Goal: Task Accomplishment & Management: Manage account settings

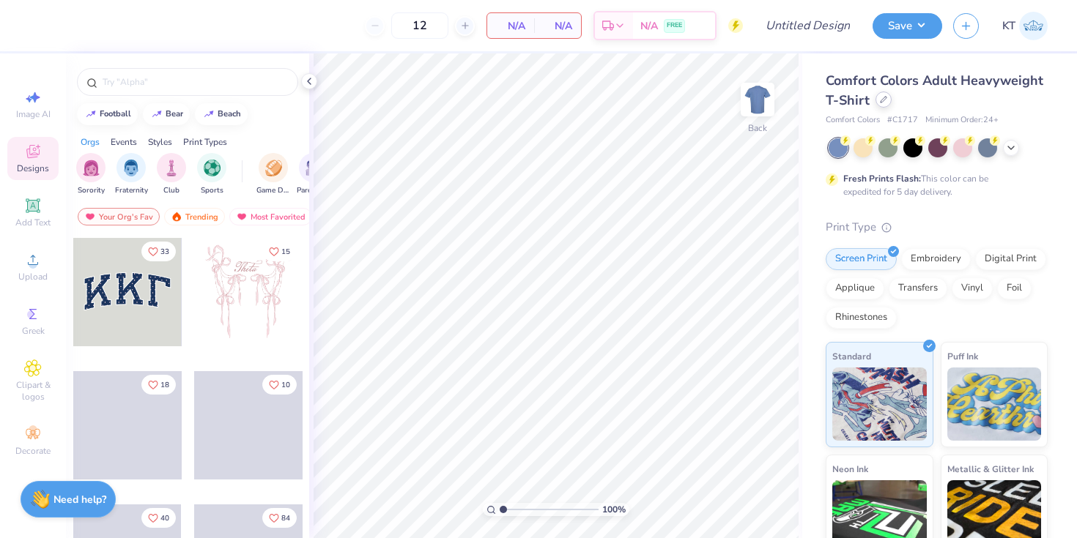
click at [883, 94] on div at bounding box center [883, 100] width 16 height 16
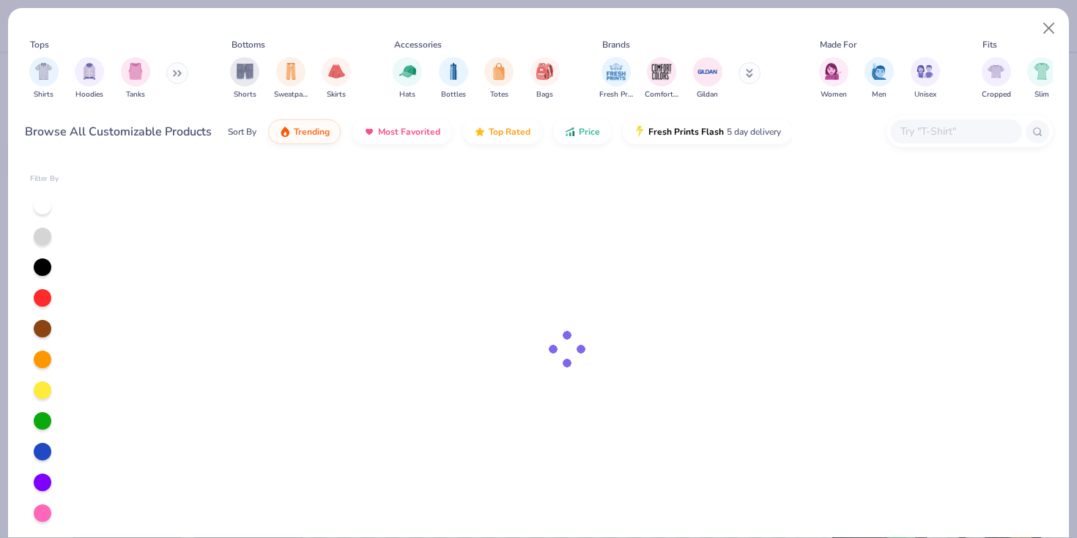
click at [658, 198] on div at bounding box center [566, 350] width 971 height 376
click at [40, 72] on img "filter for Shirts" at bounding box center [43, 70] width 17 height 17
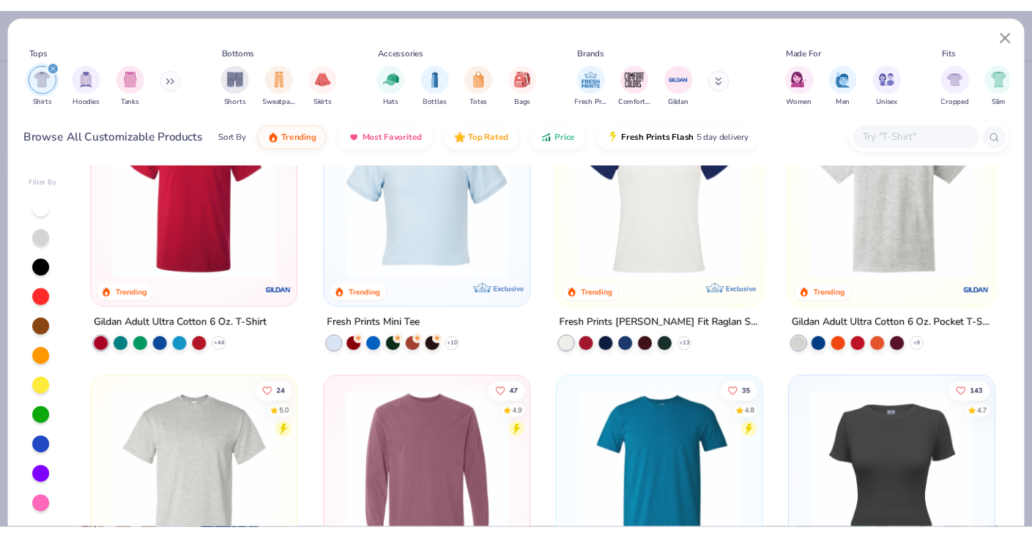
scroll to position [651, 0]
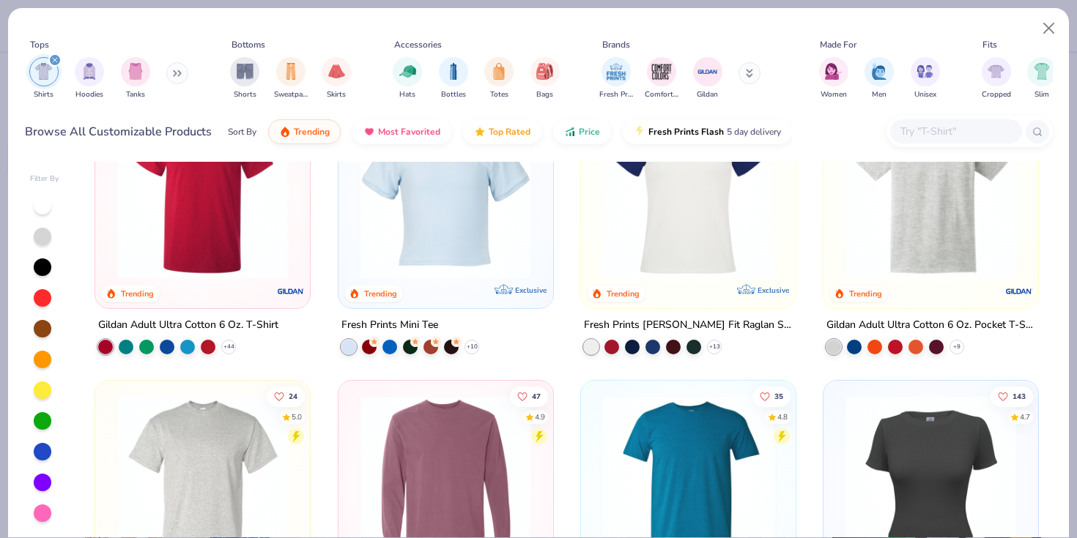
click at [958, 269] on img at bounding box center [930, 193] width 185 height 171
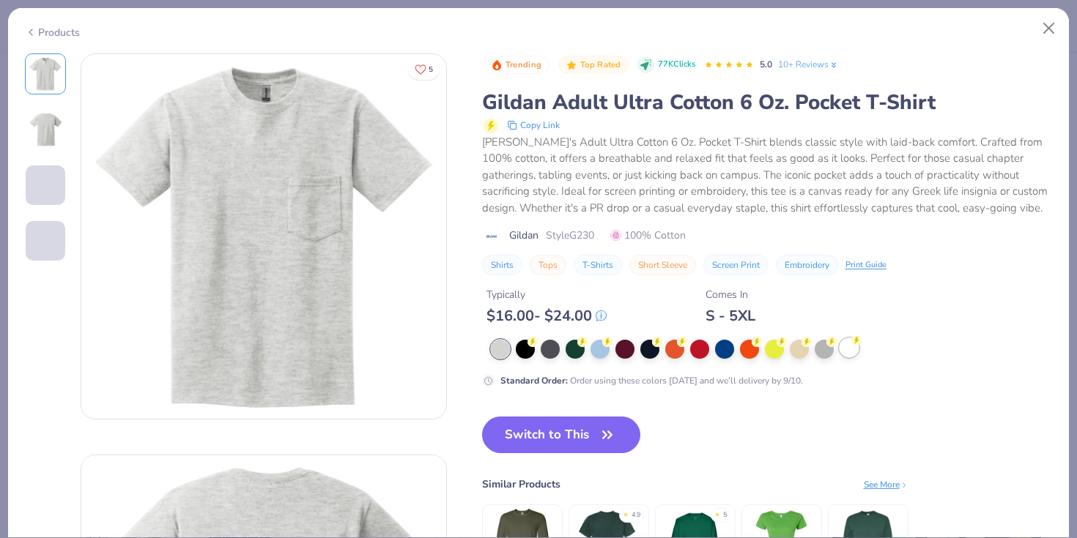
click at [851, 344] on icon at bounding box center [856, 340] width 10 height 10
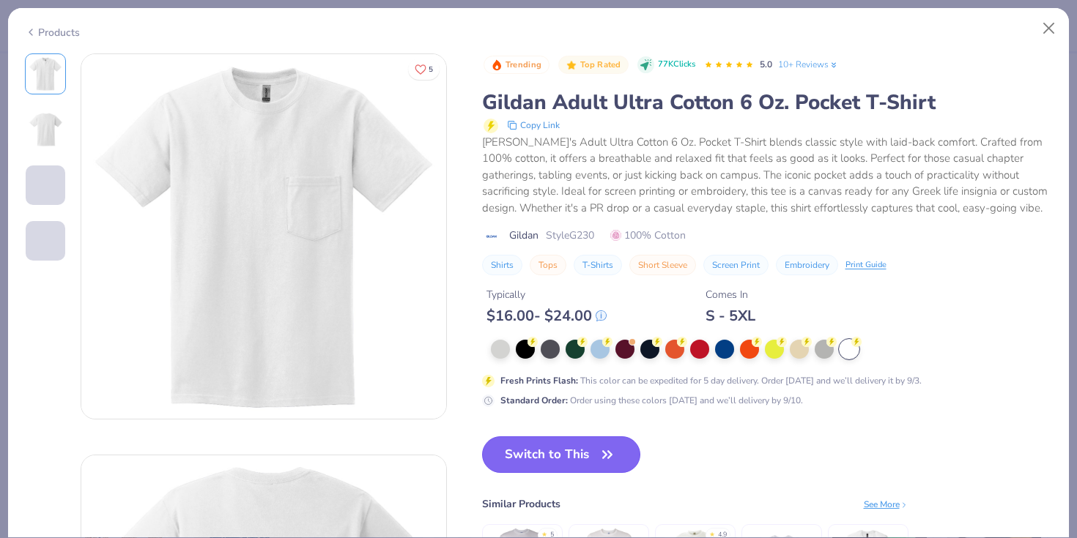
click at [546, 446] on button "Switch to This" at bounding box center [561, 455] width 159 height 37
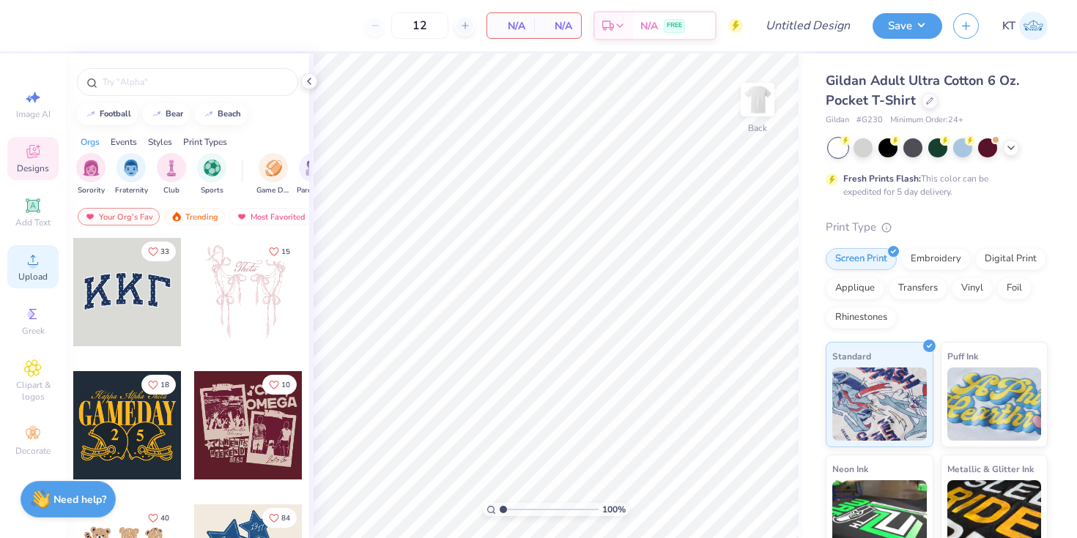
click at [31, 265] on circle at bounding box center [33, 265] width 8 height 8
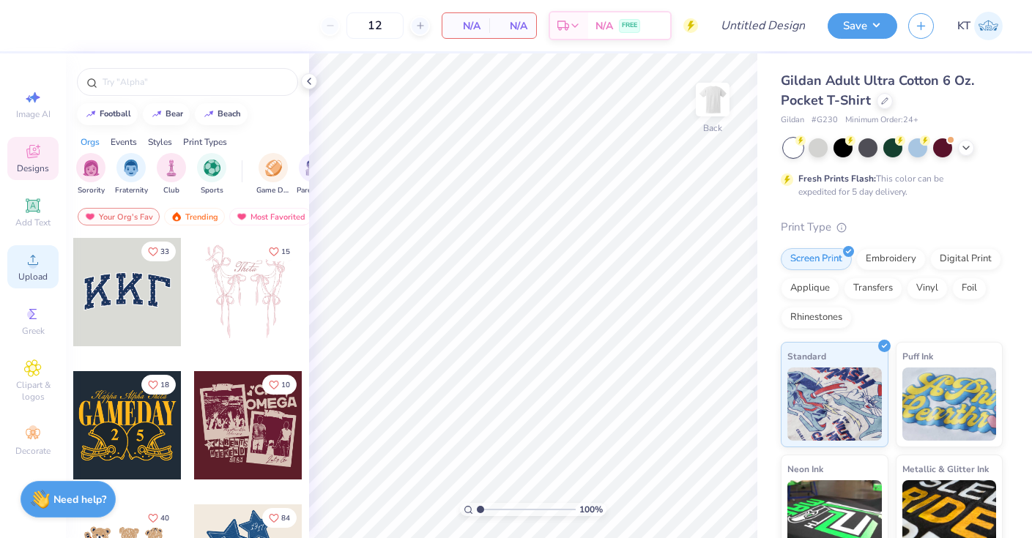
click at [21, 274] on span "Upload" at bounding box center [32, 277] width 29 height 12
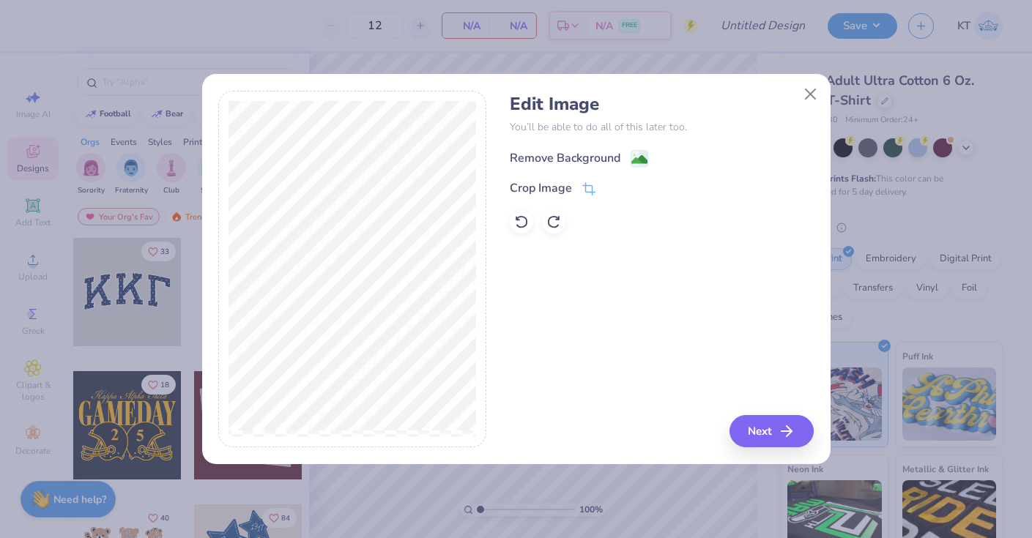
click at [552, 162] on div "Remove Background" at bounding box center [565, 158] width 111 height 18
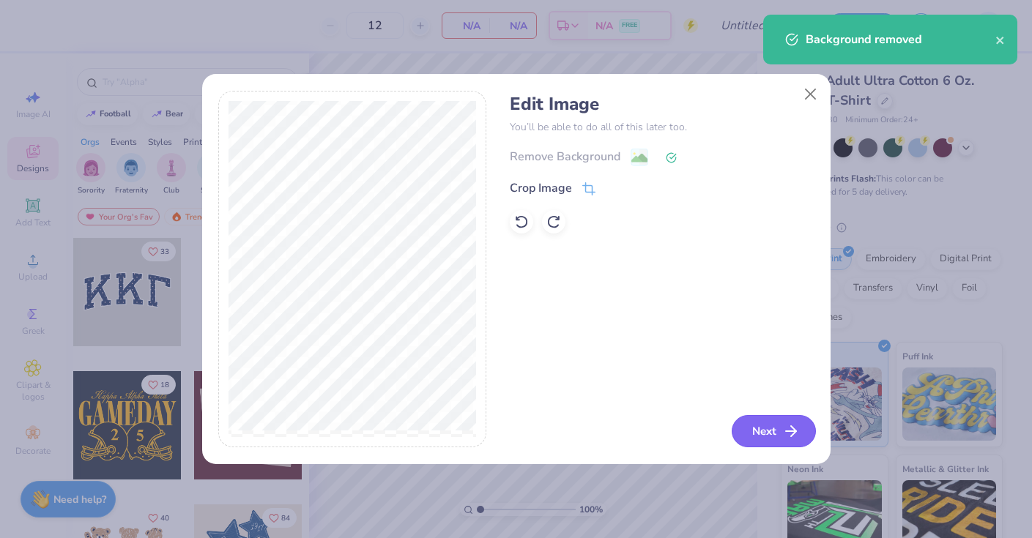
click at [755, 428] on button "Next" at bounding box center [774, 431] width 84 height 32
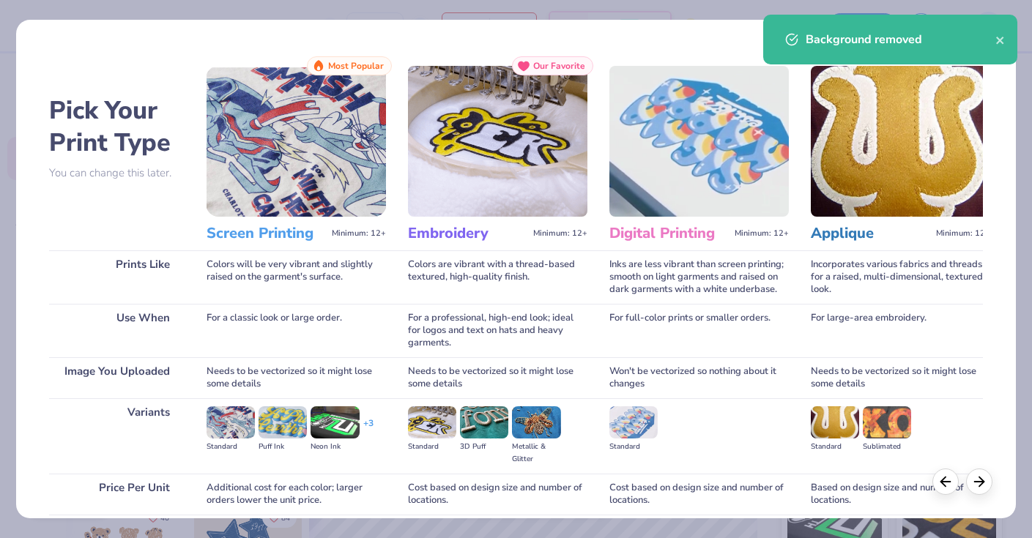
scroll to position [119, 0]
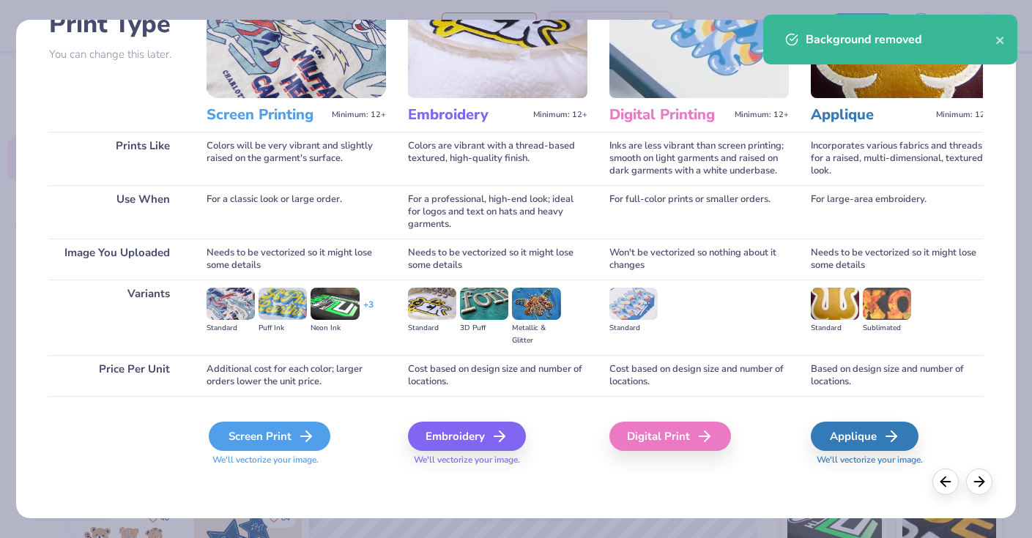
click at [289, 439] on div "Screen Print" at bounding box center [270, 436] width 122 height 29
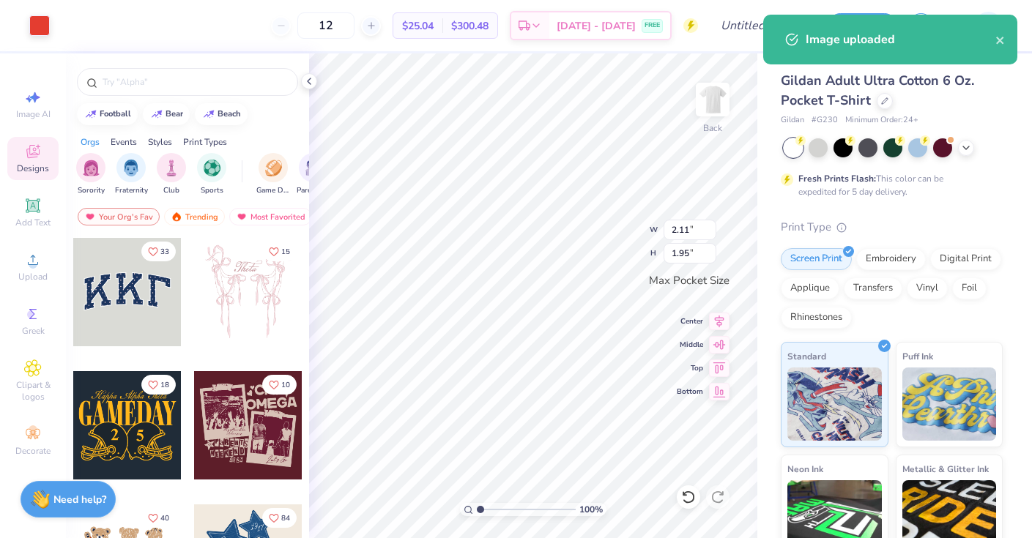
type input "2.11"
type input "1.95"
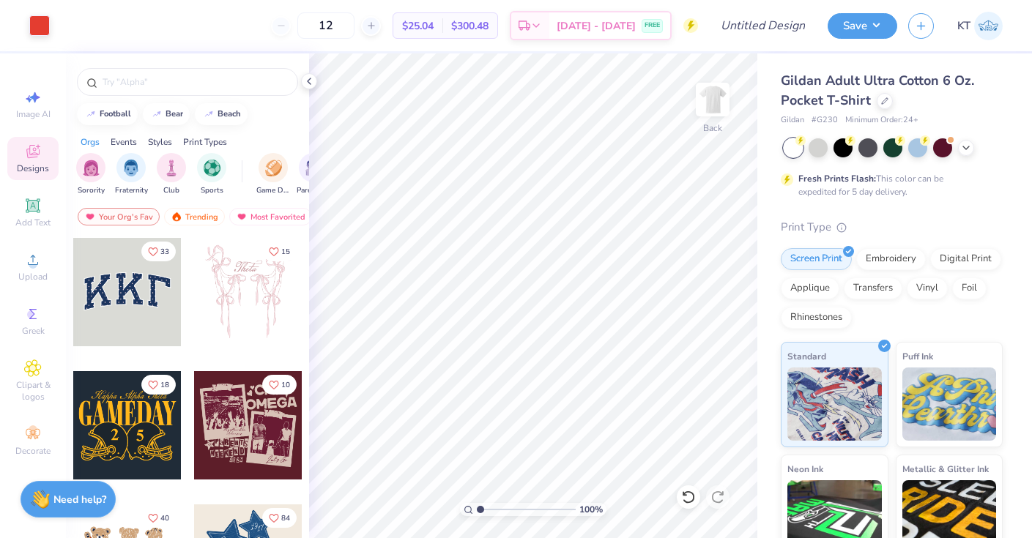
click at [300, 78] on div at bounding box center [187, 78] width 243 height 50
click at [305, 78] on icon at bounding box center [309, 81] width 12 height 12
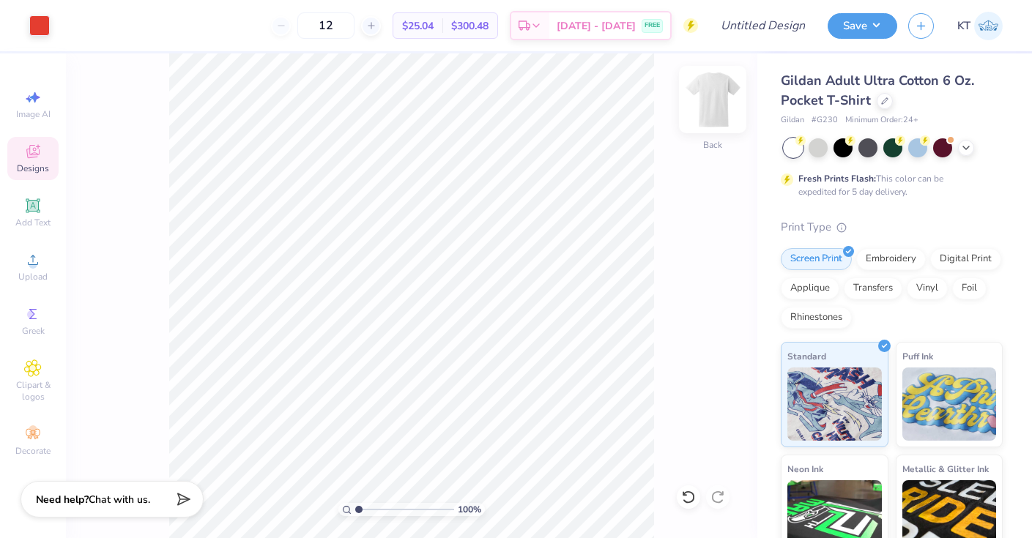
click at [729, 96] on img at bounding box center [712, 99] width 59 height 59
click at [49, 277] on div "Upload" at bounding box center [32, 266] width 51 height 43
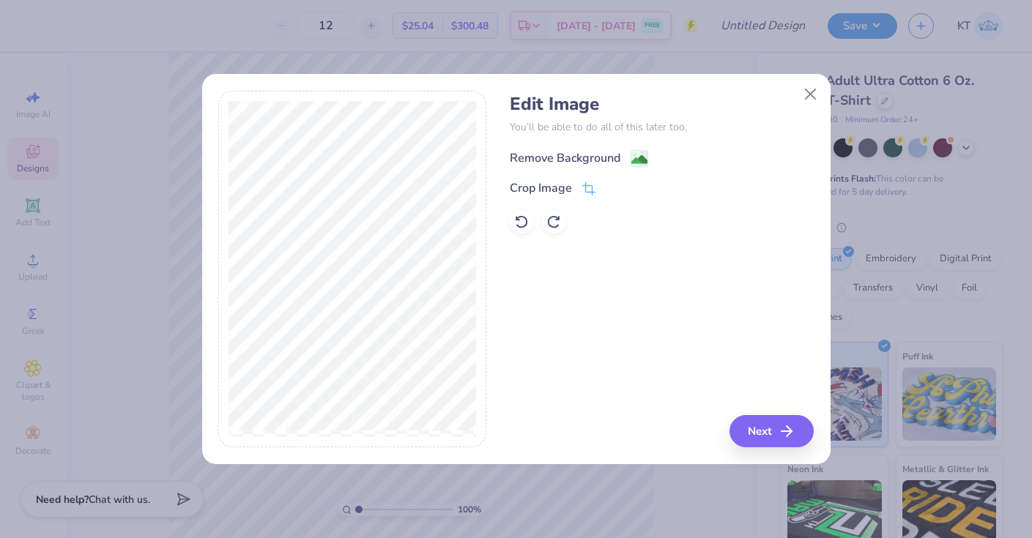
click at [568, 162] on div "Remove Background" at bounding box center [565, 158] width 111 height 18
click at [683, 395] on div "Edit Image You’ll be able to do all of this later too. Remove Background Crop I…" at bounding box center [662, 269] width 304 height 357
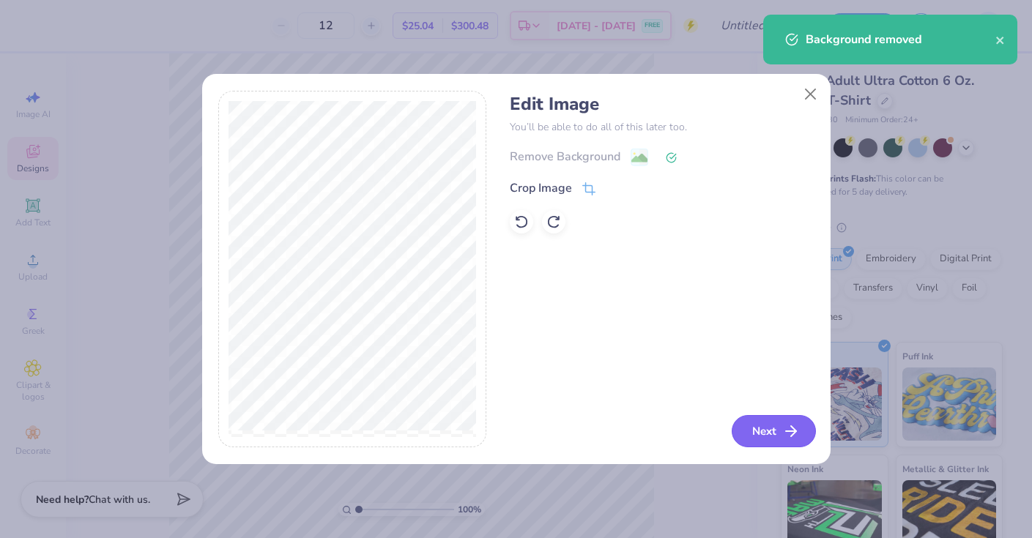
click at [759, 439] on button "Next" at bounding box center [774, 431] width 84 height 32
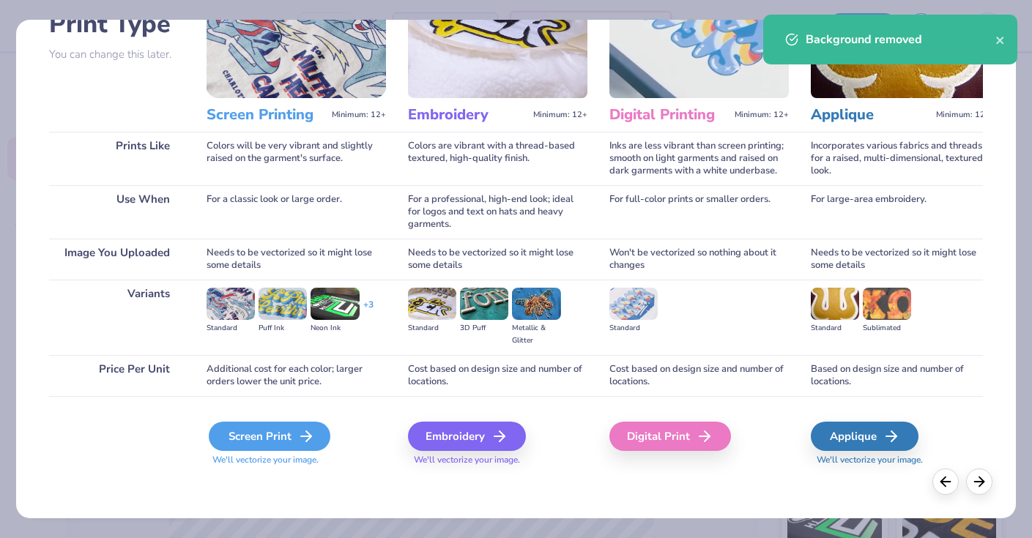
click at [267, 445] on div "Screen Print" at bounding box center [270, 436] width 122 height 29
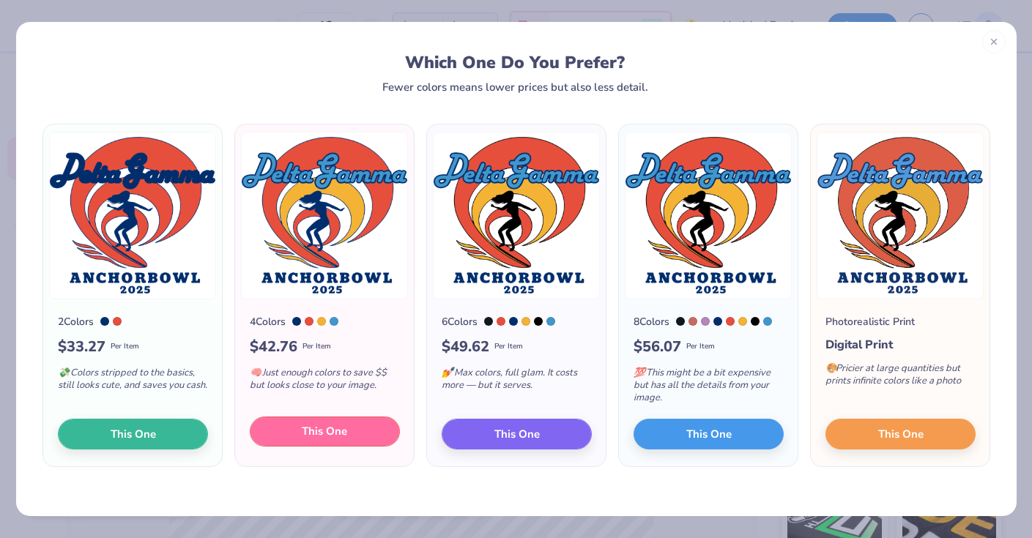
click at [341, 435] on span "This One" at bounding box center [324, 431] width 45 height 17
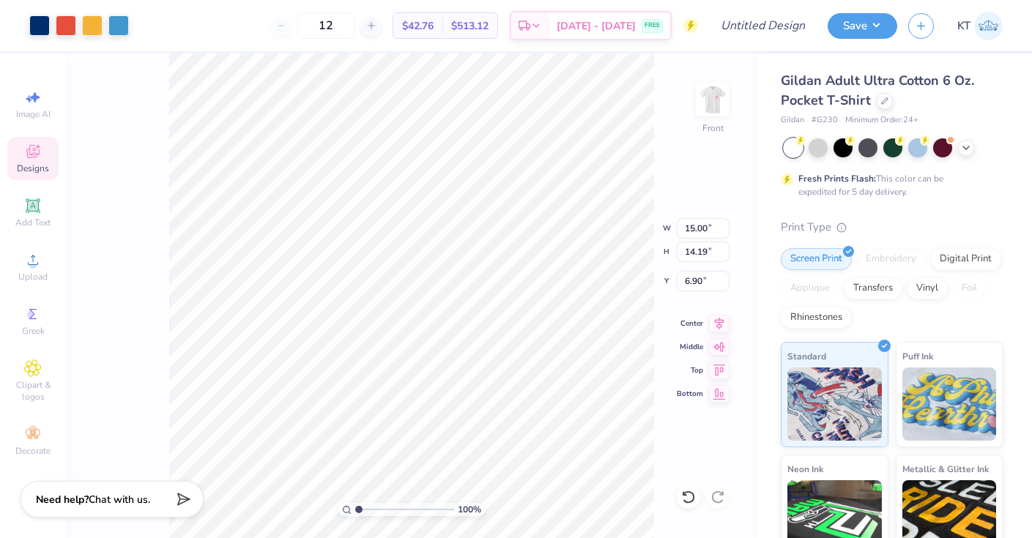
drag, startPoint x: 534, startPoint y: 414, endPoint x: 504, endPoint y: 396, distance: 35.2
click at [504, 396] on div at bounding box center [516, 269] width 1032 height 538
type input "10.78"
type input "10.20"
type input "6.63"
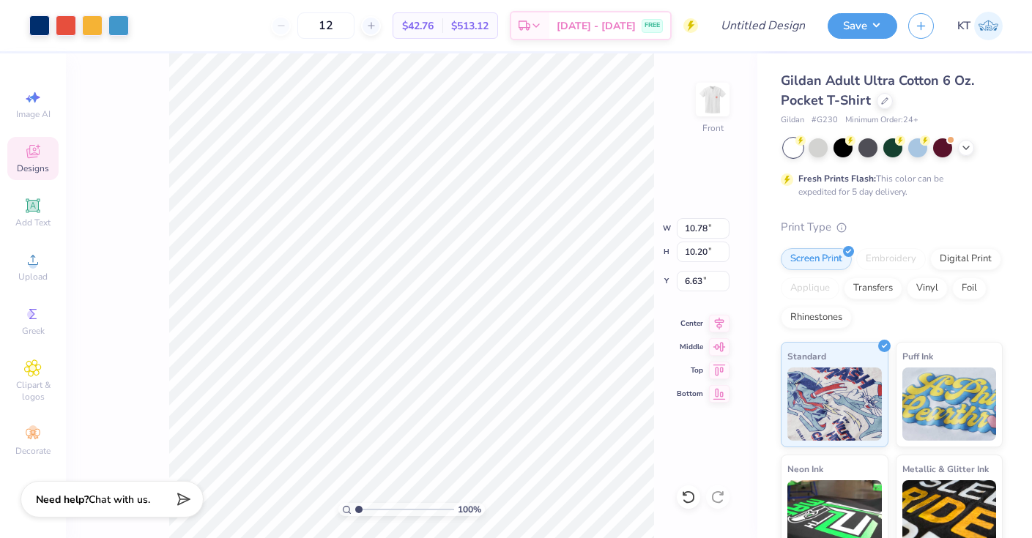
type input "12.31"
type input "11.64"
type input "13.70"
type input "12.96"
type input "3.98"
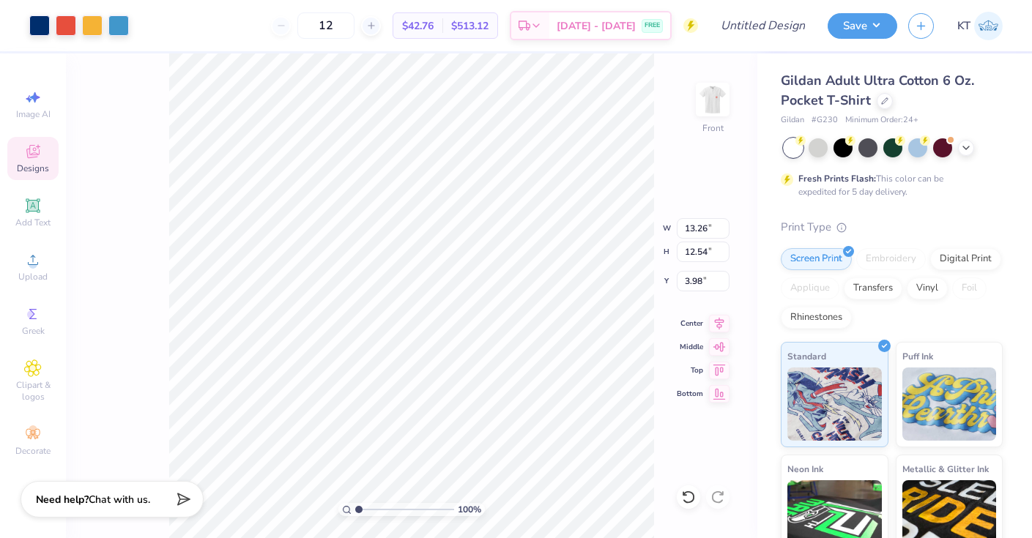
type input "13.26"
type input "12.54"
type input "3.91"
click at [727, 112] on img at bounding box center [712, 99] width 59 height 59
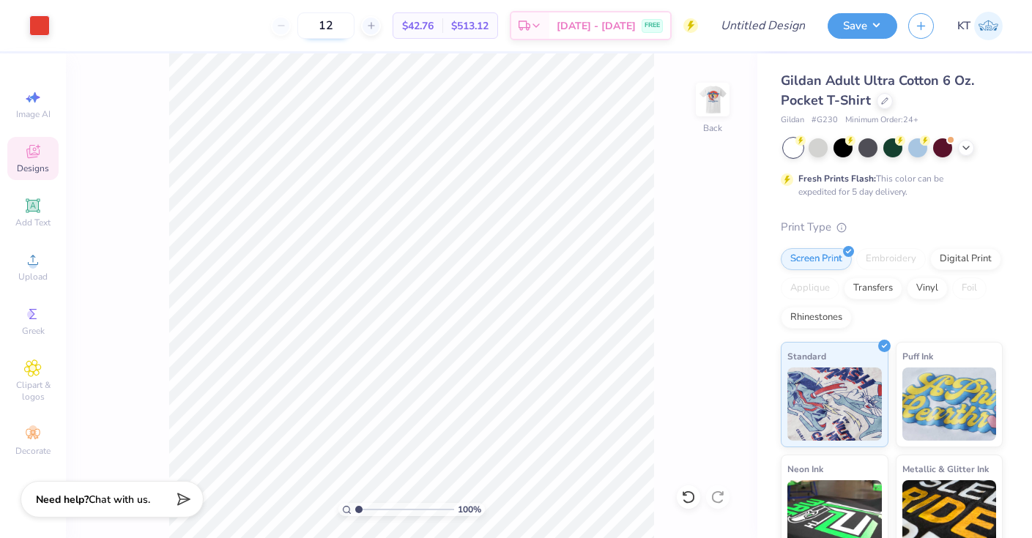
click at [355, 29] on input "12" at bounding box center [325, 25] width 57 height 26
click at [341, 26] on input "12" at bounding box center [325, 25] width 57 height 26
type input "200"
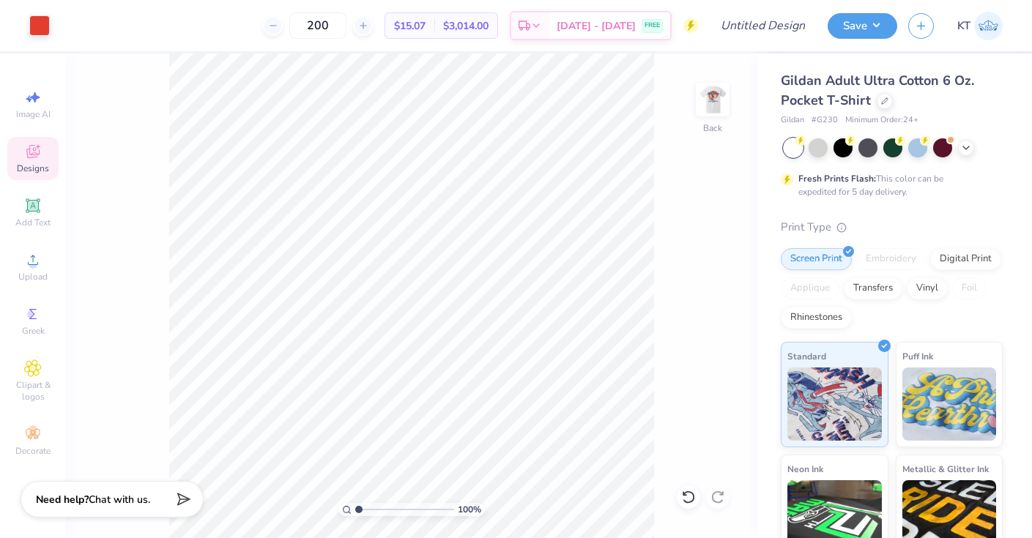
click at [787, 41] on div "Design Title" at bounding box center [763, 25] width 108 height 51
click at [748, 34] on input "Design Title" at bounding box center [781, 25] width 72 height 29
click at [792, 24] on input "DG Anchor Bowl T-Shirts" at bounding box center [781, 25] width 72 height 29
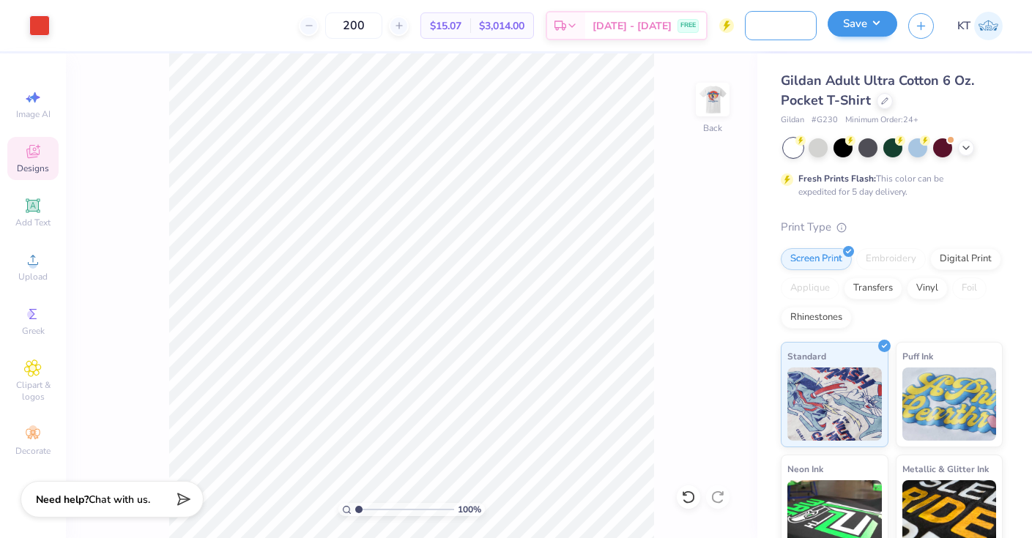
drag, startPoint x: 792, startPoint y: 24, endPoint x: 829, endPoint y: 24, distance: 37.4
click at [830, 24] on div "Art colors 200 $15.07 Per Item $3,014.00 Total Est. Delivery Sep 7 - 10 FREE De…" at bounding box center [516, 25] width 1032 height 51
click at [794, 22] on input "DG Anchor Bowl T-Shirts" at bounding box center [781, 25] width 72 height 29
click at [805, 22] on input "DG Anchor Bowl T-Shirts" at bounding box center [781, 25] width 72 height 29
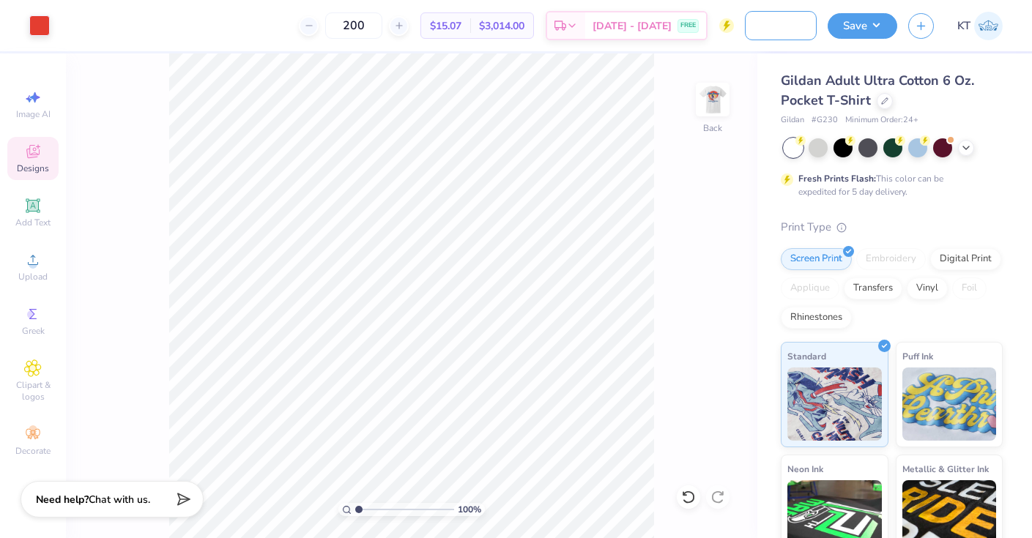
type input "DG Anchor Bowl T-Shirts Final"
click at [820, 70] on div "Gildan Adult Ultra Cotton 6 Oz. Pocket T-Shirt Gildan # G230 Minimum Order: 24 …" at bounding box center [894, 363] width 275 height 620
click at [841, 33] on button "Save" at bounding box center [863, 24] width 70 height 26
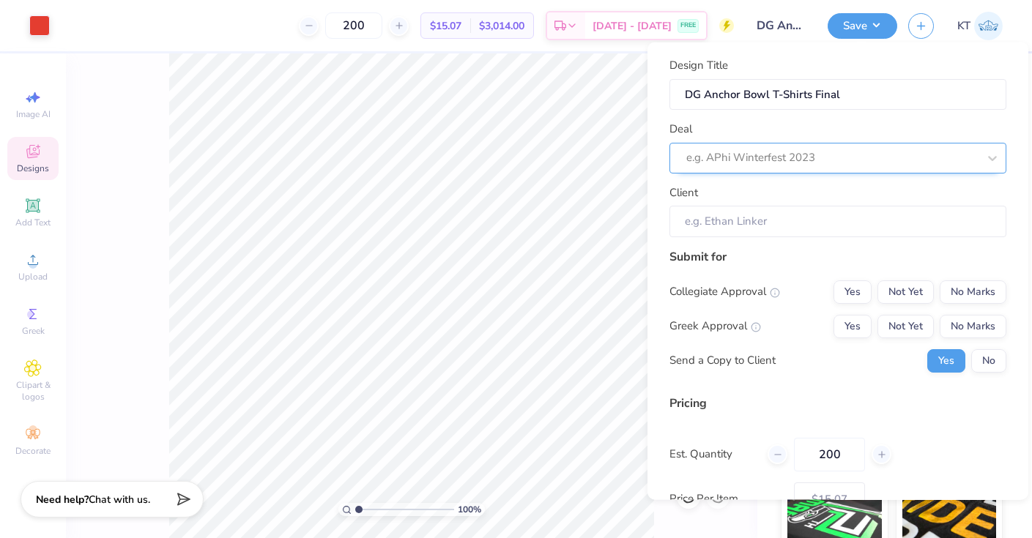
click at [850, 154] on div at bounding box center [832, 158] width 292 height 20
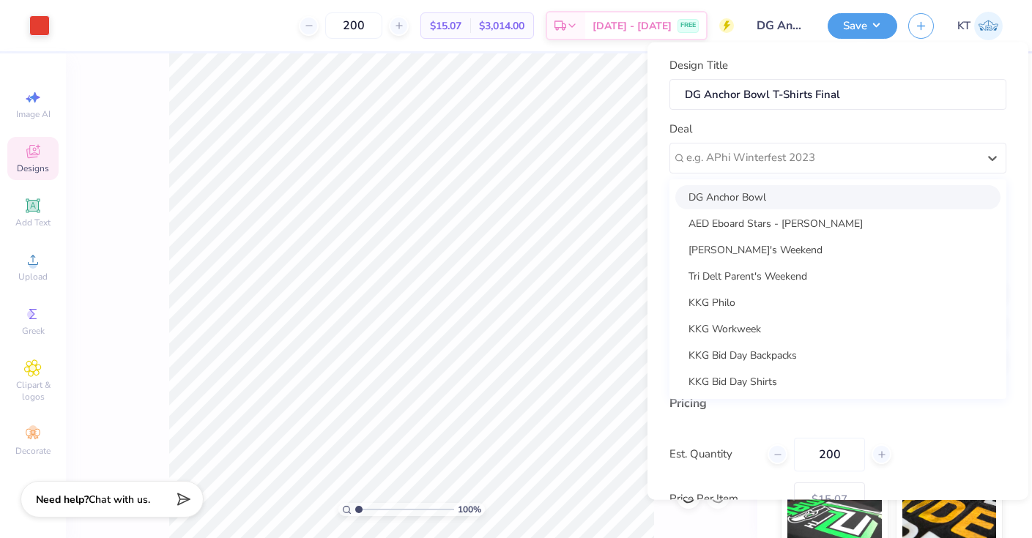
click at [799, 203] on div "DG Anchor Bowl" at bounding box center [837, 197] width 325 height 24
type input "Claire Slater"
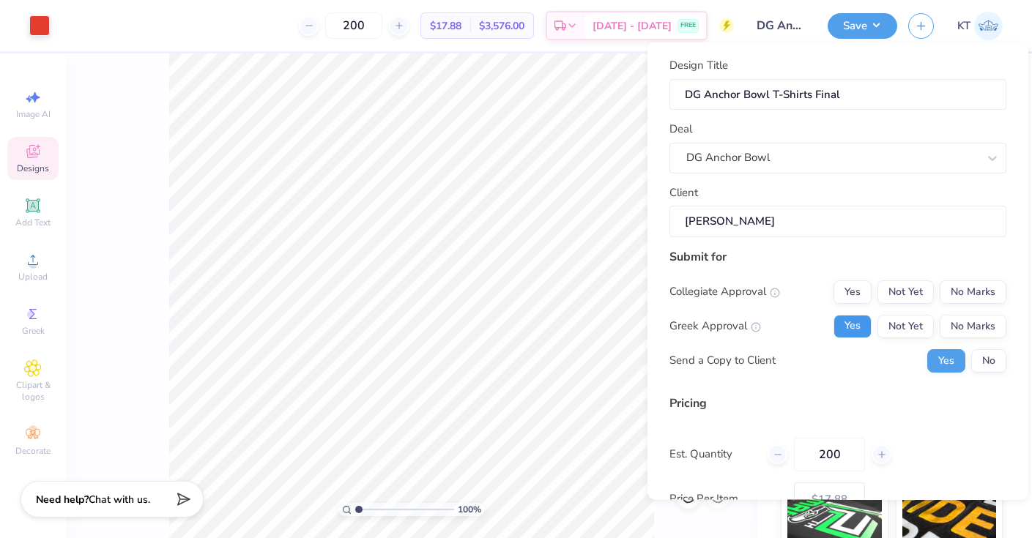
click at [850, 322] on button "Yes" at bounding box center [853, 325] width 38 height 23
click at [978, 283] on button "No Marks" at bounding box center [973, 291] width 67 height 23
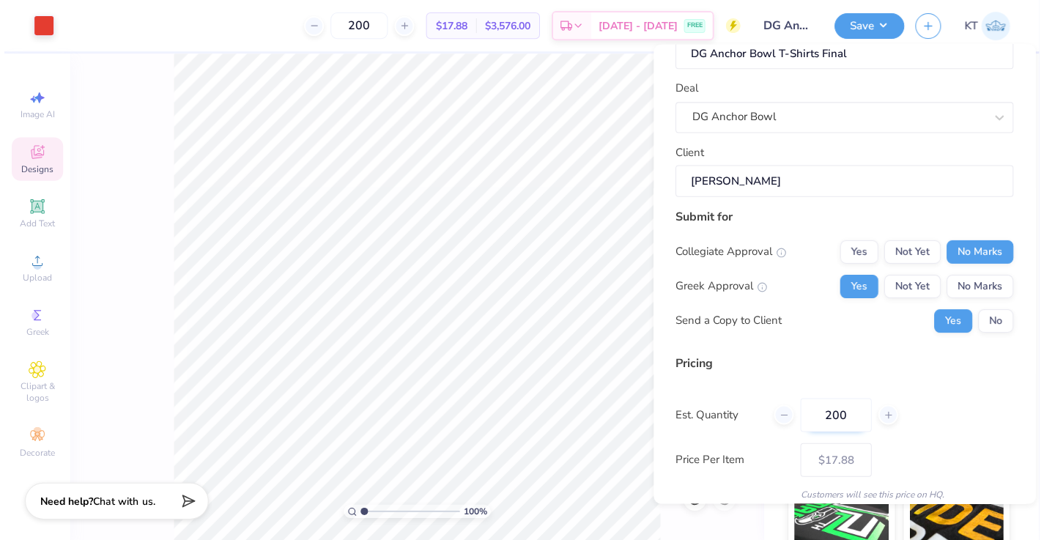
scroll to position [100, 0]
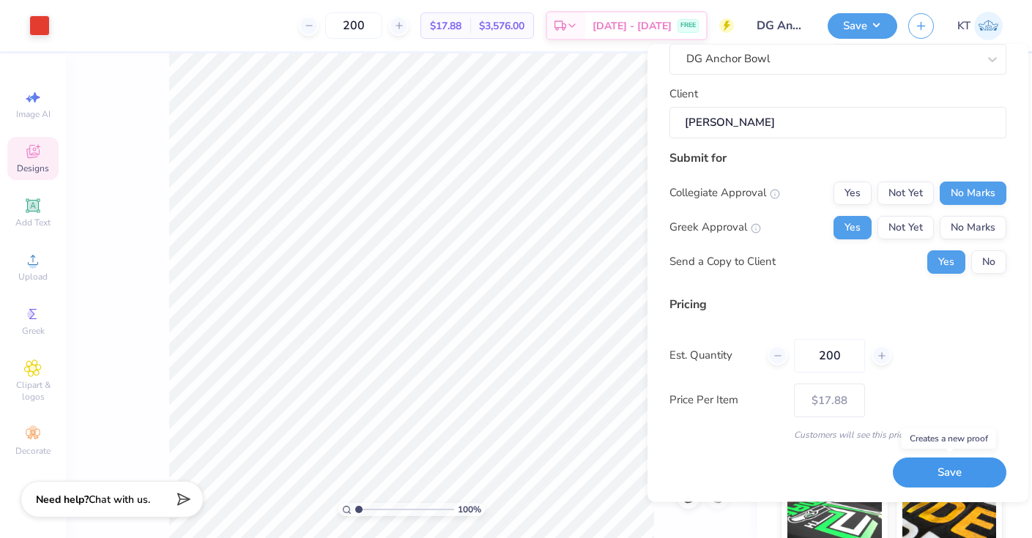
click at [916, 464] on button "Save" at bounding box center [950, 474] width 114 height 30
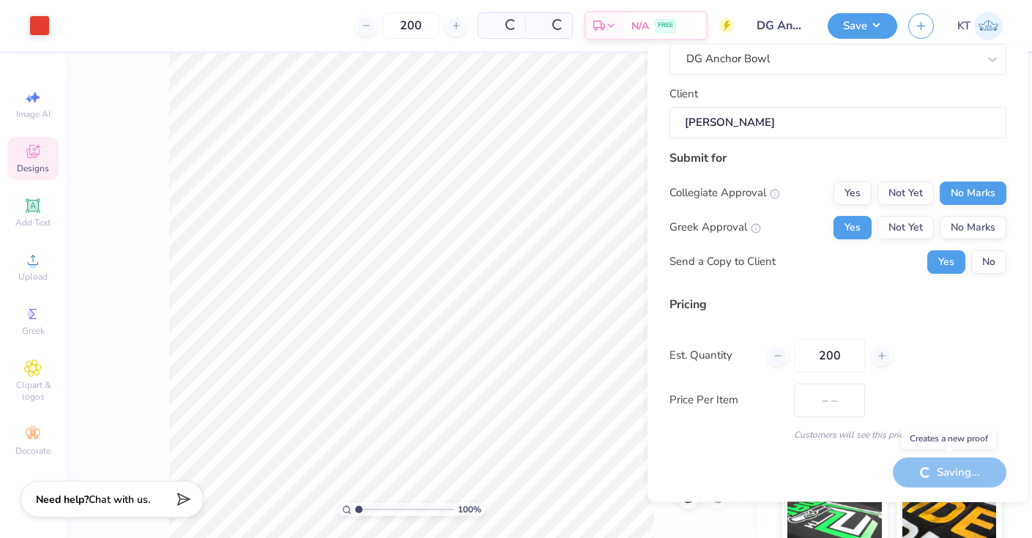
type input "$17.88"
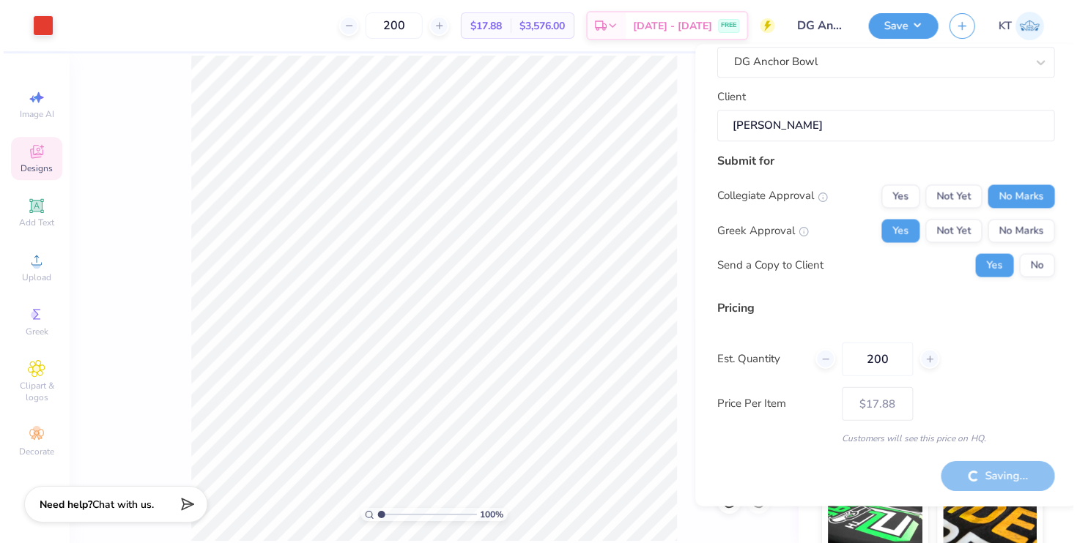
scroll to position [97, 0]
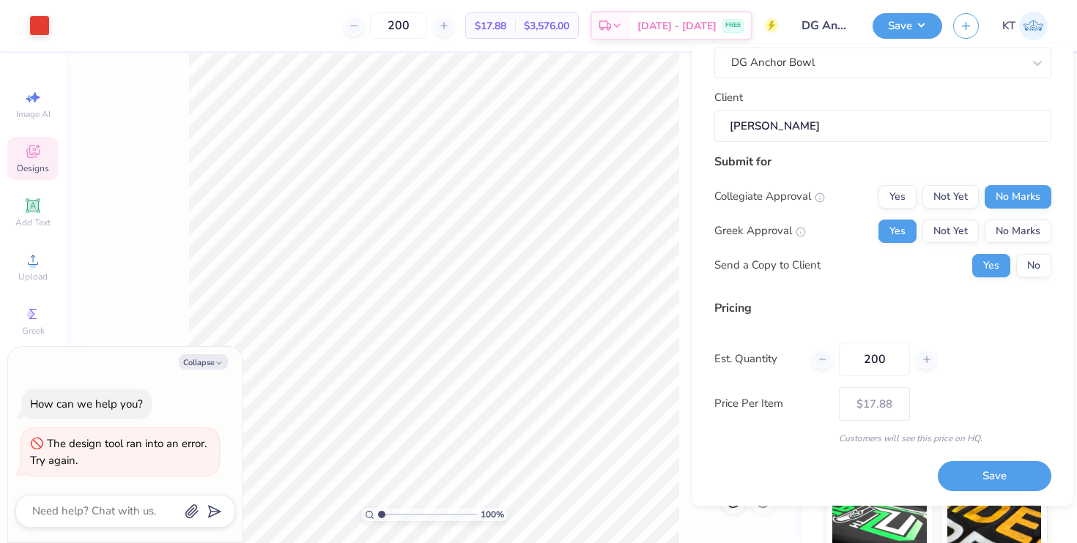
click at [193, 377] on div "How can we help you? The design tool ran into an error. Try again." at bounding box center [125, 432] width 220 height 111
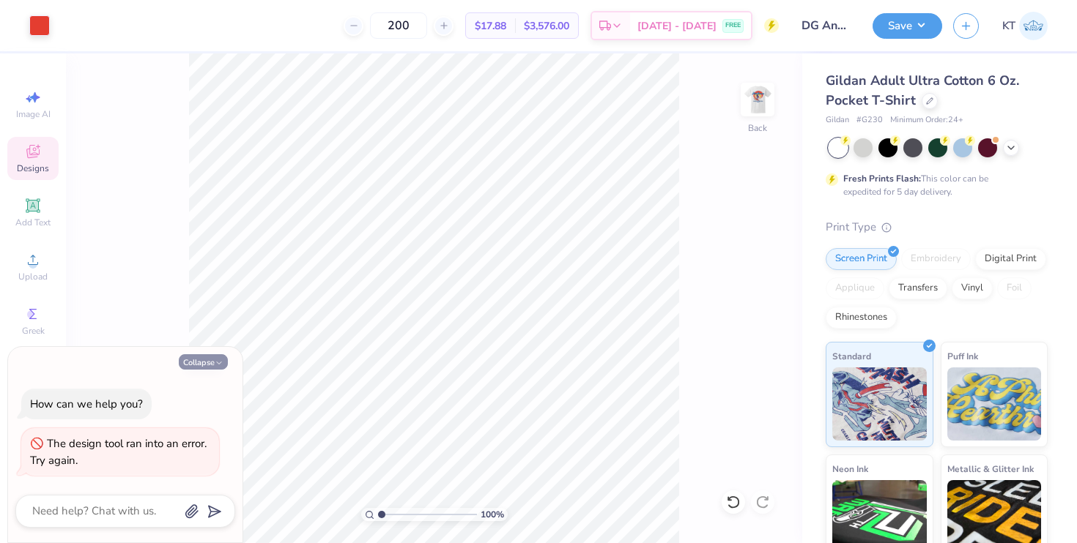
click at [193, 364] on button "Collapse" at bounding box center [203, 362] width 49 height 15
type textarea "x"
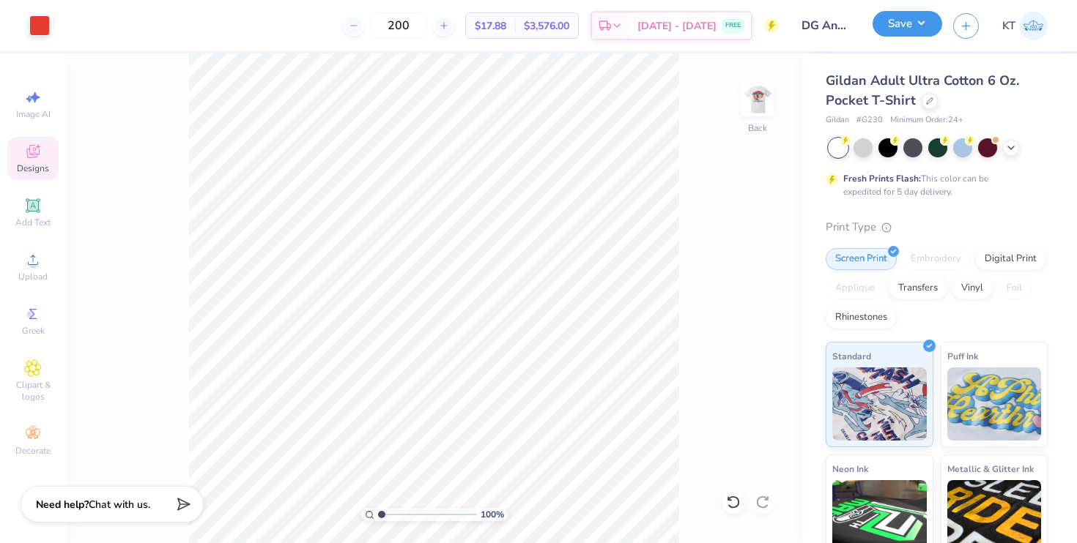
click at [916, 23] on button "Save" at bounding box center [907, 24] width 70 height 26
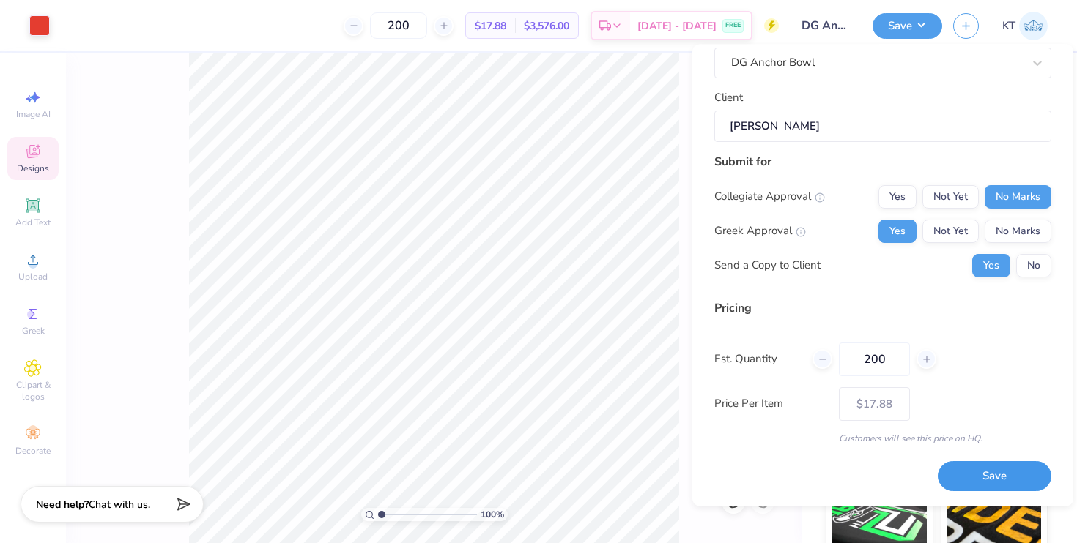
click at [962, 479] on button "Save" at bounding box center [995, 477] width 114 height 30
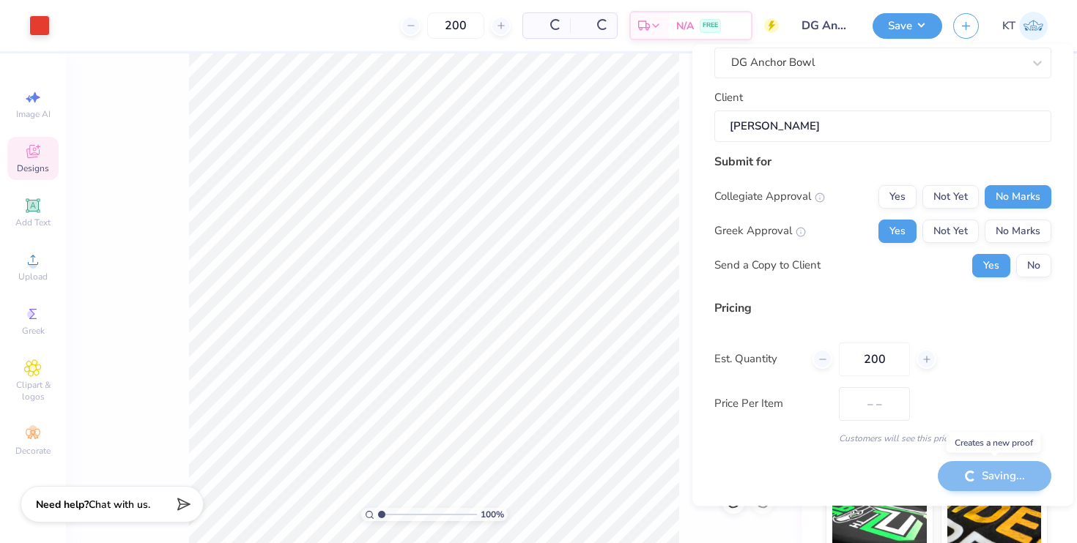
type input "$17.88"
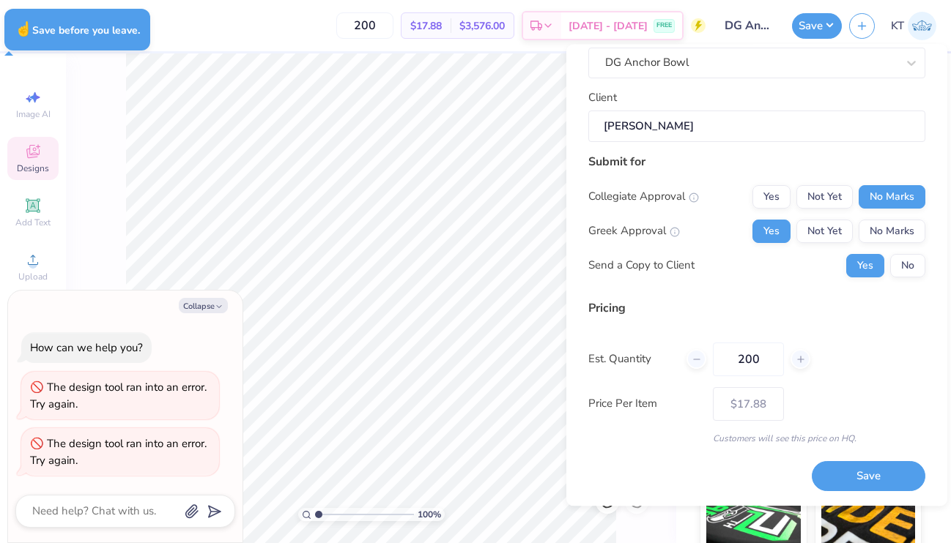
type textarea "x"
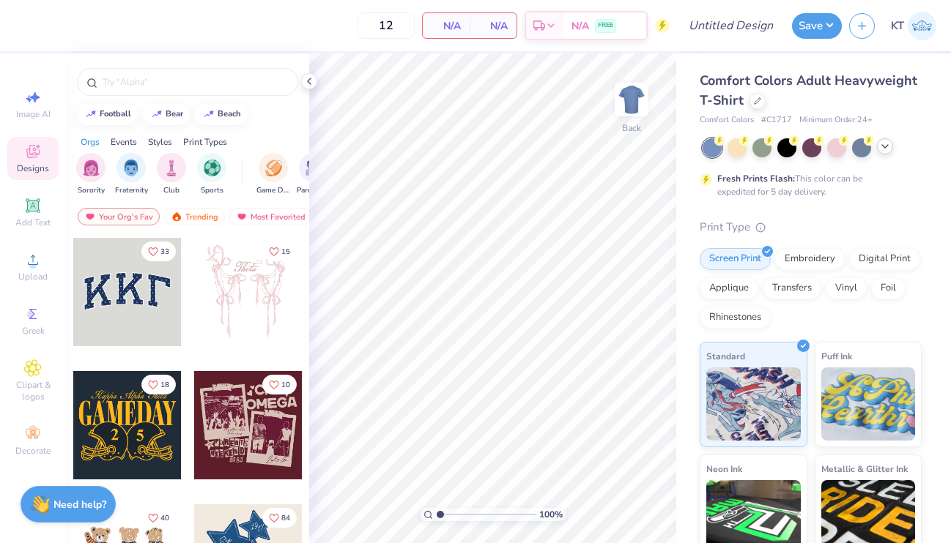
click at [888, 152] on div at bounding box center [885, 146] width 16 height 16
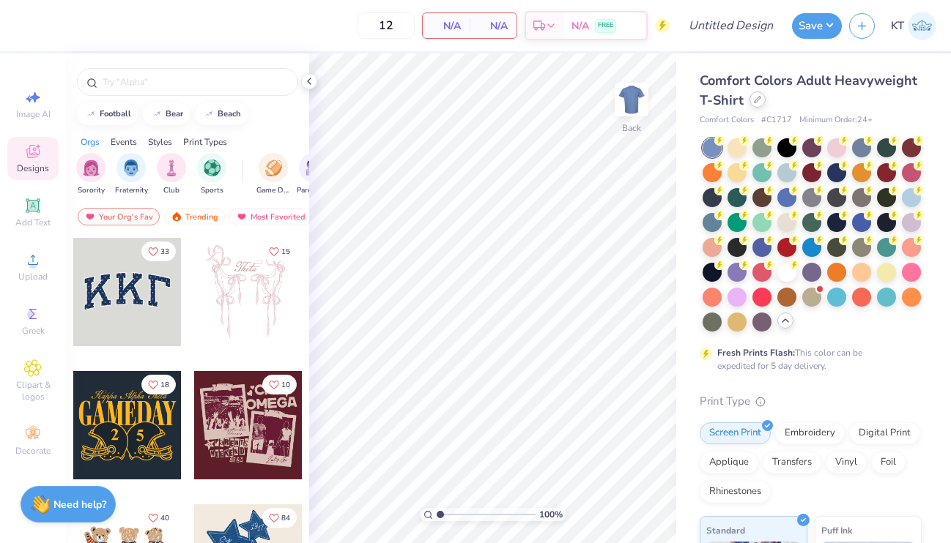
click at [756, 99] on icon at bounding box center [757, 99] width 7 height 7
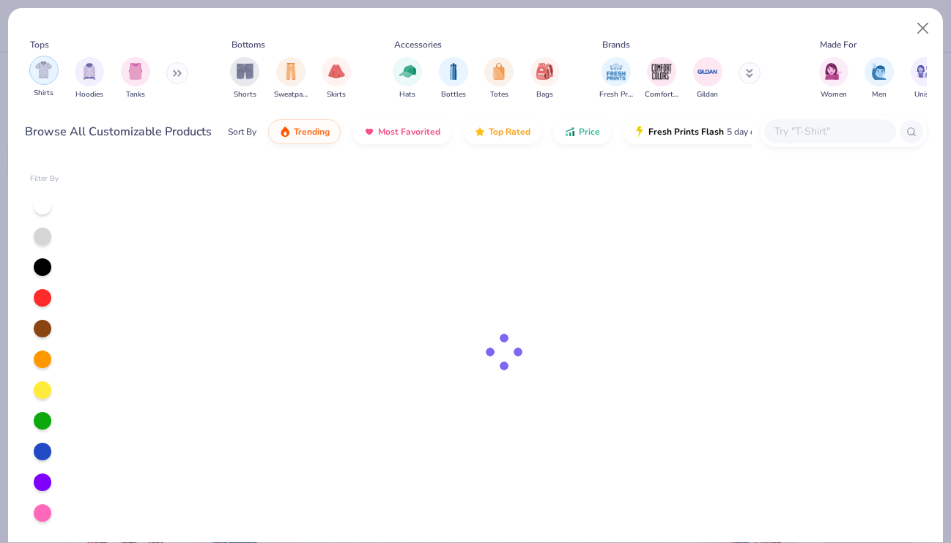
click at [37, 79] on div "filter for Shirts" at bounding box center [43, 70] width 29 height 29
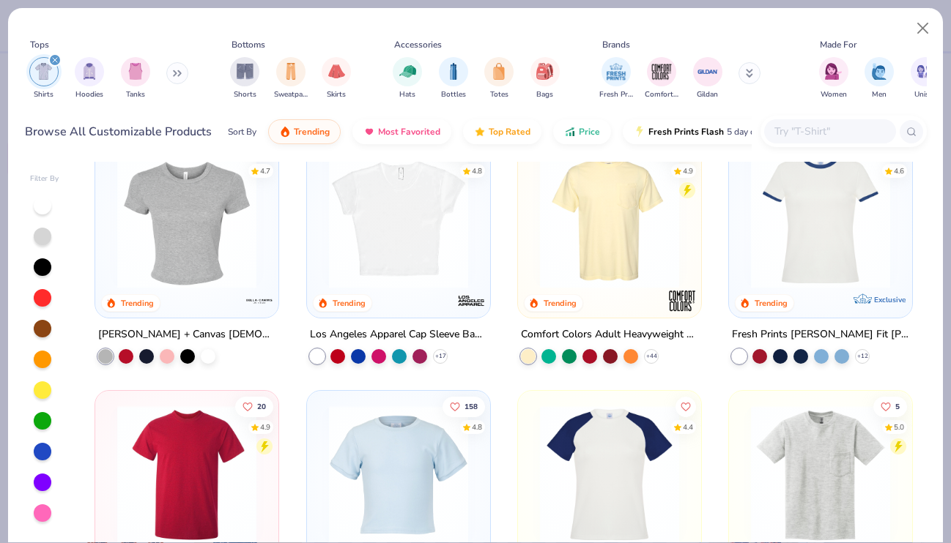
scroll to position [475, 0]
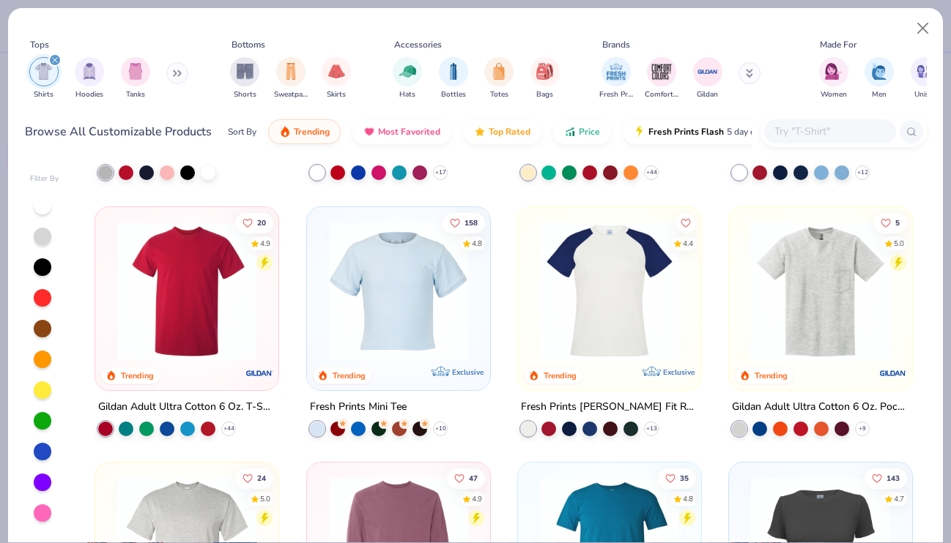
click at [848, 294] on img at bounding box center [820, 290] width 154 height 139
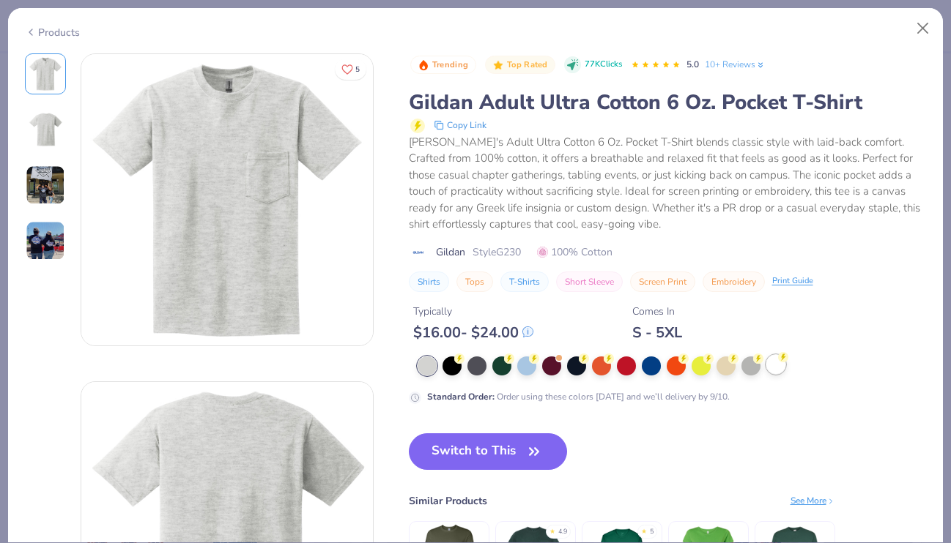
click at [464, 360] on circle at bounding box center [459, 359] width 10 height 10
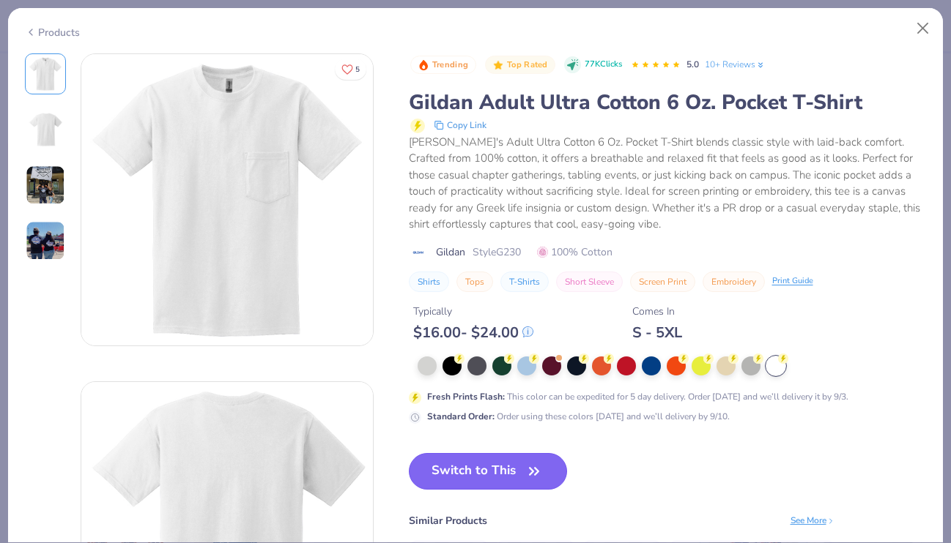
click at [475, 471] on button "Switch to This" at bounding box center [488, 471] width 159 height 37
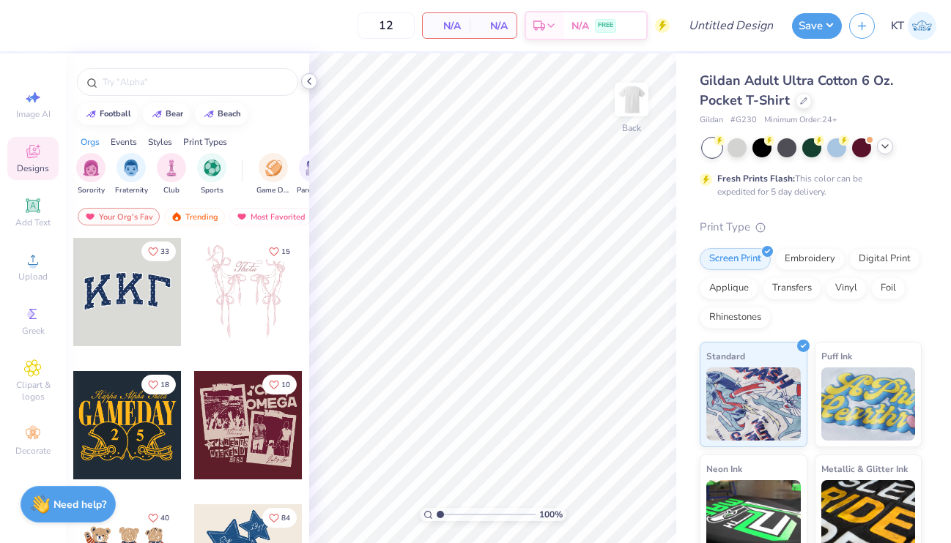
click at [300, 80] on div at bounding box center [187, 78] width 243 height 50
click at [22, 276] on span "Upload" at bounding box center [32, 277] width 29 height 12
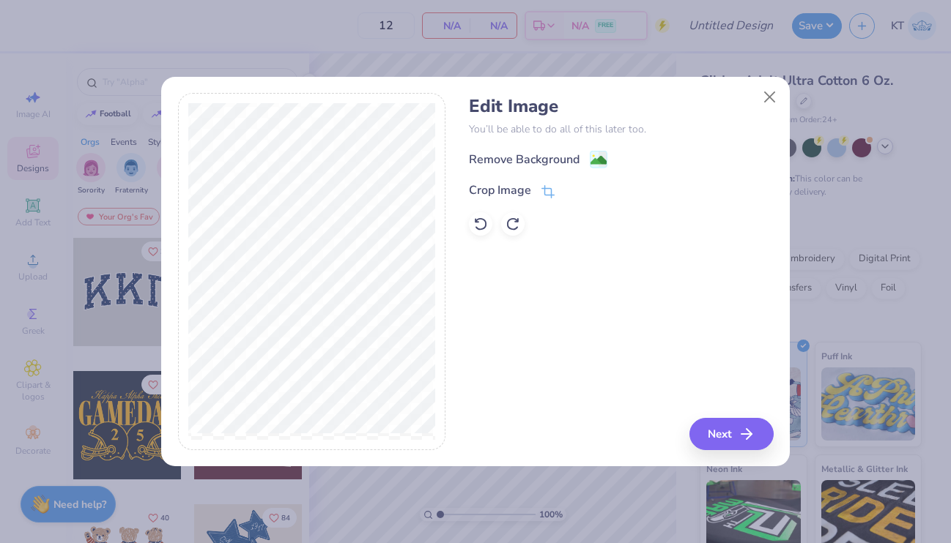
click at [567, 144] on div "Edit Image You’ll be able to do all of this later too. Remove Background Crop I…" at bounding box center [621, 166] width 304 height 140
click at [567, 153] on div "Remove Background" at bounding box center [524, 161] width 111 height 18
click at [729, 437] on div "Edit Image You’ll be able to do all of this later too. Remove Background Crop I…" at bounding box center [621, 271] width 304 height 357
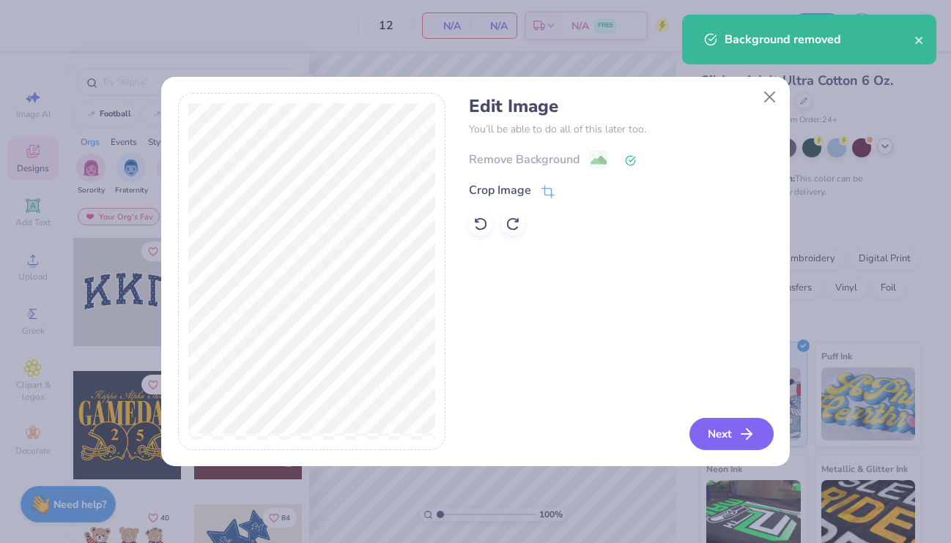
click at [718, 437] on button "Next" at bounding box center [731, 434] width 84 height 32
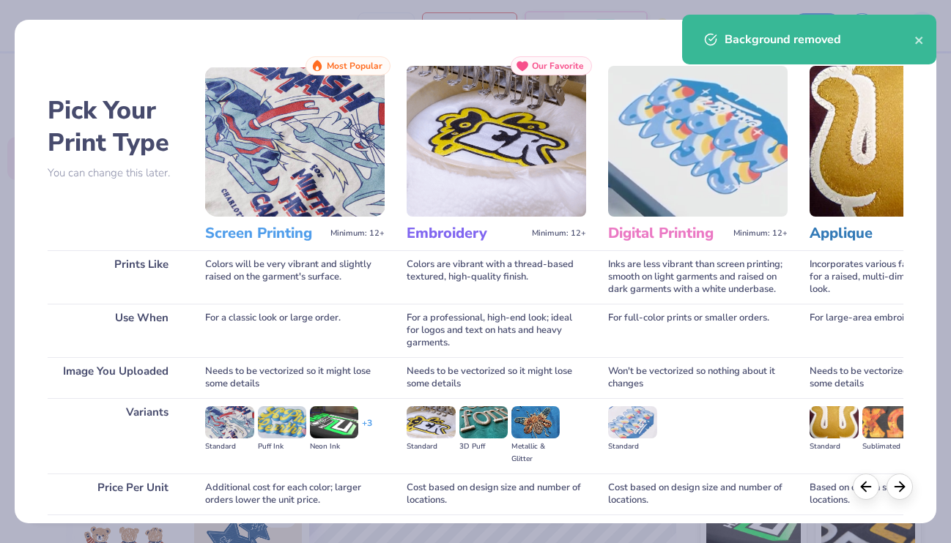
scroll to position [114, 0]
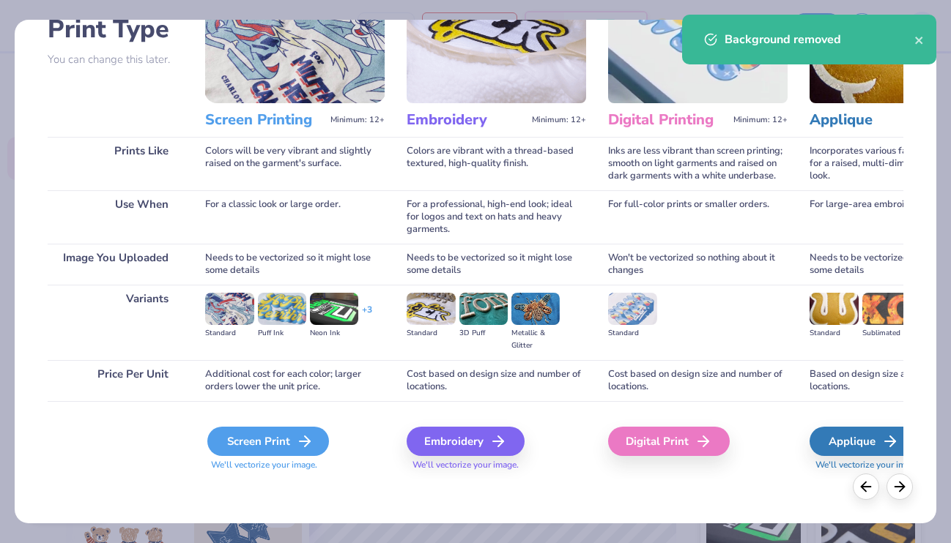
click at [297, 443] on icon at bounding box center [305, 442] width 18 height 18
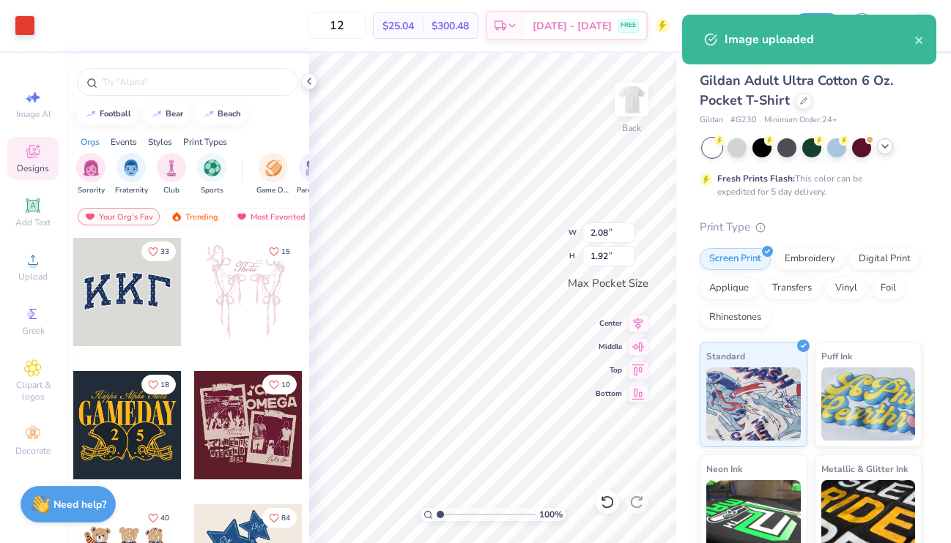
type input "2.08"
type input "1.92"
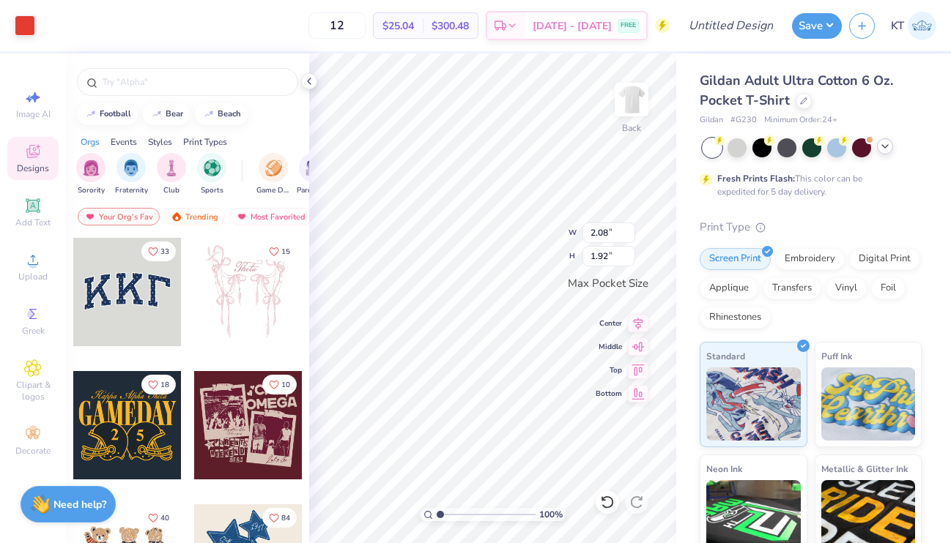
type input "2.31"
type input "2.13"
type input "2.09"
type input "1.93"
click at [307, 78] on icon at bounding box center [309, 81] width 12 height 12
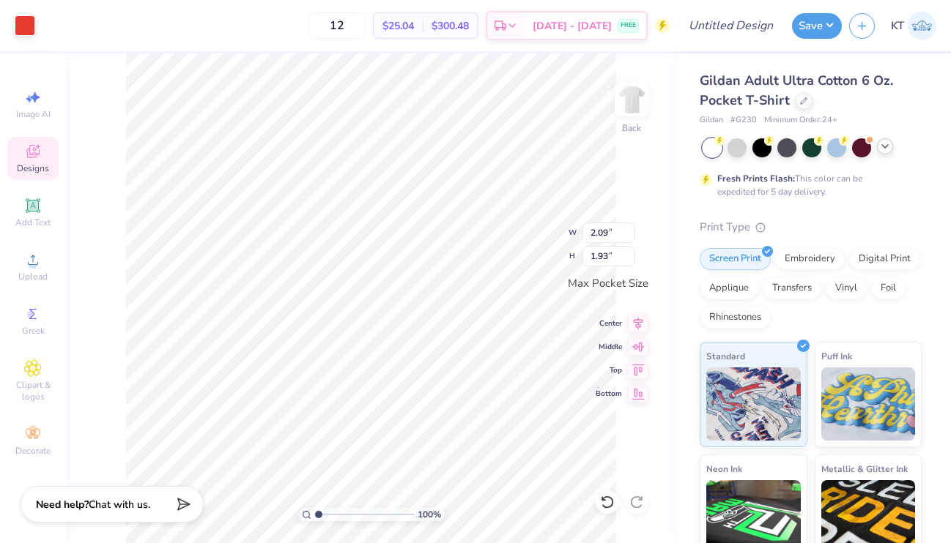
type input "2.23"
type input "2.06"
type input "2.35"
type input "2.17"
click at [631, 114] on img at bounding box center [631, 99] width 59 height 59
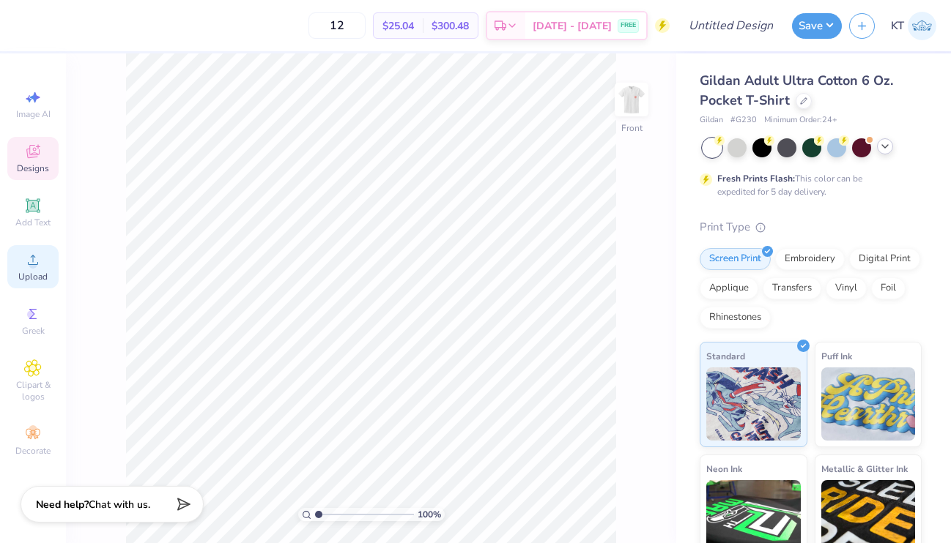
click at [30, 264] on circle at bounding box center [33, 265] width 8 height 8
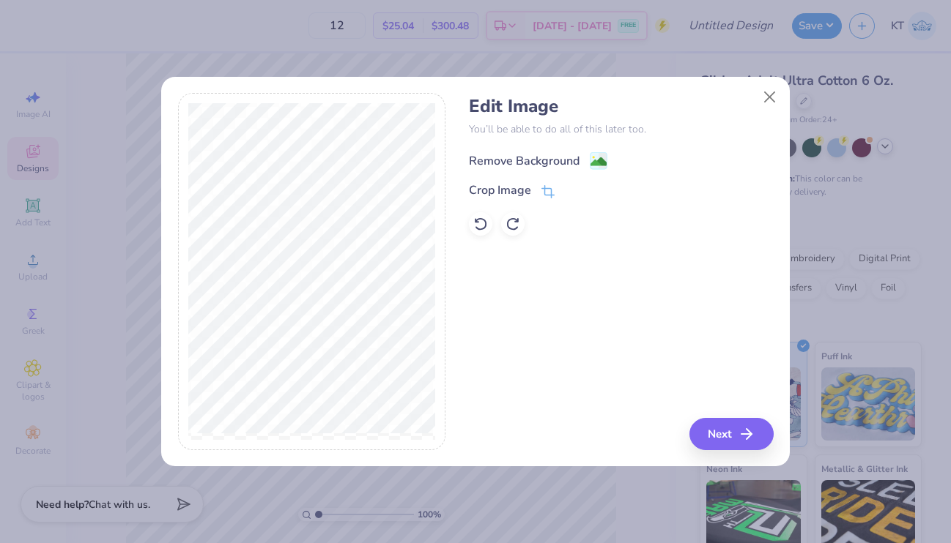
click at [513, 167] on div "Remove Background" at bounding box center [524, 161] width 111 height 18
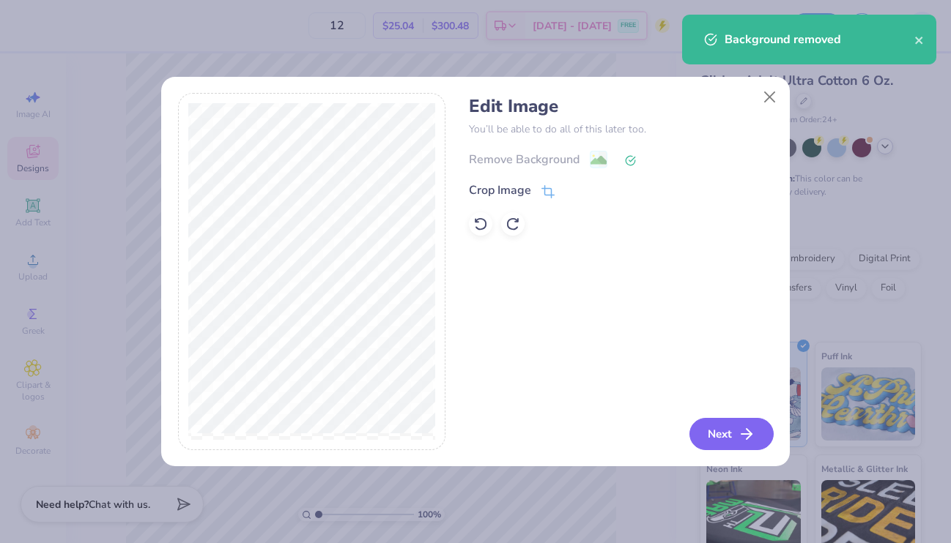
click at [717, 435] on button "Next" at bounding box center [731, 434] width 84 height 32
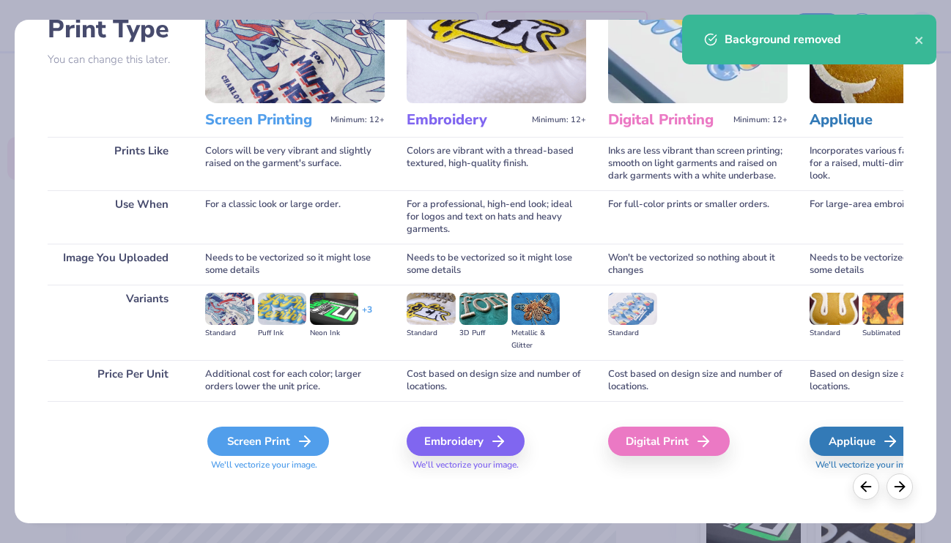
click at [304, 435] on icon at bounding box center [305, 442] width 18 height 18
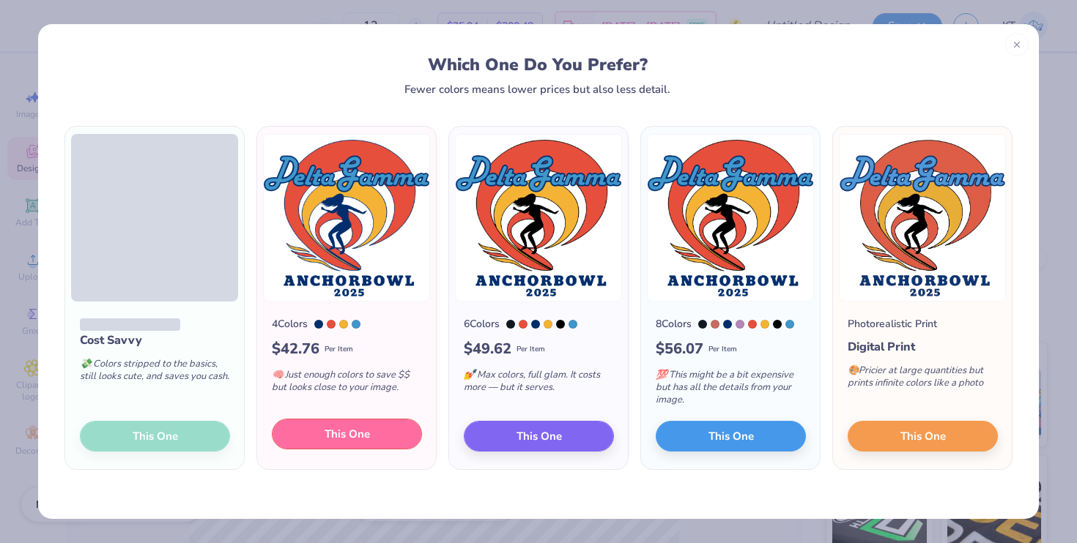
click at [366, 437] on span "This One" at bounding box center [346, 434] width 45 height 17
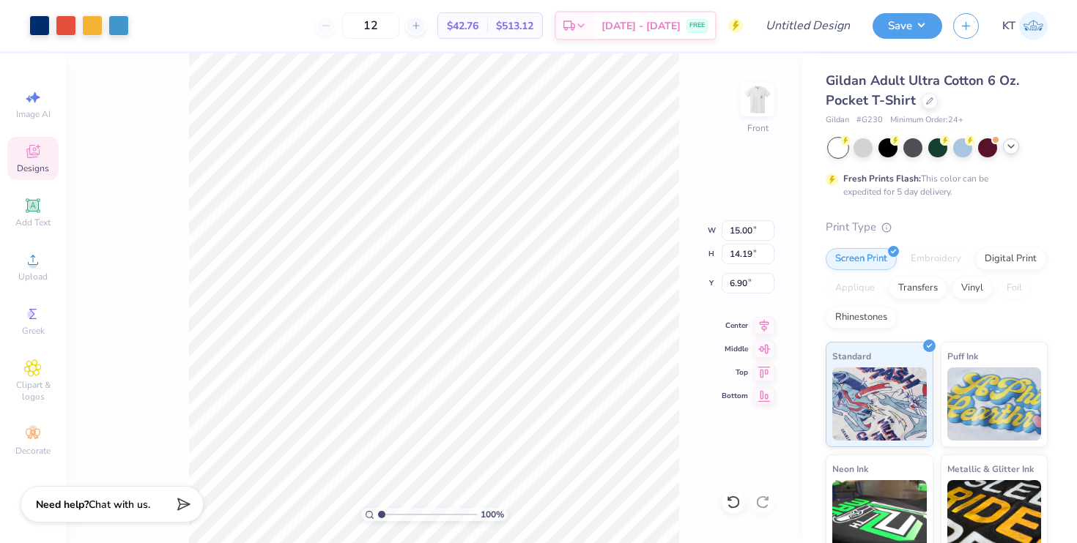
type input "13.31"
type input "12.59"
click at [398, 21] on input "12" at bounding box center [370, 25] width 57 height 26
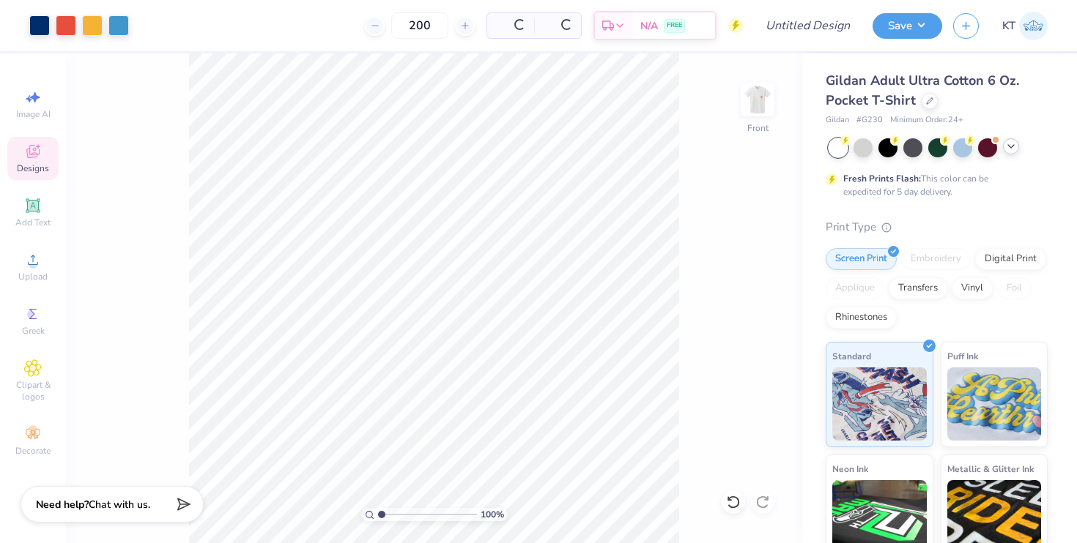
type input "200"
click at [831, 22] on input "Design Title" at bounding box center [826, 25] width 72 height 29
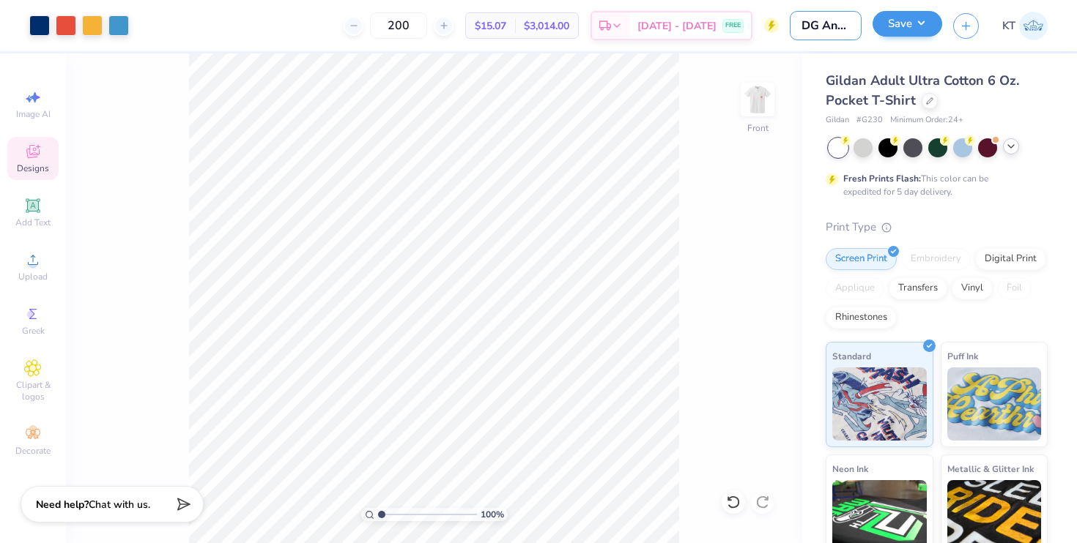
scroll to position [0, 90]
drag, startPoint x: 839, startPoint y: 29, endPoint x: 892, endPoint y: 28, distance: 52.7
click at [893, 28] on div "Art colors 200 $15.07 Per Item $3,014.00 Total Est. Delivery Sep 7 - 10 FREE De…" at bounding box center [538, 25] width 1077 height 51
click at [850, 22] on input "DG Anchor Bowl T-Shirts" at bounding box center [826, 25] width 72 height 29
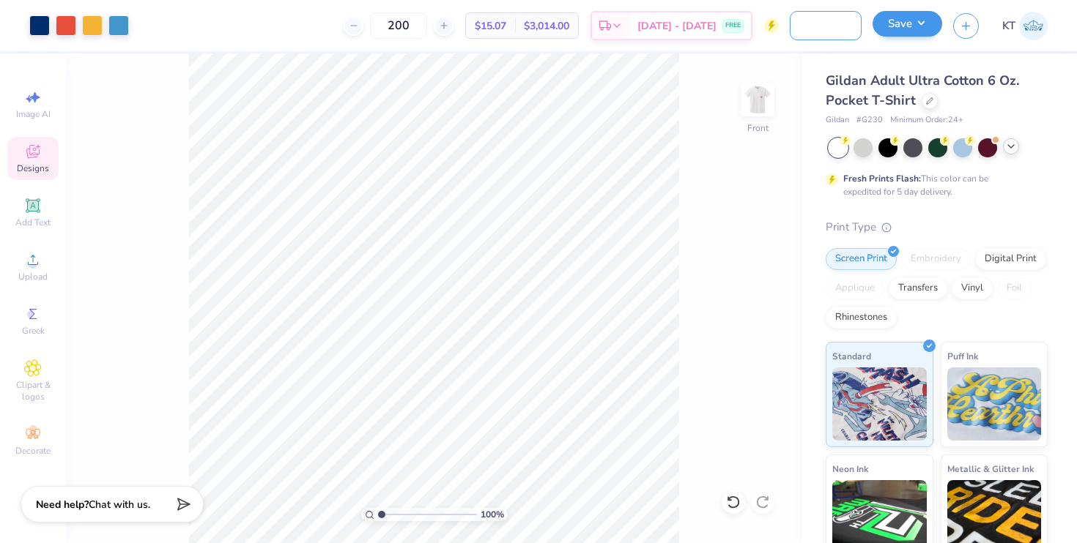
type input "DG Anchor Bowl T-Shirts 2"
click at [918, 34] on button "Save" at bounding box center [907, 24] width 70 height 26
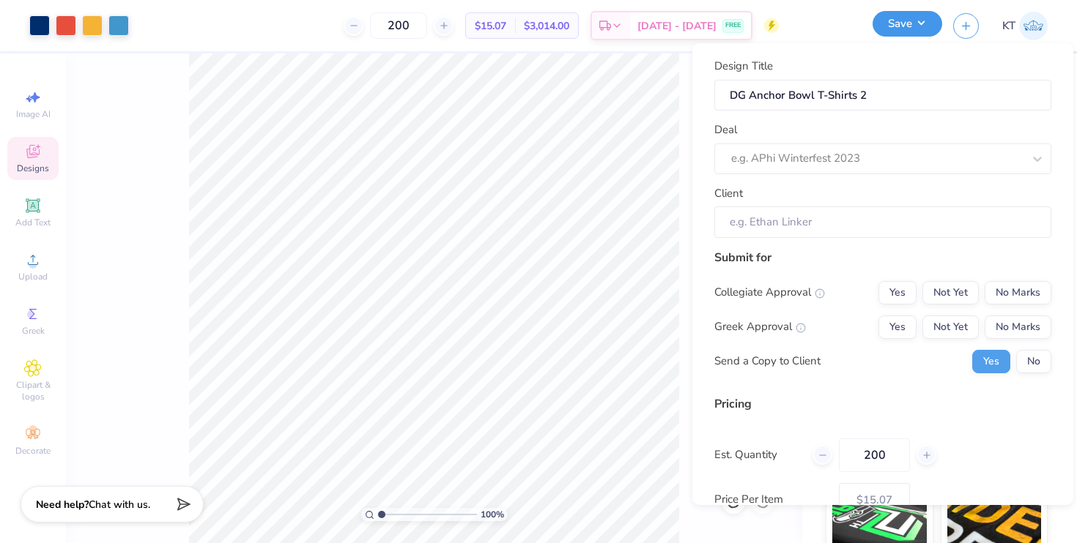
scroll to position [0, 0]
click at [875, 160] on div at bounding box center [877, 159] width 292 height 20
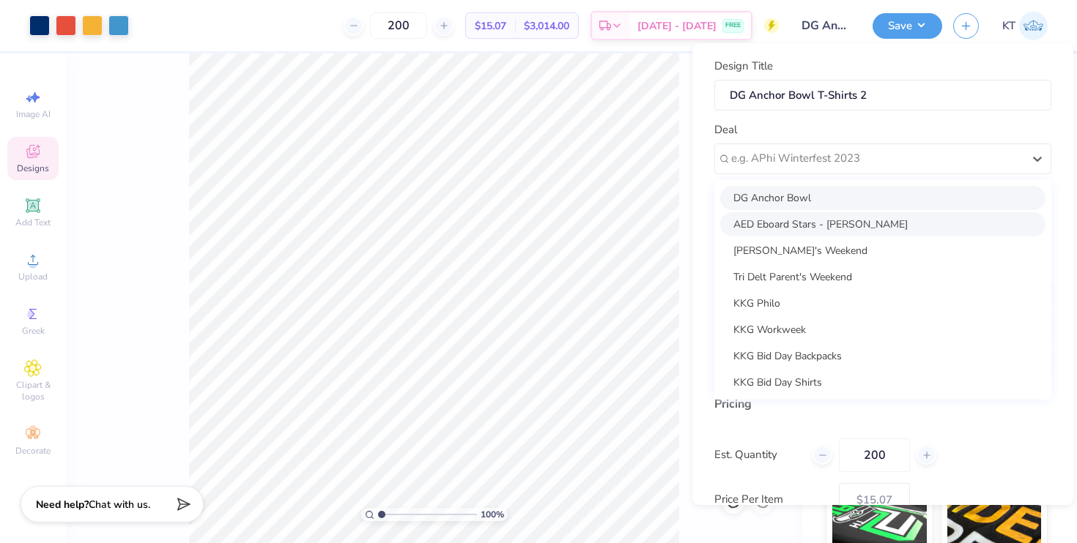
click at [831, 198] on div "DG Anchor Bowl" at bounding box center [882, 198] width 325 height 24
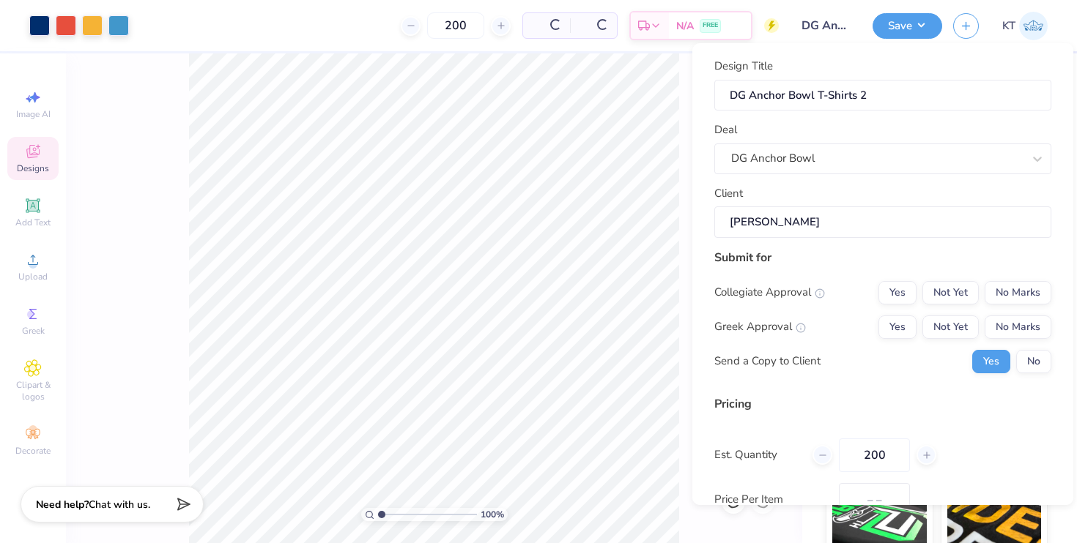
type input "Claire Slater"
click at [821, 223] on input "Claire Slater" at bounding box center [882, 222] width 337 height 31
click at [901, 326] on button "Yes" at bounding box center [897, 327] width 38 height 23
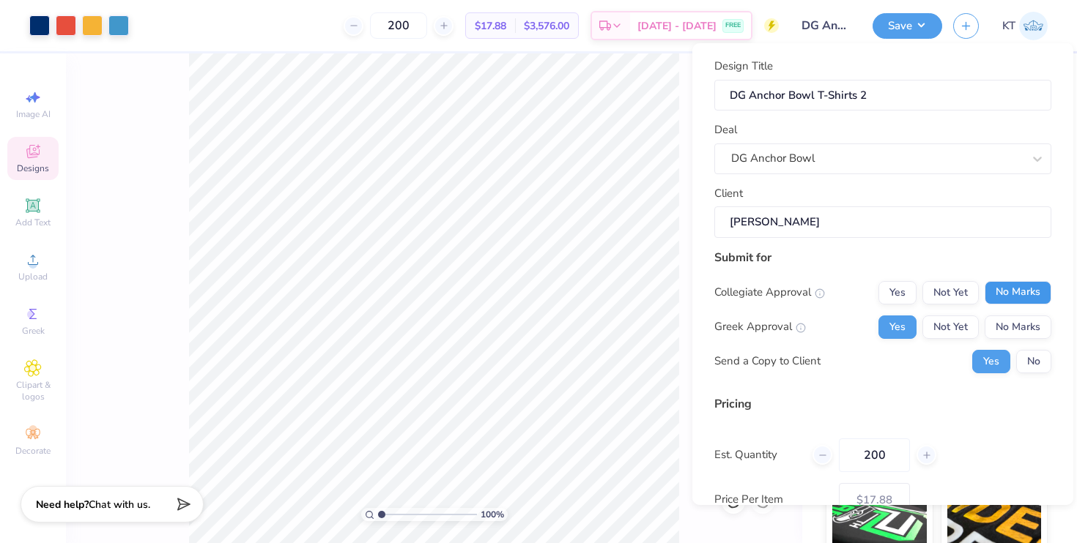
click at [950, 289] on button "No Marks" at bounding box center [1017, 292] width 67 height 23
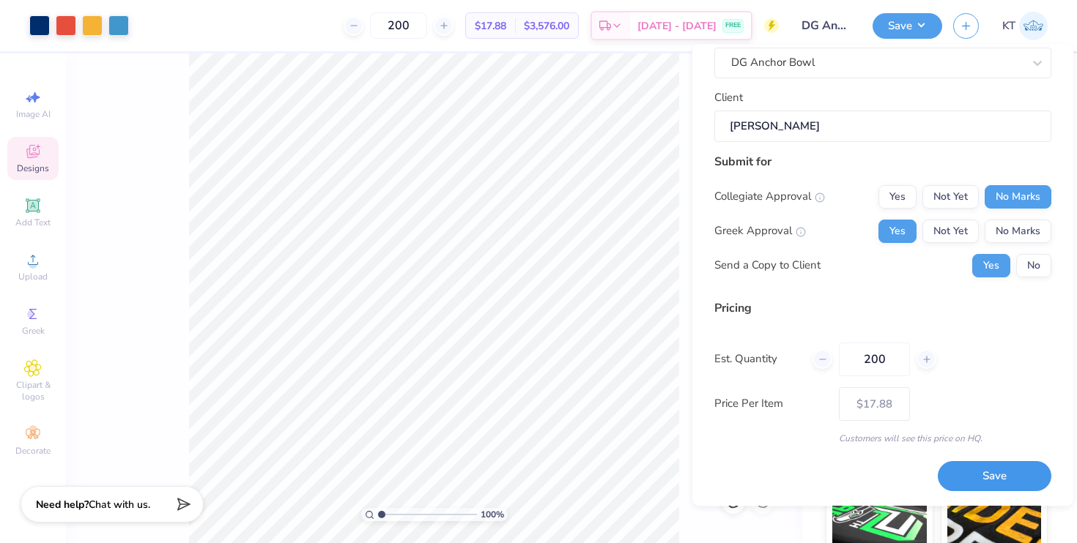
click at [950, 467] on button "Save" at bounding box center [995, 477] width 114 height 30
type input "$17.88"
click at [860, 466] on div "Design Title DG Anchor Bowl T-Shirts 2 Deal DG Anchor Bowl Client Claire Slater…" at bounding box center [882, 228] width 337 height 530
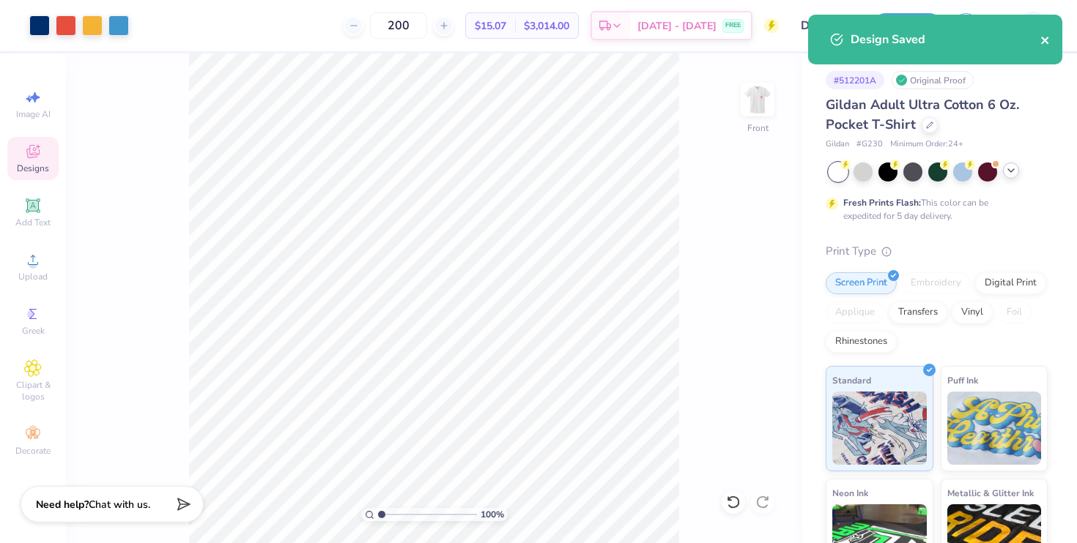
click at [950, 42] on icon "close" at bounding box center [1044, 40] width 7 height 7
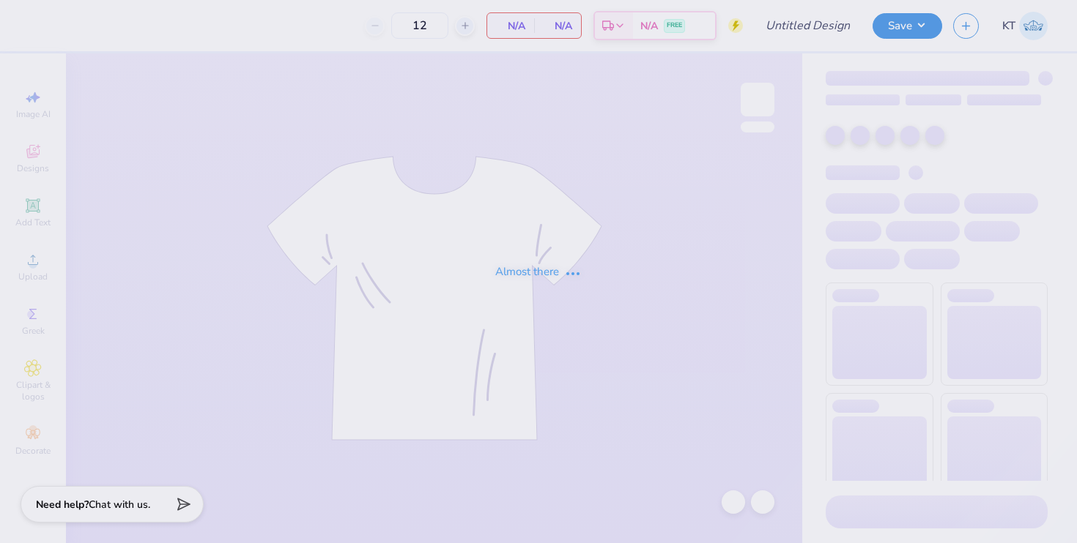
type input "DG Anchor Bowl T-Shirts 2"
type input "200"
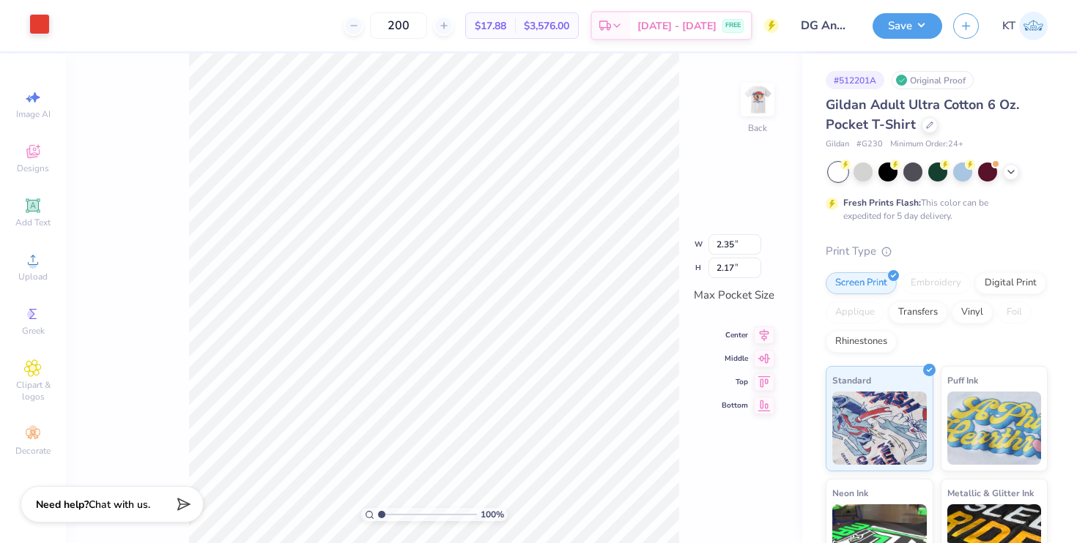
click at [36, 14] on div at bounding box center [39, 24] width 21 height 21
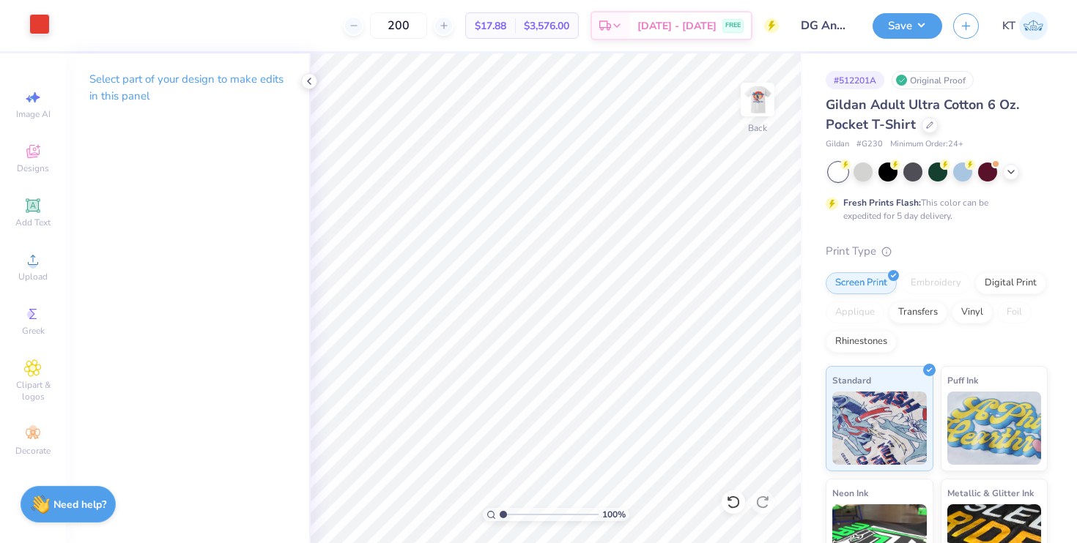
click at [50, 29] on div at bounding box center [39, 24] width 21 height 21
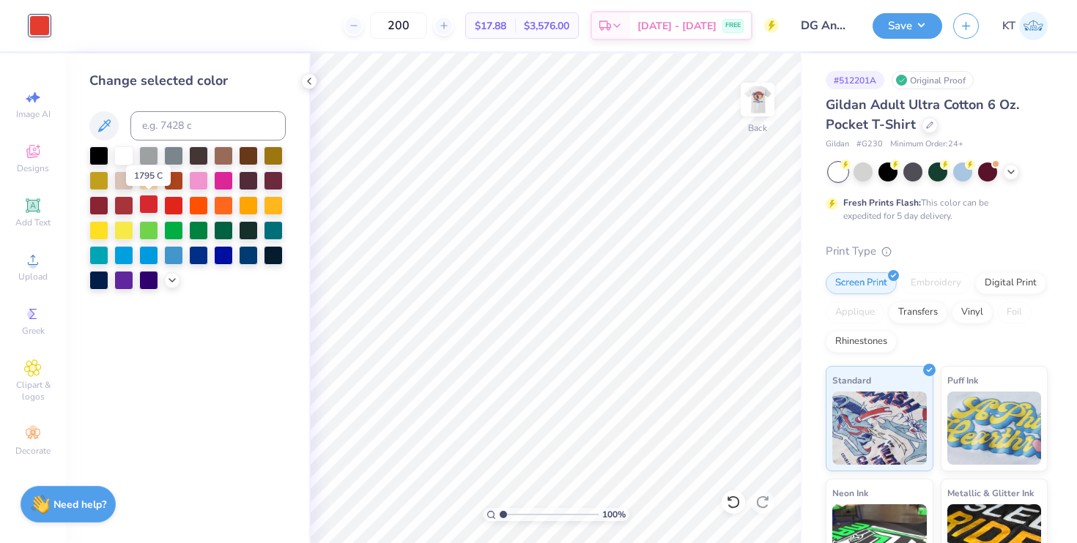
click at [148, 210] on div at bounding box center [148, 204] width 19 height 19
click at [756, 112] on img at bounding box center [757, 99] width 59 height 59
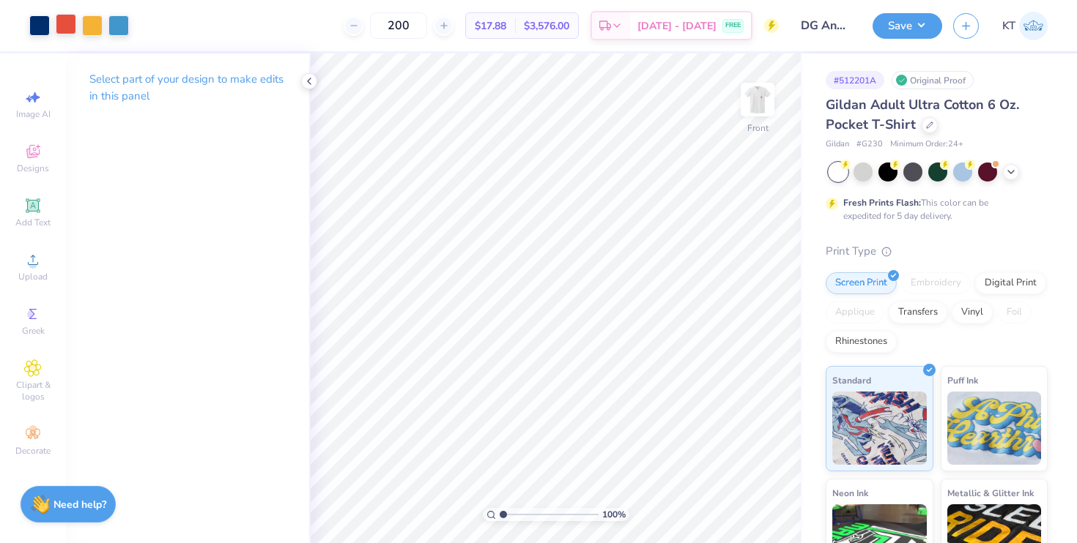
click at [70, 22] on div at bounding box center [66, 24] width 21 height 21
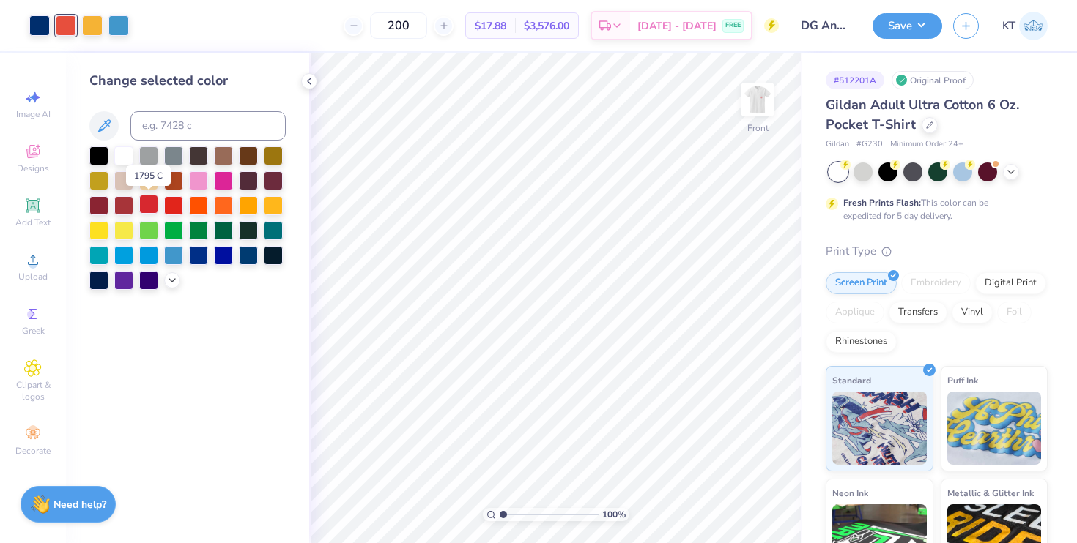
click at [146, 207] on div at bounding box center [148, 204] width 19 height 19
click at [315, 75] on div at bounding box center [309, 81] width 16 height 16
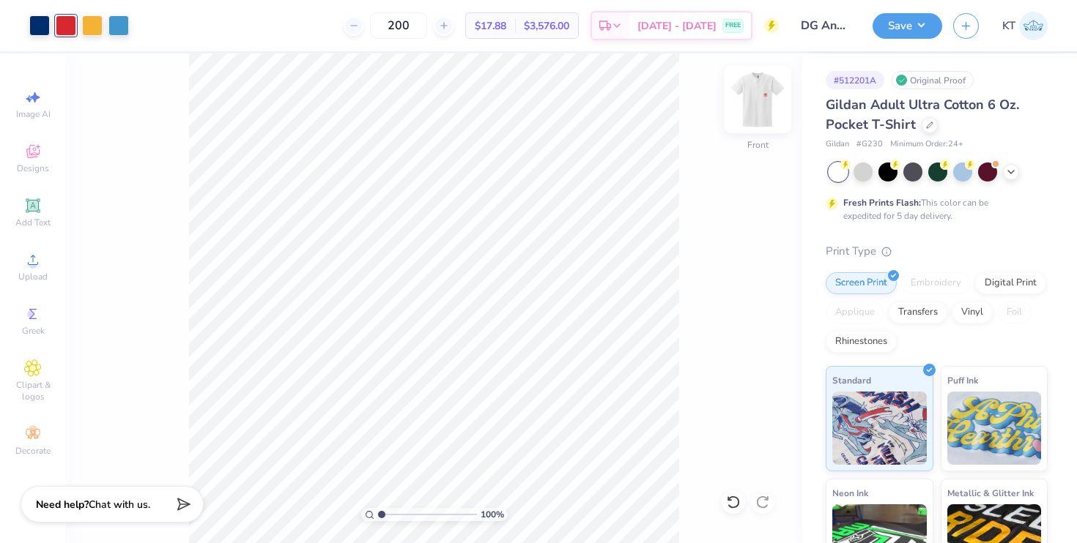
click at [757, 115] on div at bounding box center [757, 99] width 67 height 67
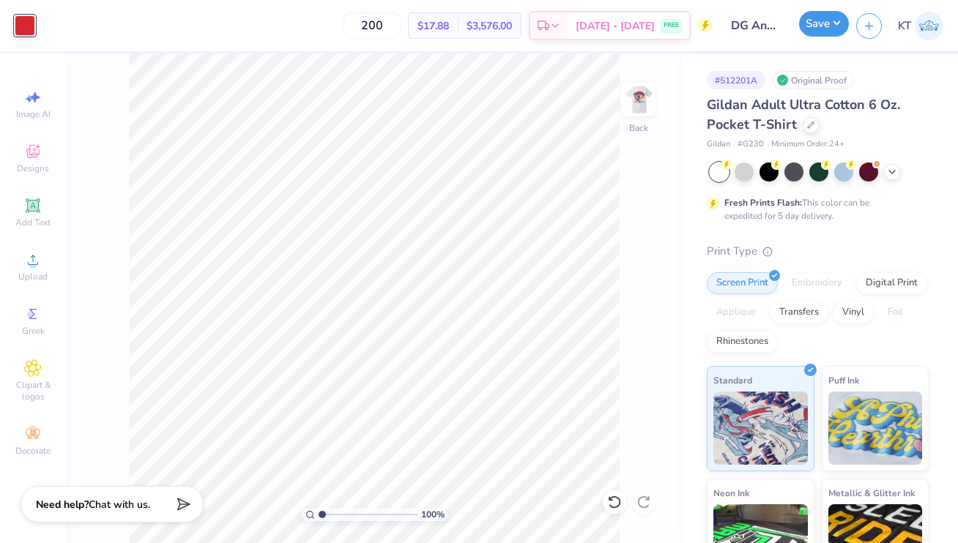
click at [808, 32] on button "Save" at bounding box center [824, 24] width 50 height 26
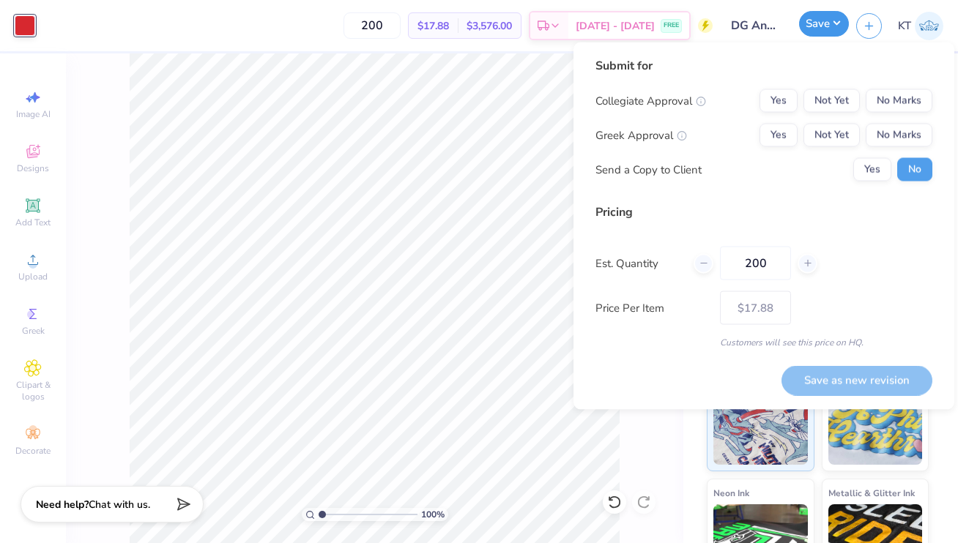
click at [814, 26] on button "Save" at bounding box center [824, 24] width 50 height 26
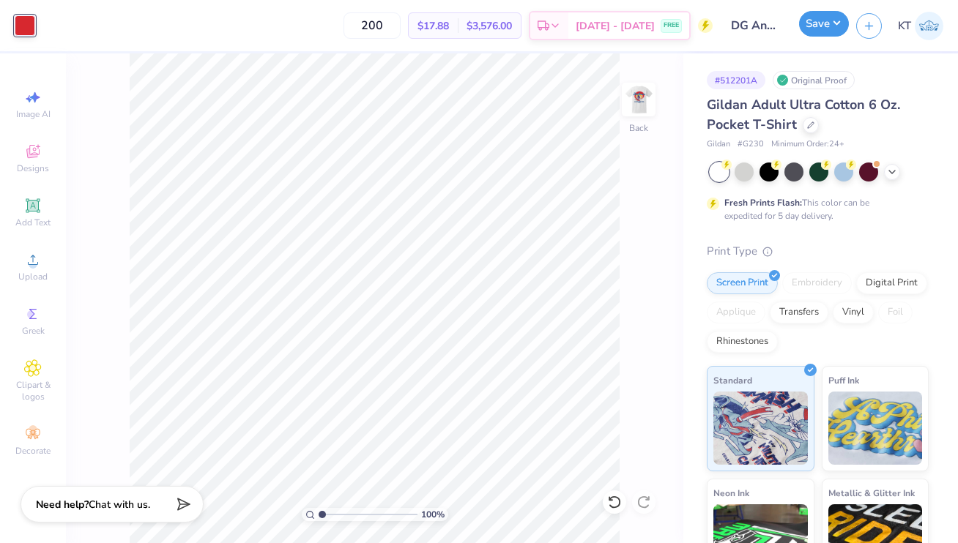
click at [814, 26] on button "Save" at bounding box center [824, 24] width 50 height 26
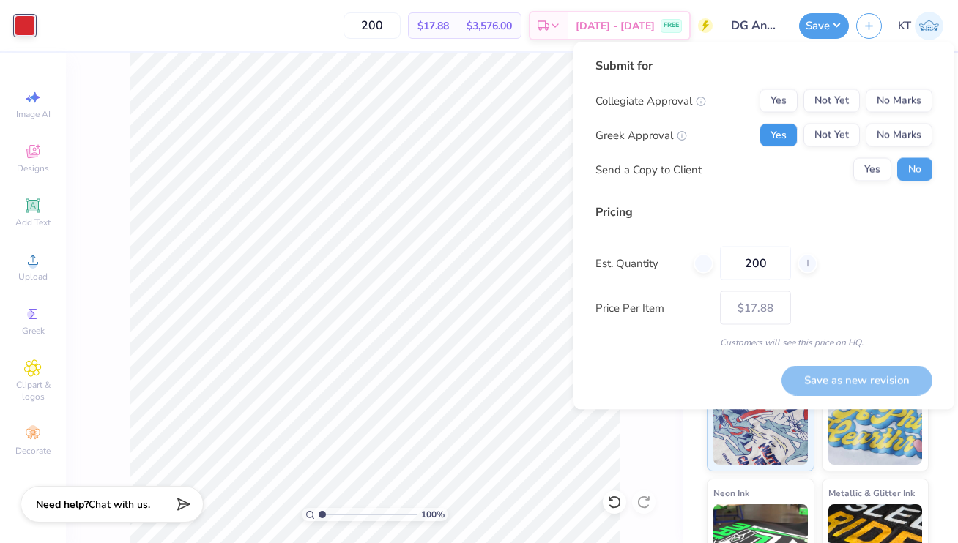
click at [773, 136] on button "Yes" at bounding box center [779, 135] width 38 height 23
click at [884, 98] on button "No Marks" at bounding box center [899, 100] width 67 height 23
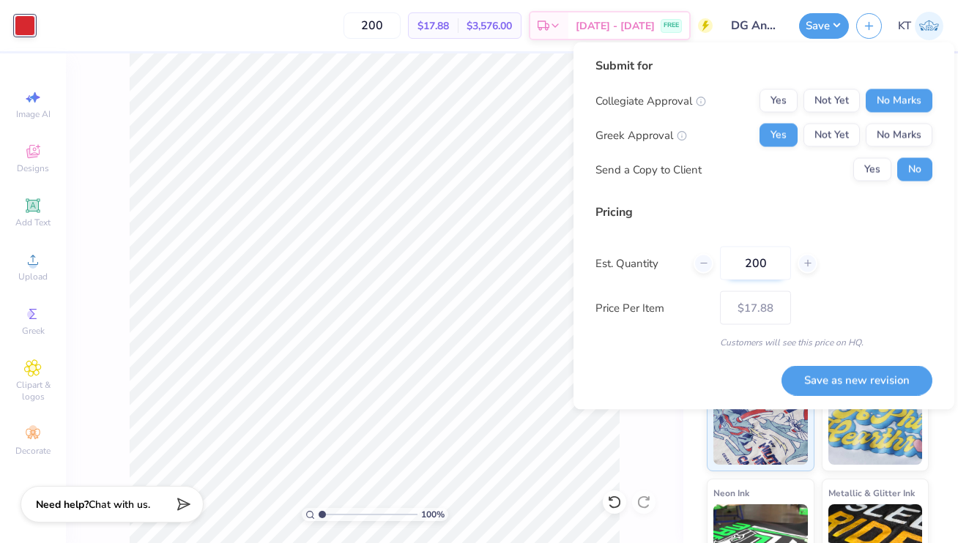
click at [768, 264] on input "200" at bounding box center [755, 264] width 71 height 34
click at [757, 263] on input "200" at bounding box center [755, 264] width 71 height 34
type input "300"
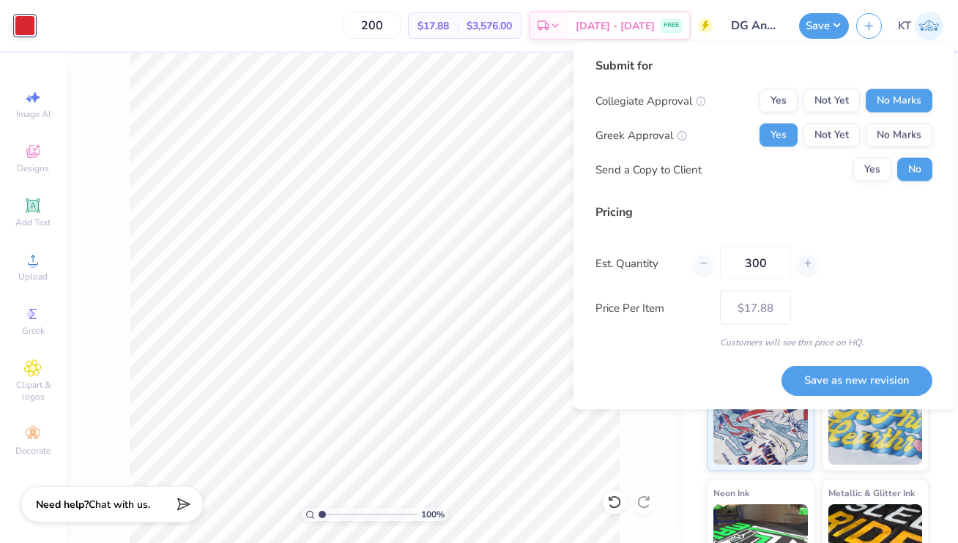
click at [807, 288] on div "Pricing Est. Quantity 300 Price Per Item $17.88 Customers will see this price o…" at bounding box center [763, 277] width 337 height 146
type input "300"
click at [824, 382] on button "Save as new revision" at bounding box center [857, 380] width 151 height 30
type input "$16.37"
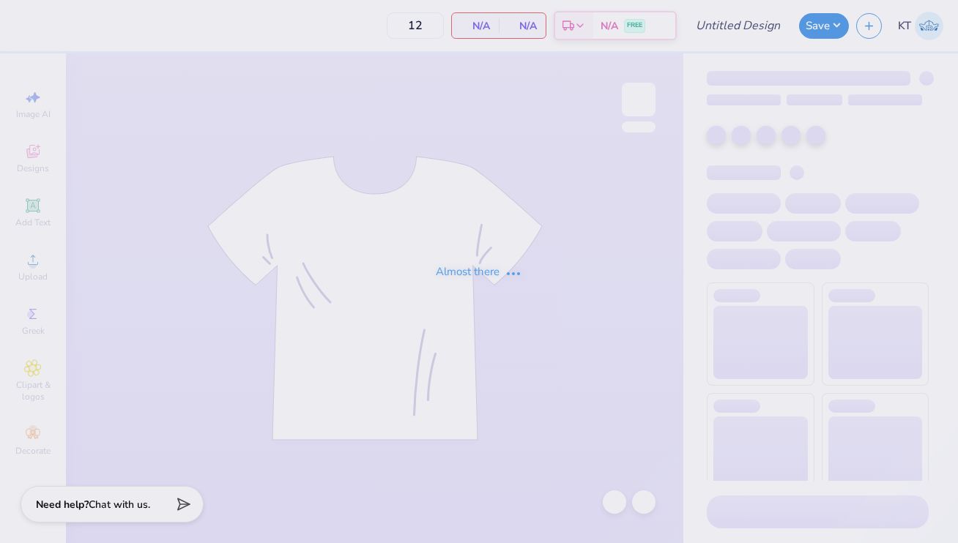
type input "DG Anchor Bowl Tanks"
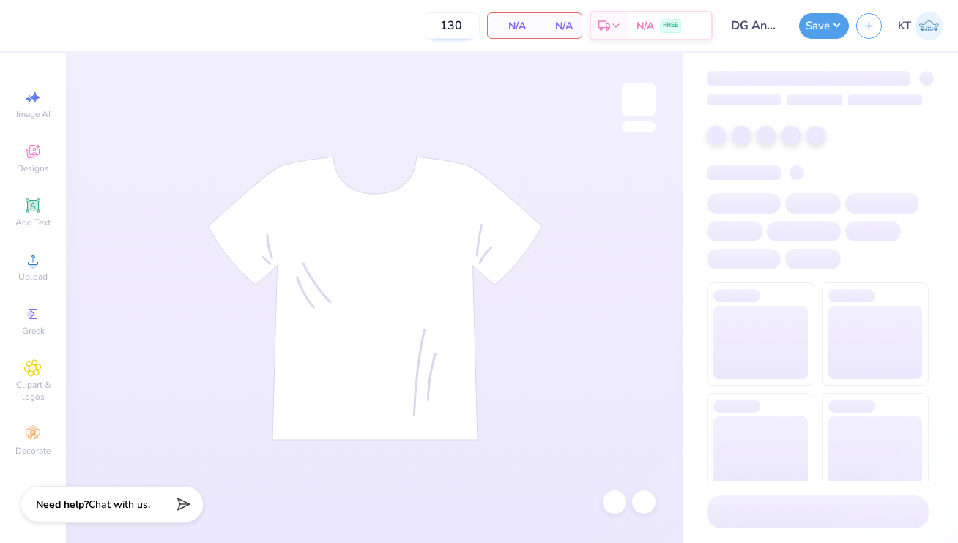
click at [461, 29] on input "130" at bounding box center [451, 25] width 57 height 26
click at [451, 31] on input "130" at bounding box center [451, 25] width 57 height 26
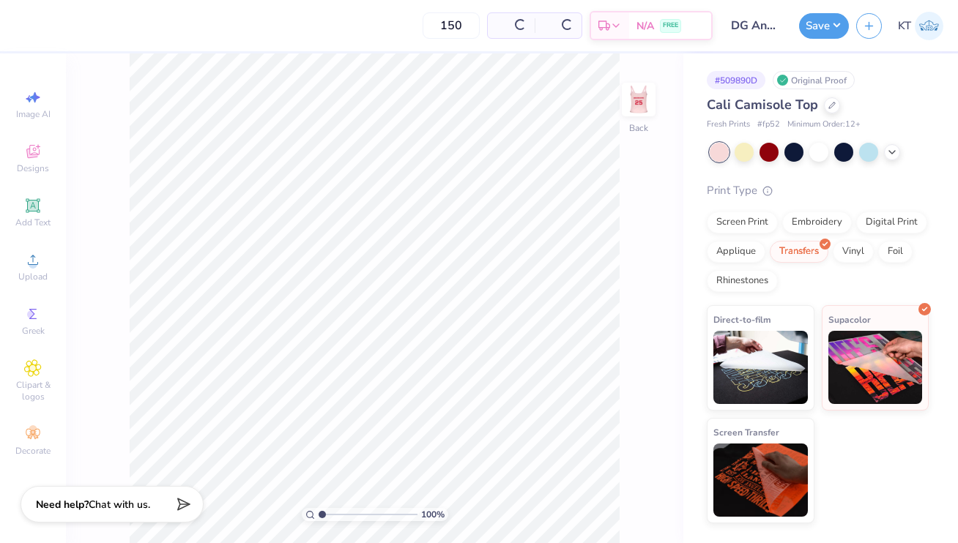
type input "150"
click at [377, 44] on div "150 Per Item Total Est. Delivery N/A FREE" at bounding box center [367, 25] width 691 height 51
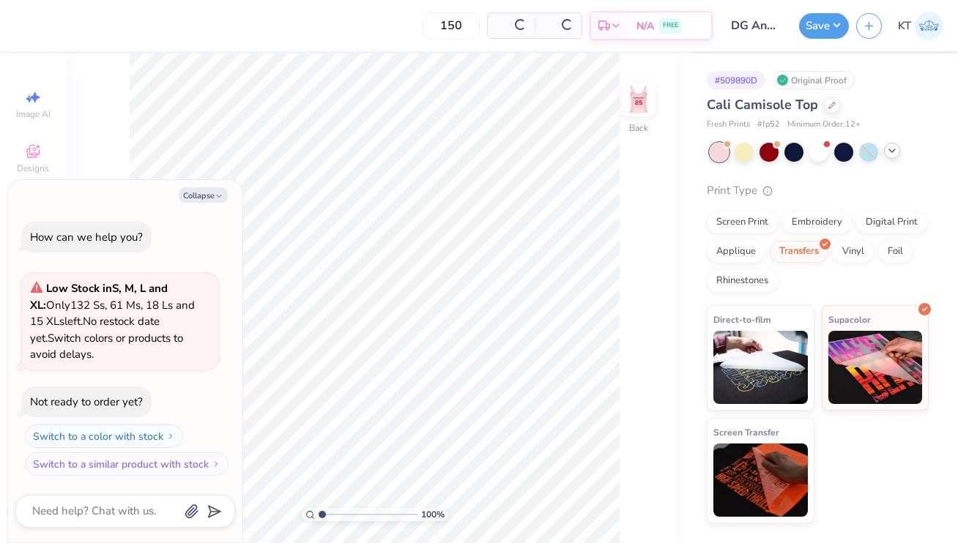
click at [892, 155] on icon at bounding box center [892, 151] width 12 height 12
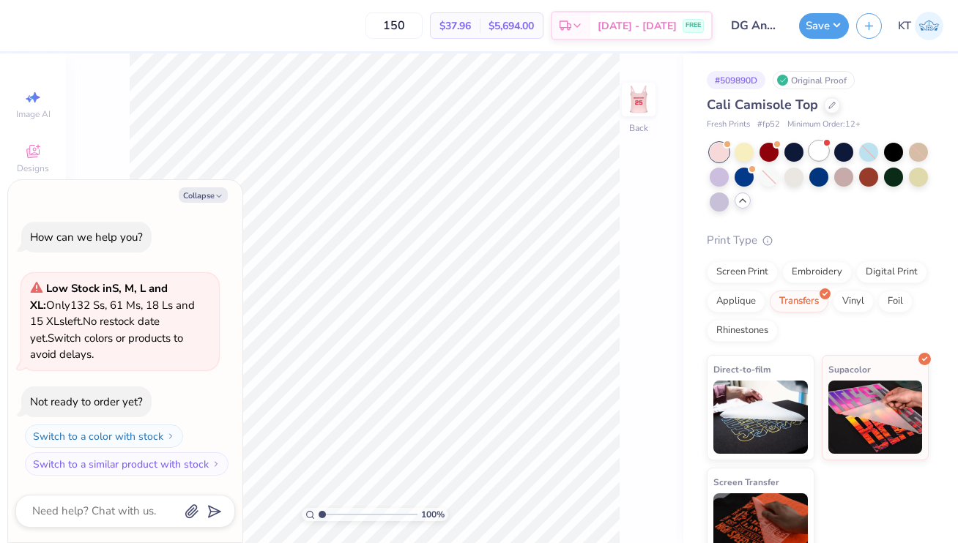
click at [825, 149] on div at bounding box center [818, 150] width 19 height 19
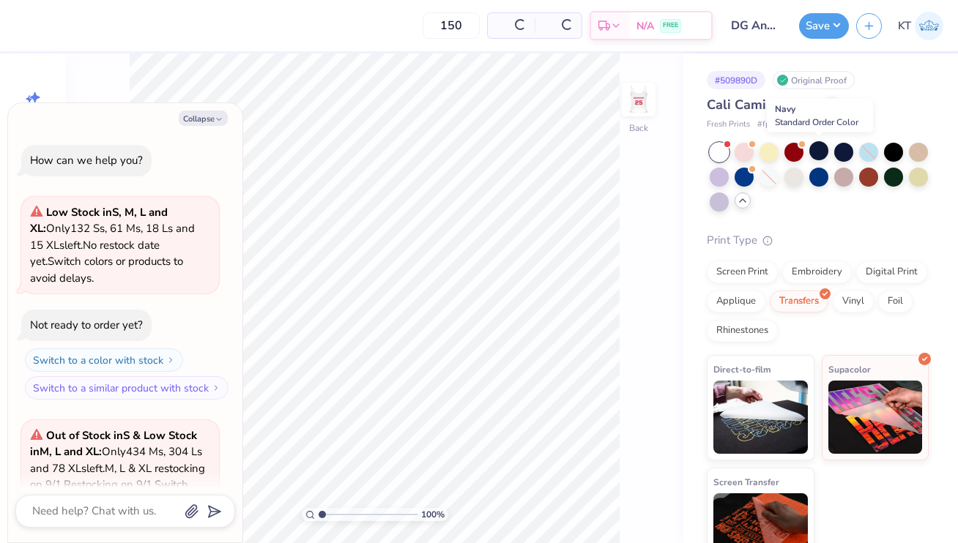
scroll to position [163, 0]
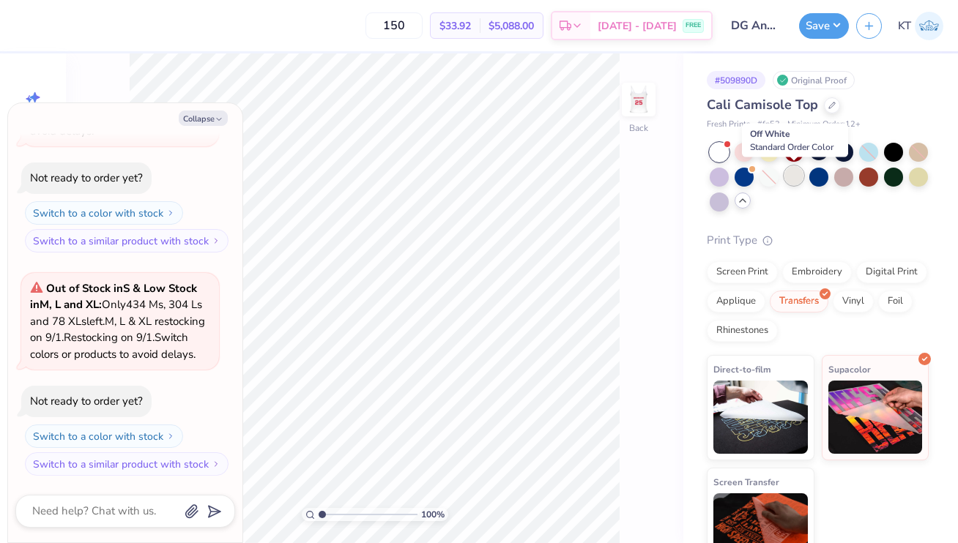
click at [798, 179] on div at bounding box center [793, 175] width 19 height 19
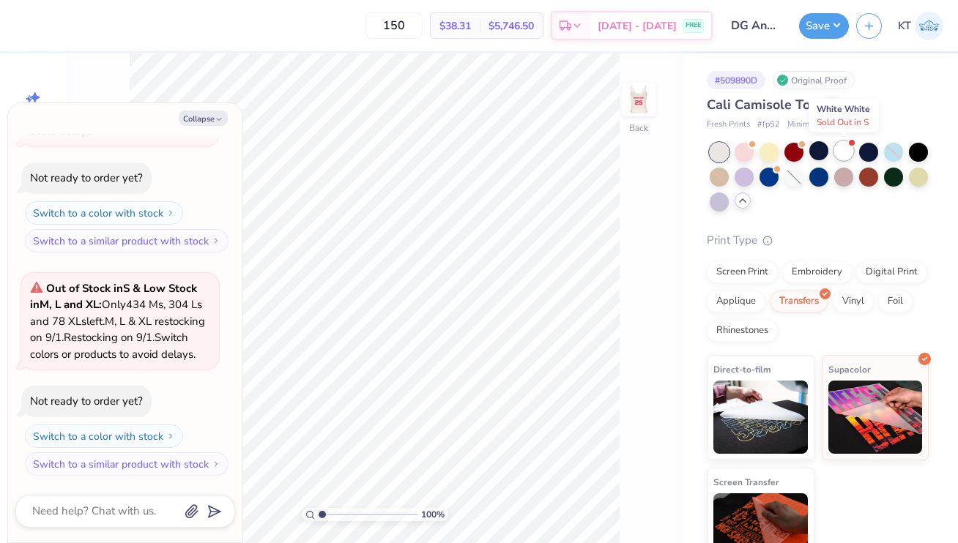
click at [842, 147] on div at bounding box center [843, 150] width 19 height 19
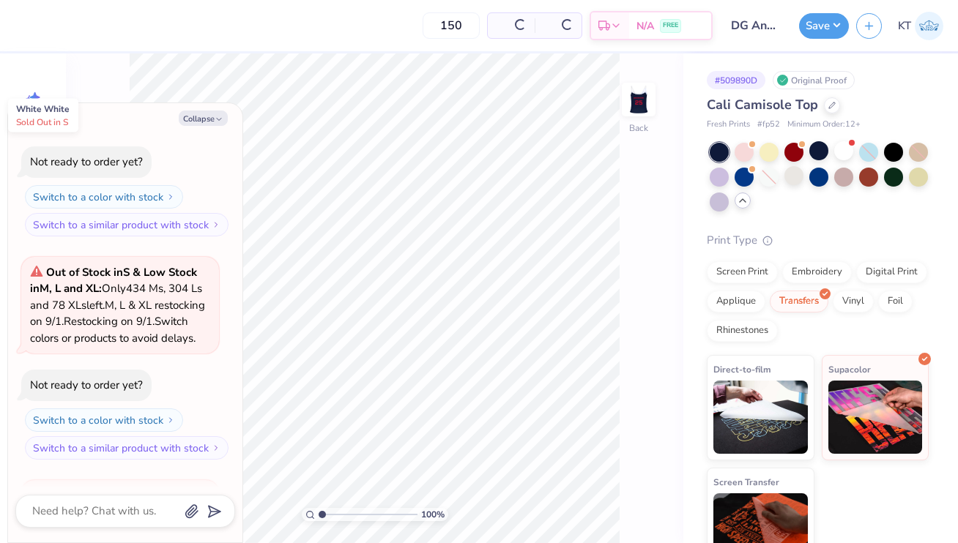
scroll to position [403, 0]
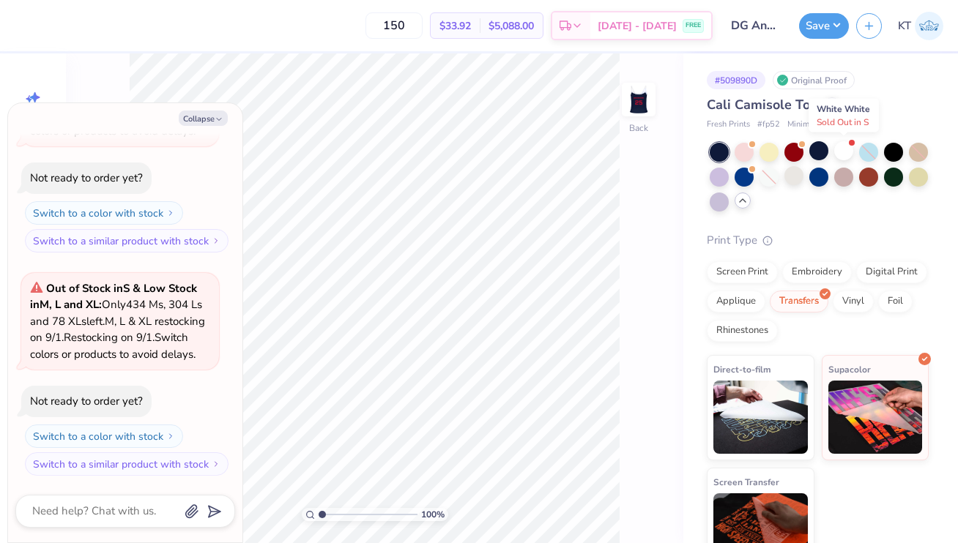
click at [846, 144] on div at bounding box center [843, 150] width 19 height 19
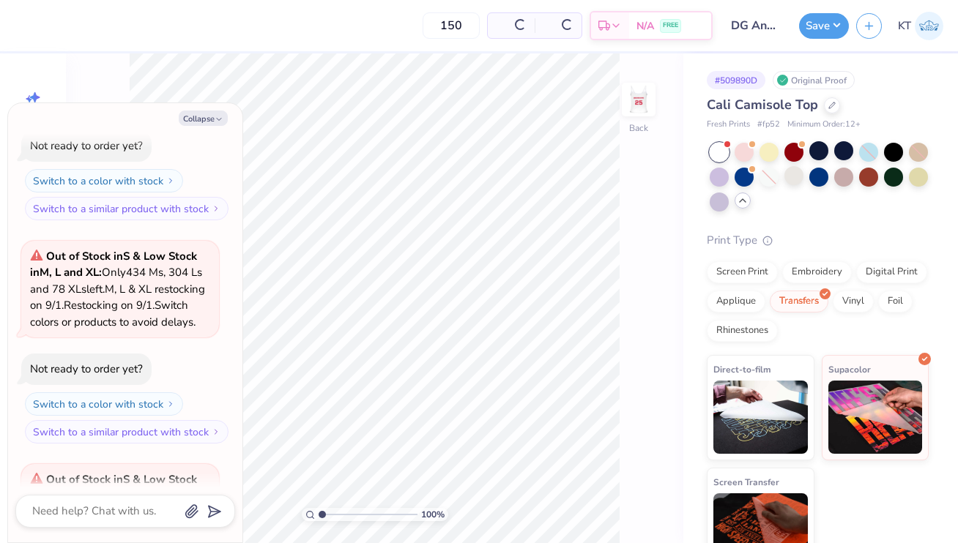
scroll to position [643, 0]
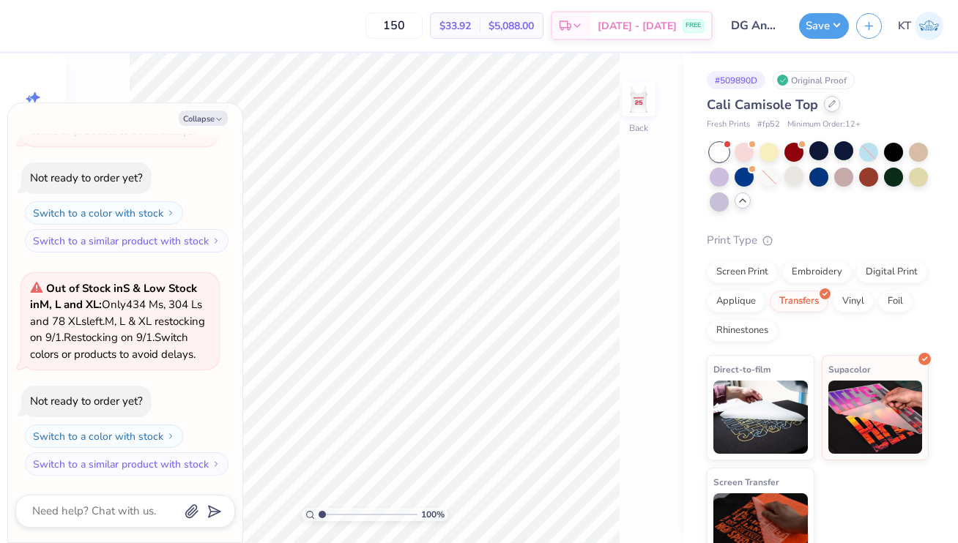
click at [831, 100] on div at bounding box center [832, 104] width 16 height 16
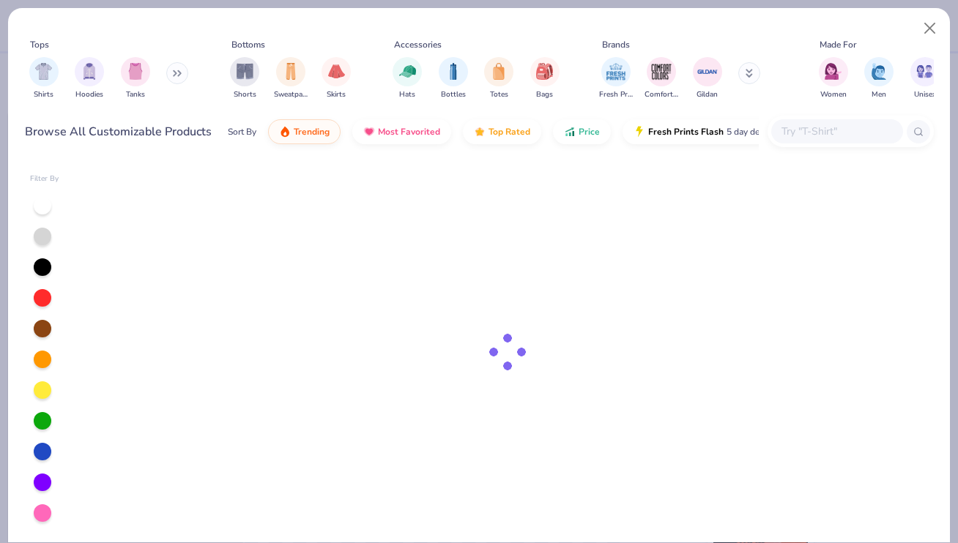
click at [828, 116] on div at bounding box center [851, 131] width 166 height 31
click at [135, 74] on img "filter for Tanks" at bounding box center [135, 70] width 16 height 17
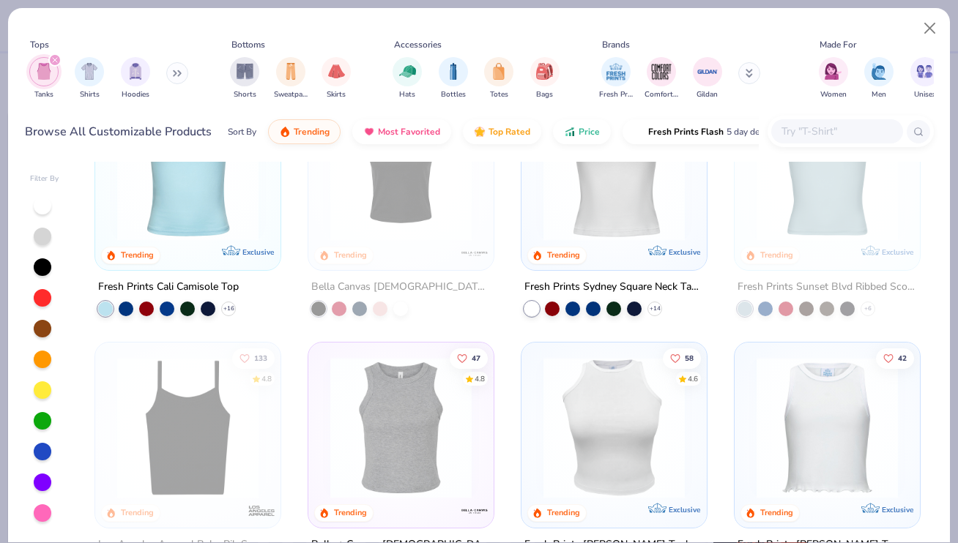
scroll to position [168, 0]
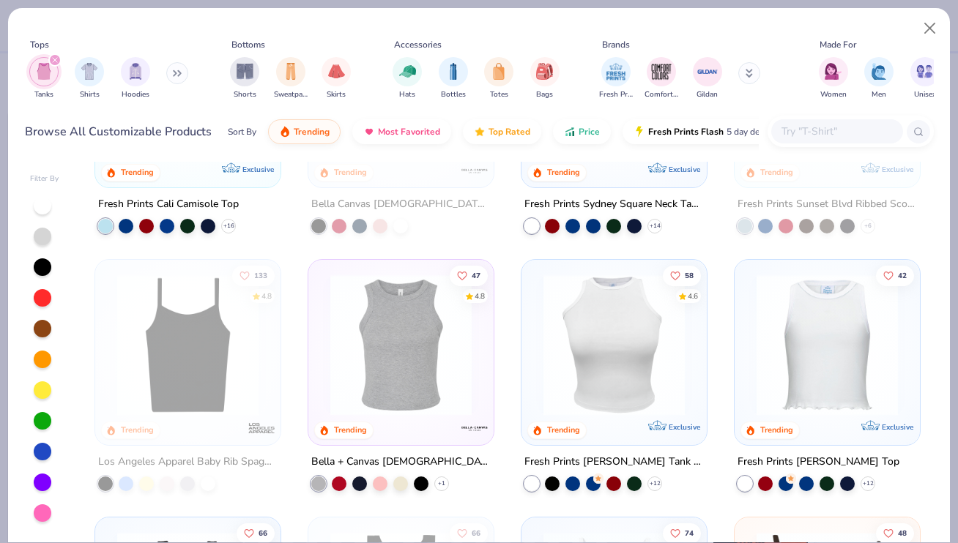
click at [196, 397] on img at bounding box center [188, 345] width 156 height 141
click at [196, 371] on img at bounding box center [188, 345] width 156 height 141
click at [932, 27] on button "Close" at bounding box center [930, 29] width 28 height 28
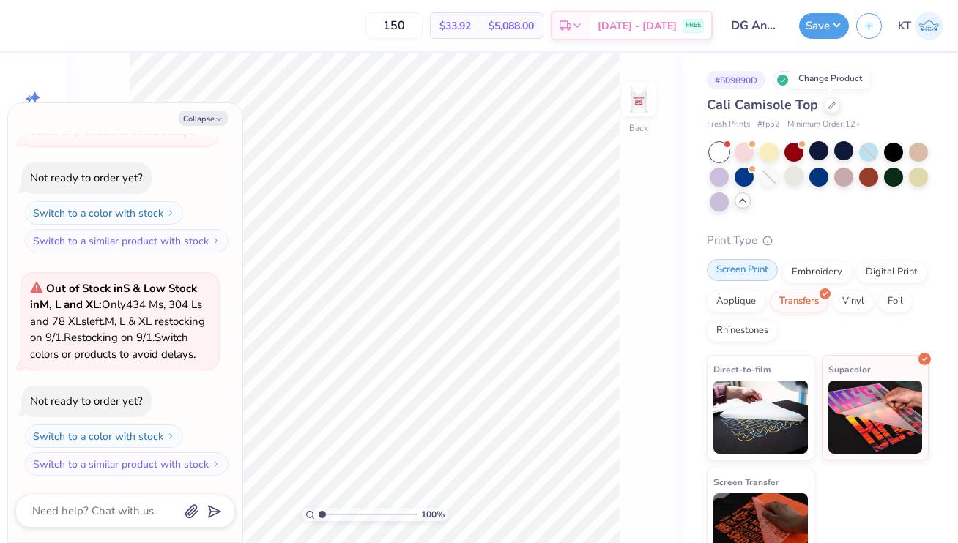
click at [754, 274] on div "Screen Print" at bounding box center [742, 270] width 71 height 22
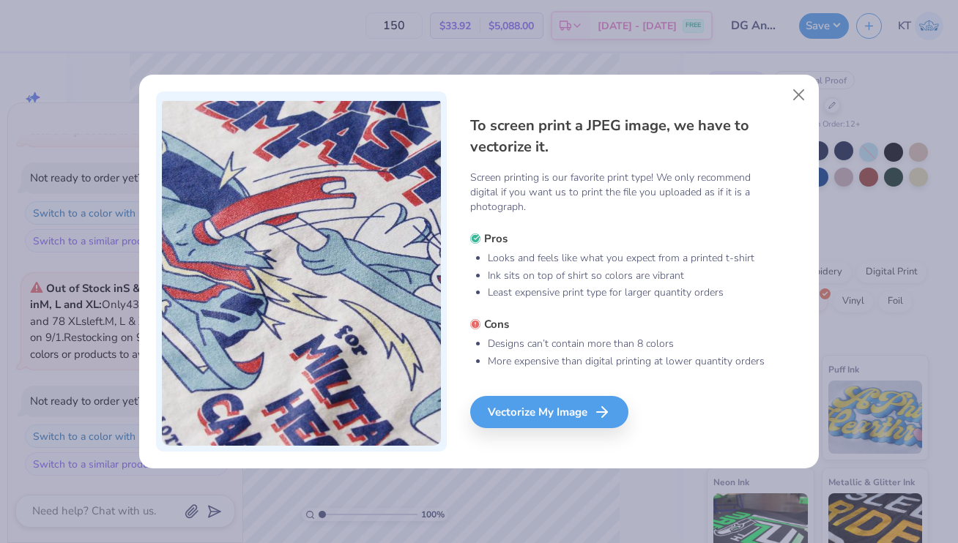
click at [583, 395] on div "To screen print a JPEG image, we have to vectorize it. Screen printing is our f…" at bounding box center [636, 272] width 333 height 361
click at [582, 407] on div "Vectorize My Image" at bounding box center [551, 412] width 158 height 32
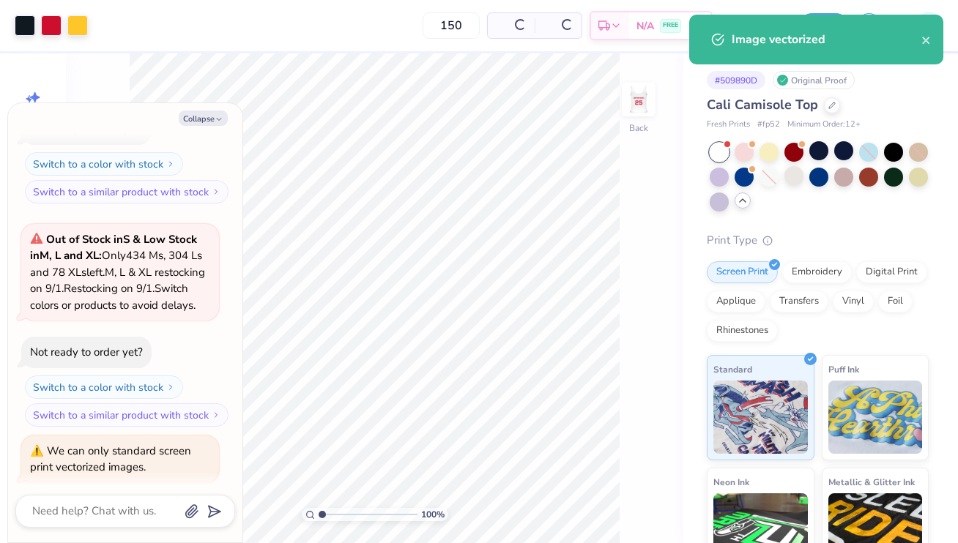
scroll to position [765, 0]
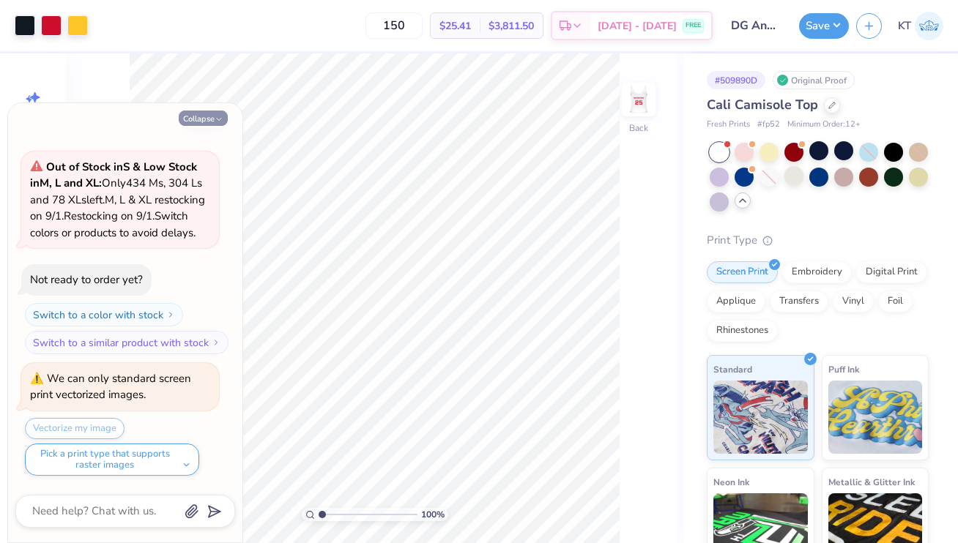
click at [204, 113] on button "Collapse" at bounding box center [203, 118] width 49 height 15
type textarea "x"
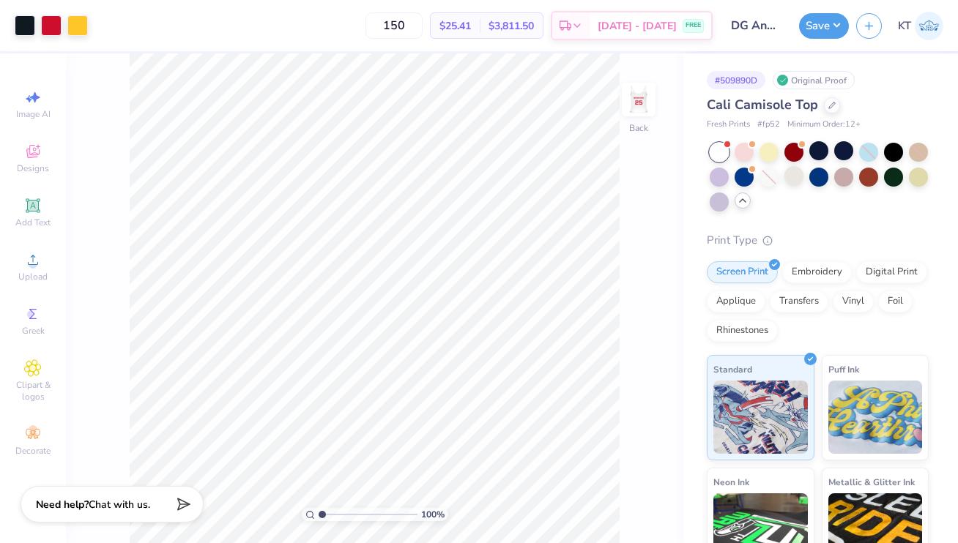
scroll to position [32, 0]
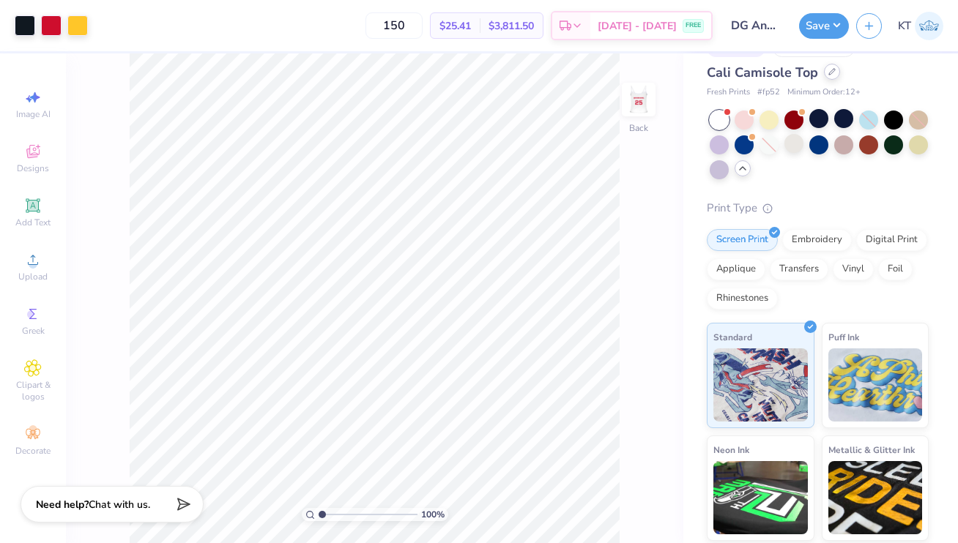
click at [833, 72] on icon at bounding box center [831, 71] width 7 height 7
click at [830, 76] on div at bounding box center [832, 72] width 16 height 16
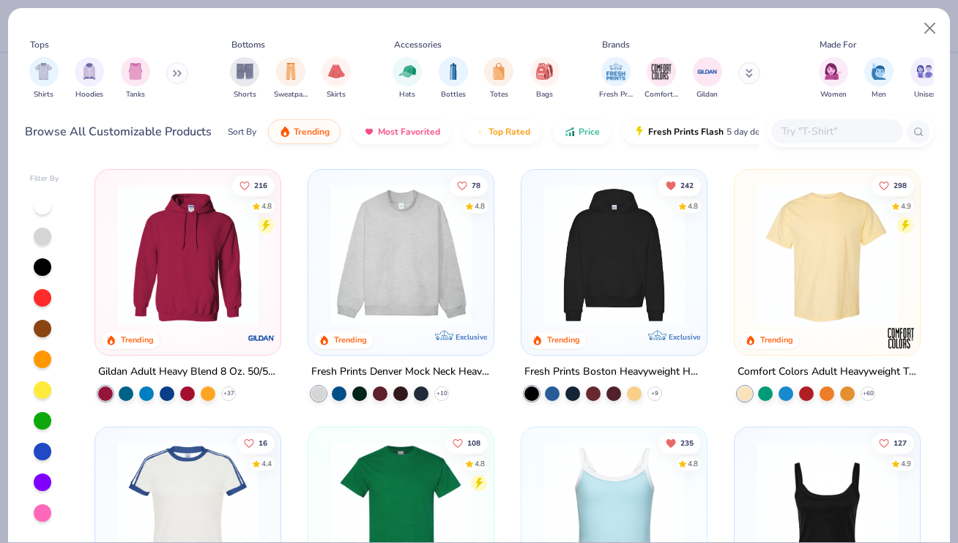
scroll to position [62, 0]
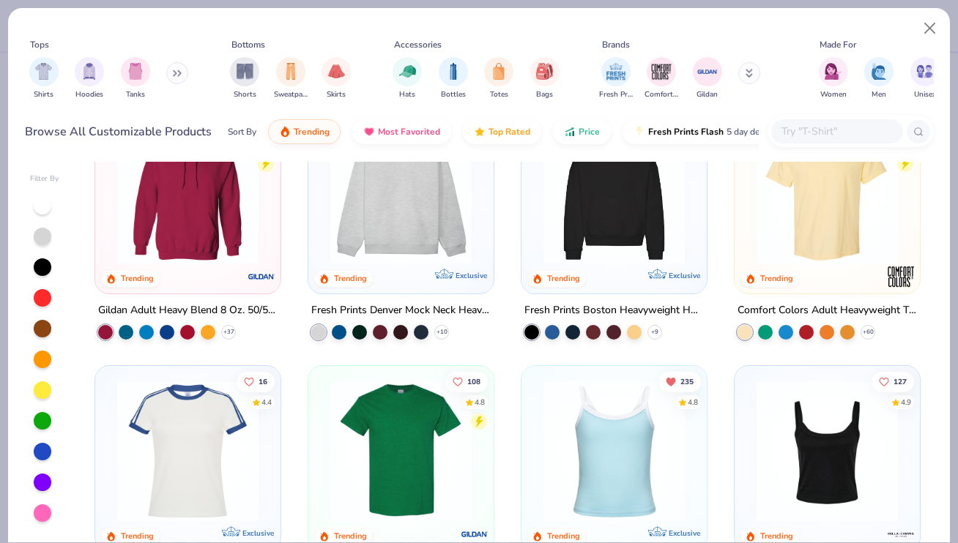
click at [803, 445] on img at bounding box center [827, 451] width 156 height 141
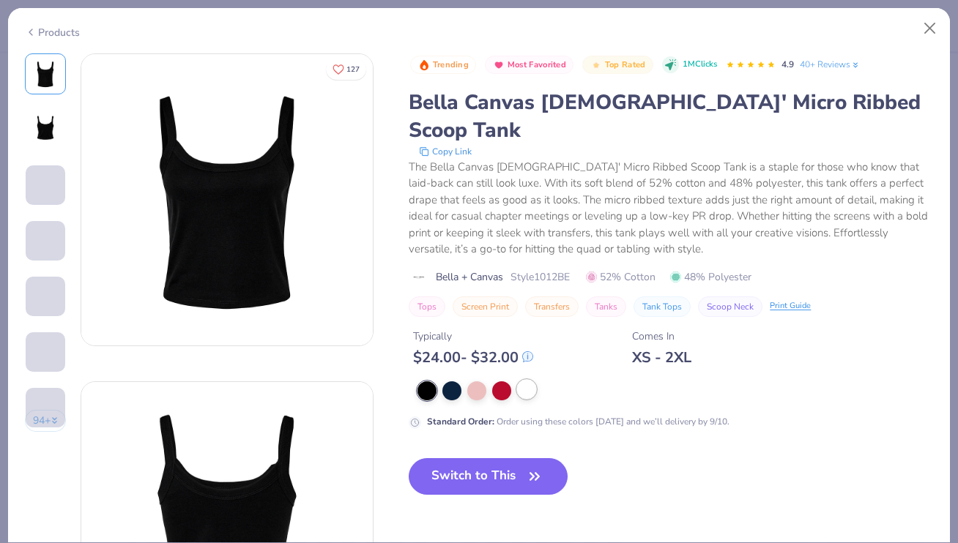
click at [530, 380] on div at bounding box center [526, 389] width 19 height 19
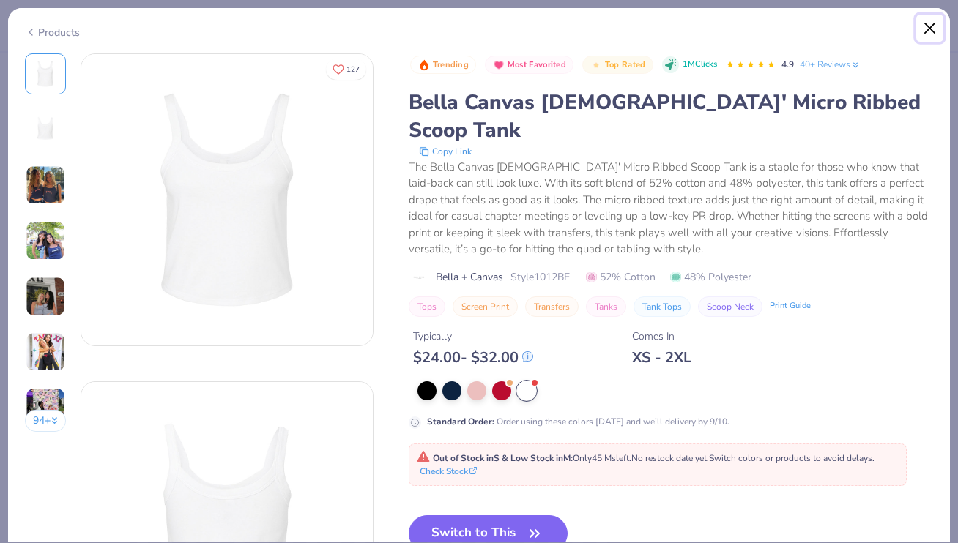
click at [929, 26] on button "Close" at bounding box center [930, 29] width 28 height 28
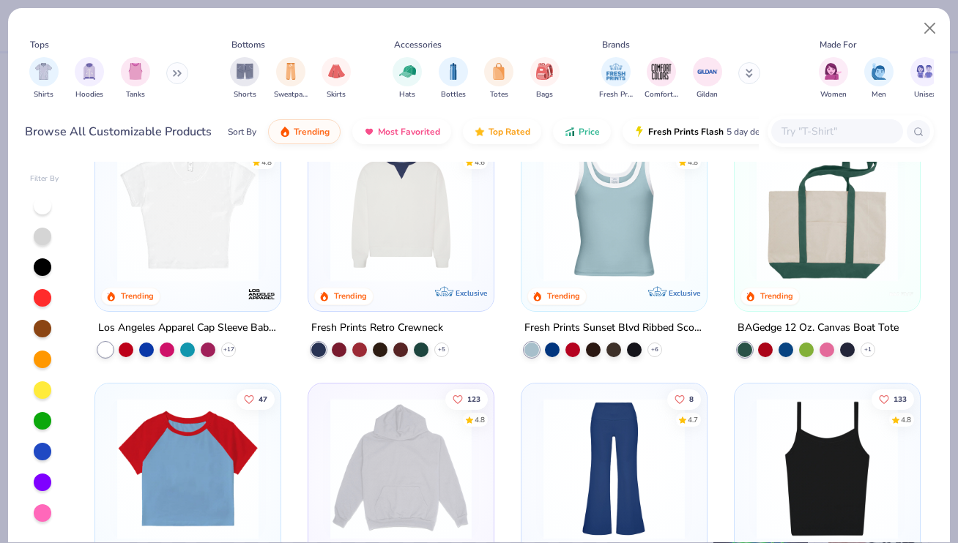
scroll to position [1294, 0]
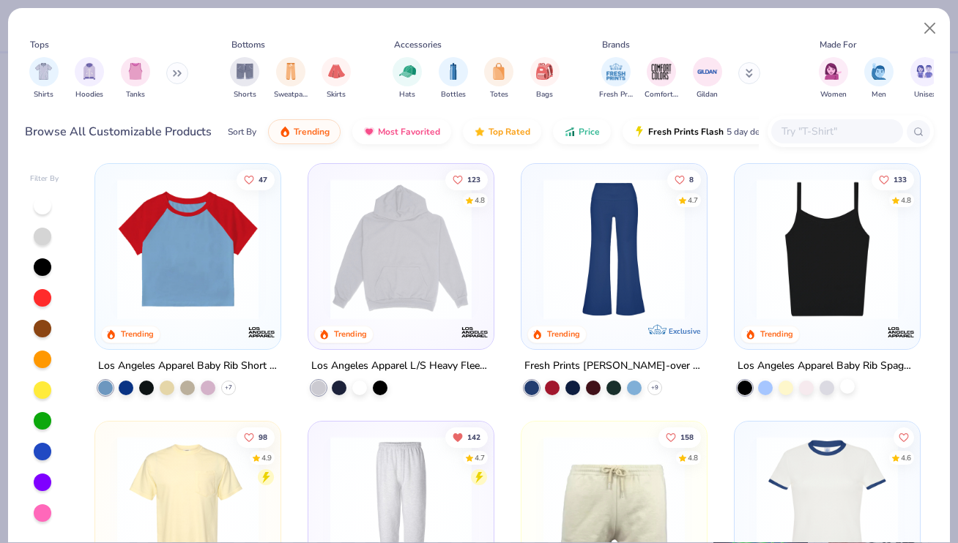
click at [850, 393] on div "133 4.8 Trending Los Angeles Apparel Baby Rib Spaghetti Tank" at bounding box center [827, 279] width 187 height 232
click at [847, 387] on div at bounding box center [847, 386] width 15 height 15
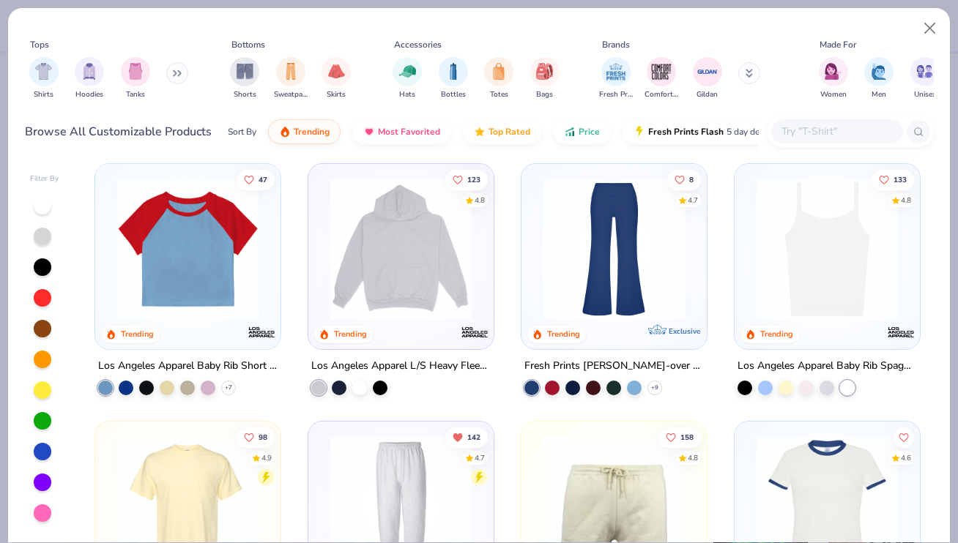
click at [850, 335] on div "133 4.8 Trending" at bounding box center [827, 256] width 185 height 185
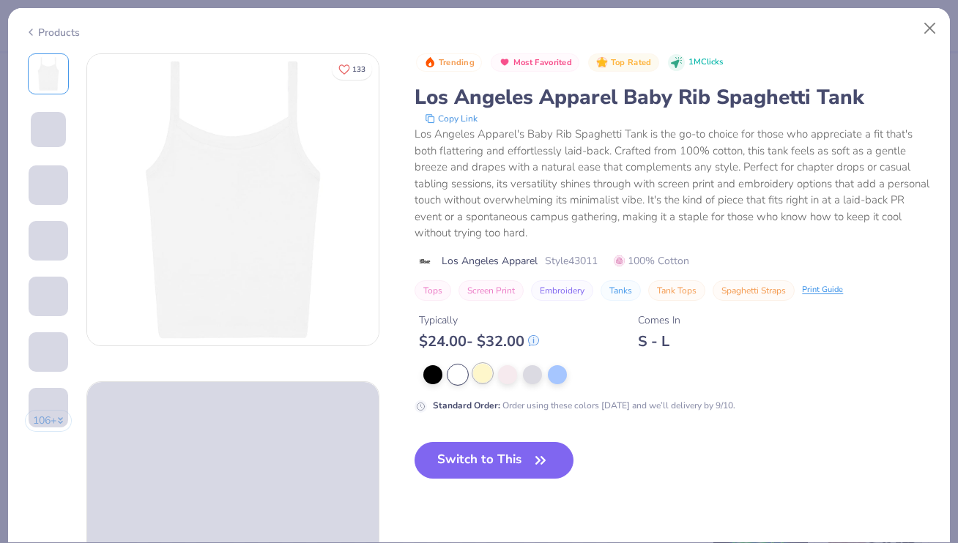
click at [475, 377] on div at bounding box center [482, 373] width 19 height 19
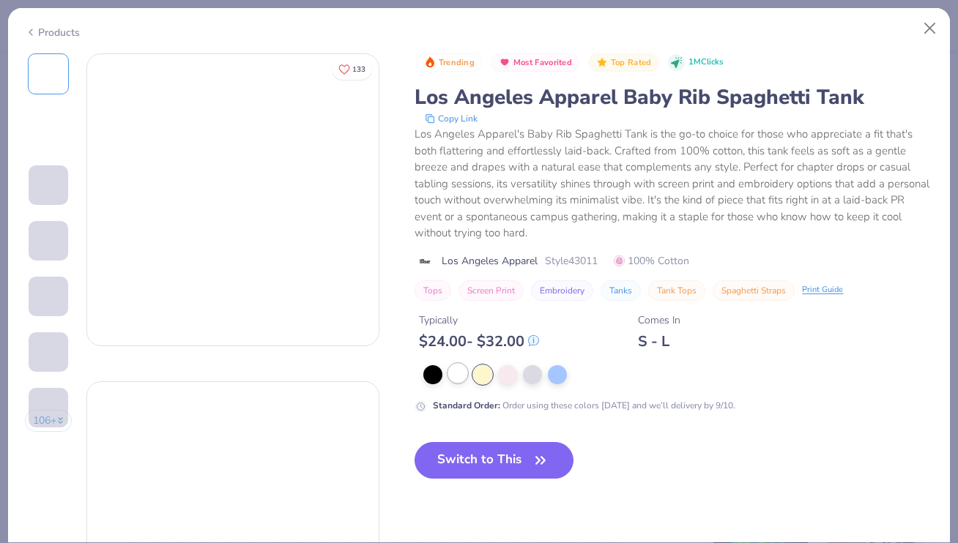
click at [463, 376] on div at bounding box center [457, 373] width 19 height 19
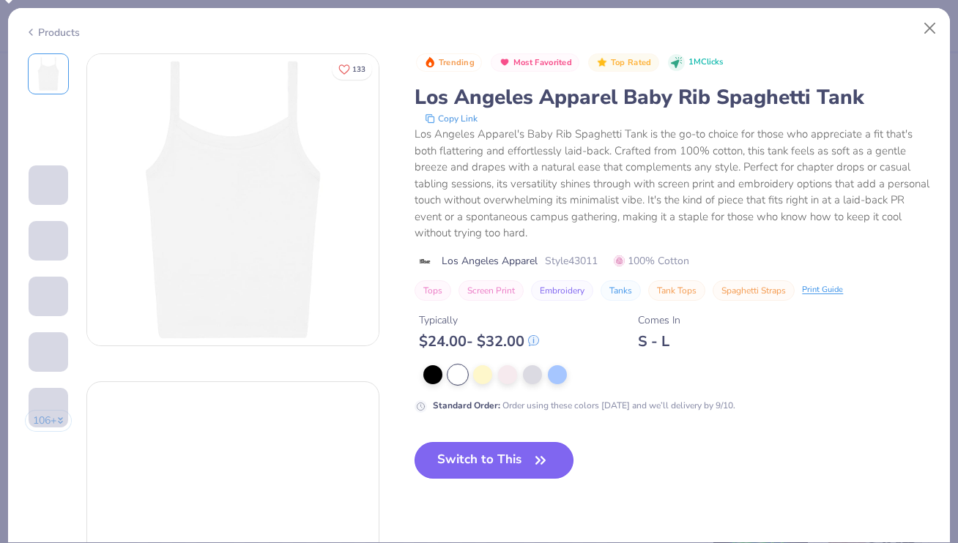
click at [475, 455] on button "Switch to This" at bounding box center [494, 460] width 159 height 37
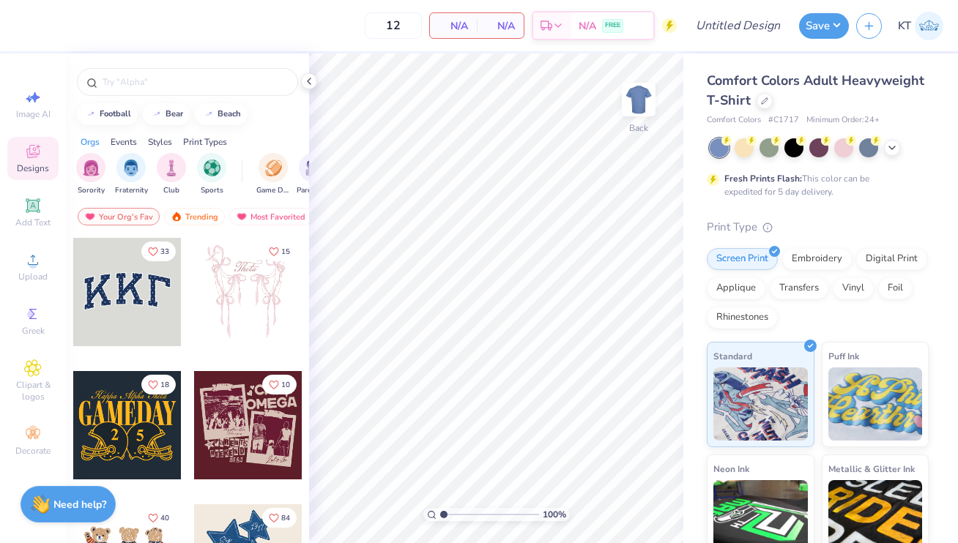
click at [313, 86] on icon at bounding box center [309, 81] width 12 height 12
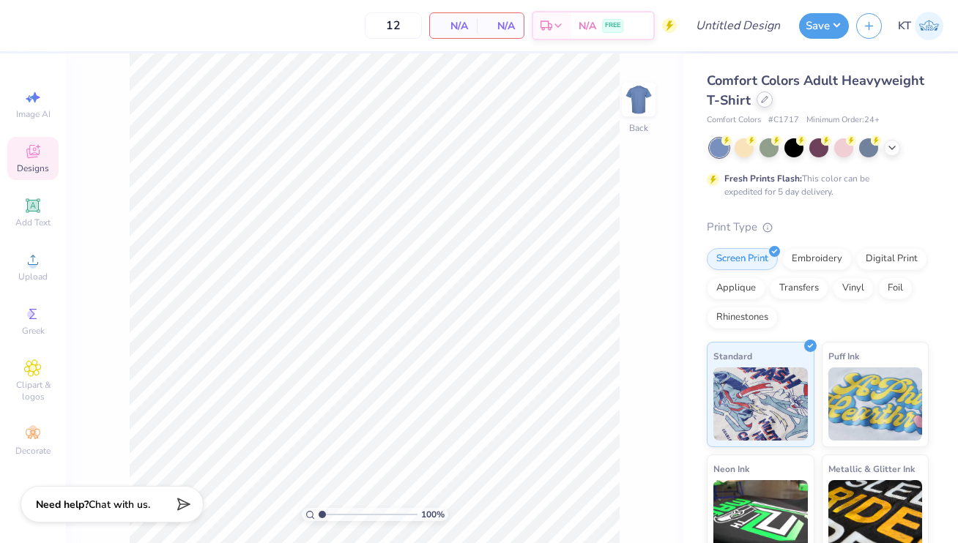
click at [761, 103] on icon at bounding box center [764, 99] width 7 height 7
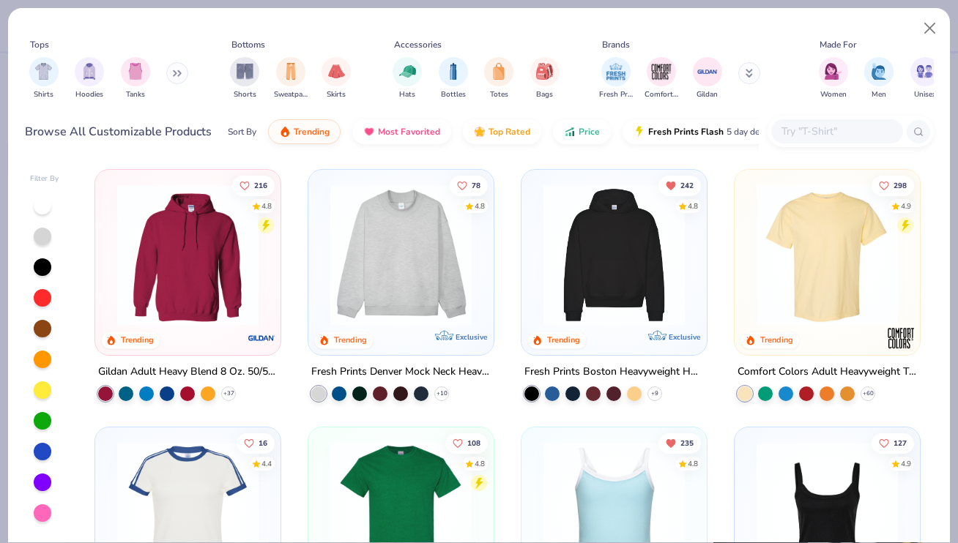
click at [472, 313] on img at bounding box center [401, 255] width 156 height 141
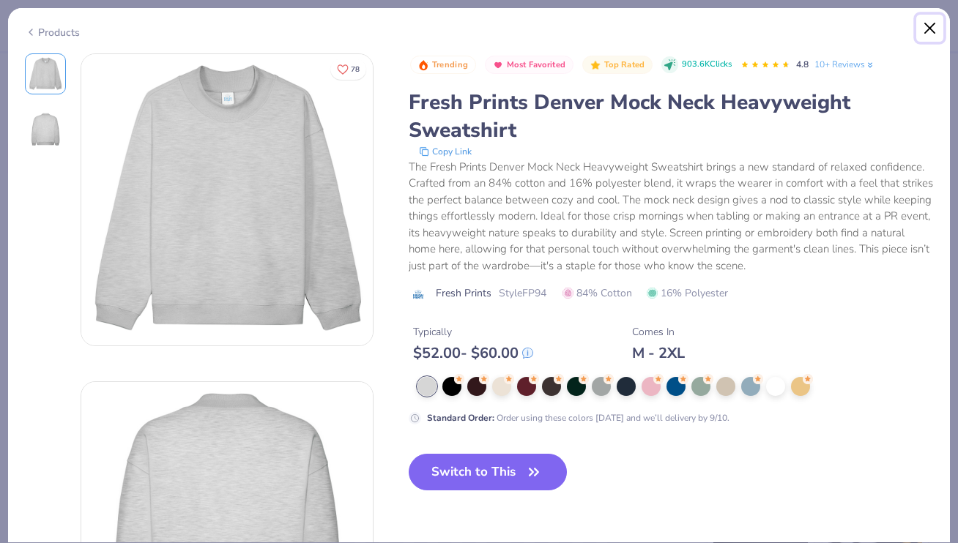
click at [935, 23] on button "Close" at bounding box center [930, 29] width 28 height 28
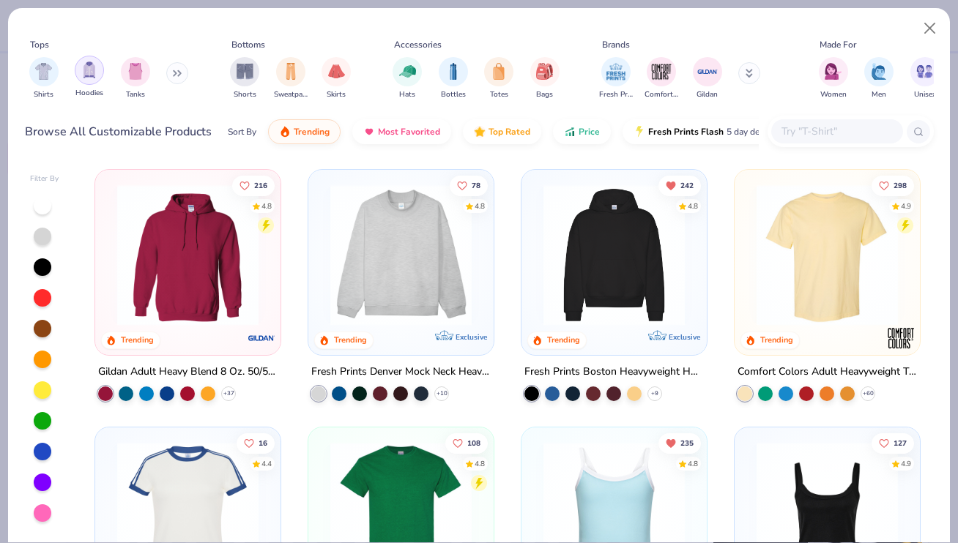
click at [84, 73] on img "filter for Hoodies" at bounding box center [89, 70] width 16 height 17
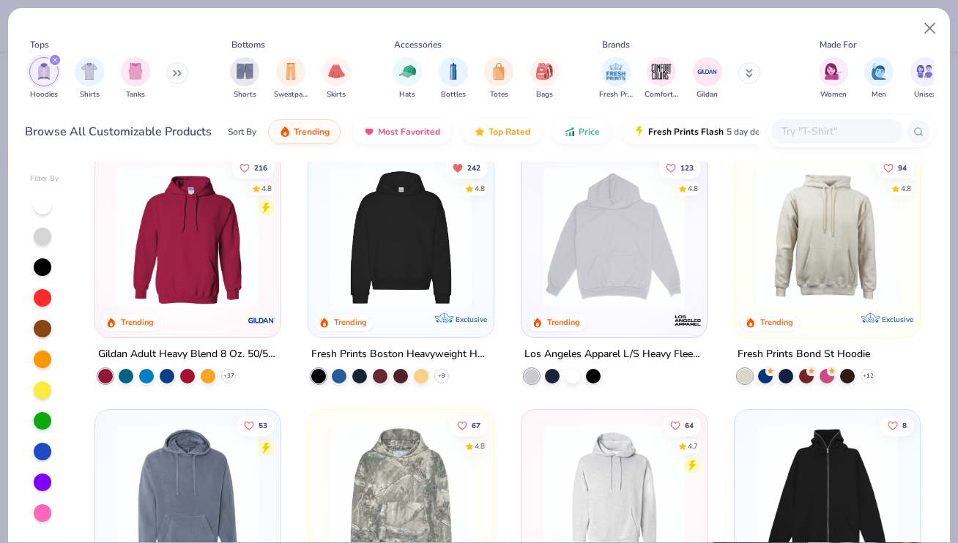
scroll to position [30, 0]
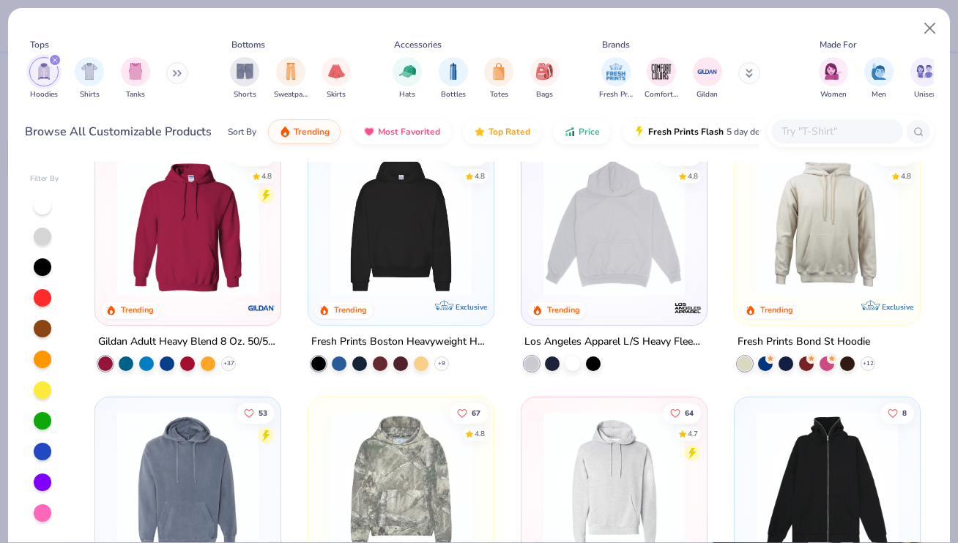
click at [449, 300] on icon at bounding box center [444, 305] width 18 height 10
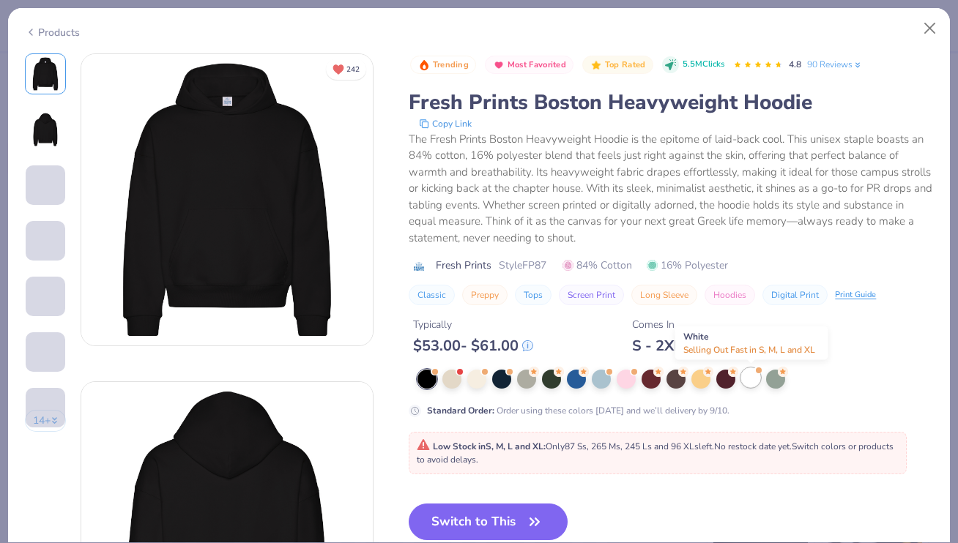
click at [748, 386] on div at bounding box center [750, 377] width 19 height 19
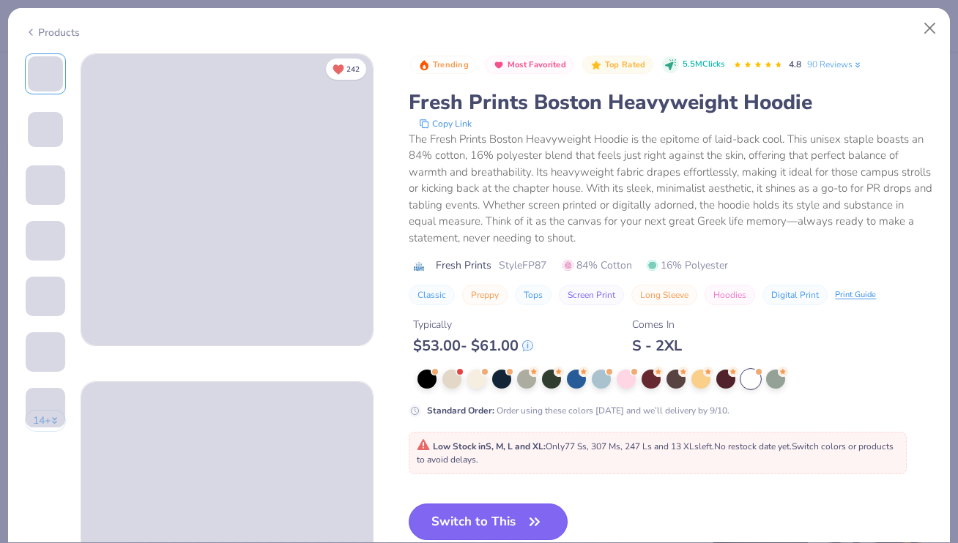
click at [499, 516] on button "Switch to This" at bounding box center [488, 522] width 159 height 37
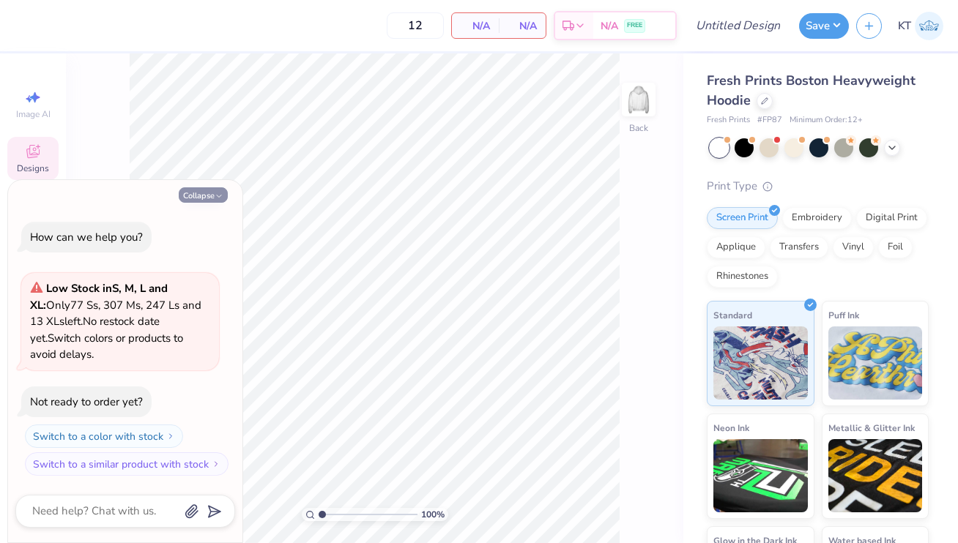
click at [204, 192] on button "Collapse" at bounding box center [203, 195] width 49 height 15
type textarea "x"
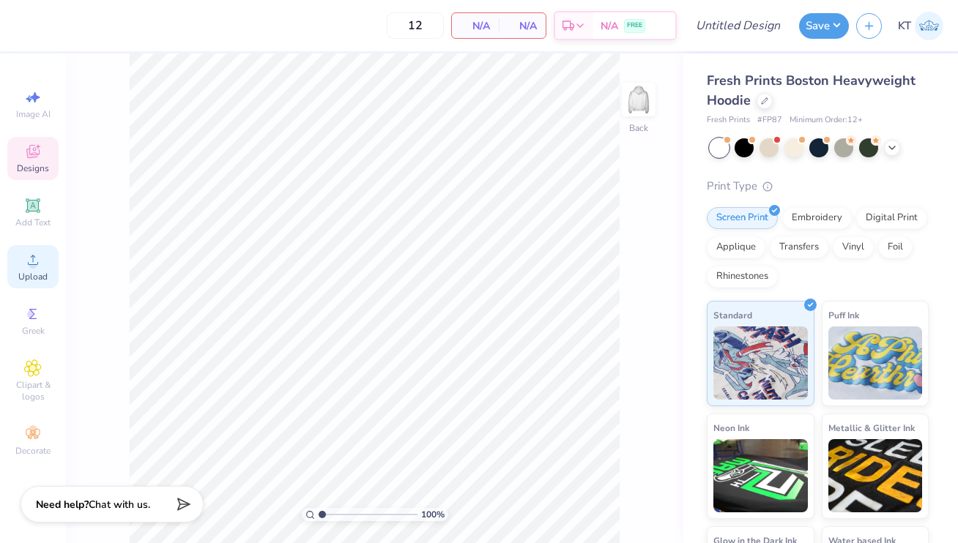
click at [30, 267] on circle at bounding box center [33, 265] width 8 height 8
click at [44, 270] on div "Upload" at bounding box center [32, 266] width 51 height 43
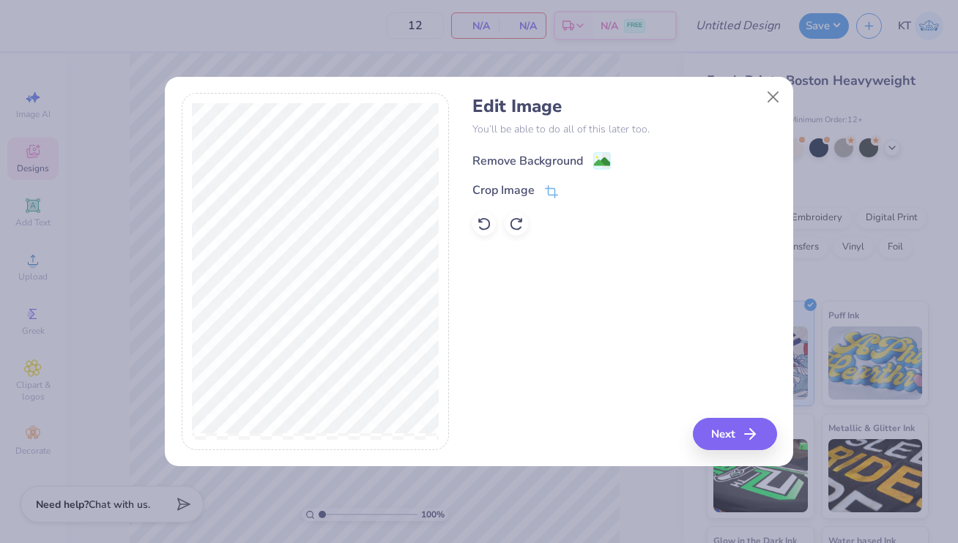
click at [558, 152] on div "Remove Background" at bounding box center [527, 161] width 111 height 18
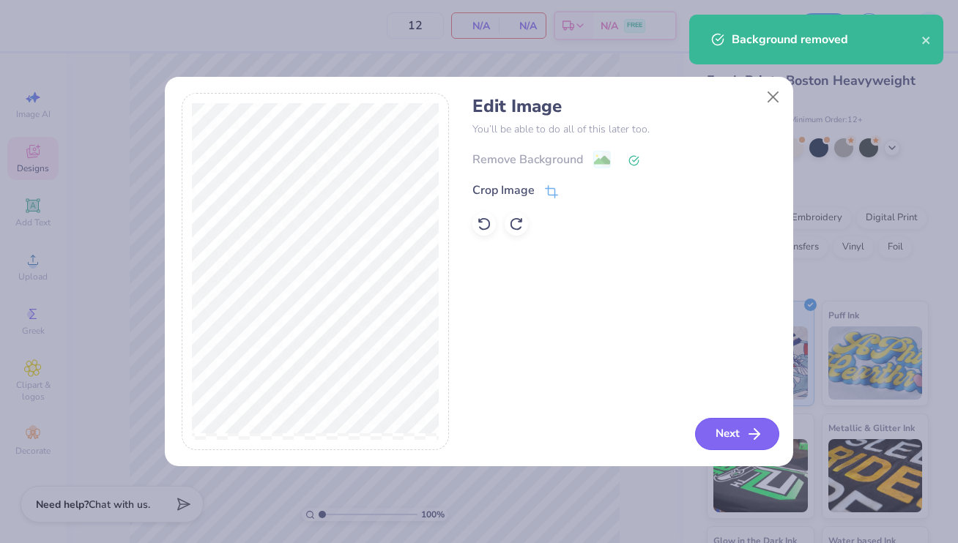
click at [761, 434] on icon "button" at bounding box center [755, 435] width 18 height 18
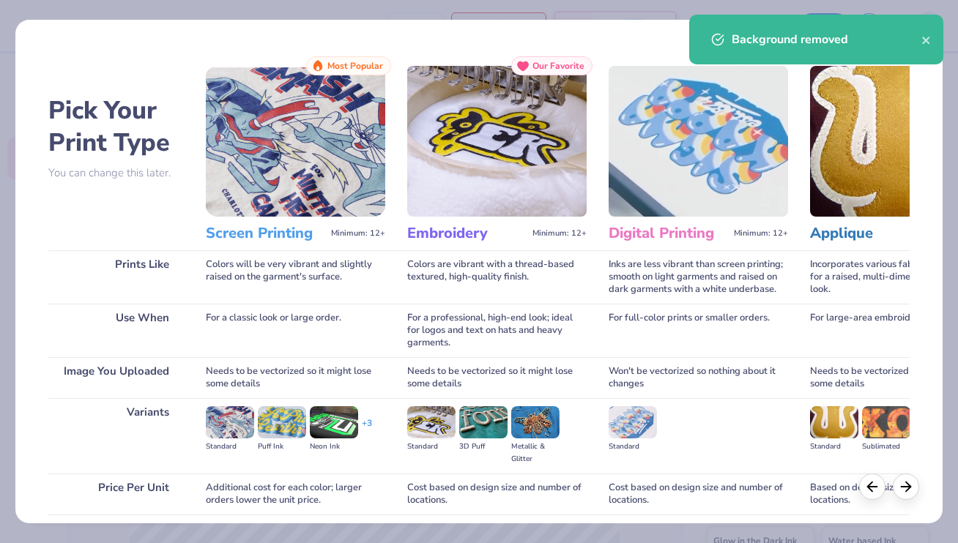
scroll to position [114, 0]
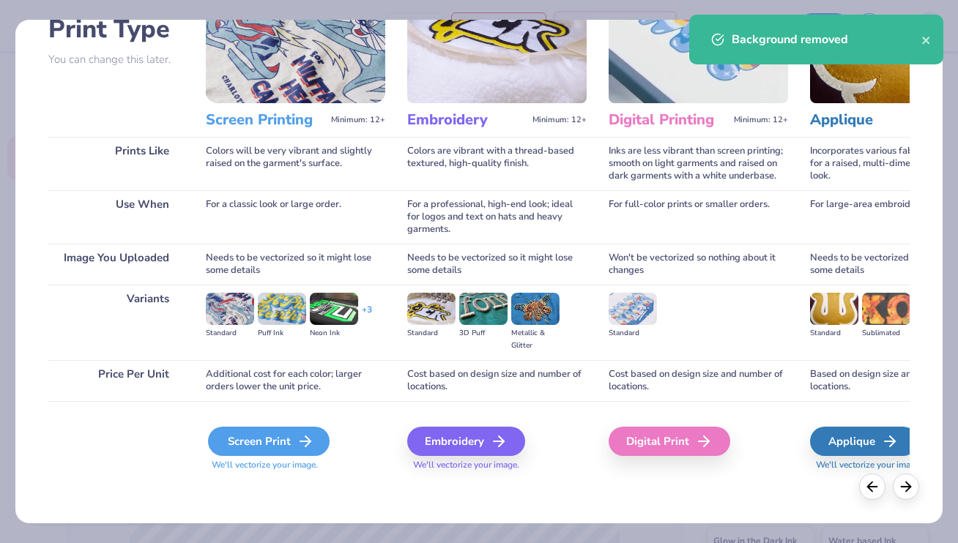
click at [291, 442] on div "Screen Print" at bounding box center [269, 441] width 122 height 29
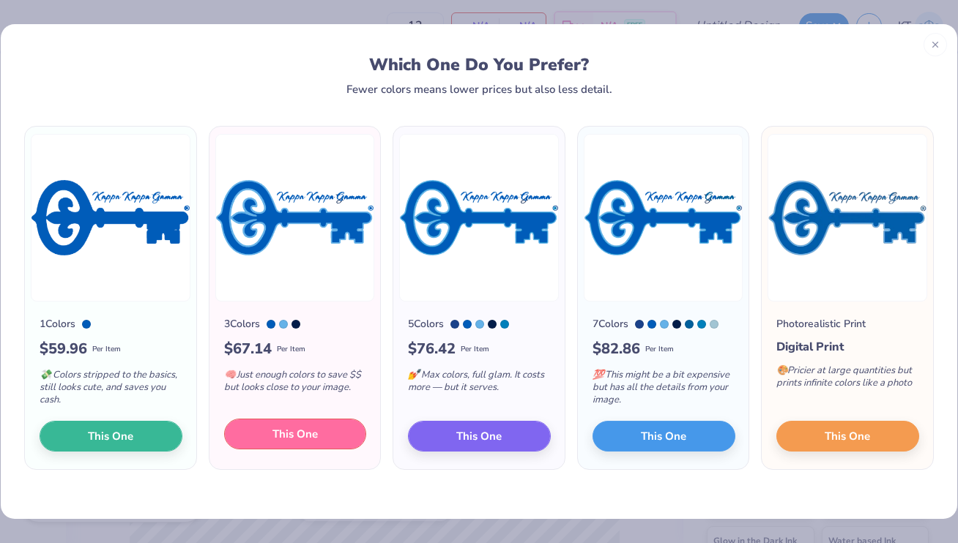
click at [333, 433] on button "This One" at bounding box center [295, 434] width 143 height 31
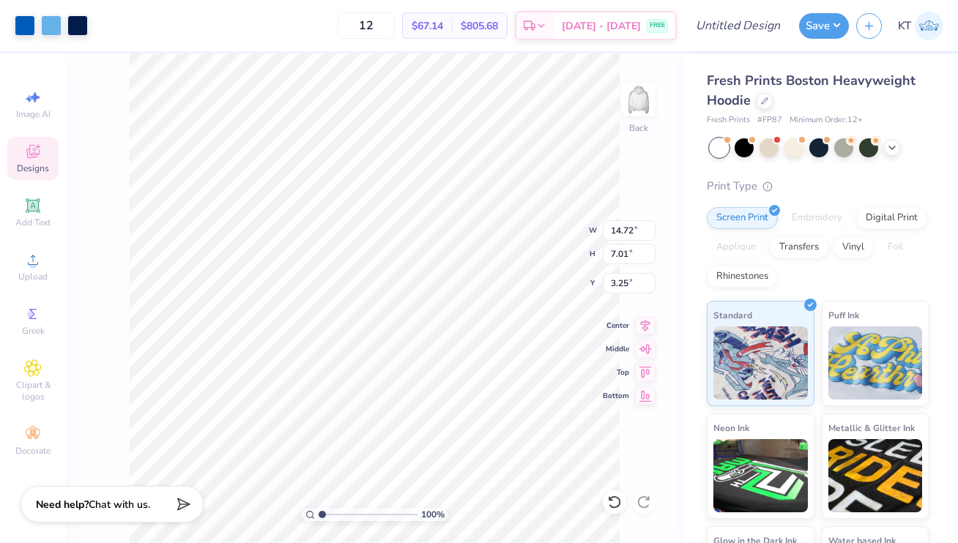
type input "3.89"
type input "1.85"
type input "3.00"
click at [641, 98] on img at bounding box center [638, 99] width 59 height 59
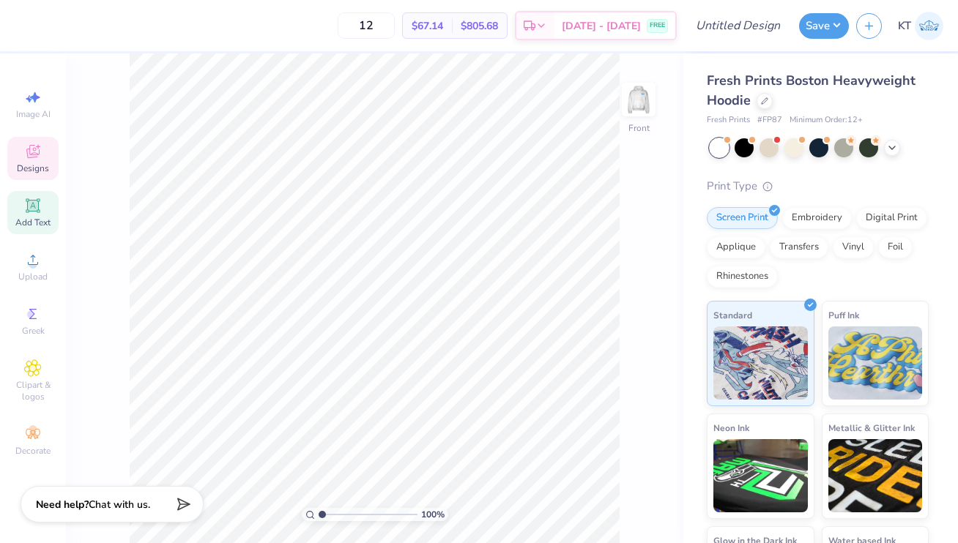
click at [48, 226] on span "Add Text" at bounding box center [32, 223] width 35 height 12
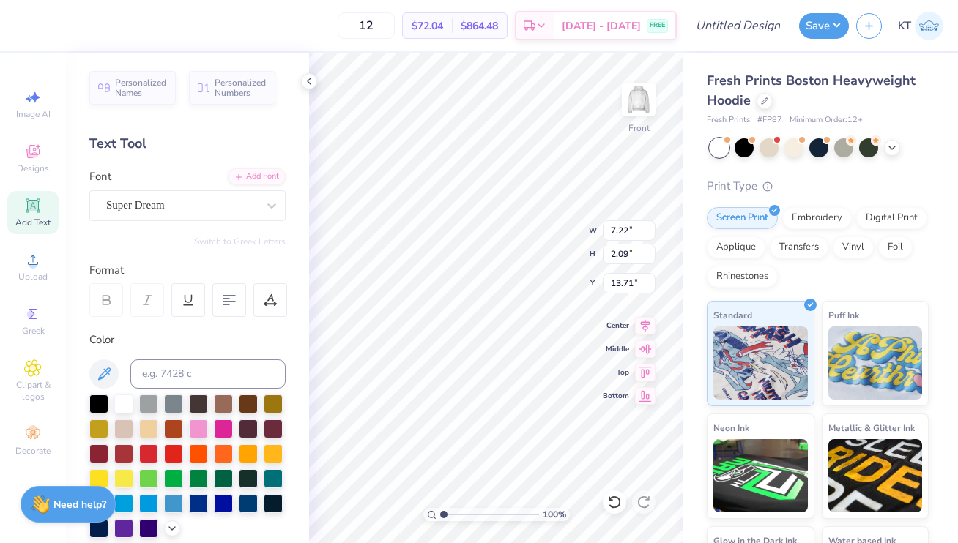
scroll to position [0, 0]
type textarea "K"
type textarea "KEY MAN 2025"
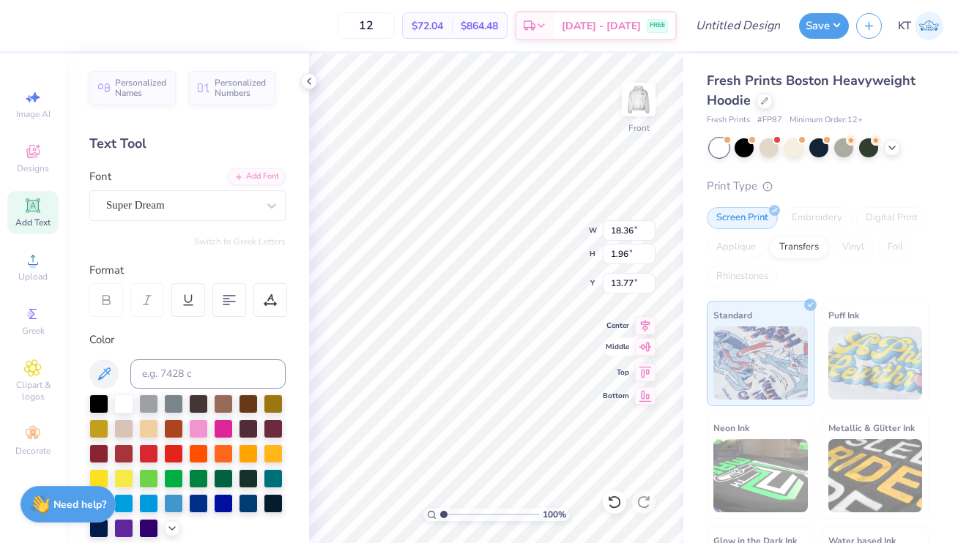
scroll to position [1, 1]
type textarea "KEY MAN 2025"
click at [242, 301] on div at bounding box center [229, 300] width 34 height 34
click at [293, 207] on div "Personalized Names Personalized Numbers Text Tool Add Font Font Super Dream Swi…" at bounding box center [187, 298] width 243 height 490
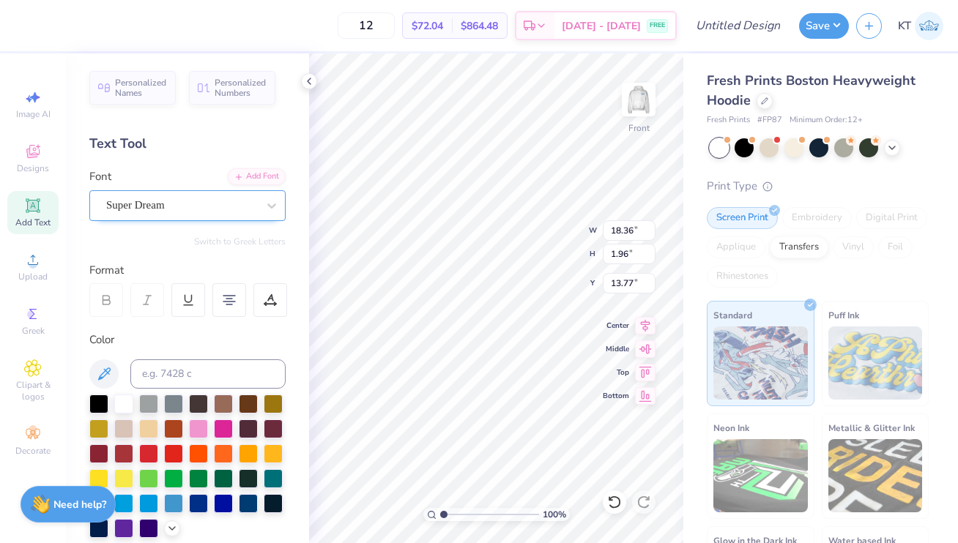
click at [234, 209] on div "Super Dream" at bounding box center [182, 205] width 154 height 23
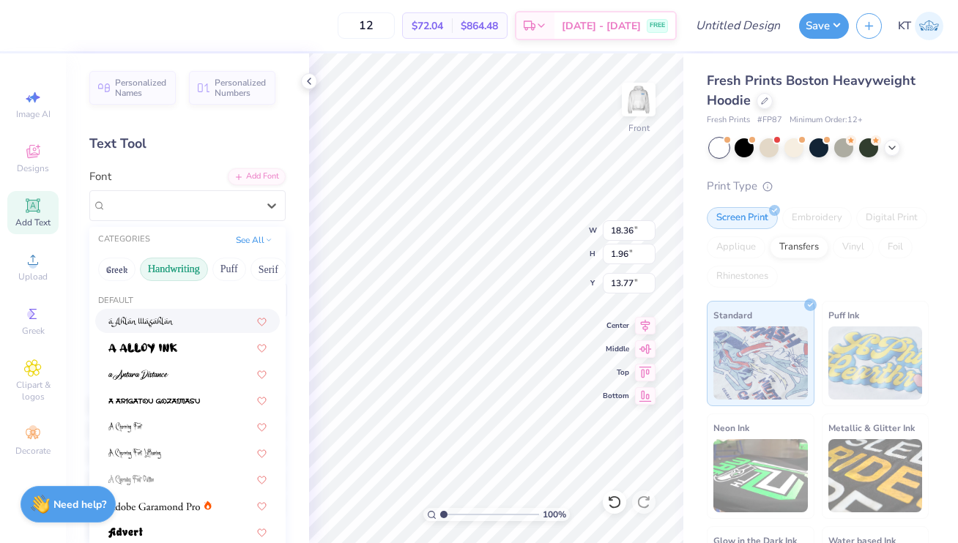
click at [190, 279] on button "Handwriting" at bounding box center [174, 269] width 68 height 23
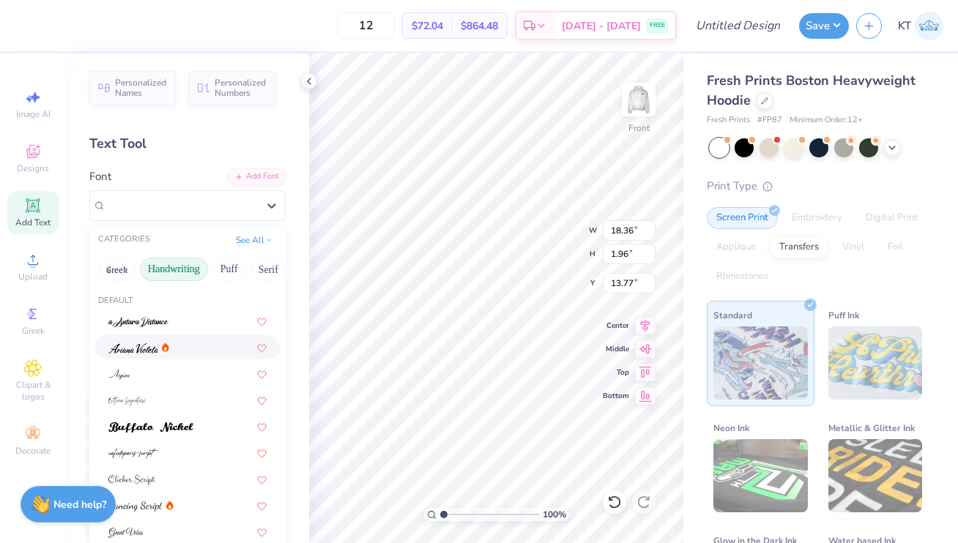
click at [163, 349] on icon at bounding box center [165, 347] width 7 height 9
click at [188, 211] on div "Ariana Violeta" at bounding box center [182, 205] width 154 height 23
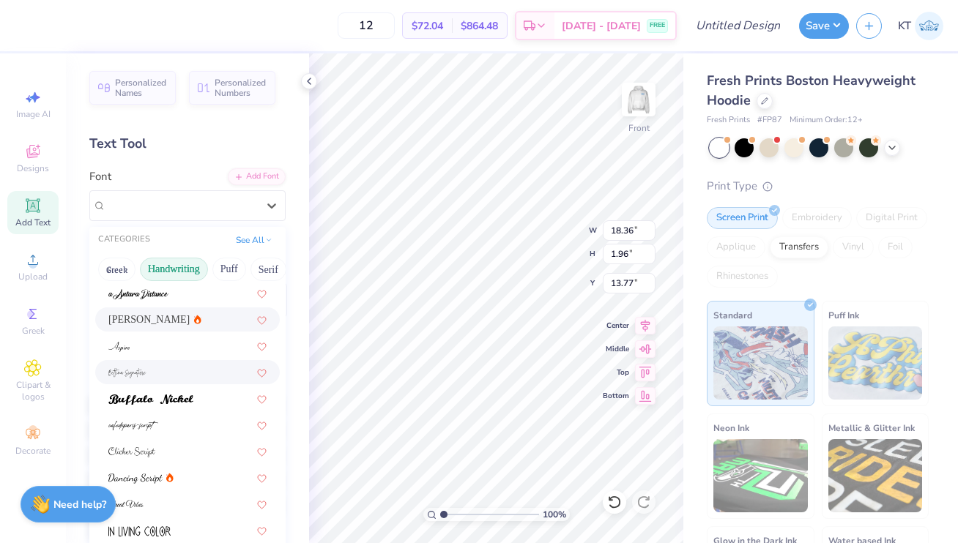
scroll to position [42, 0]
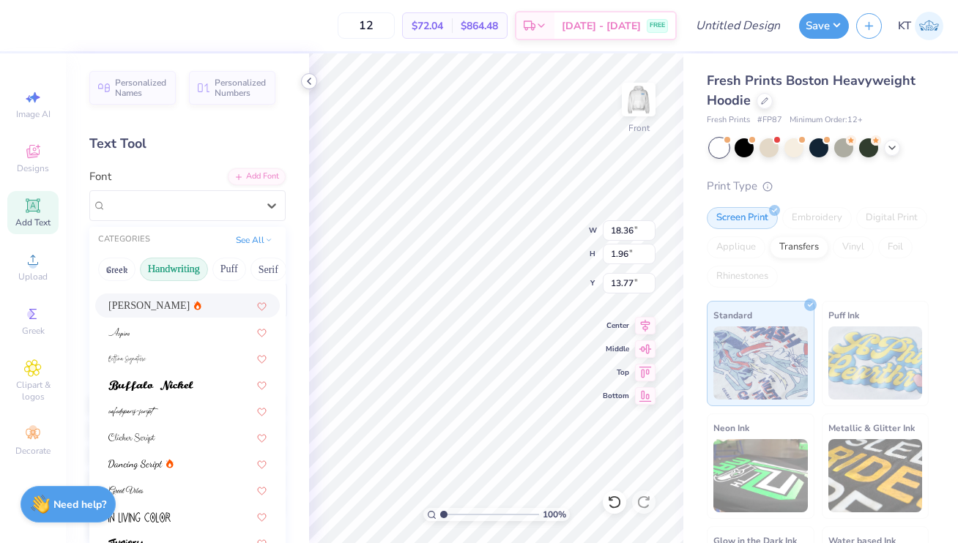
click at [313, 81] on icon at bounding box center [309, 81] width 12 height 12
type input "10.74"
type input "5.46"
type input "12.02"
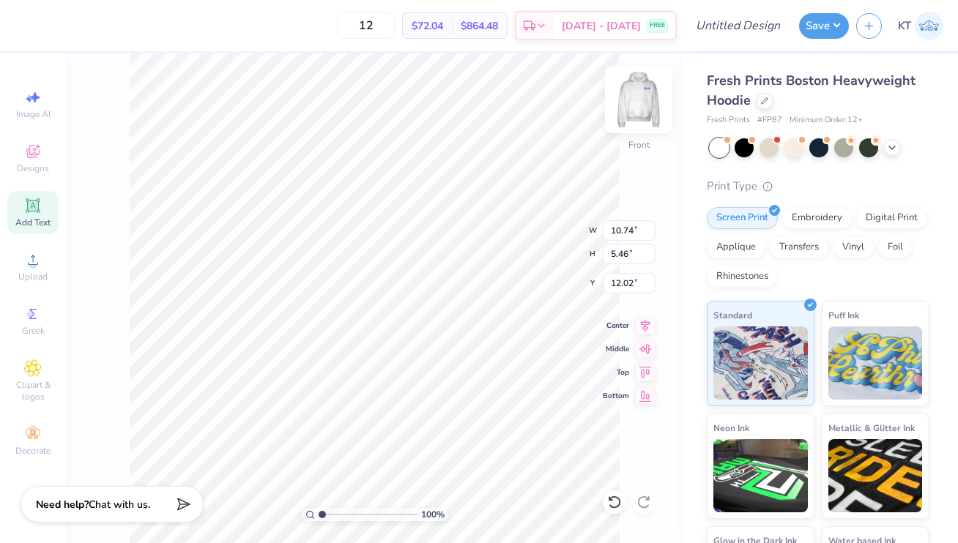
click at [637, 101] on img at bounding box center [638, 99] width 59 height 59
click at [642, 100] on img at bounding box center [638, 99] width 59 height 59
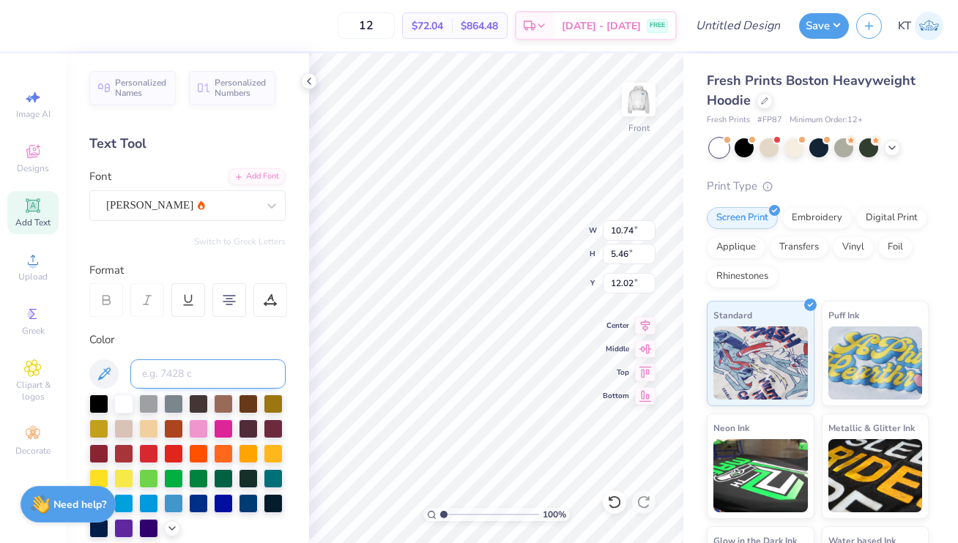
click at [195, 376] on input at bounding box center [207, 374] width 155 height 29
type input "292"
click at [228, 210] on div "Ariana Violeta" at bounding box center [182, 205] width 154 height 23
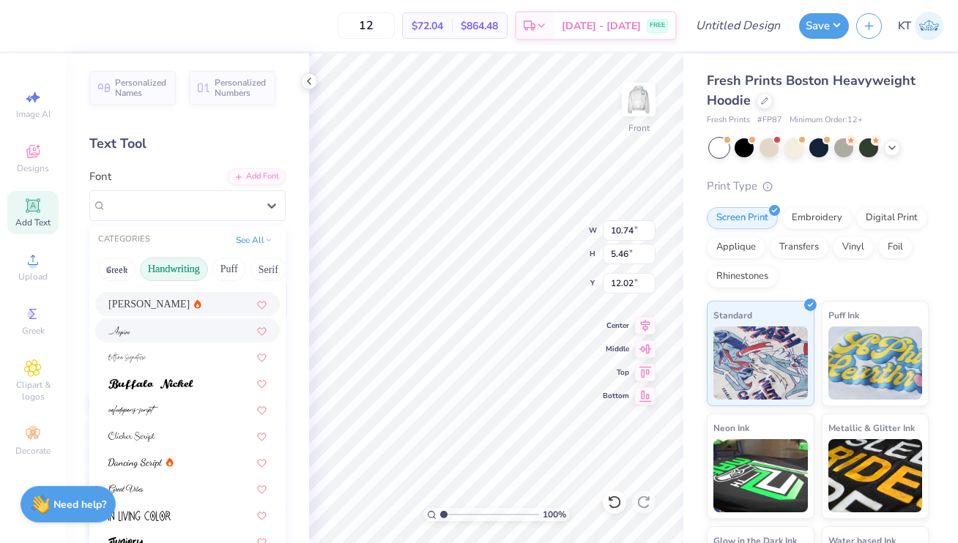
scroll to position [73, 0]
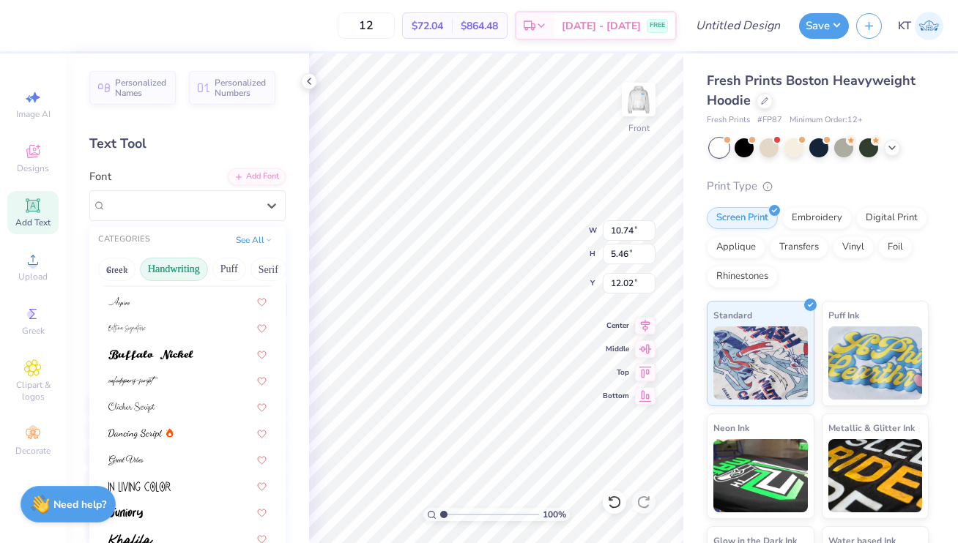
click at [198, 272] on button "Handwriting" at bounding box center [174, 269] width 68 height 23
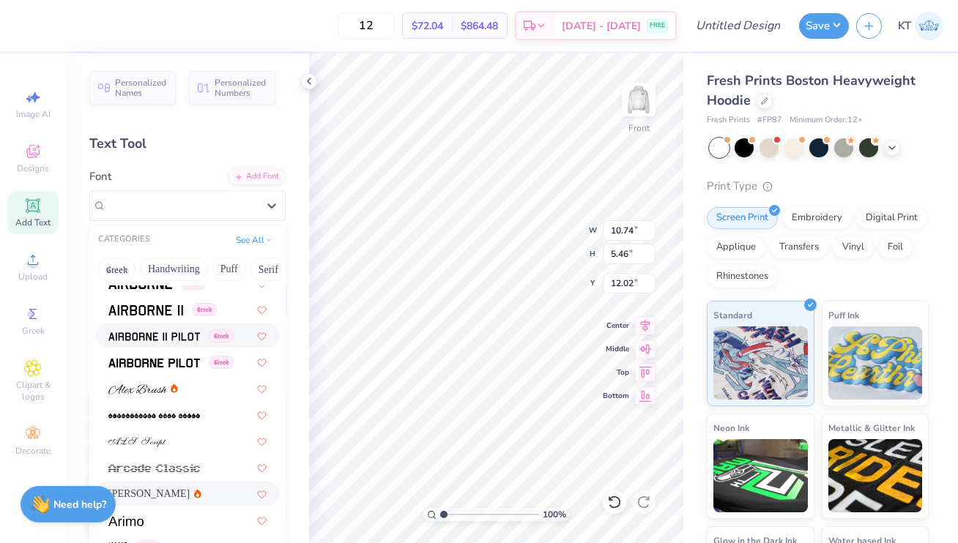
scroll to position [252, 0]
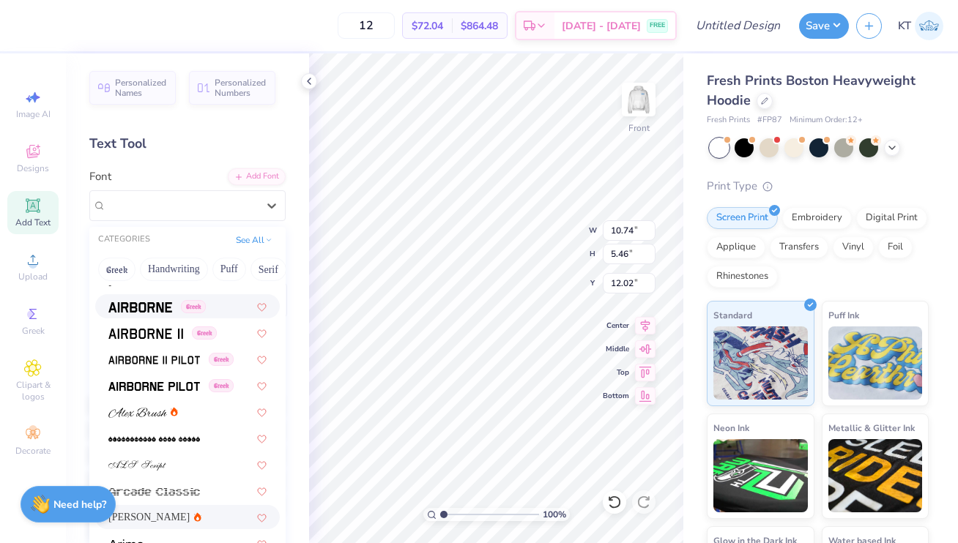
click at [176, 314] on div "Greek" at bounding box center [187, 306] width 185 height 24
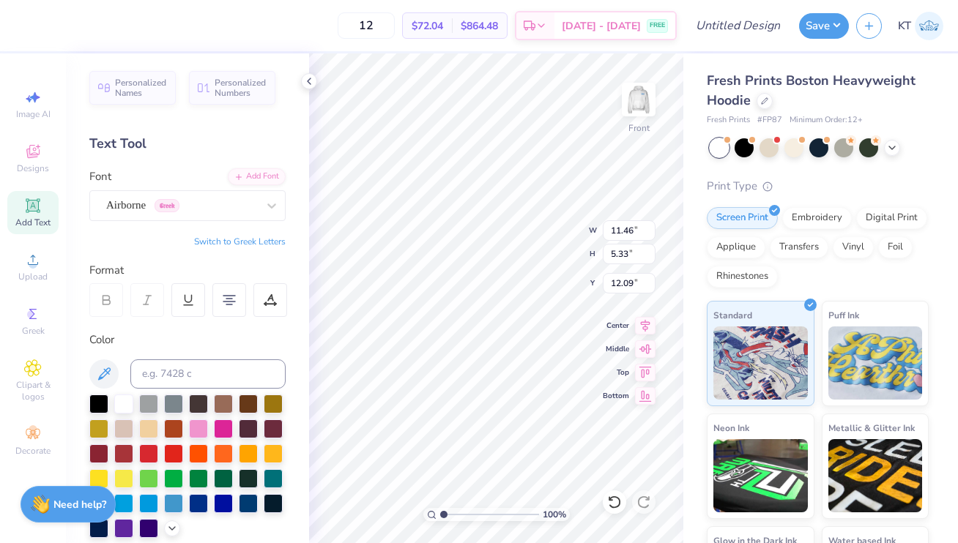
type textarea "KEY MAN"
type input "7.23"
click at [34, 205] on icon at bounding box center [33, 205] width 14 height 14
type input "7.22"
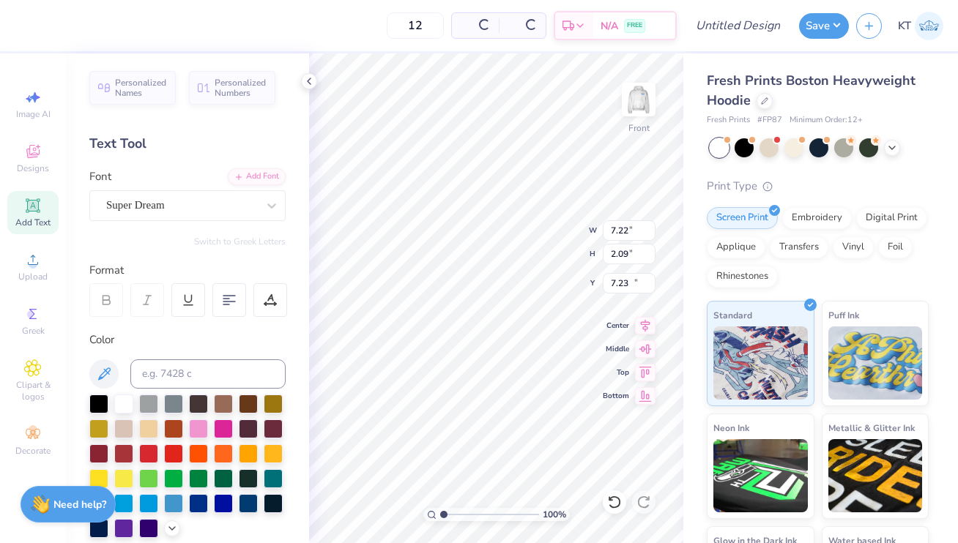
type input "2.09"
type input "13.71"
type textarea "2025"
type input "10.42"
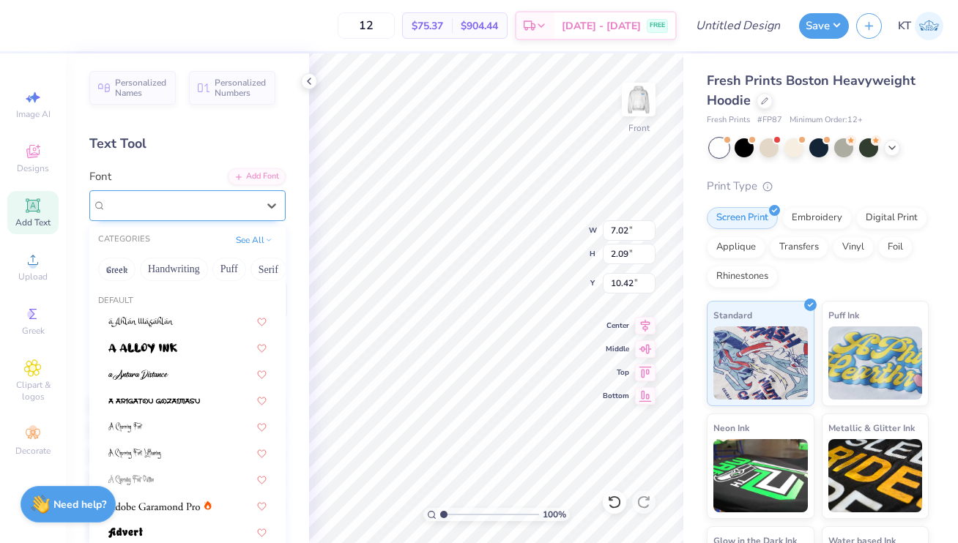
click at [184, 207] on div "Super Dream" at bounding box center [182, 205] width 154 height 23
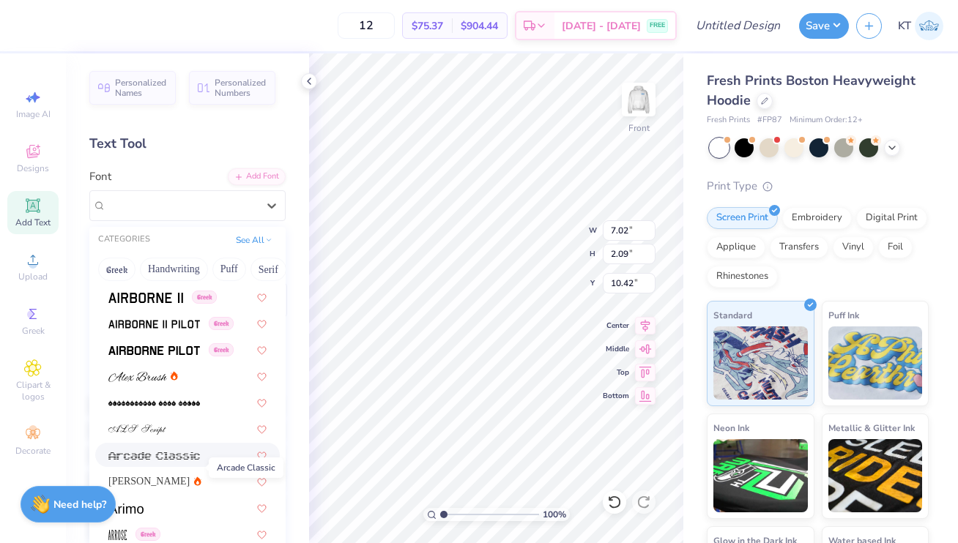
scroll to position [264, 0]
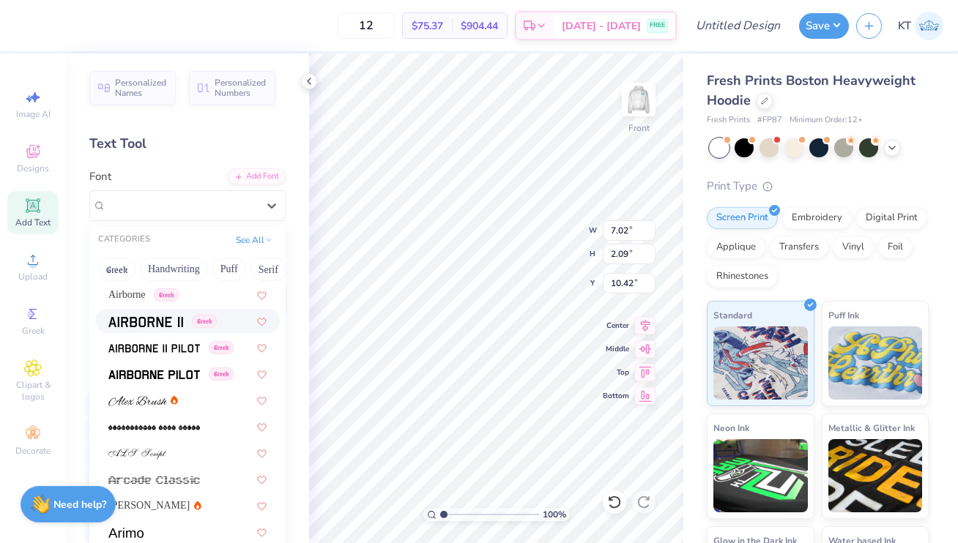
click at [197, 331] on div "Greek" at bounding box center [187, 321] width 185 height 24
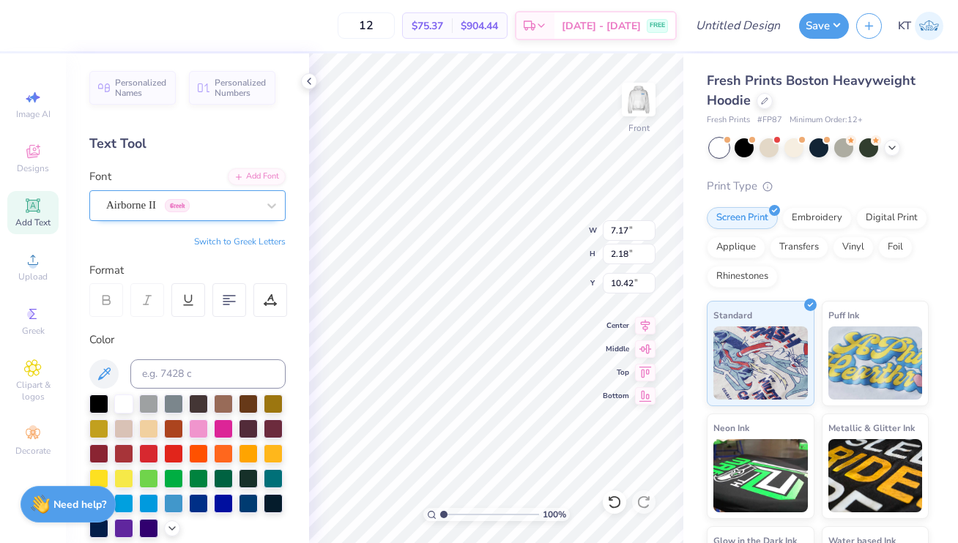
type input "7.17"
type input "2.18"
type input "10.37"
click at [130, 500] on div at bounding box center [123, 502] width 19 height 19
click at [186, 375] on input at bounding box center [207, 374] width 155 height 29
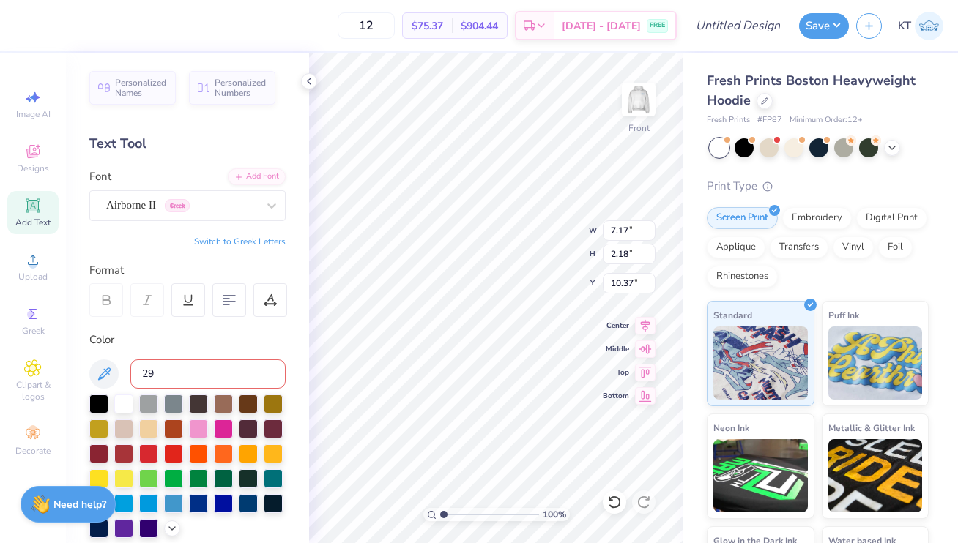
type input "292"
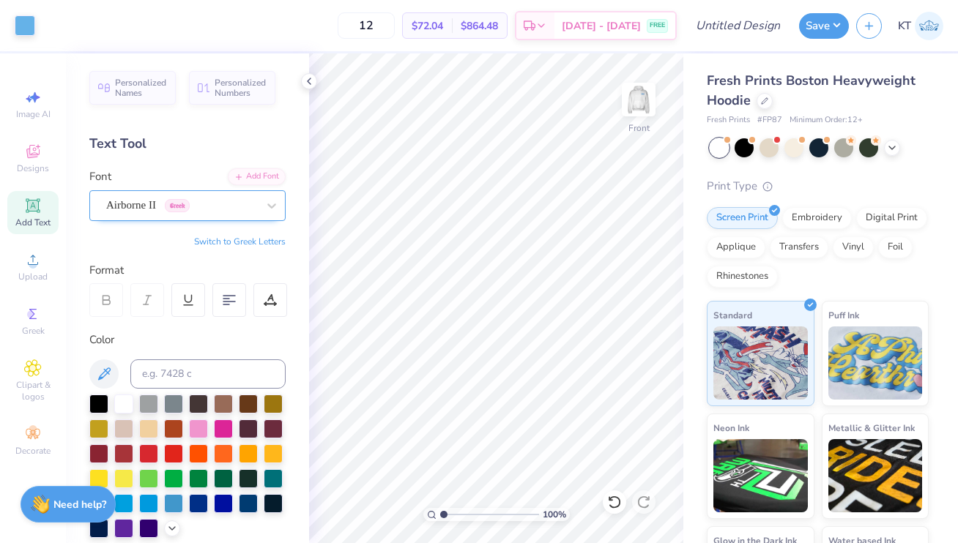
click at [256, 207] on div "Airborne II Greek" at bounding box center [182, 205] width 154 height 23
click at [211, 203] on div "Airborne II Greek" at bounding box center [182, 205] width 154 height 23
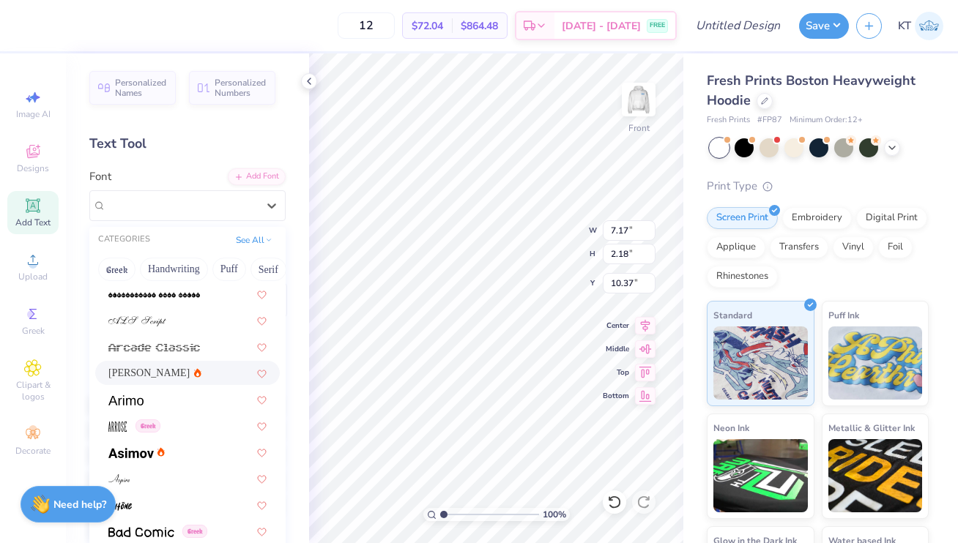
scroll to position [403, 0]
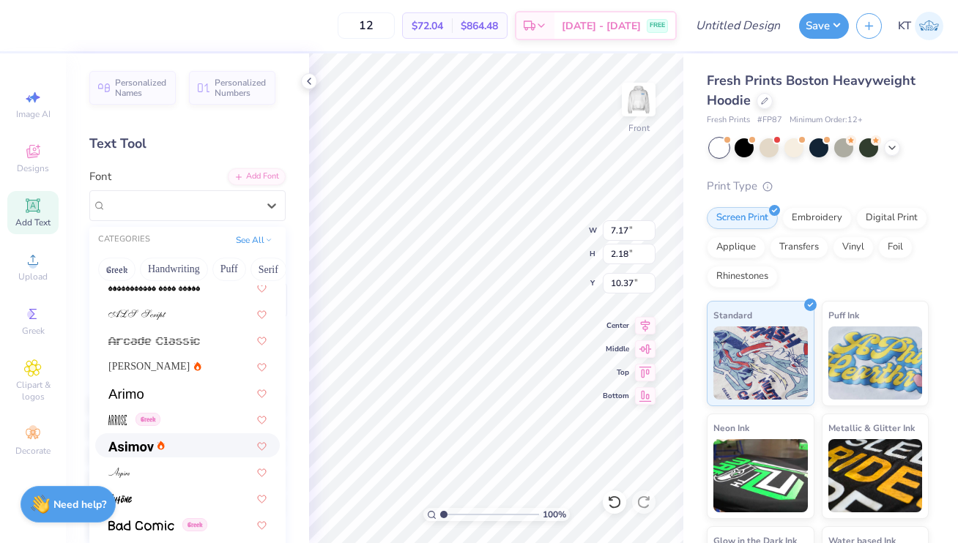
click at [168, 449] on div at bounding box center [187, 445] width 158 height 15
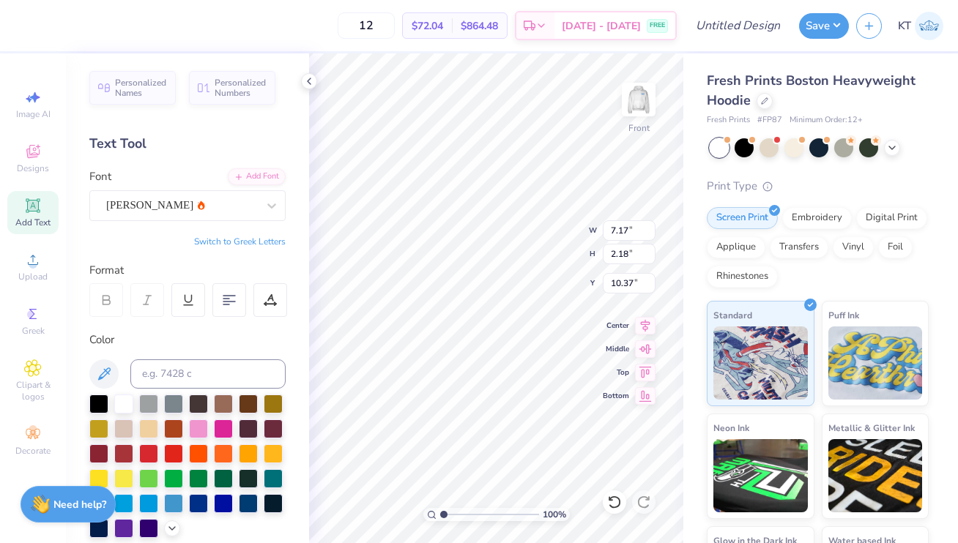
type input "6.61"
type input "10.38"
type input "11.46"
type input "2.02"
type input "7.23"
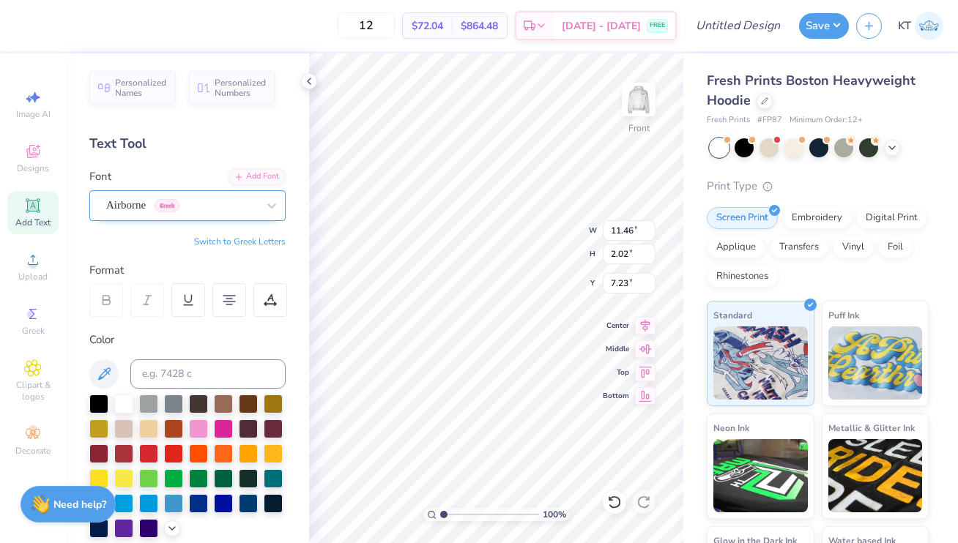
click at [215, 218] on div "Airborne Greek" at bounding box center [187, 205] width 196 height 31
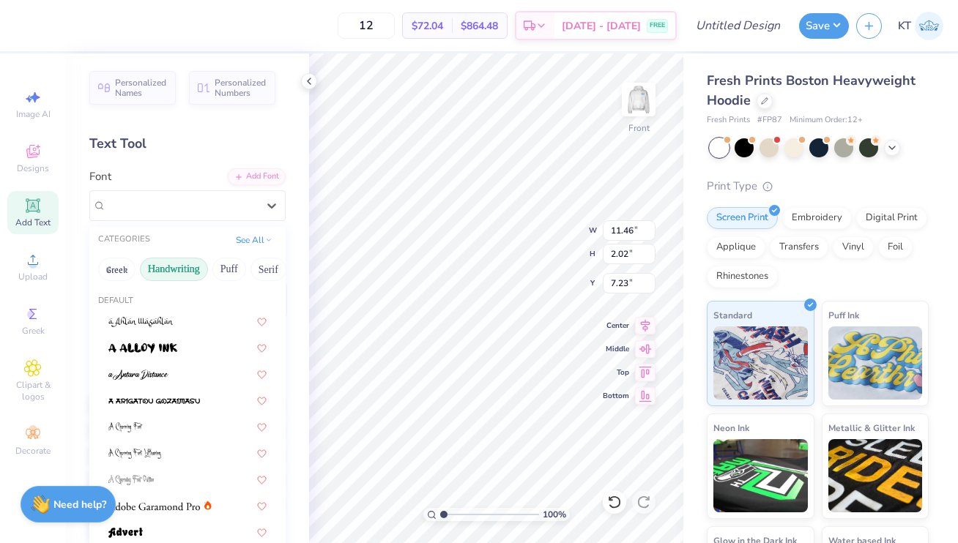
click at [161, 275] on button "Handwriting" at bounding box center [174, 269] width 68 height 23
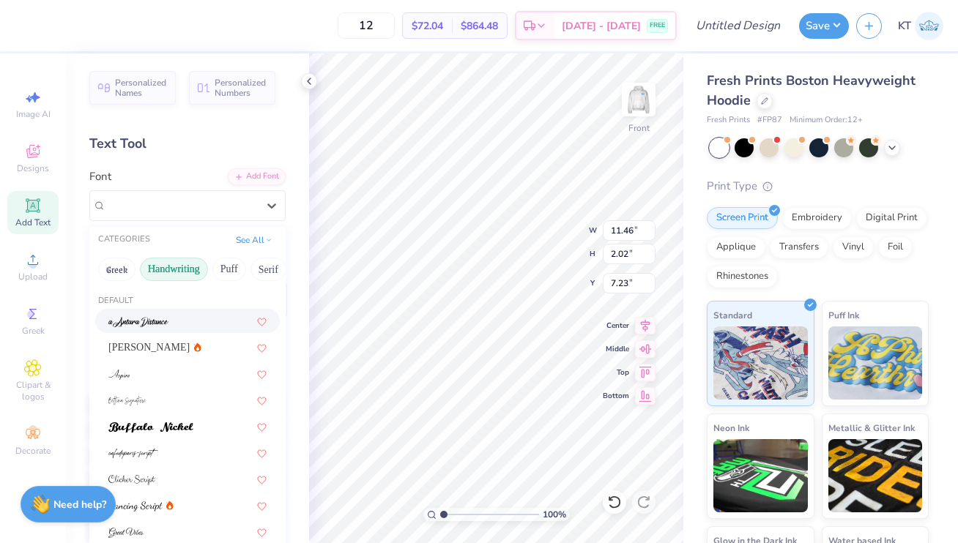
click at [182, 310] on div at bounding box center [187, 321] width 185 height 24
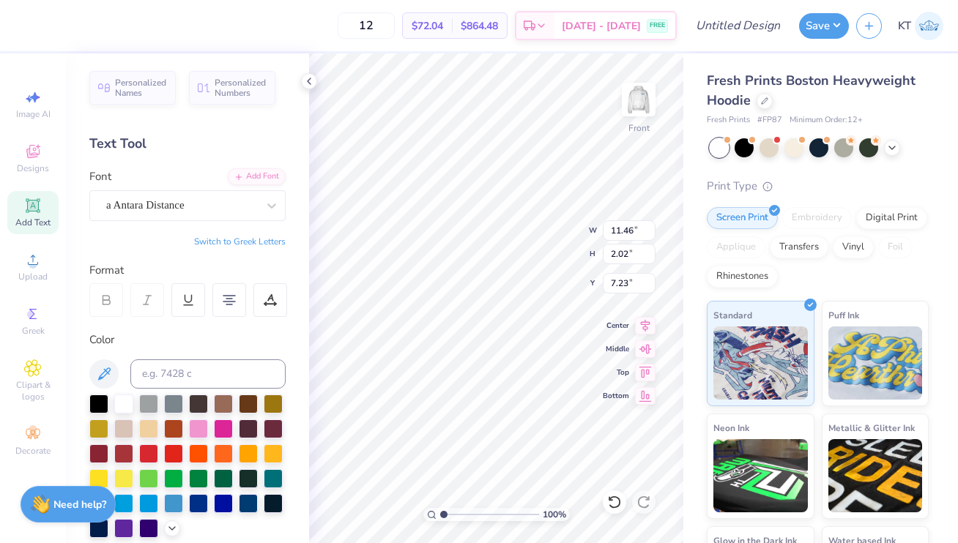
type input "14.61"
type input "3.32"
type input "6.58"
click at [161, 214] on div at bounding box center [181, 206] width 151 height 20
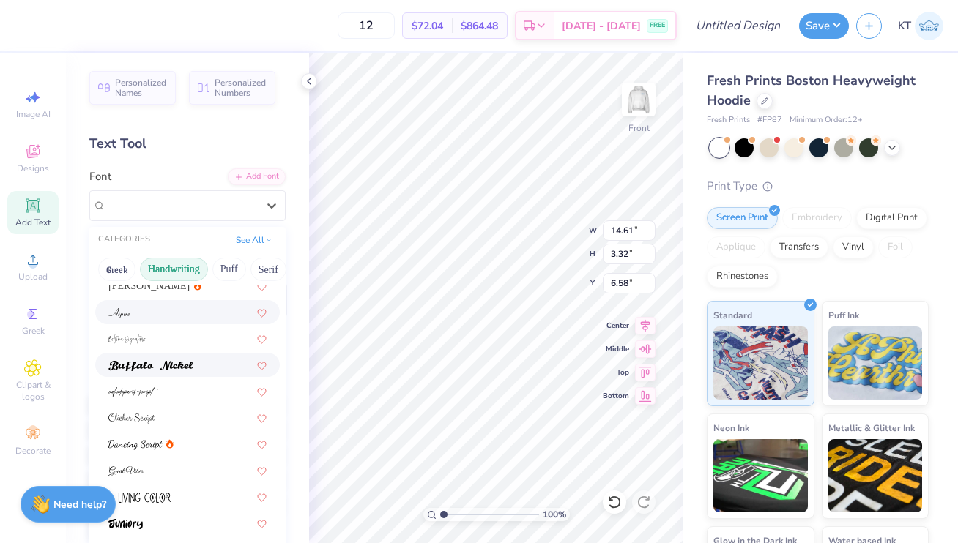
scroll to position [62, 0]
click at [208, 341] on div at bounding box center [187, 338] width 158 height 15
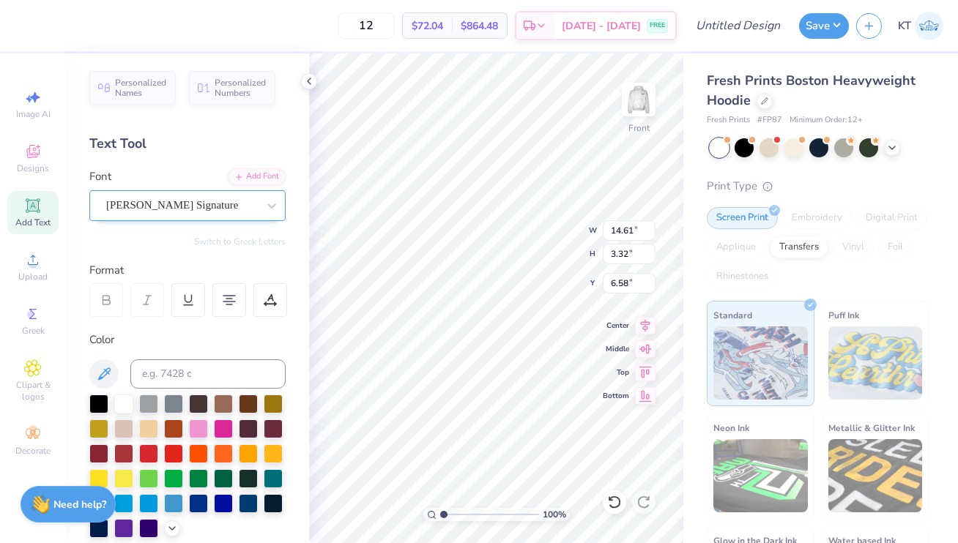
type input "18.36"
type input "5.58"
type input "5.45"
click at [221, 212] on div "Bettina Signature" at bounding box center [182, 205] width 154 height 23
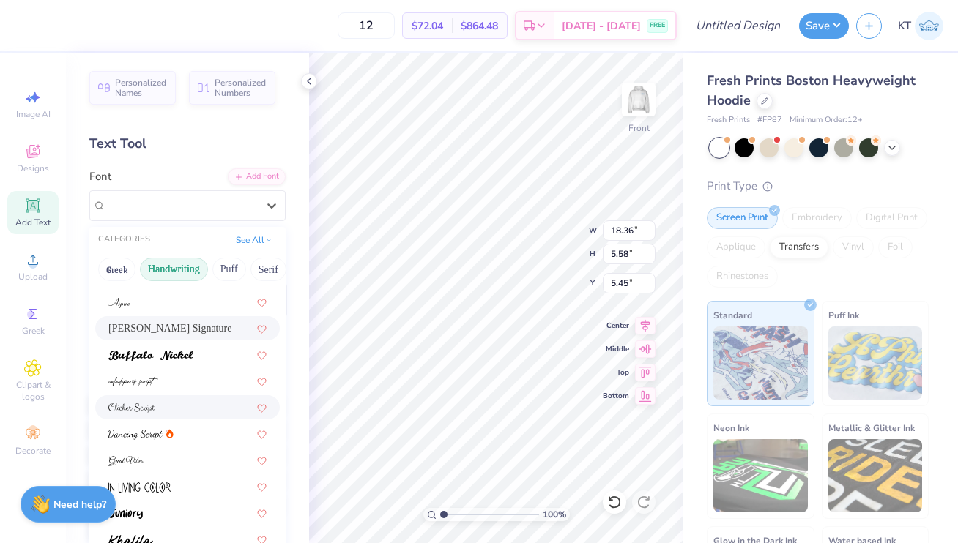
scroll to position [73, 0]
click at [172, 382] on div at bounding box center [187, 379] width 158 height 15
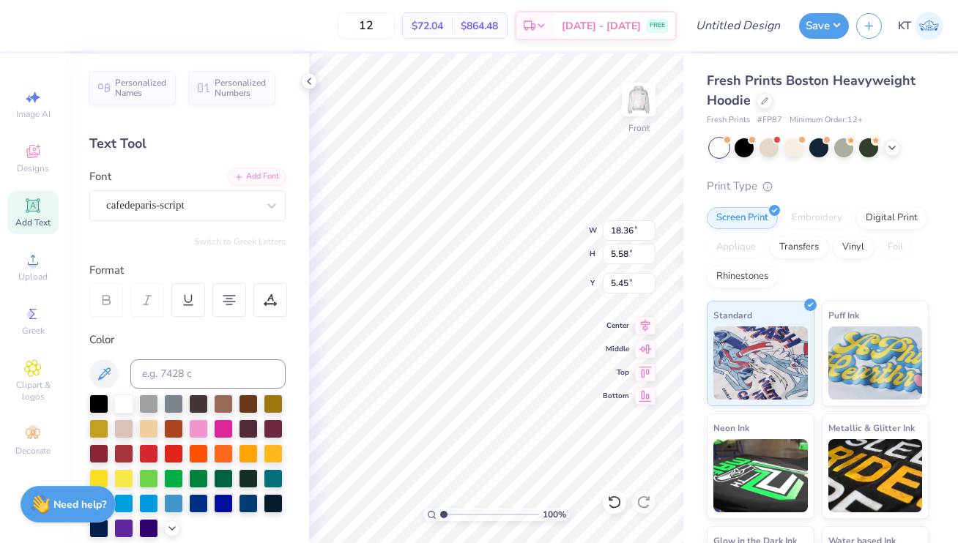
type input "13.09"
type input "2.64"
type input "6.92"
click at [166, 207] on div "cafedeparis-script" at bounding box center [182, 205] width 154 height 23
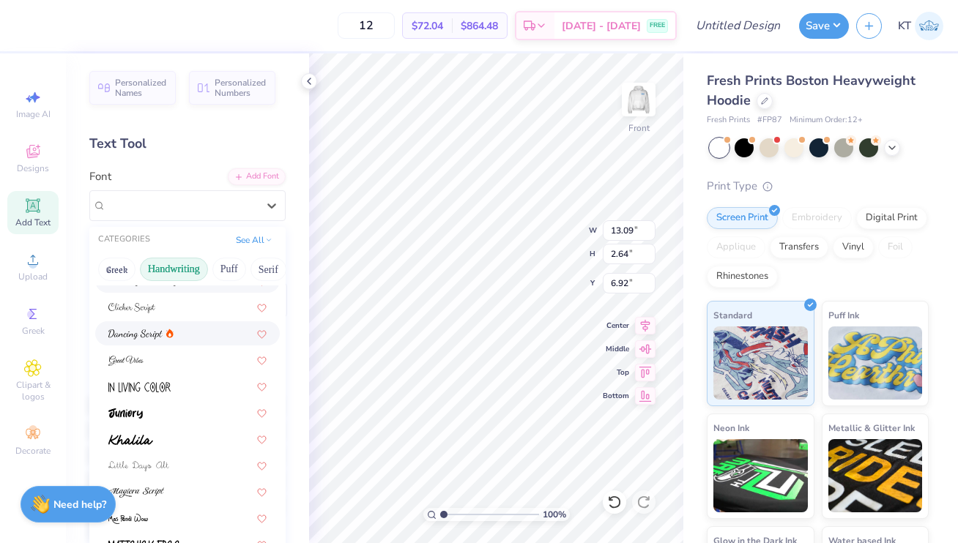
scroll to position [145, 0]
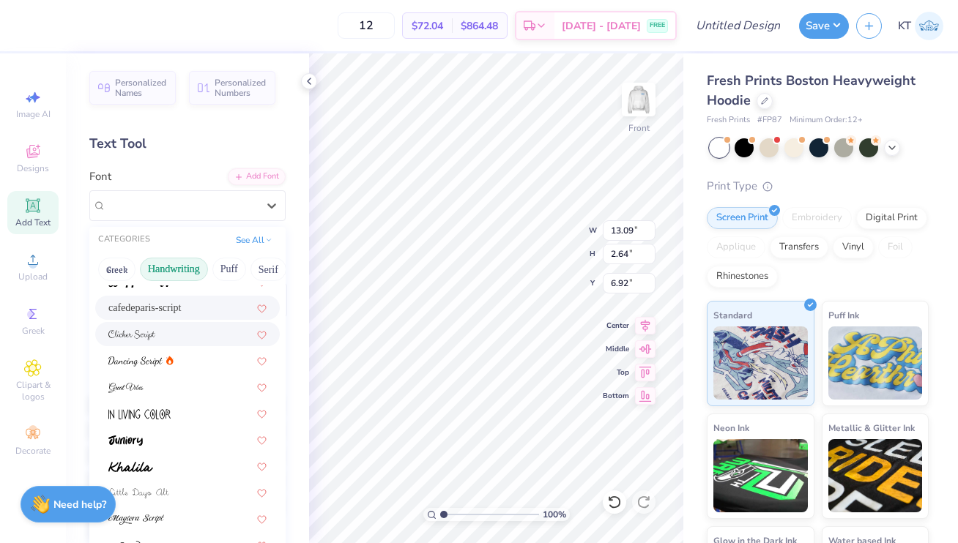
click at [193, 331] on div at bounding box center [187, 334] width 158 height 15
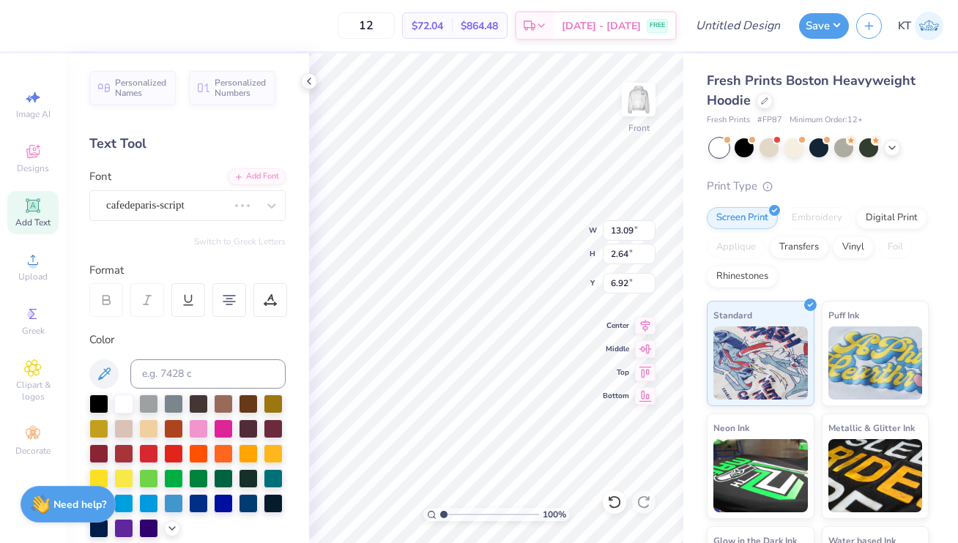
type input "11.46"
type input "3.25"
type input "6.61"
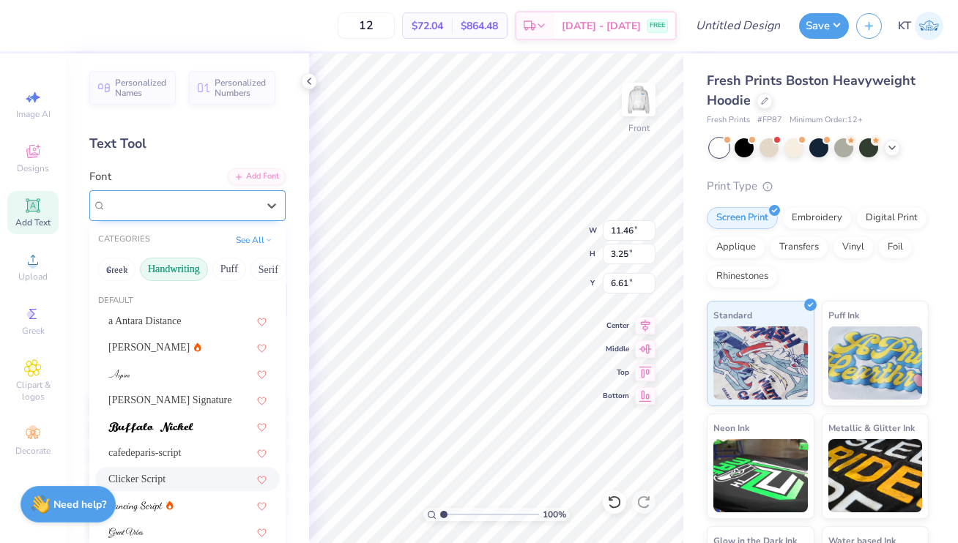
click at [207, 201] on div "Clicker Script" at bounding box center [182, 205] width 154 height 23
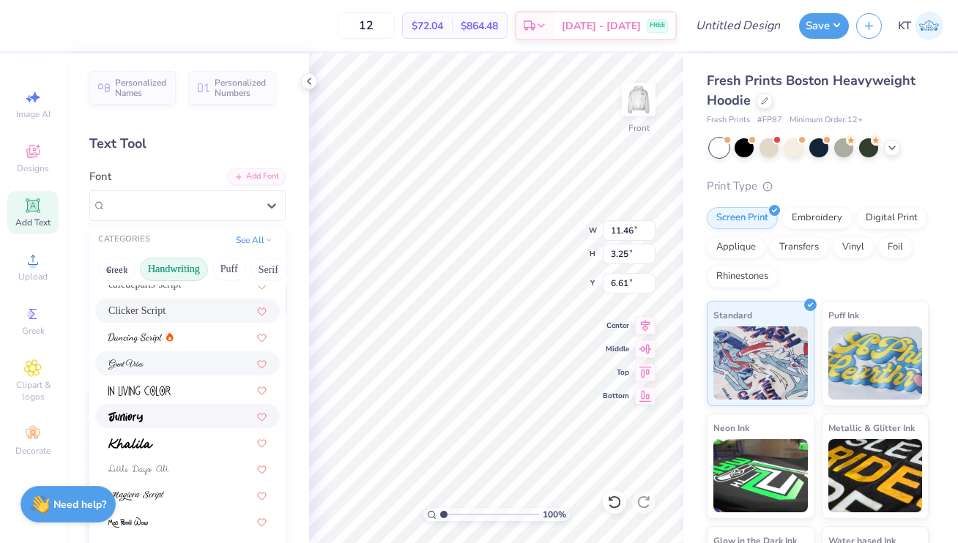
scroll to position [0, 0]
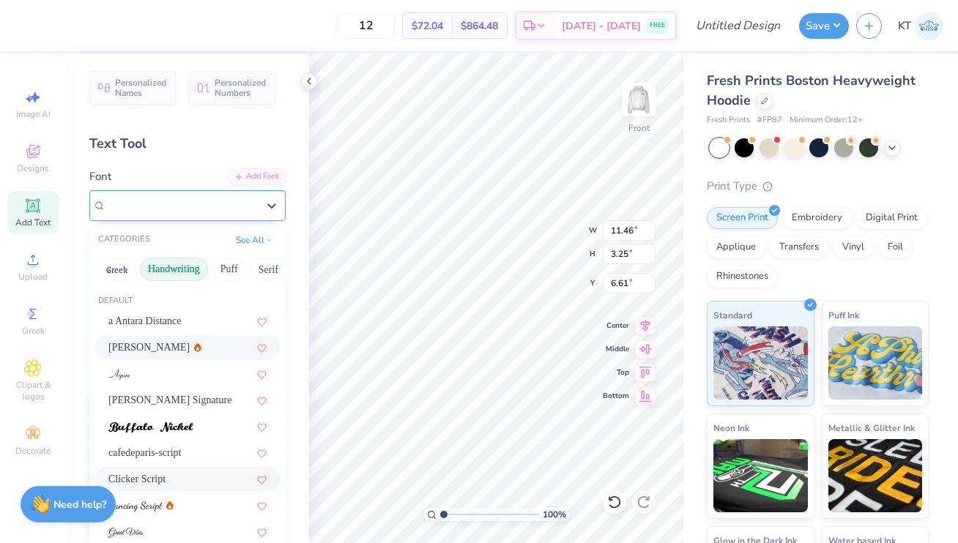
click at [237, 199] on div "Clicker Script" at bounding box center [181, 205] width 151 height 17
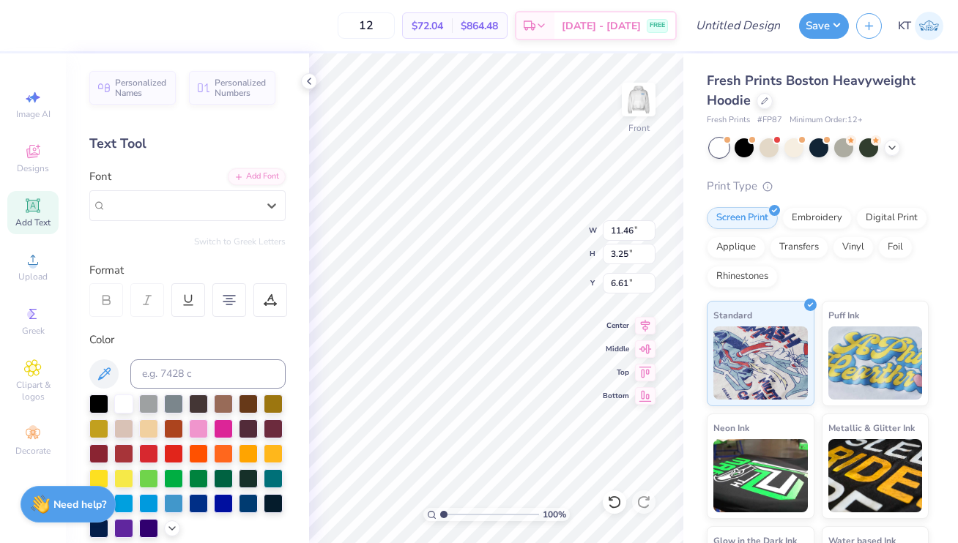
type input "6.61"
type input "2.18"
type input "10.38"
type input "11.46"
type input "3.25"
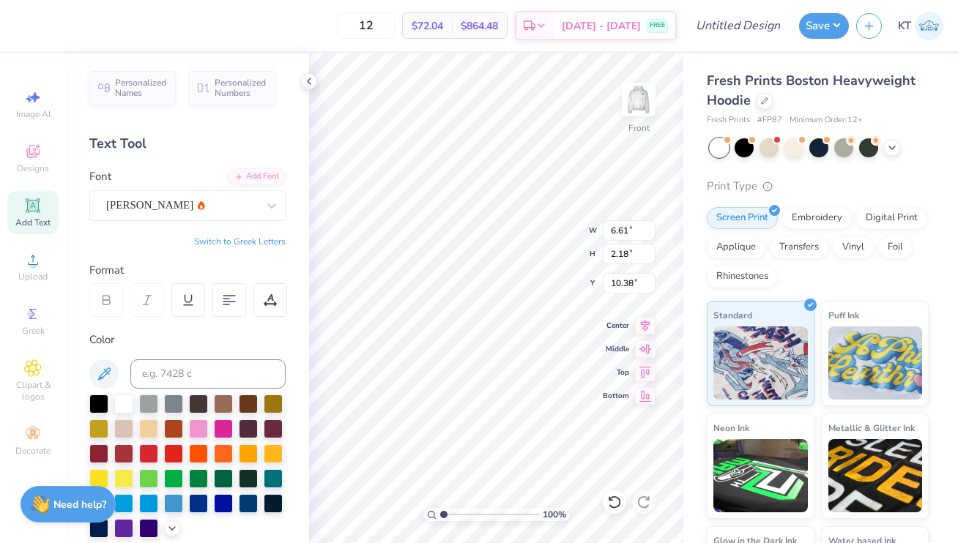
type input "6.61"
click at [225, 207] on div "Clicker Script" at bounding box center [182, 205] width 154 height 23
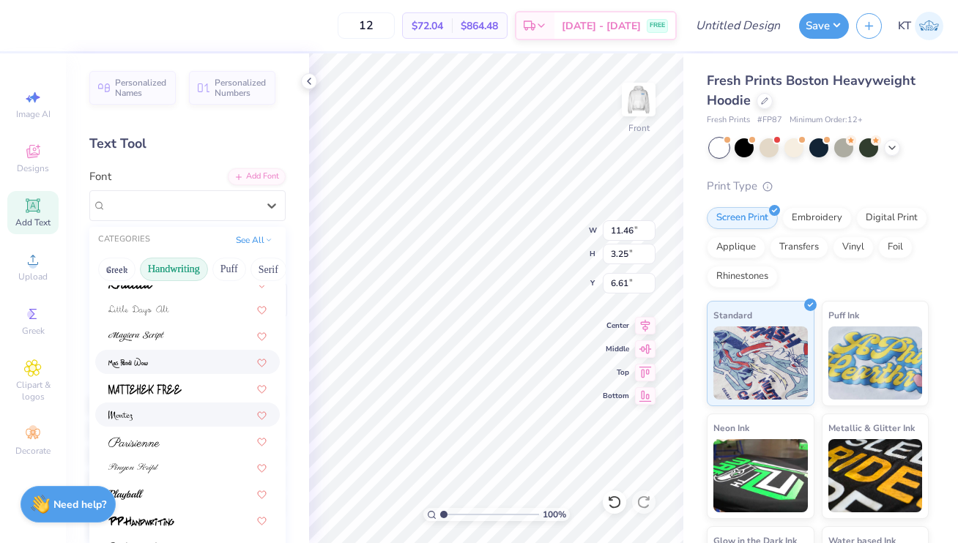
scroll to position [333, 0]
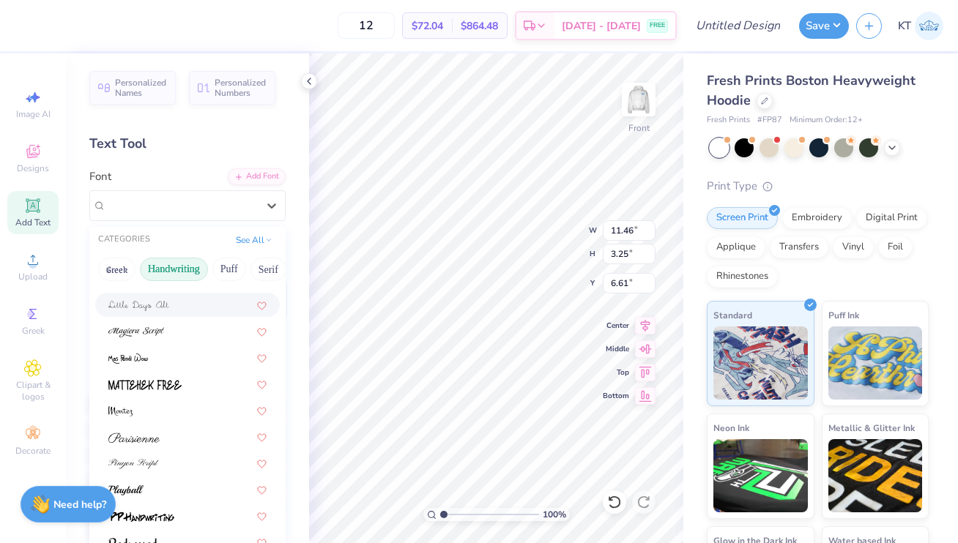
click at [152, 266] on button "Handwriting" at bounding box center [174, 269] width 68 height 23
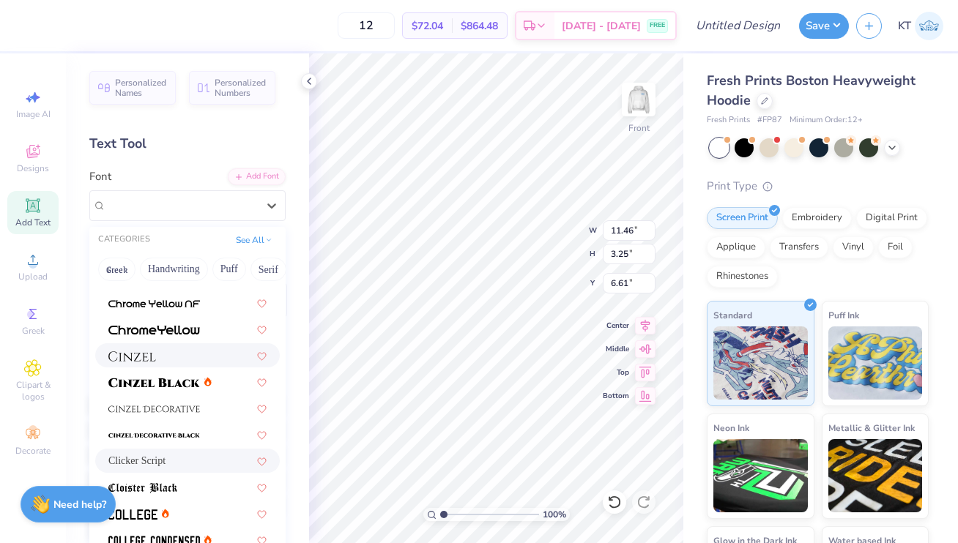
scroll to position [1789, 0]
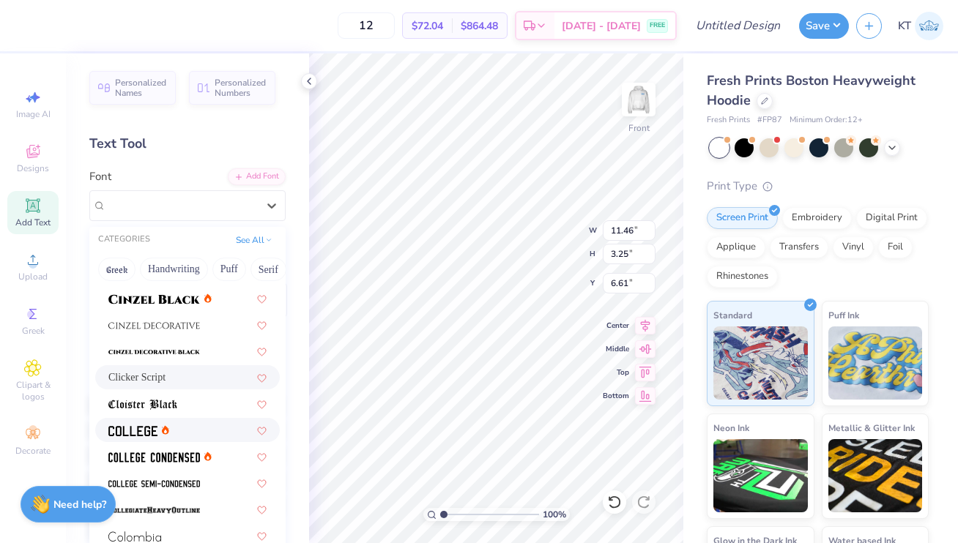
click at [185, 431] on div at bounding box center [187, 430] width 158 height 15
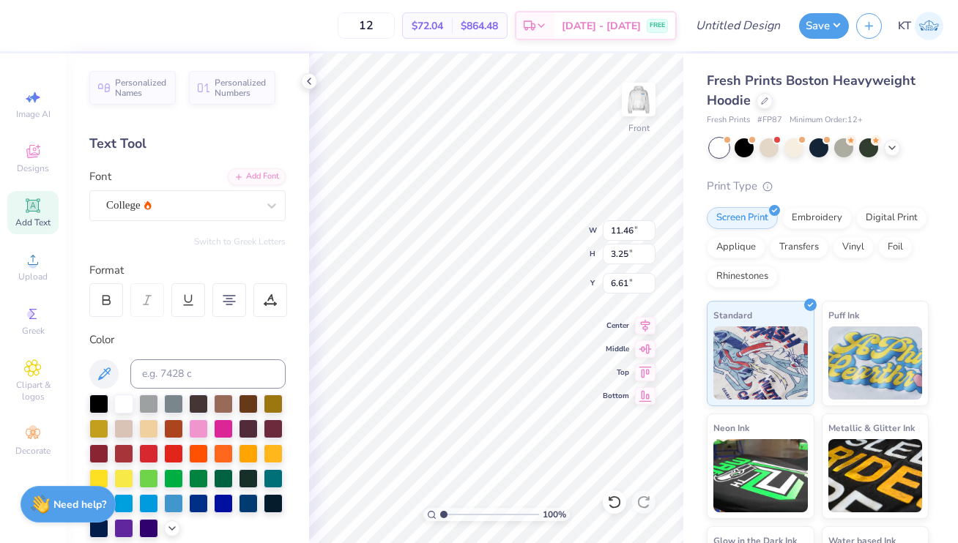
type input "10.97"
type input "1.88"
type input "7.30"
click at [218, 199] on div "College" at bounding box center [182, 205] width 154 height 23
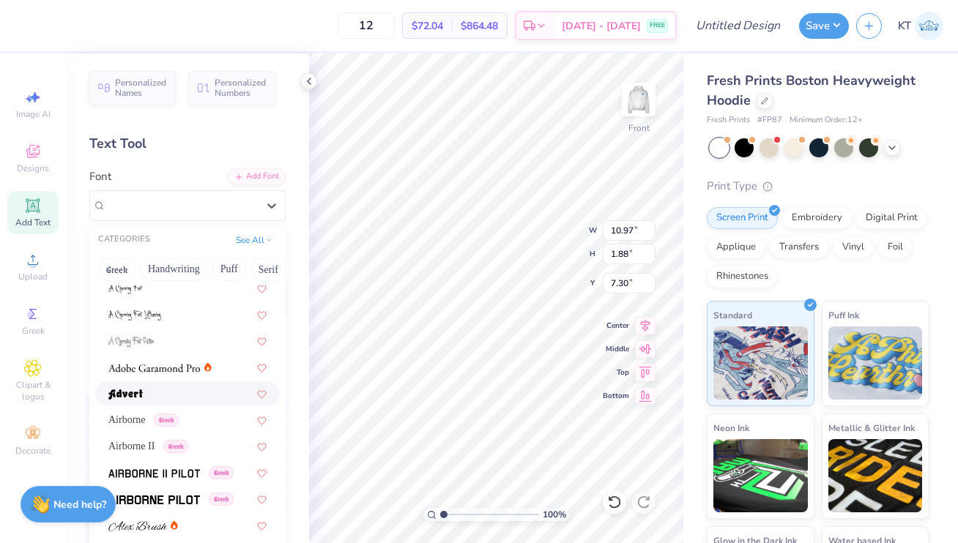
scroll to position [118, 0]
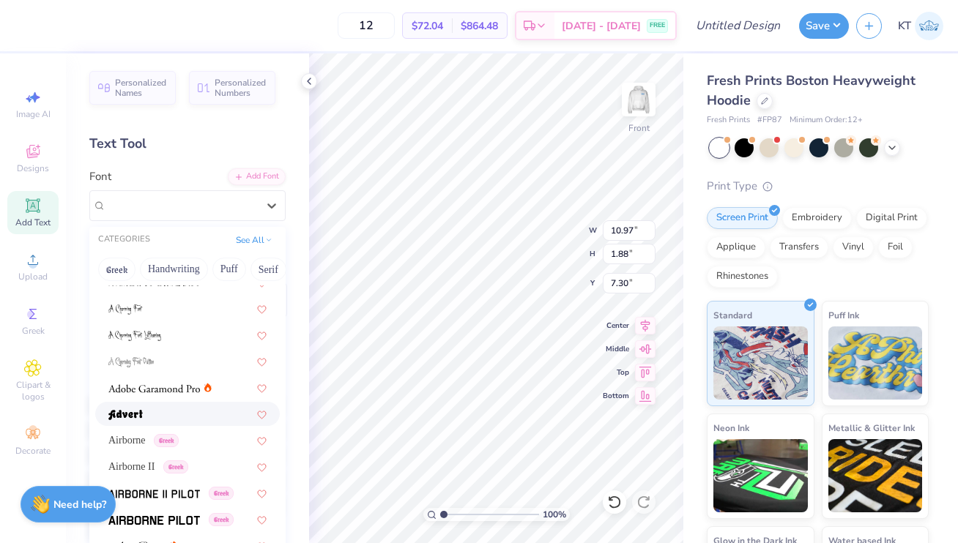
click at [152, 414] on div at bounding box center [187, 414] width 158 height 15
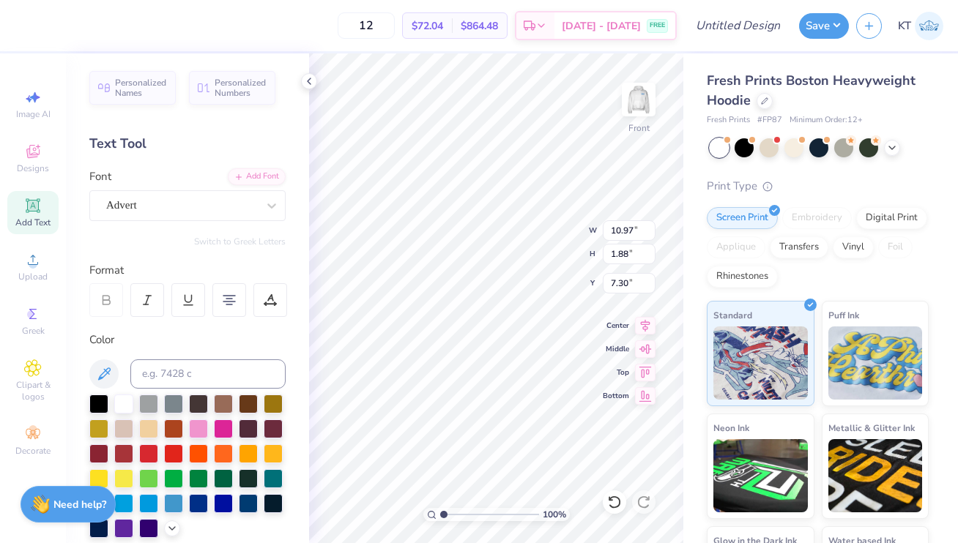
type input "12.70"
type input "2.61"
type input "6.94"
click at [247, 203] on div "Advert" at bounding box center [182, 205] width 154 height 23
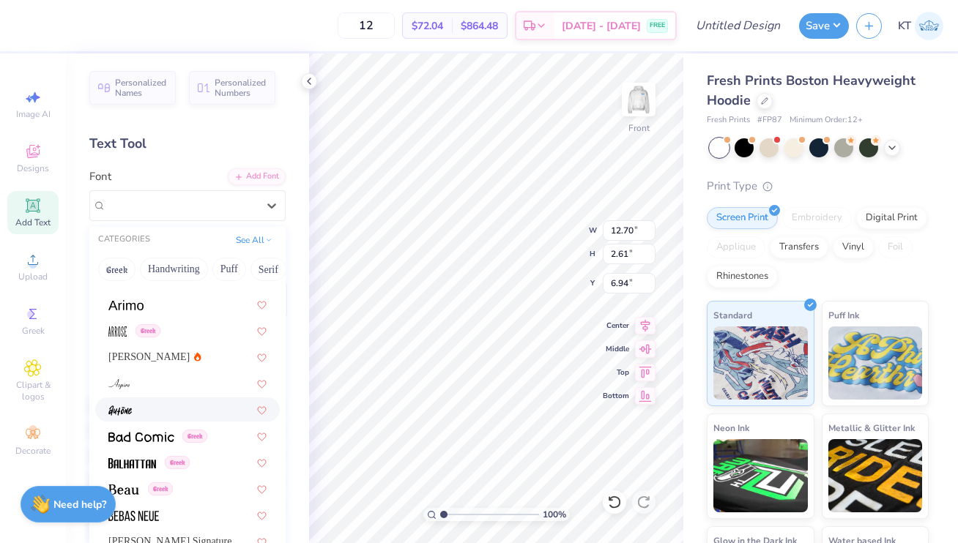
scroll to position [513, 0]
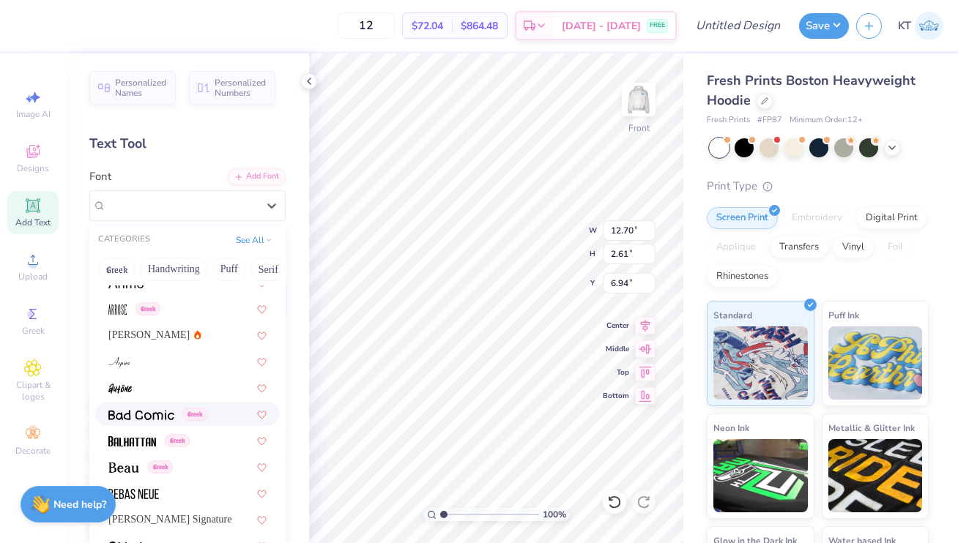
click at [187, 412] on span "Greek" at bounding box center [194, 414] width 25 height 13
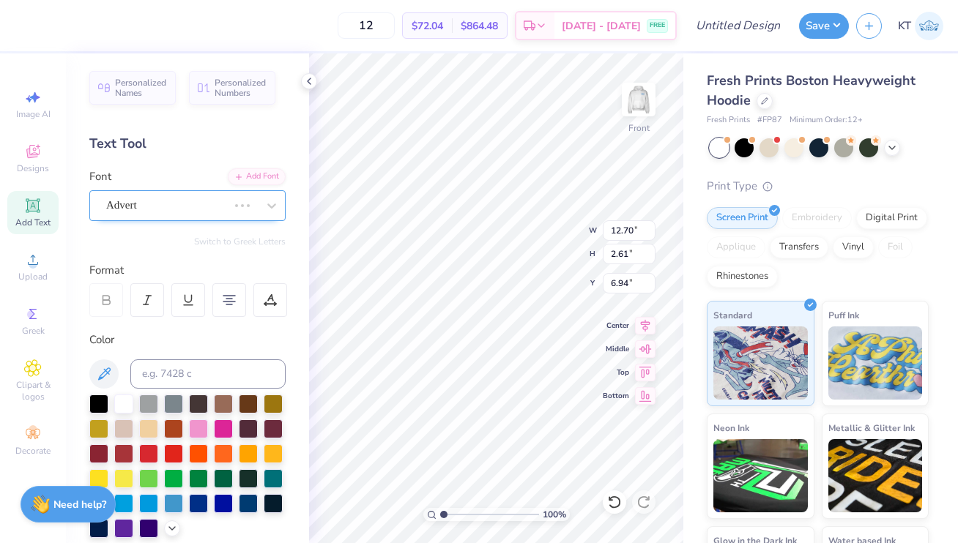
click at [230, 209] on div at bounding box center [242, 205] width 26 height 15
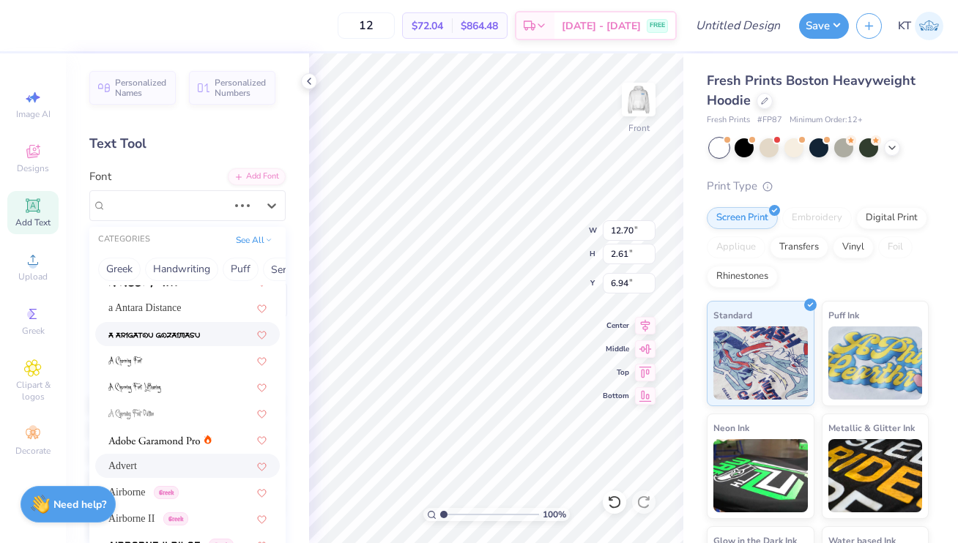
scroll to position [119, 0]
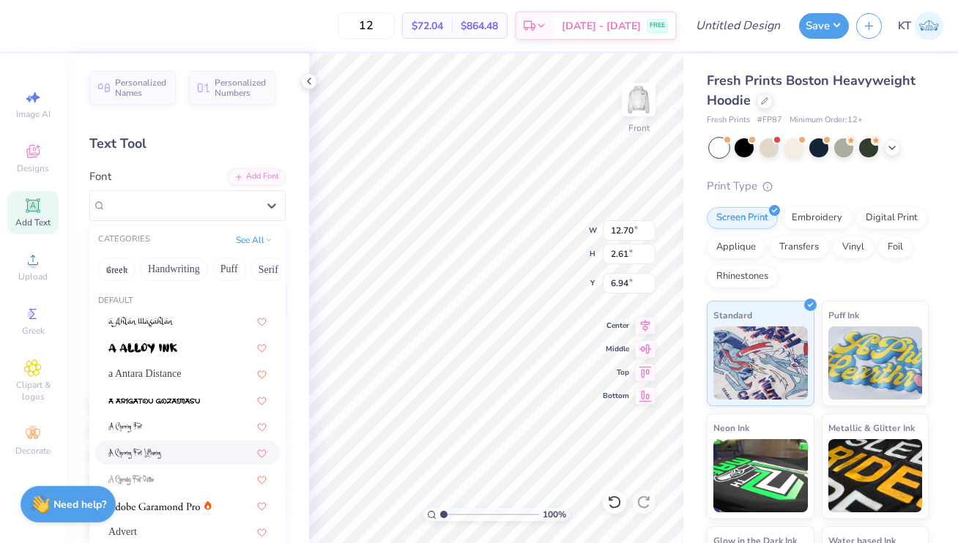
type input "11.38"
type input "2.00"
type input "7.24"
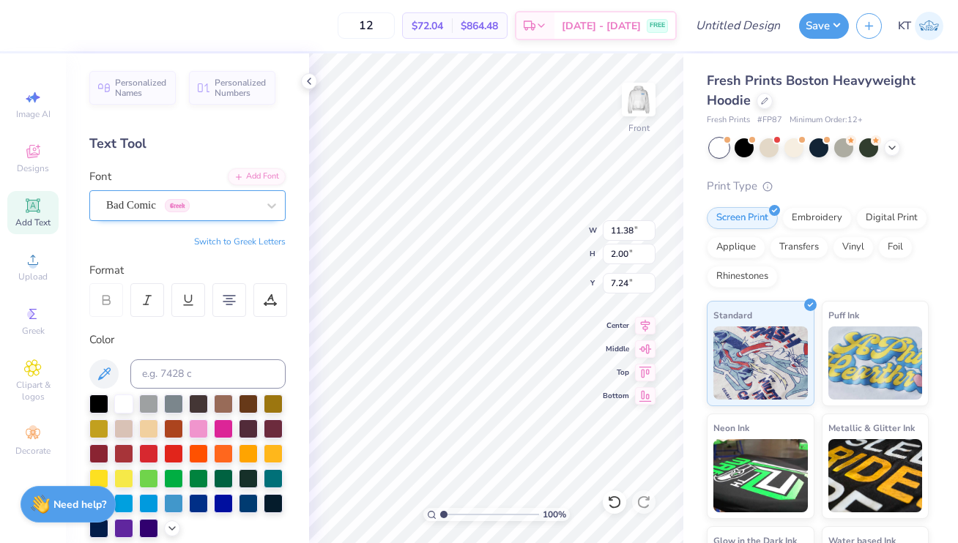
click at [224, 195] on div "Bad Comic Greek" at bounding box center [182, 205] width 154 height 23
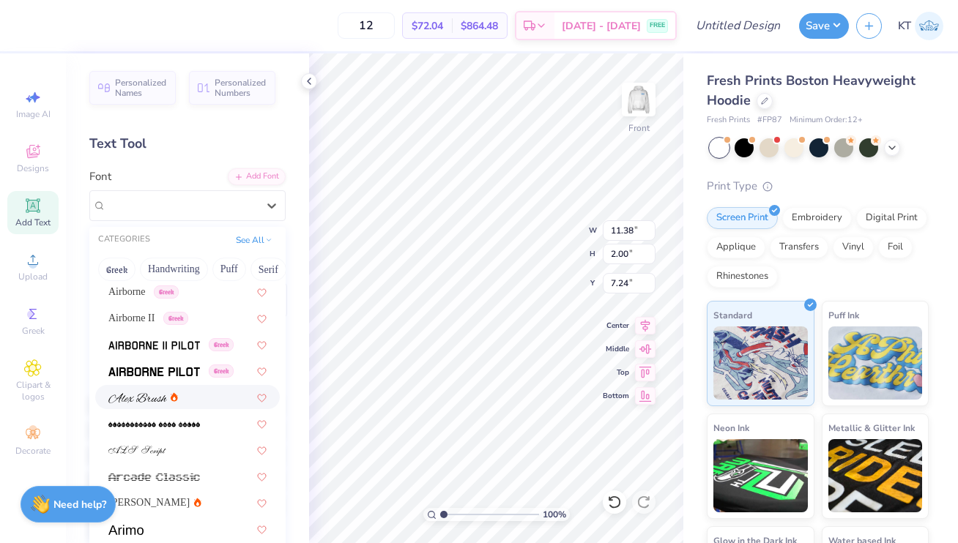
scroll to position [428, 0]
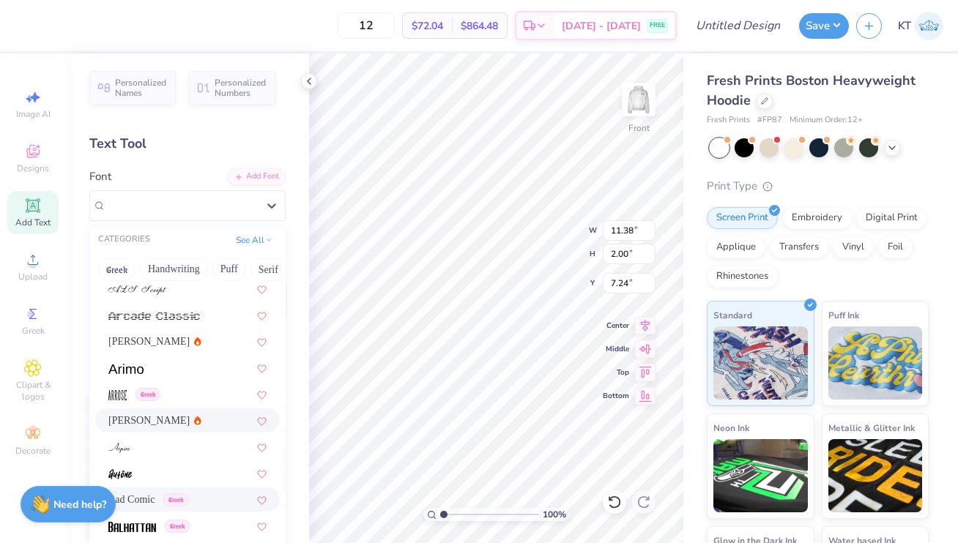
click at [170, 422] on div "Asimov" at bounding box center [187, 420] width 158 height 15
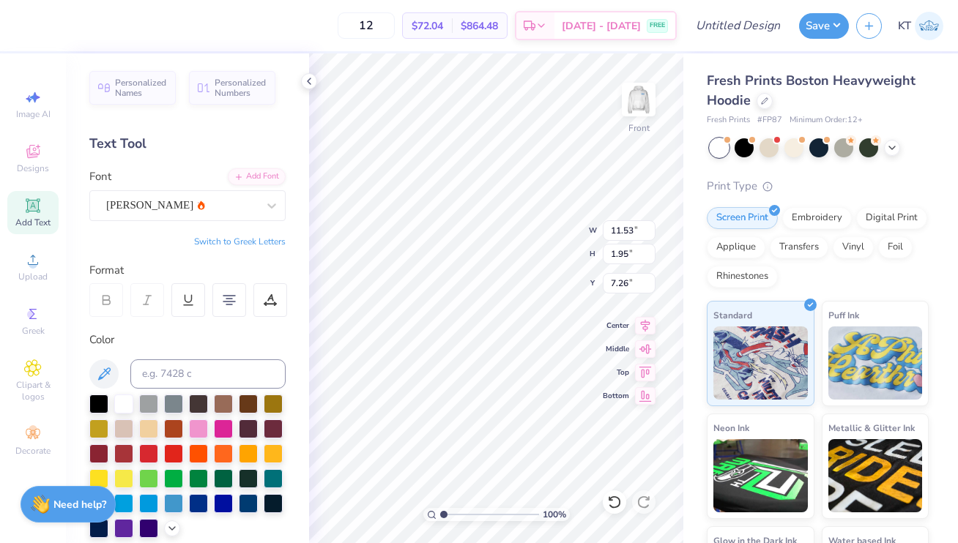
type input "11.53"
type input "1.95"
type input "7.26"
click at [205, 224] on div "Personalized Names Personalized Numbers Text Tool Add Font Font Asimov Switch t…" at bounding box center [187, 298] width 243 height 490
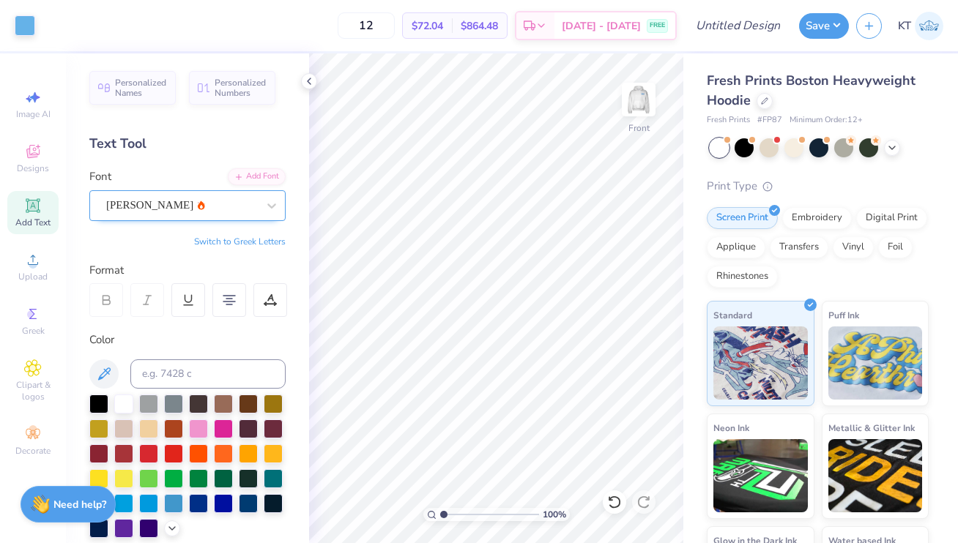
click at [205, 208] on div "Asimov" at bounding box center [182, 205] width 154 height 23
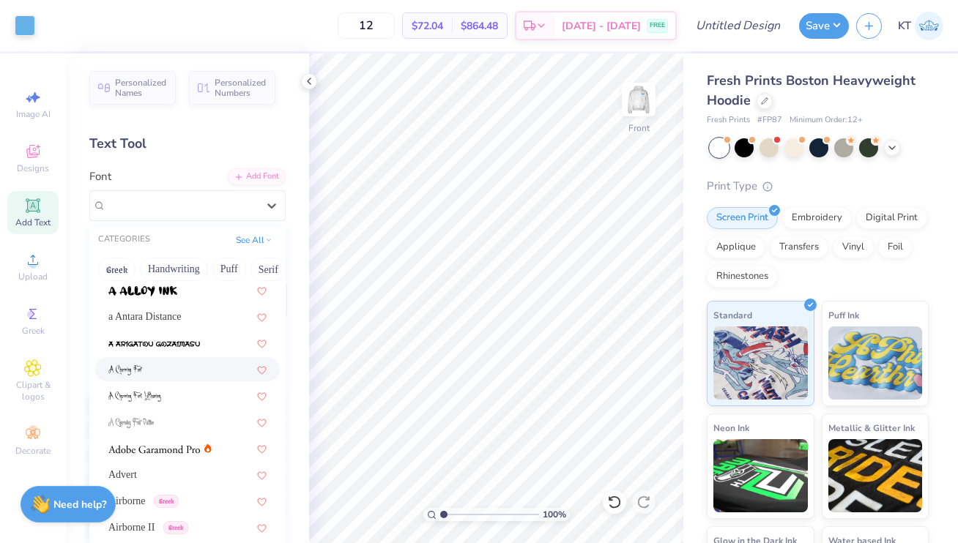
scroll to position [56, 0]
click at [204, 355] on div at bounding box center [187, 345] width 185 height 24
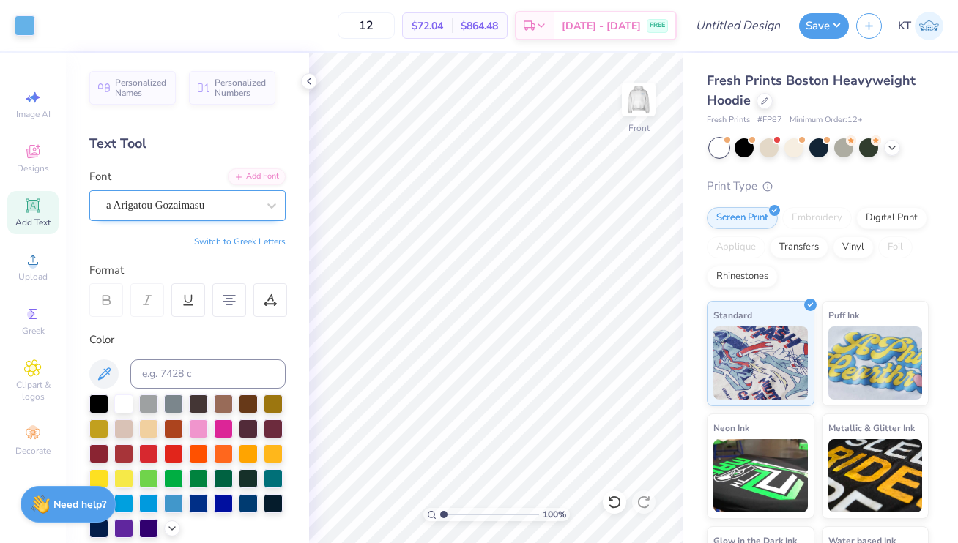
click at [227, 216] on div "a Arigatou Gozaimasu" at bounding box center [182, 205] width 154 height 23
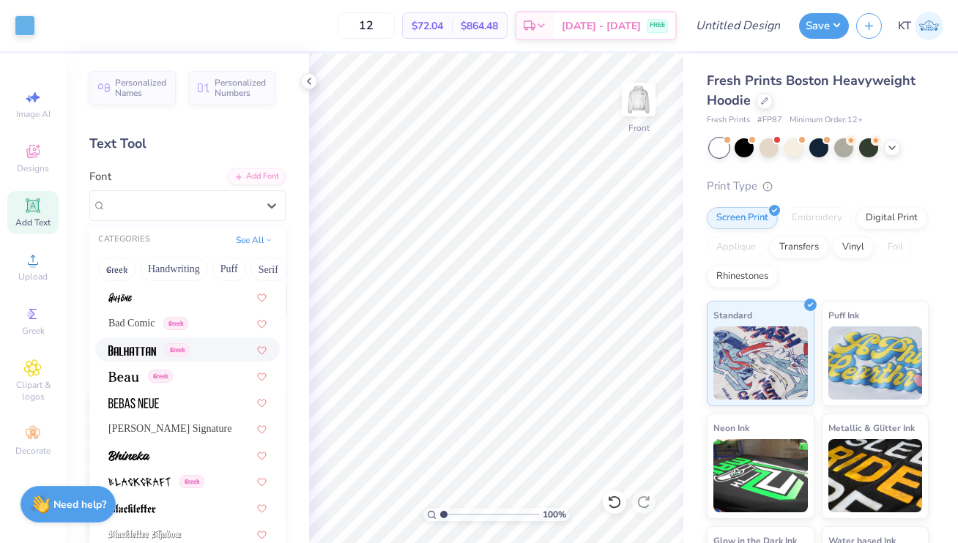
scroll to position [610, 0]
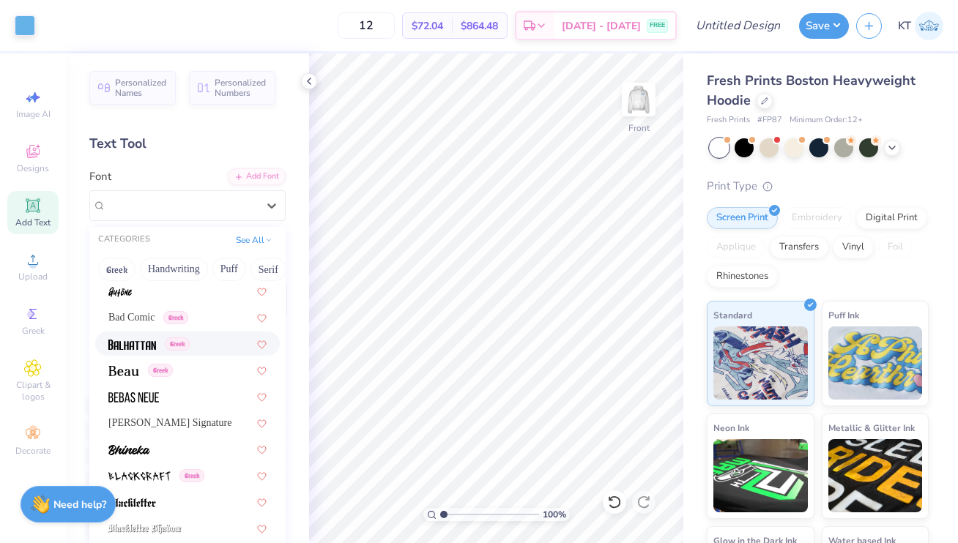
click at [193, 349] on div "Greek" at bounding box center [187, 343] width 158 height 15
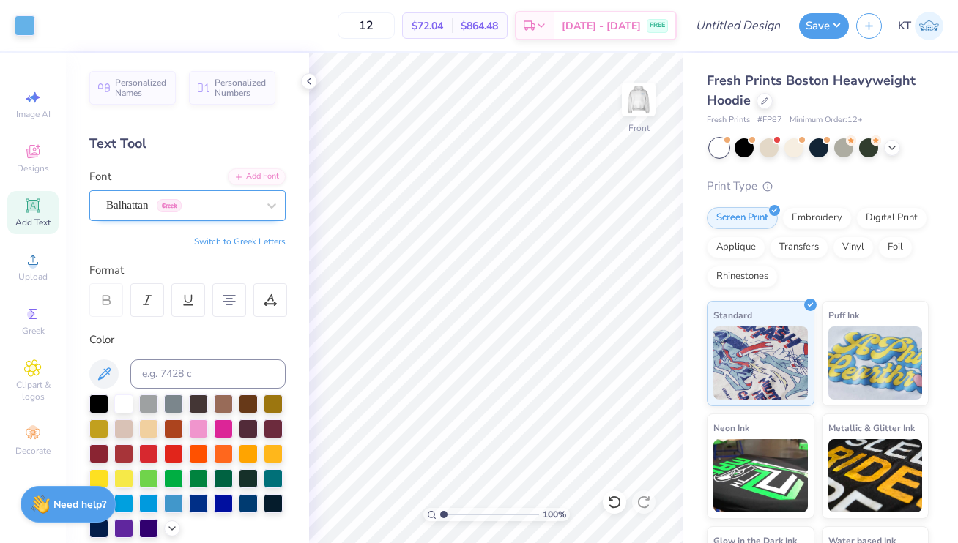
click at [218, 196] on div at bounding box center [181, 206] width 151 height 20
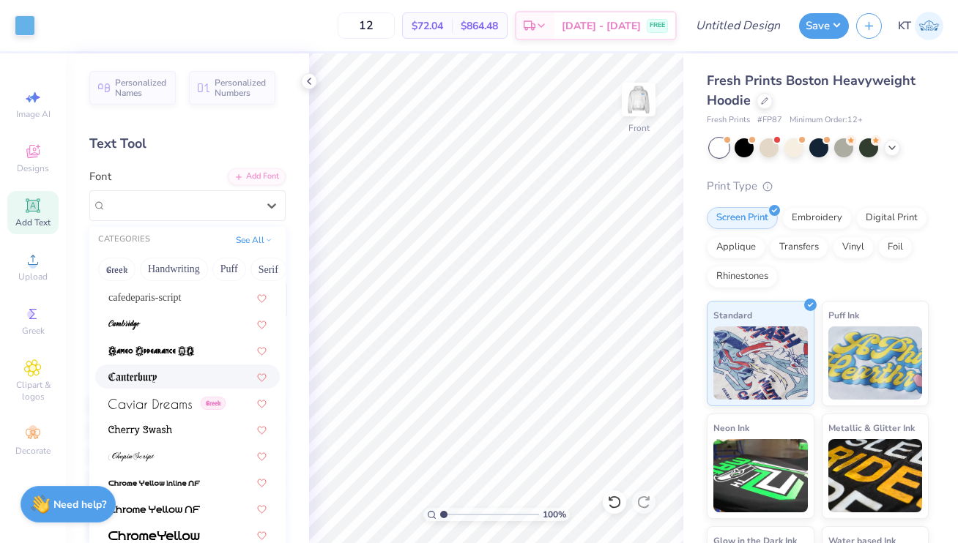
scroll to position [1586, 0]
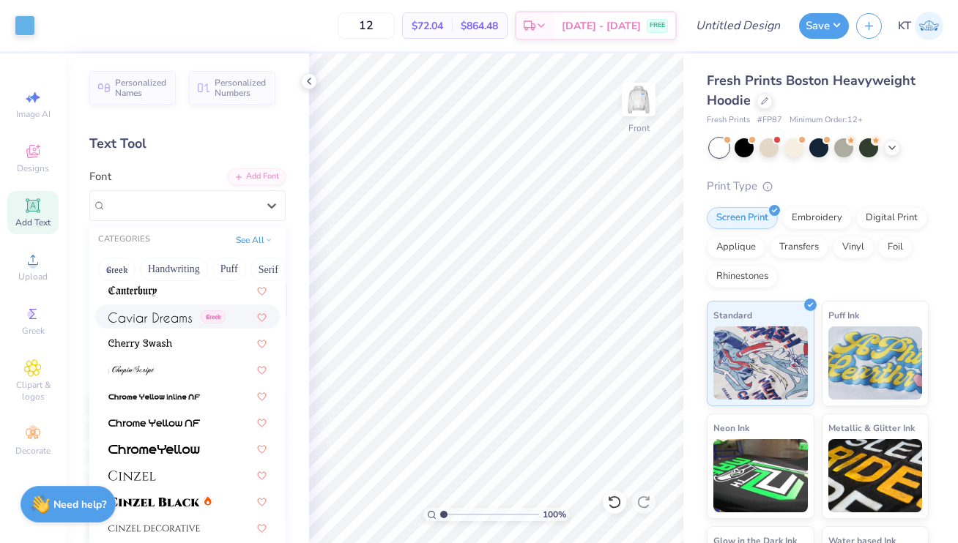
click at [199, 321] on div "Greek" at bounding box center [166, 316] width 117 height 15
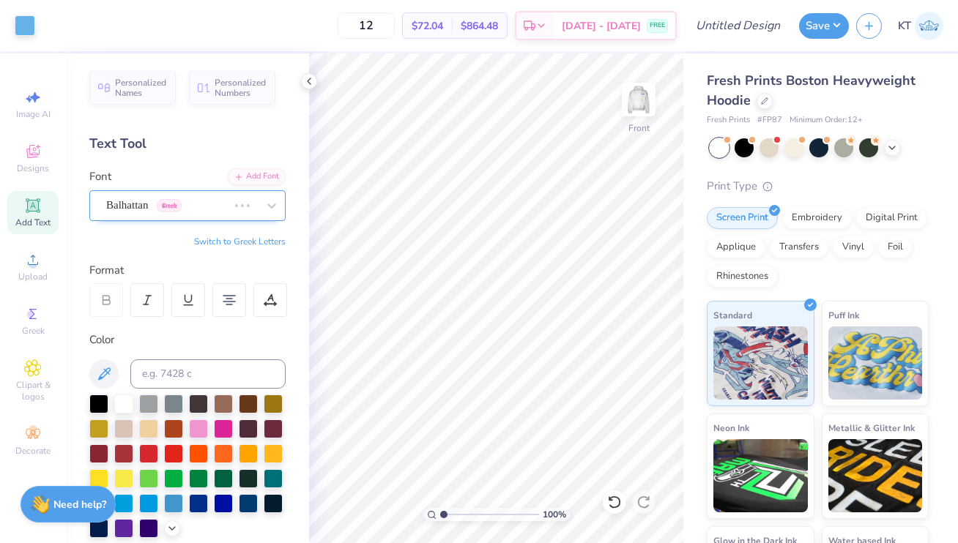
click at [174, 201] on div "Balhattan Greek" at bounding box center [167, 205] width 125 height 23
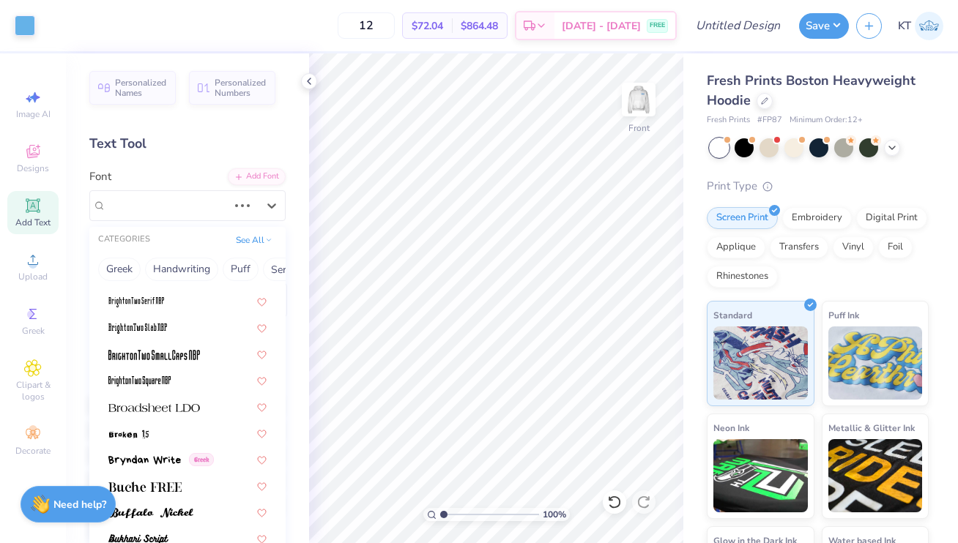
scroll to position [1269, 0]
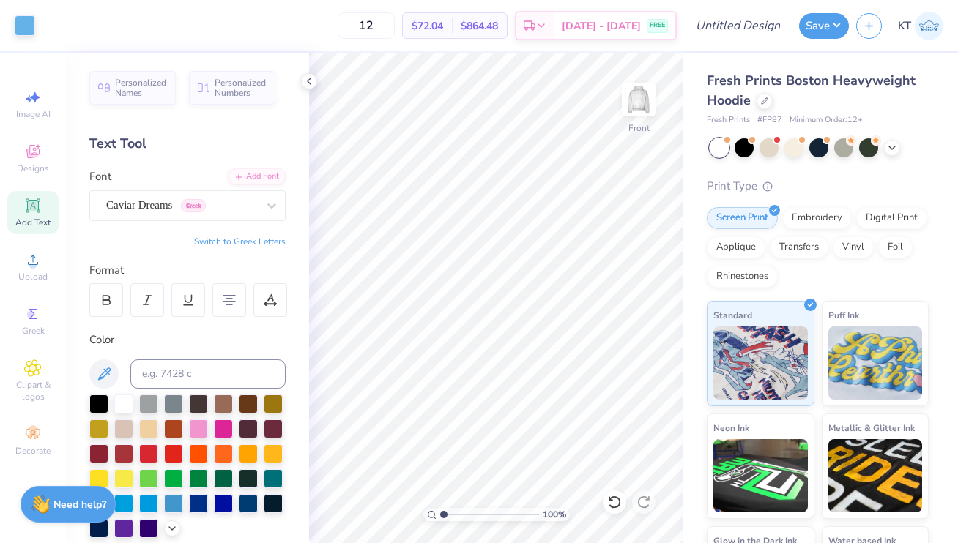
click at [213, 170] on div "Font Caviar Dreams Greek" at bounding box center [187, 194] width 196 height 53
click at [31, 311] on icon at bounding box center [32, 314] width 7 height 10
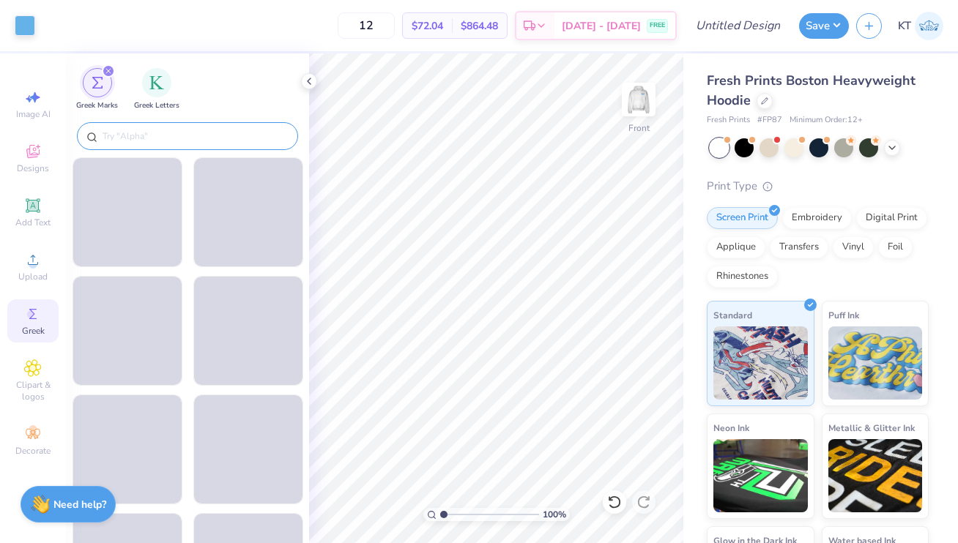
click at [144, 142] on input "text" at bounding box center [195, 136] width 188 height 15
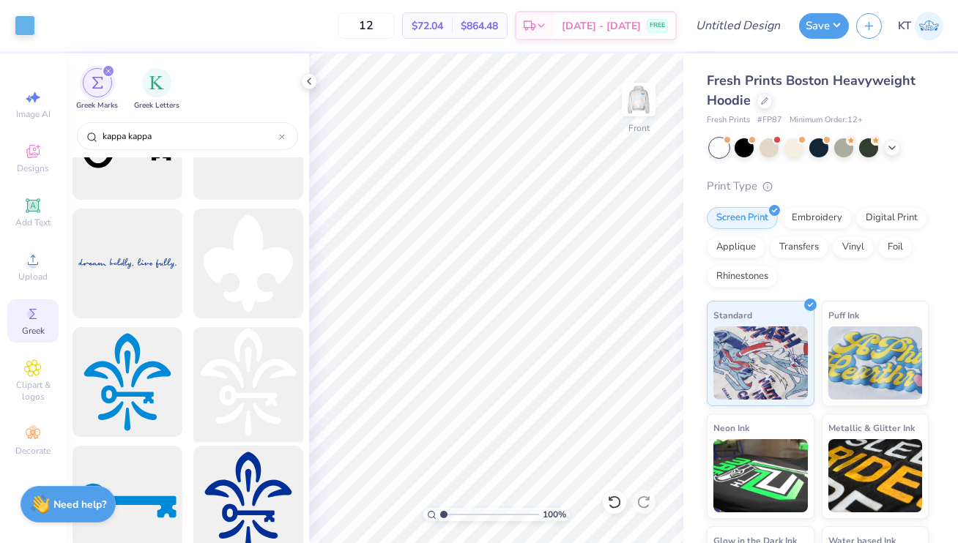
scroll to position [1647, 0]
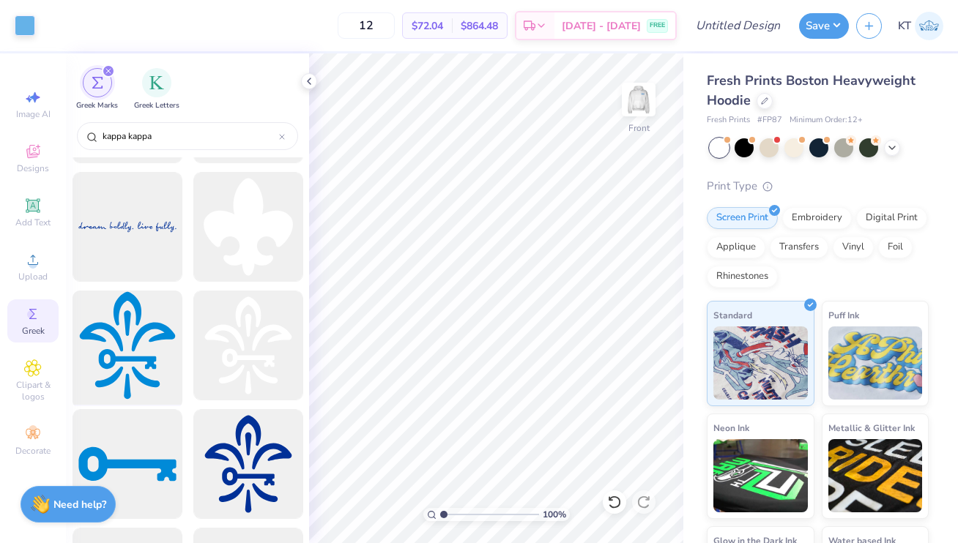
type input "kappa kappa"
click at [144, 365] on div at bounding box center [127, 346] width 121 height 121
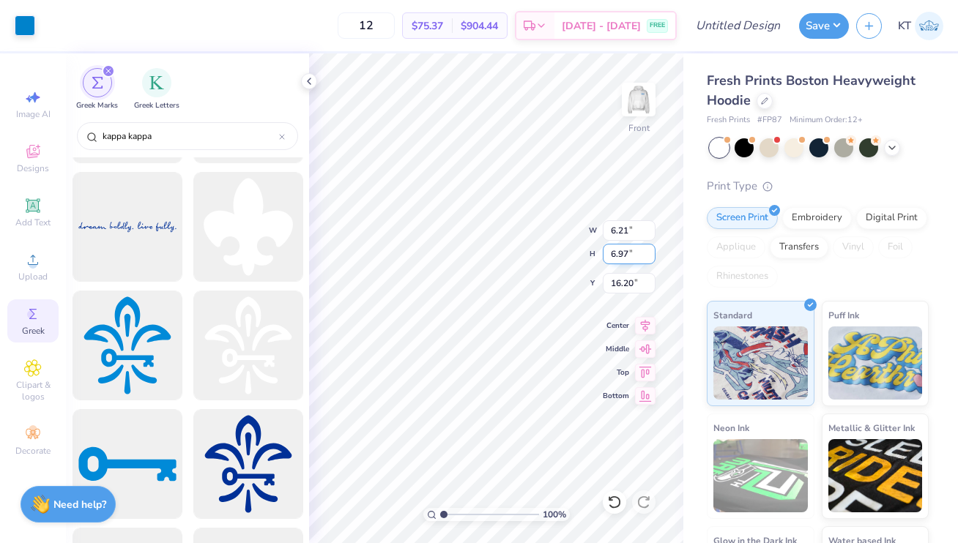
type input "6.21"
type input "6.97"
type input "14.75"
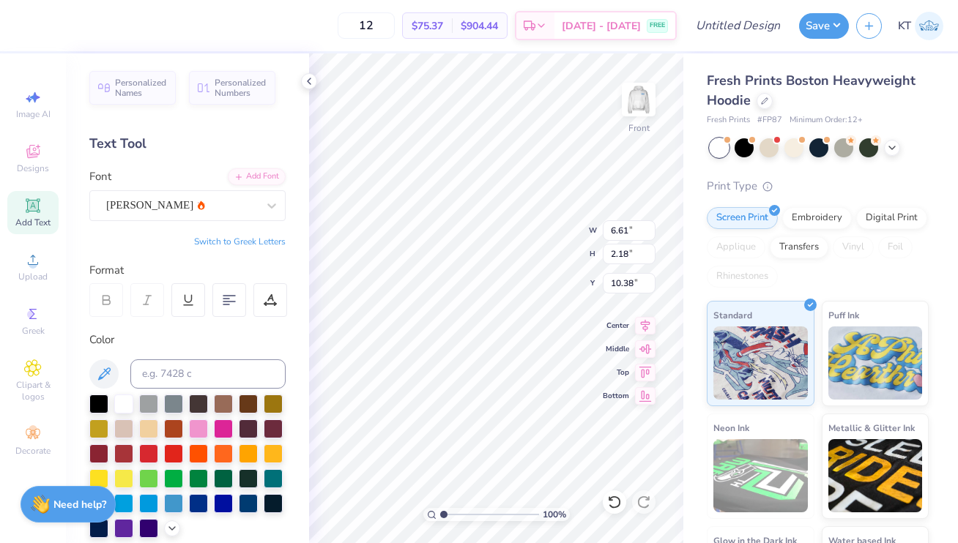
type input "11.22"
click at [45, 207] on div "Add Text" at bounding box center [32, 212] width 51 height 43
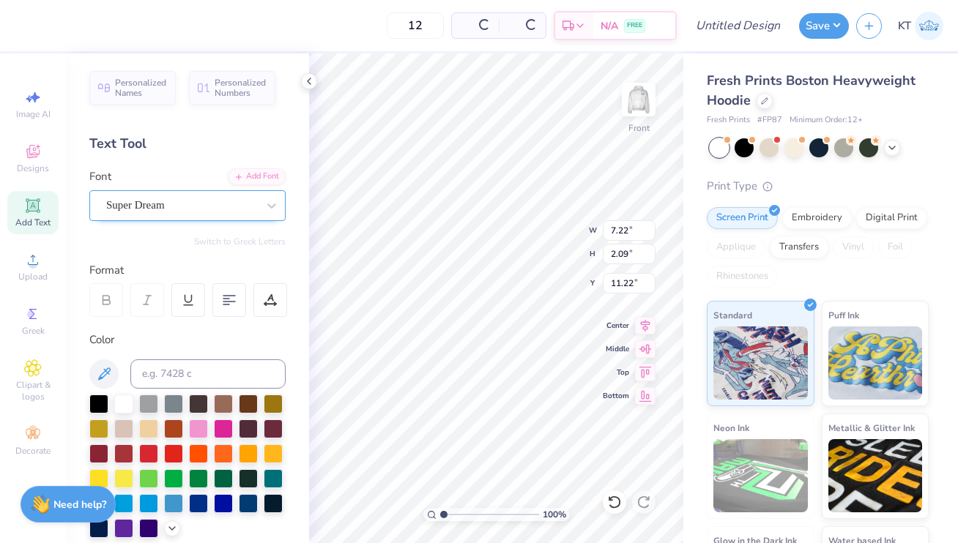
type input "7.22"
type input "2.09"
type input "13.71"
type textarea "Henry Ruland"
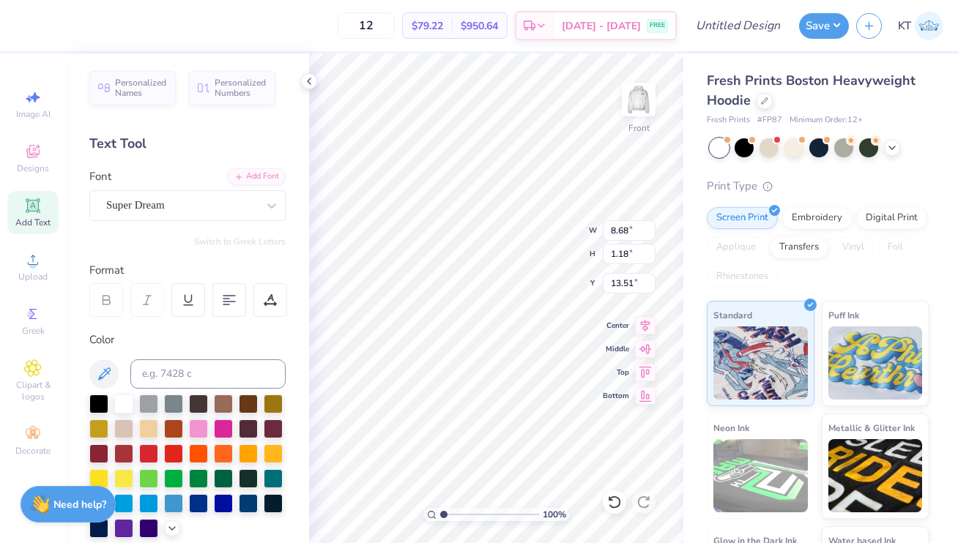
type input "8.68"
type input "1.18"
type input "9.71"
click at [201, 198] on div "Super Dream" at bounding box center [182, 205] width 154 height 23
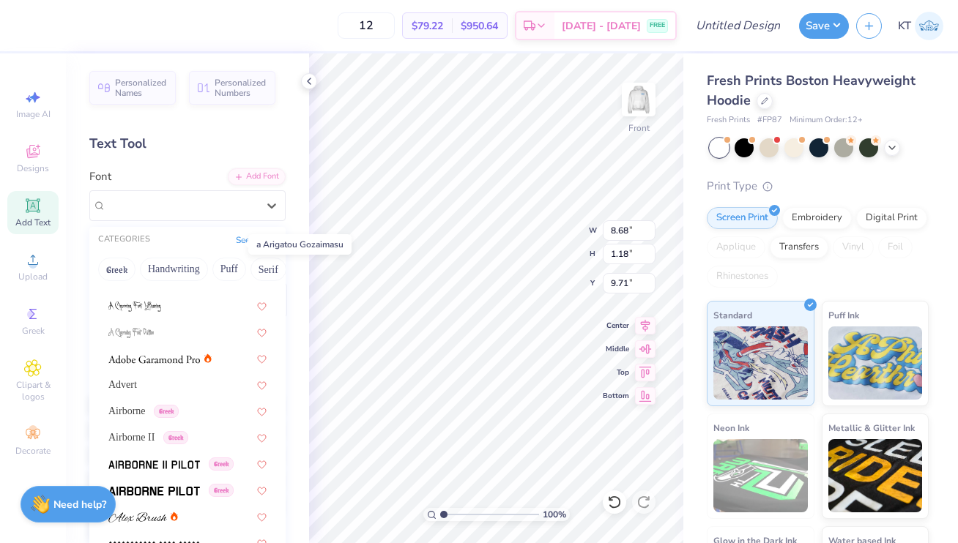
scroll to position [156, 0]
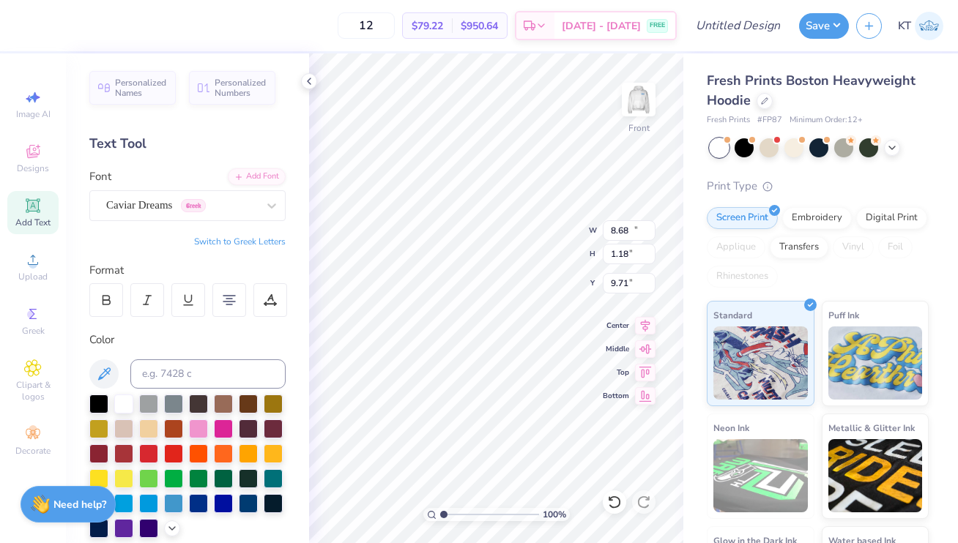
type input "10.97"
type input "2.20"
type input "7.14"
click at [204, 201] on div "Caviar Dreams Greek" at bounding box center [182, 205] width 154 height 23
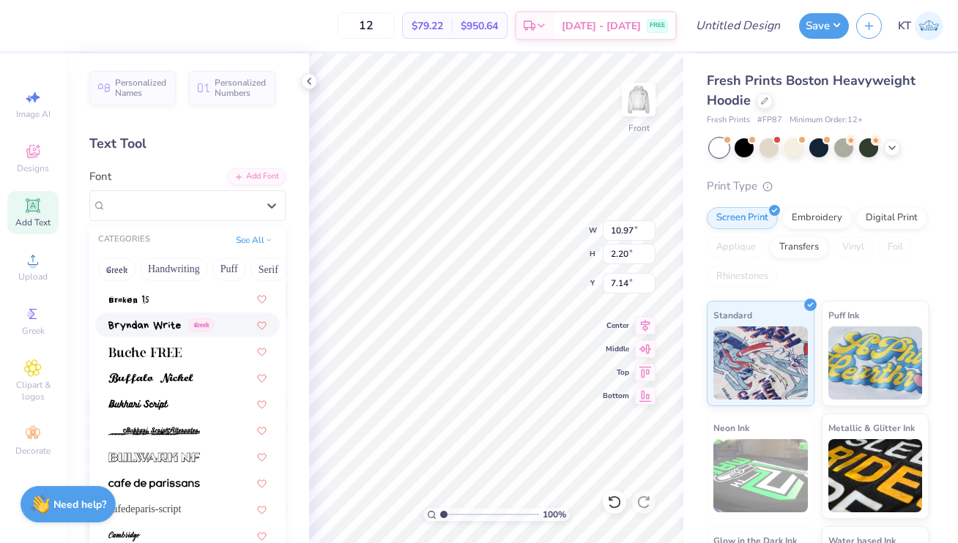
scroll to position [1355, 0]
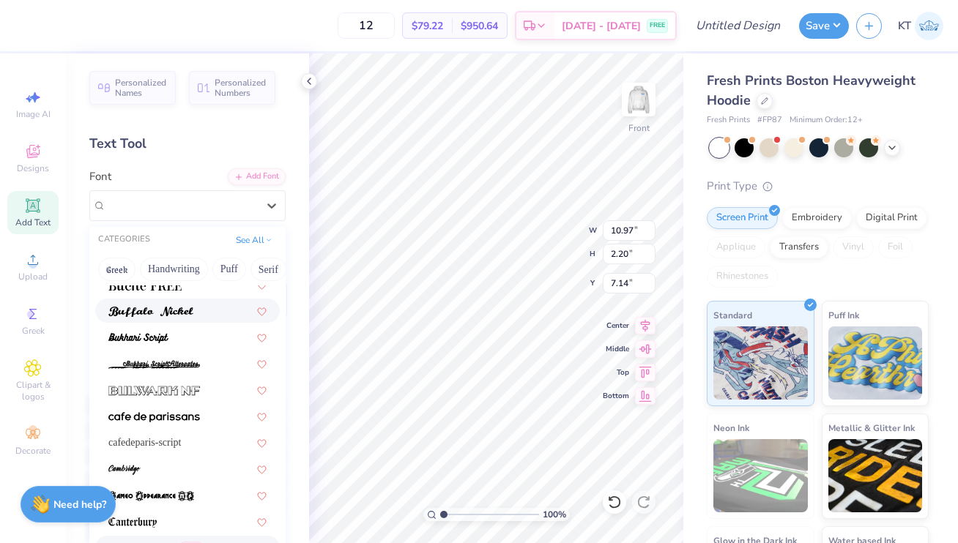
click at [209, 310] on div at bounding box center [187, 310] width 158 height 15
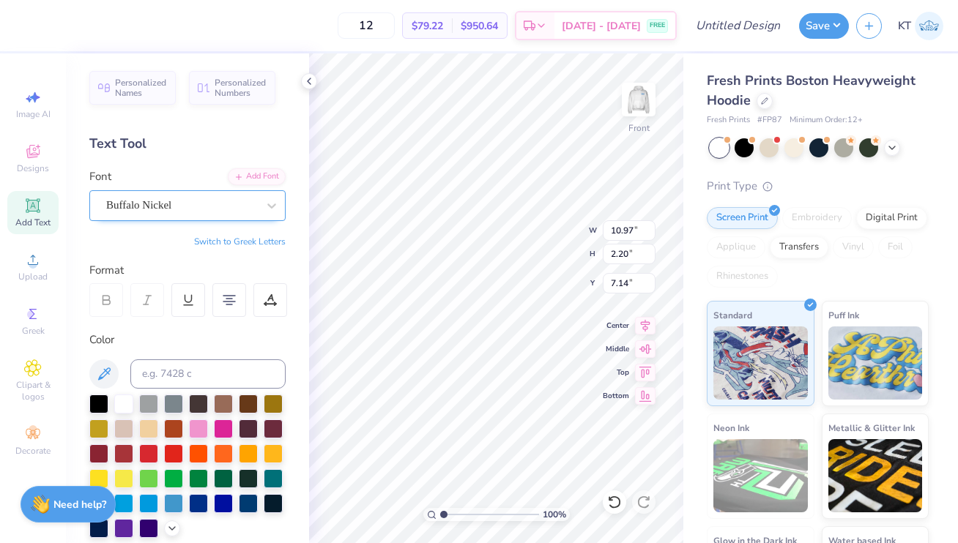
type input "14.59"
type input "2.59"
type input "6.95"
click at [212, 207] on div "Buffalo Nickel" at bounding box center [182, 205] width 154 height 23
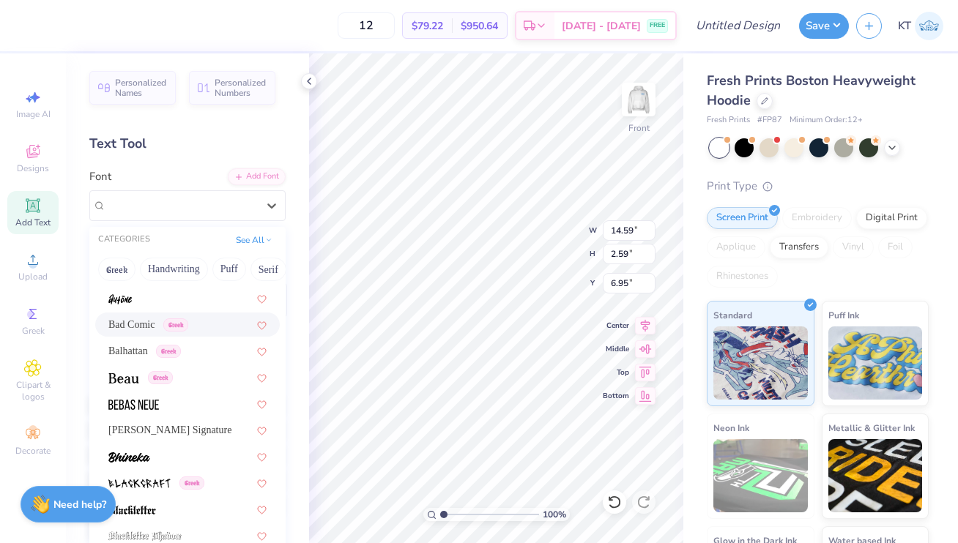
scroll to position [690, 0]
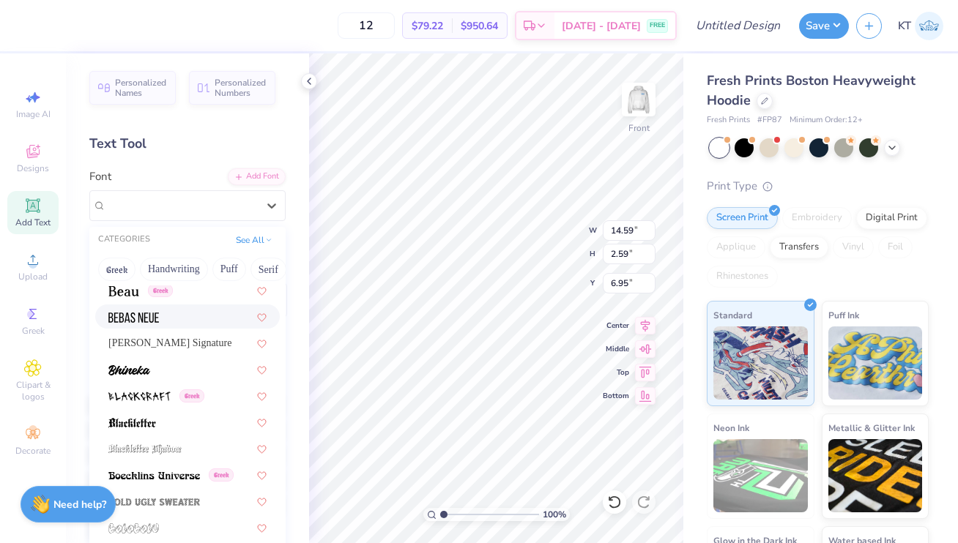
click at [212, 316] on div at bounding box center [187, 316] width 158 height 15
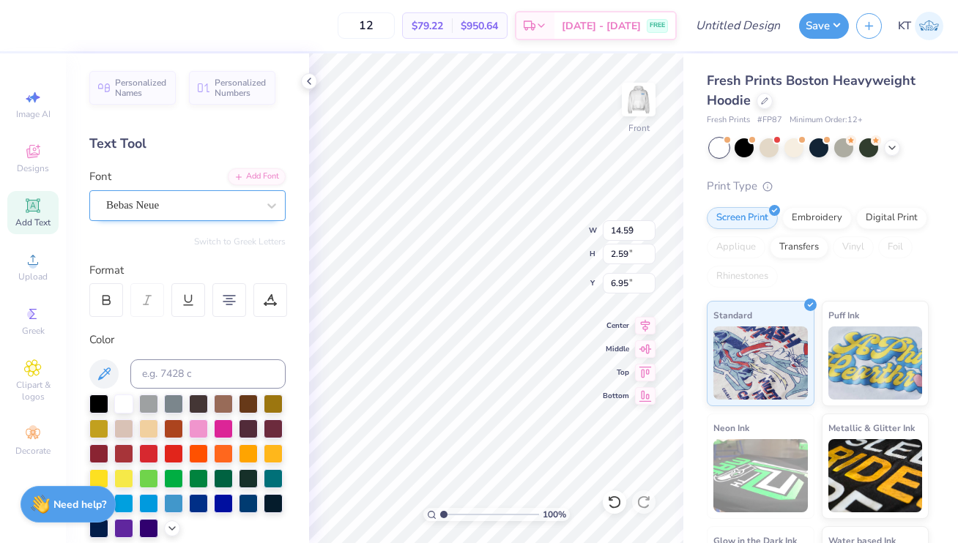
type input "7.15"
type input "1.92"
type input "7.28"
click at [220, 211] on div "Bebas Neue" at bounding box center [182, 205] width 154 height 23
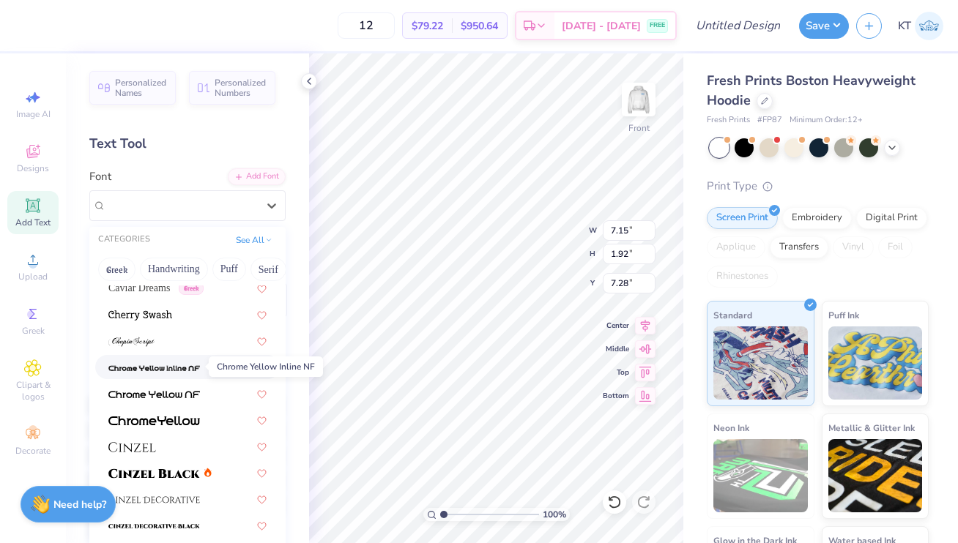
scroll to position [1616, 0]
click at [185, 420] on img at bounding box center [154, 420] width 92 height 10
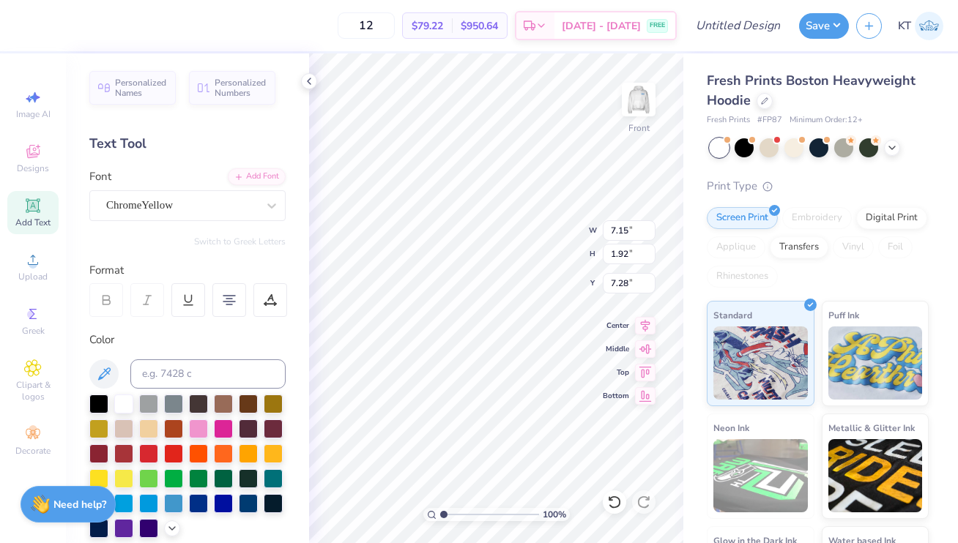
type input "12.96"
type input "1.84"
type input "7.32"
click at [231, 209] on div "ChromeYellow" at bounding box center [182, 205] width 154 height 23
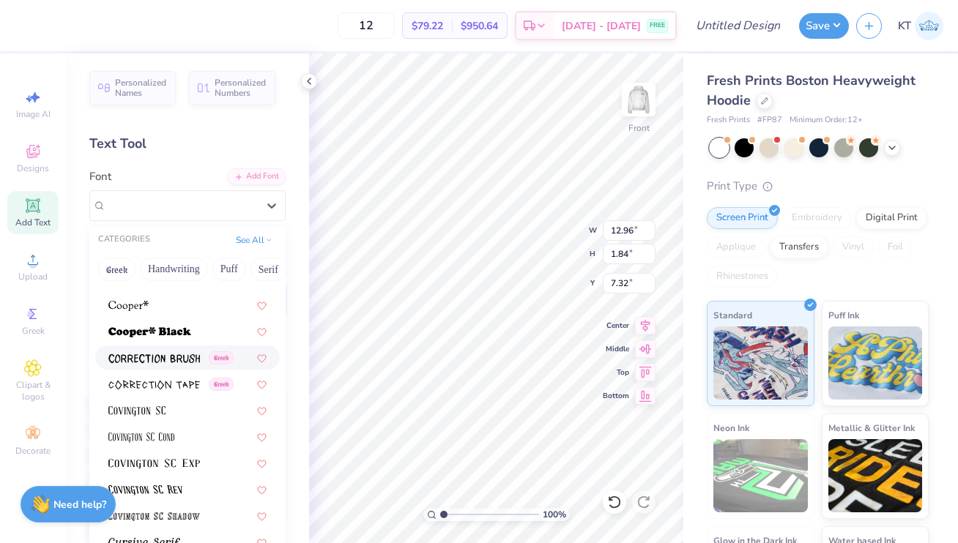
scroll to position [2205, 0]
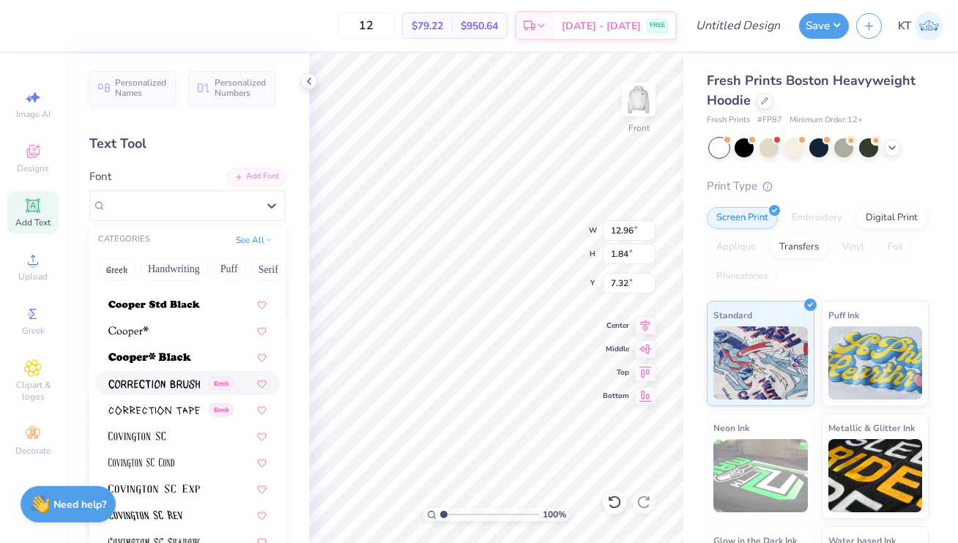
click at [194, 380] on img at bounding box center [154, 384] width 92 height 10
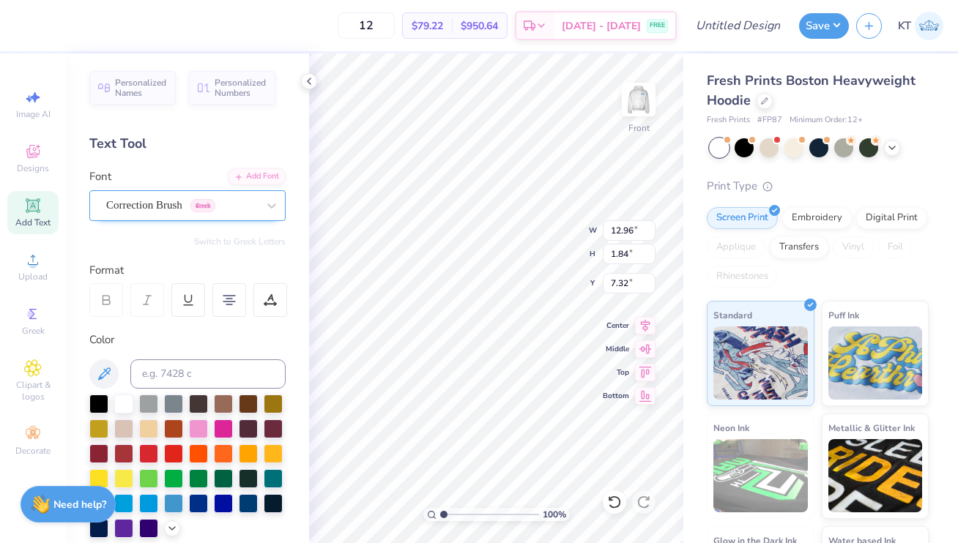
type input "9.18"
type input "2.01"
type input "7.23"
click at [176, 191] on div "Correction Brush Greek" at bounding box center [187, 205] width 196 height 31
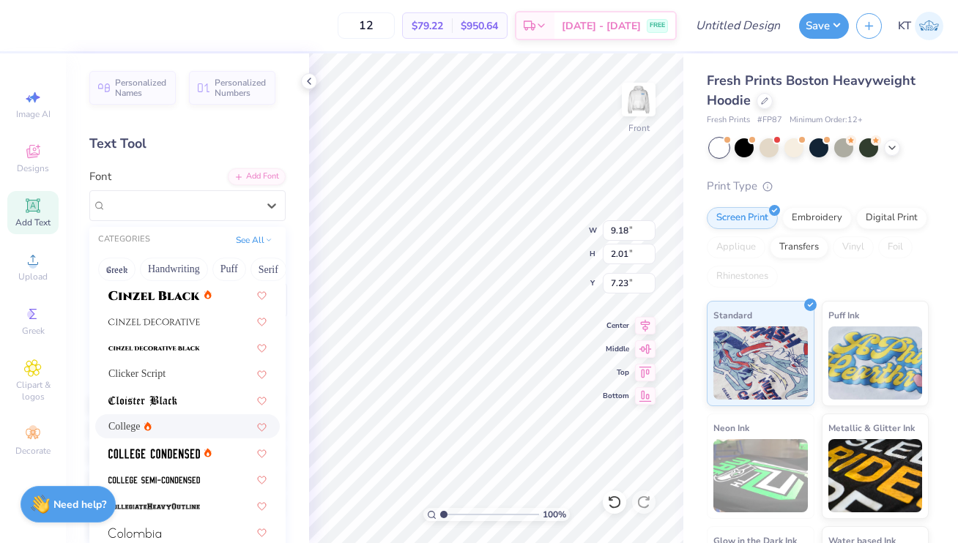
scroll to position [1904, 0]
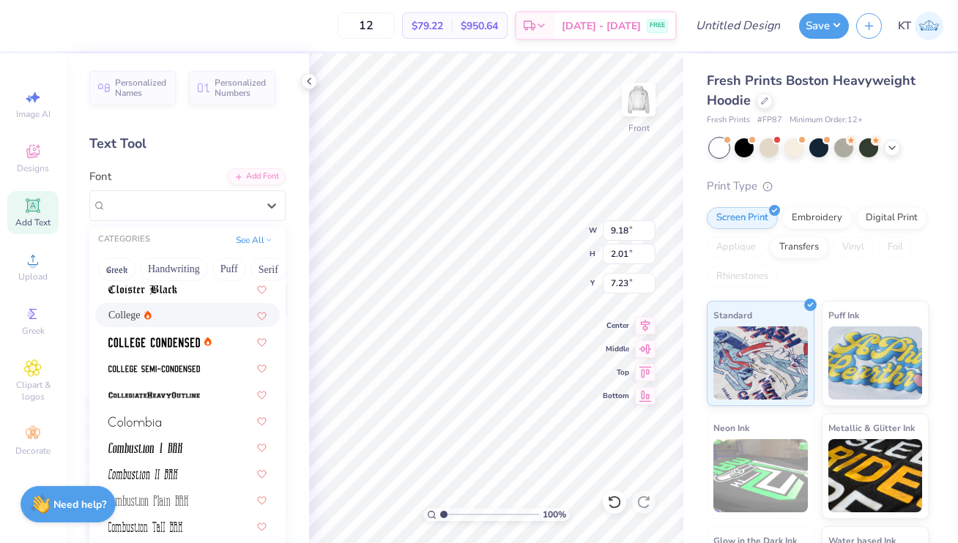
click at [177, 319] on div "College" at bounding box center [187, 315] width 158 height 15
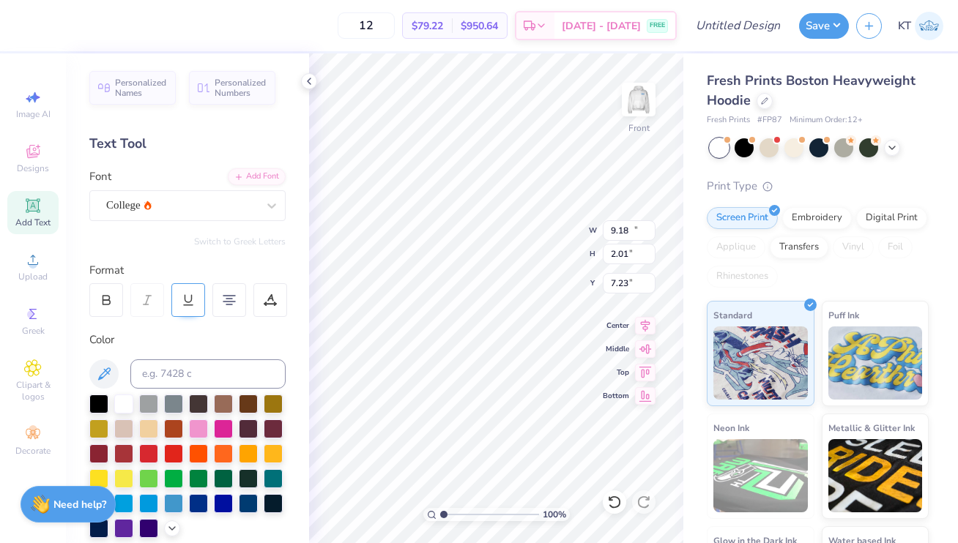
type input "10.97"
type input "1.88"
type input "7.30"
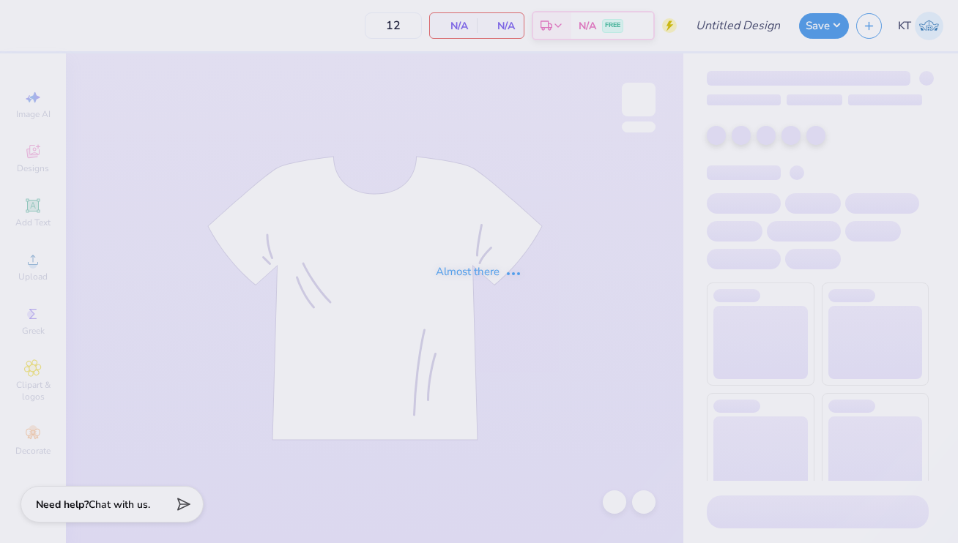
type input "DG Anchor Bowl Tanks"
type input "130"
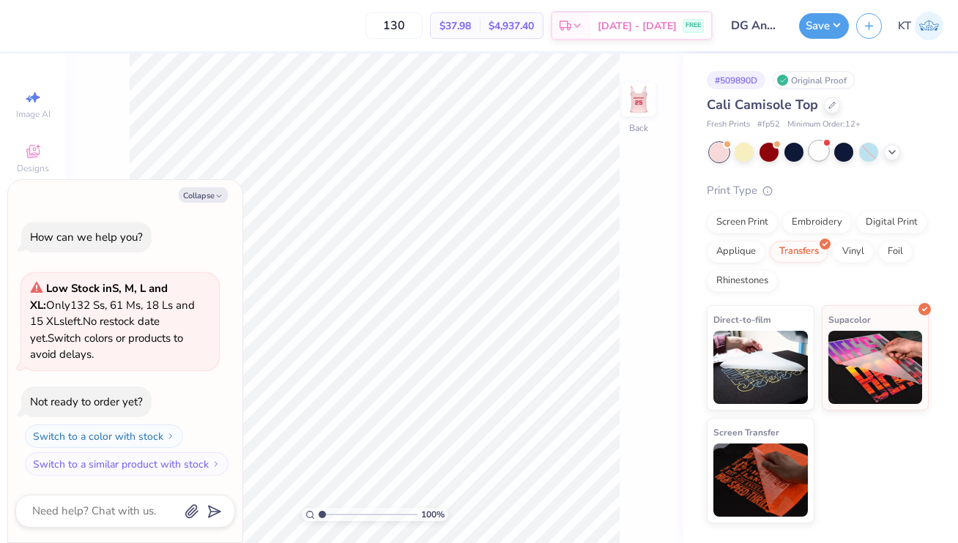
click at [818, 158] on div at bounding box center [818, 150] width 19 height 19
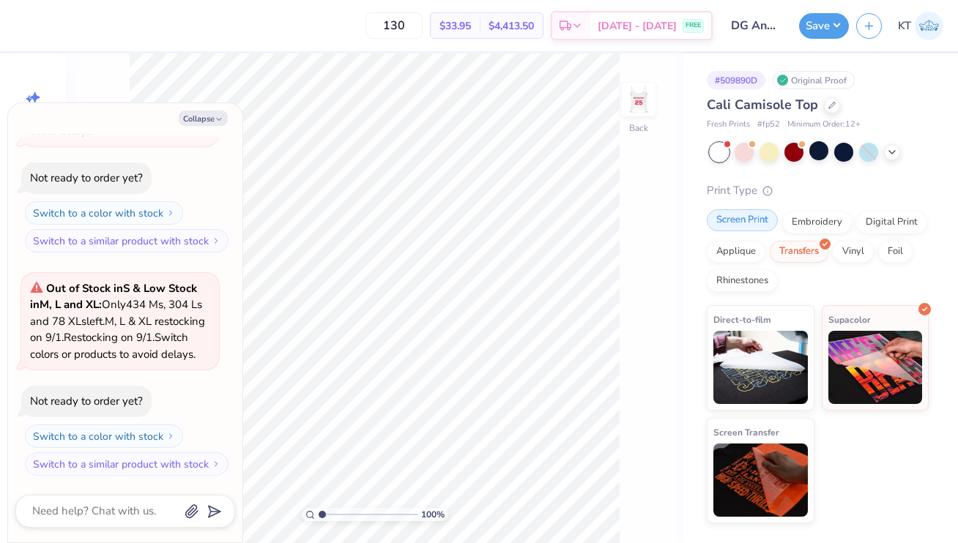
click at [762, 226] on div "Screen Print" at bounding box center [742, 220] width 71 height 22
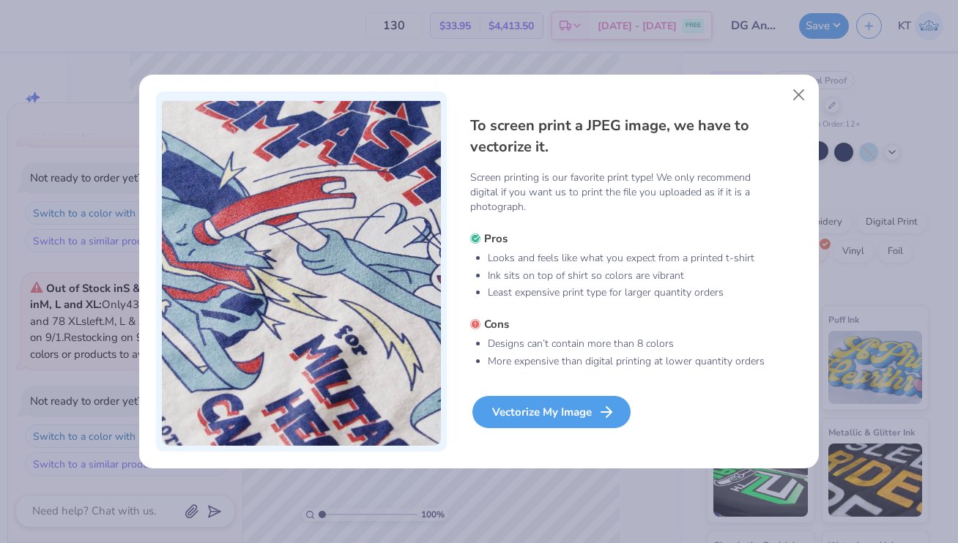
click at [588, 422] on div "Vectorize My Image" at bounding box center [551, 412] width 158 height 32
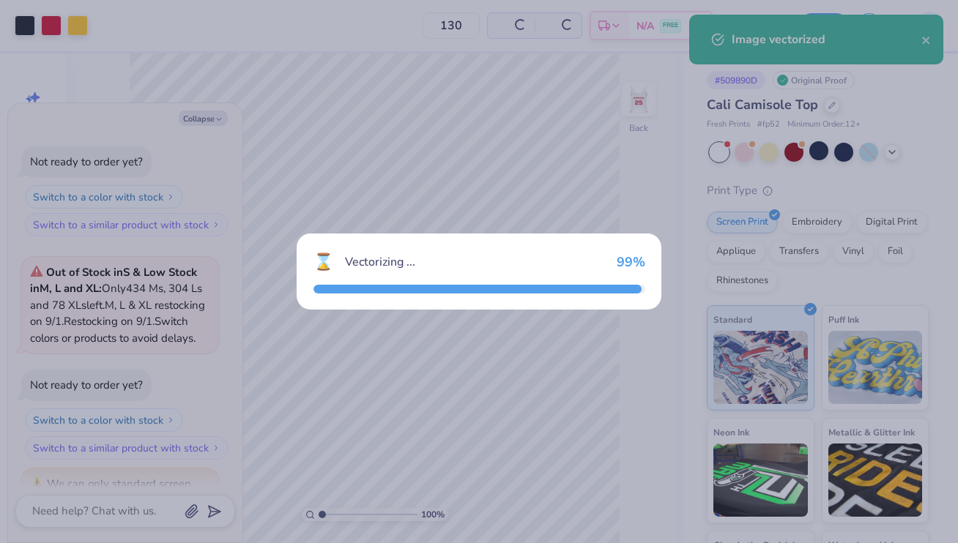
scroll to position [285, 0]
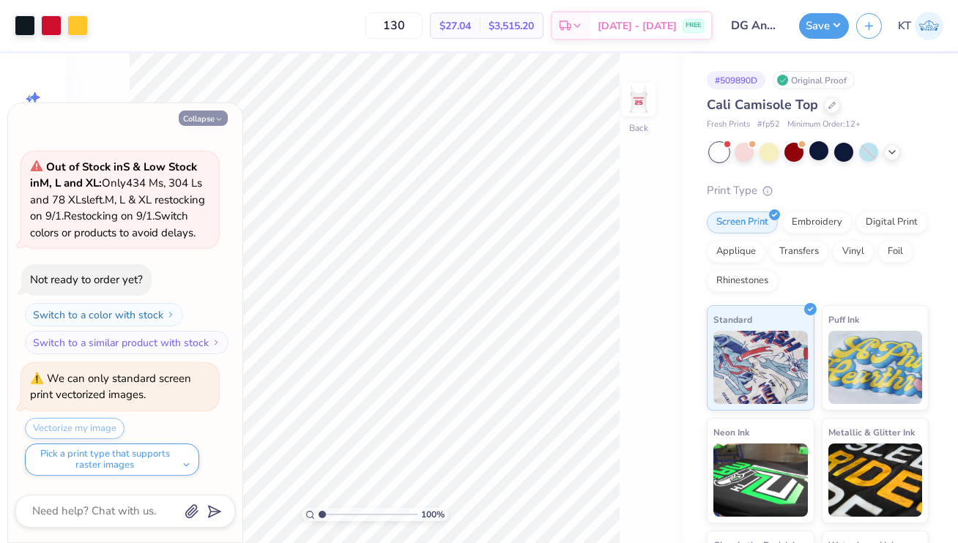
click at [204, 117] on button "Collapse" at bounding box center [203, 118] width 49 height 15
type textarea "x"
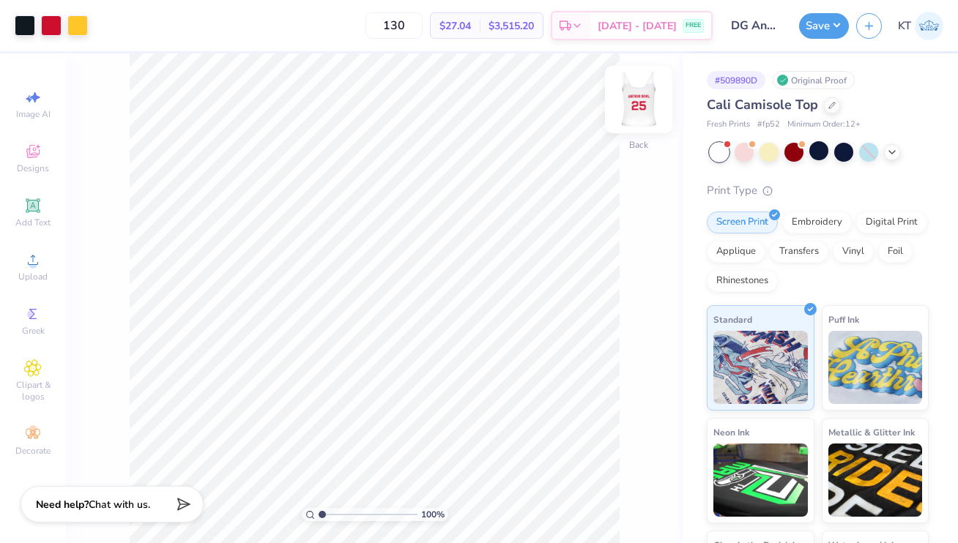
click at [644, 106] on img at bounding box center [638, 99] width 59 height 59
click at [750, 227] on div "Screen Print" at bounding box center [742, 220] width 71 height 22
click at [636, 108] on img at bounding box center [638, 99] width 59 height 59
click at [834, 108] on div at bounding box center [832, 104] width 16 height 16
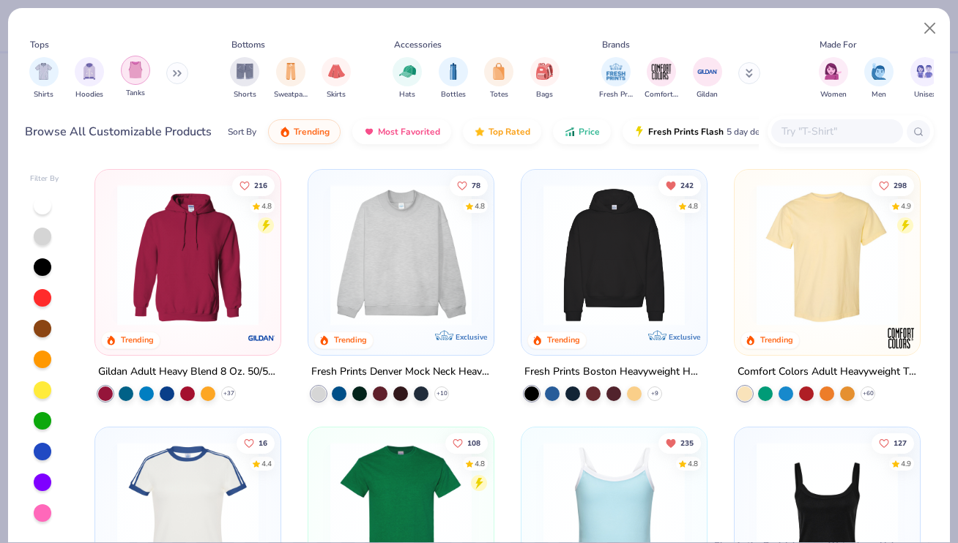
click at [140, 73] on img "filter for Tanks" at bounding box center [135, 70] width 16 height 17
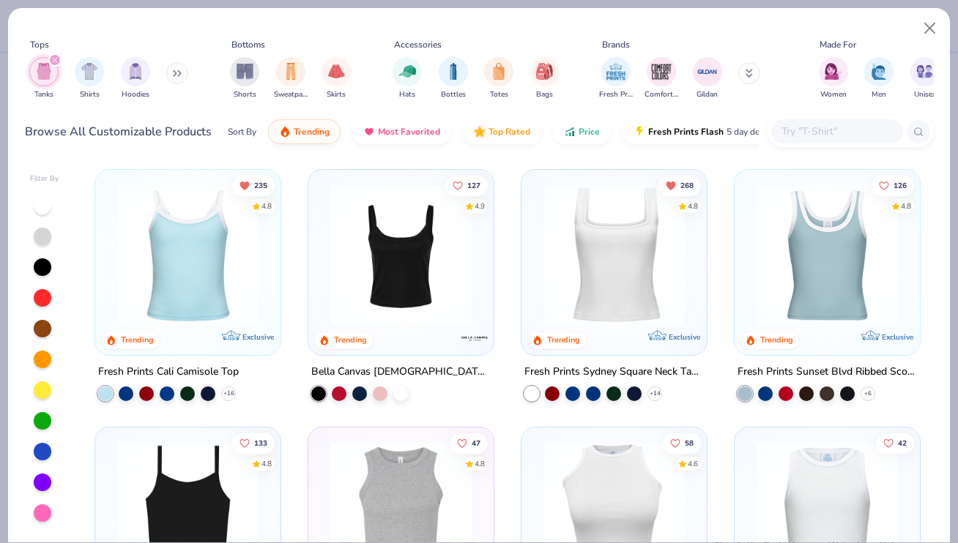
scroll to position [22, 0]
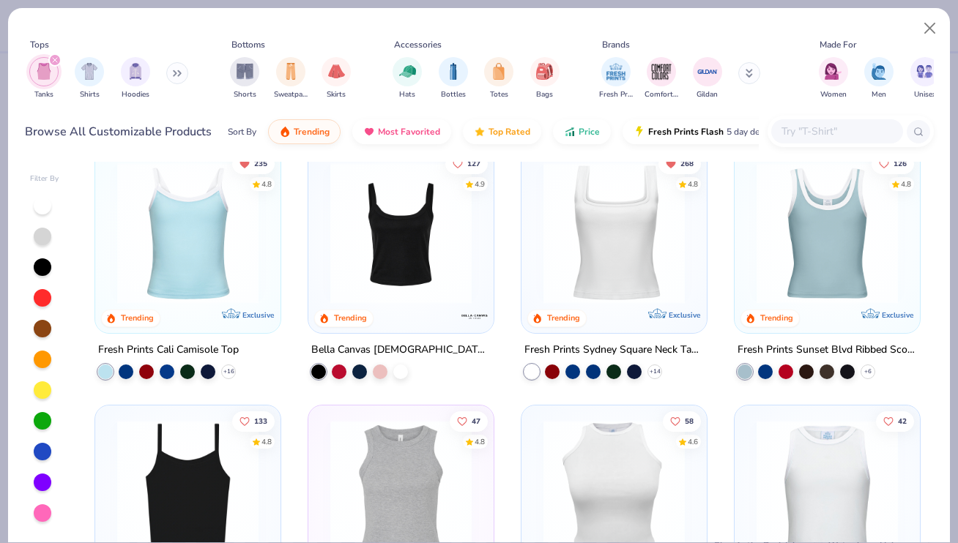
click at [617, 267] on img at bounding box center [614, 233] width 156 height 141
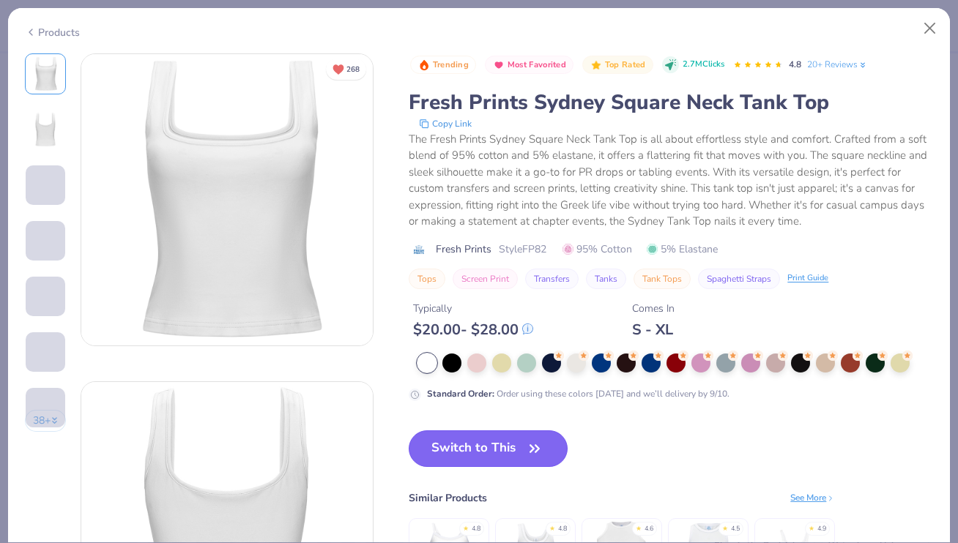
click at [473, 447] on button "Switch to This" at bounding box center [488, 449] width 159 height 37
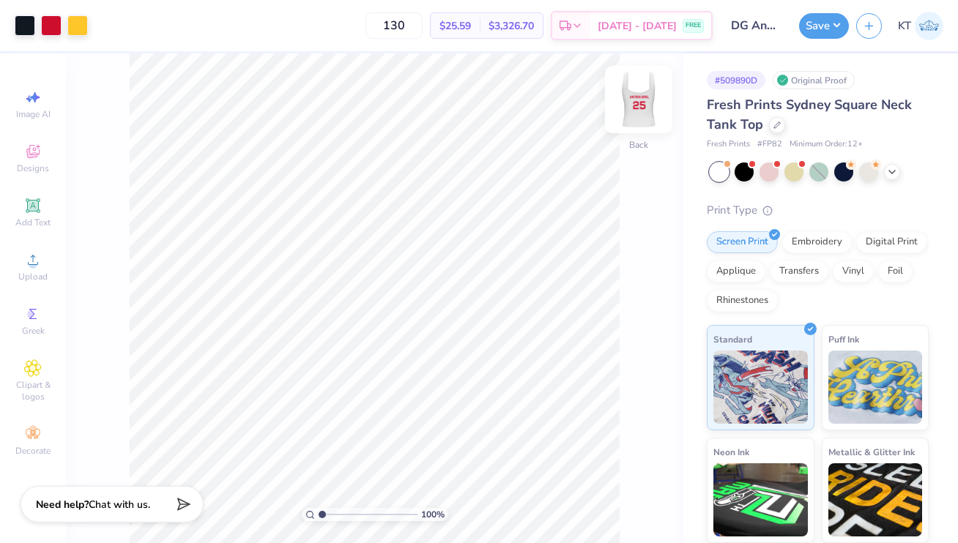
click at [634, 103] on img at bounding box center [638, 99] width 59 height 59
type input "5.01"
type input "2.31"
click at [643, 106] on img at bounding box center [638, 99] width 59 height 59
click at [17, 29] on div at bounding box center [25, 24] width 21 height 21
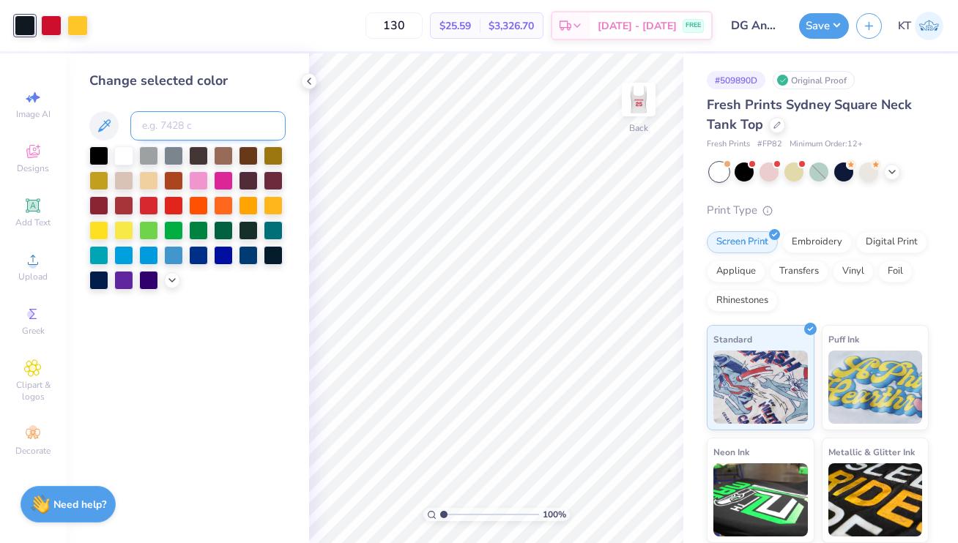
click at [158, 132] on input at bounding box center [207, 125] width 155 height 29
type input "123"
click at [302, 79] on div at bounding box center [309, 81] width 16 height 16
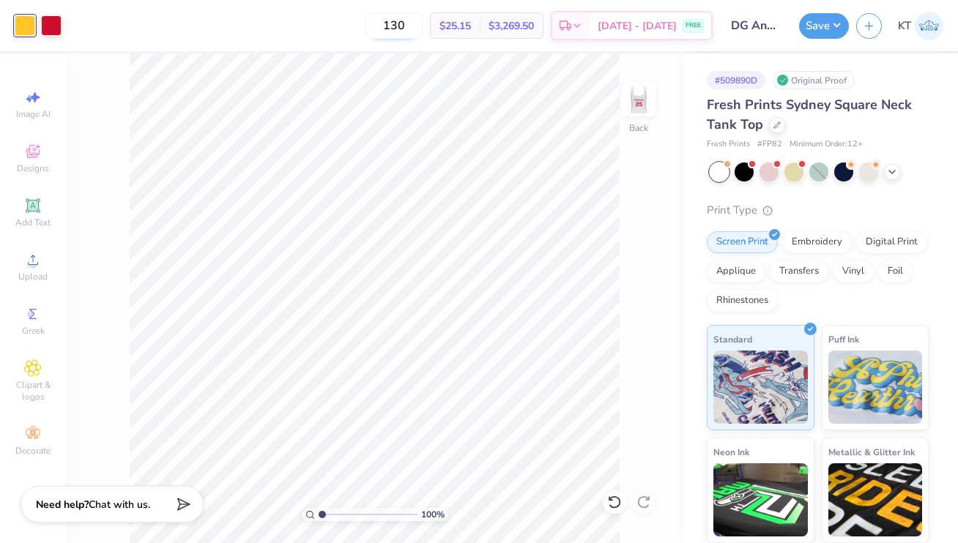
click at [420, 26] on input "130" at bounding box center [393, 25] width 57 height 26
type input "150"
click at [360, 29] on div "150 Per Item Total Est. Delivery N/A FREE" at bounding box center [391, 25] width 644 height 51
click at [422, 33] on input "150" at bounding box center [393, 25] width 57 height 26
click at [370, 21] on div "150 $23.68 Per Item $3,552.00 Total Est. Delivery Sep 7 - 10 FREE" at bounding box center [391, 25] width 644 height 51
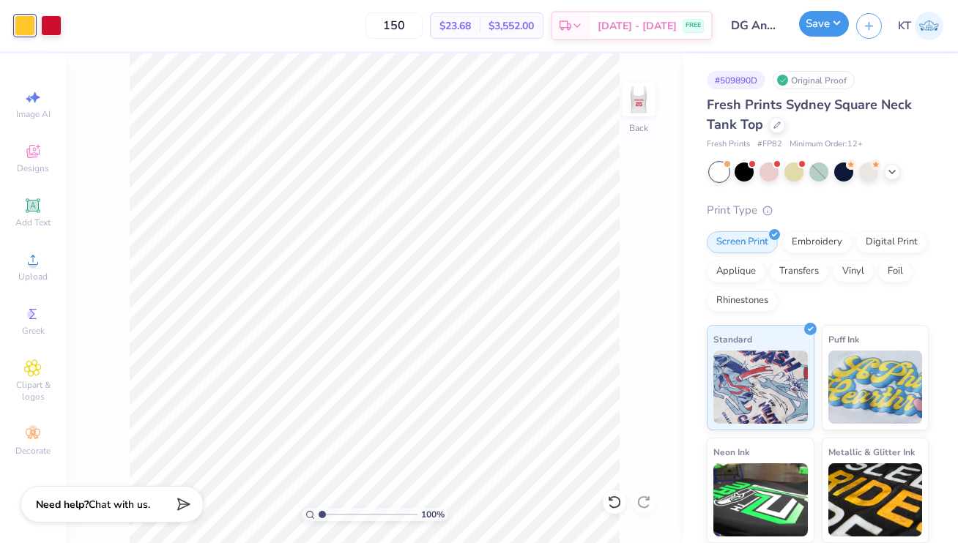
click at [809, 31] on button "Save" at bounding box center [824, 24] width 50 height 26
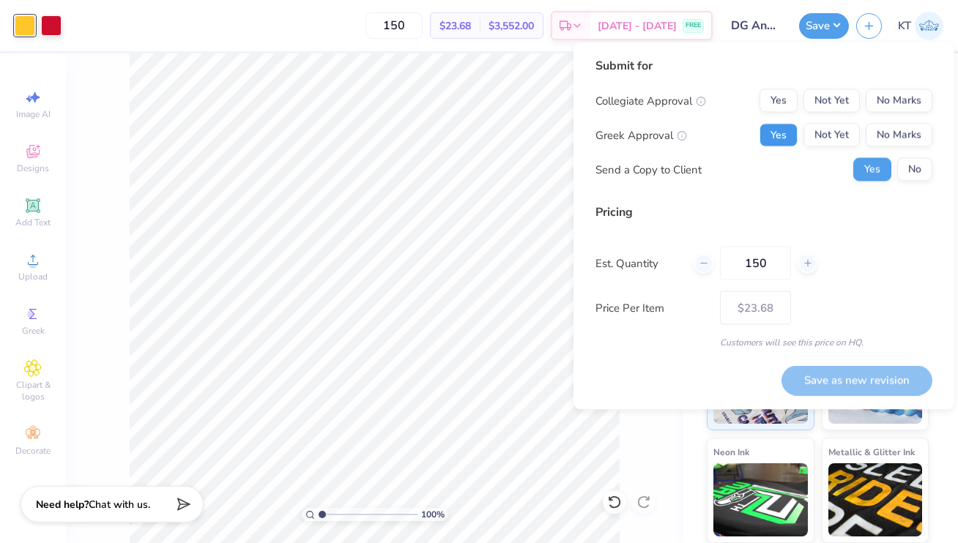
click at [785, 141] on button "Yes" at bounding box center [779, 135] width 38 height 23
click at [923, 182] on div "Submit for Collegiate Approval Yes Not Yet No Marks Greek Approval Yes Not Yet …" at bounding box center [763, 125] width 337 height 136
click at [922, 173] on button "No" at bounding box center [914, 169] width 35 height 23
click at [921, 103] on button "No Marks" at bounding box center [899, 100] width 67 height 23
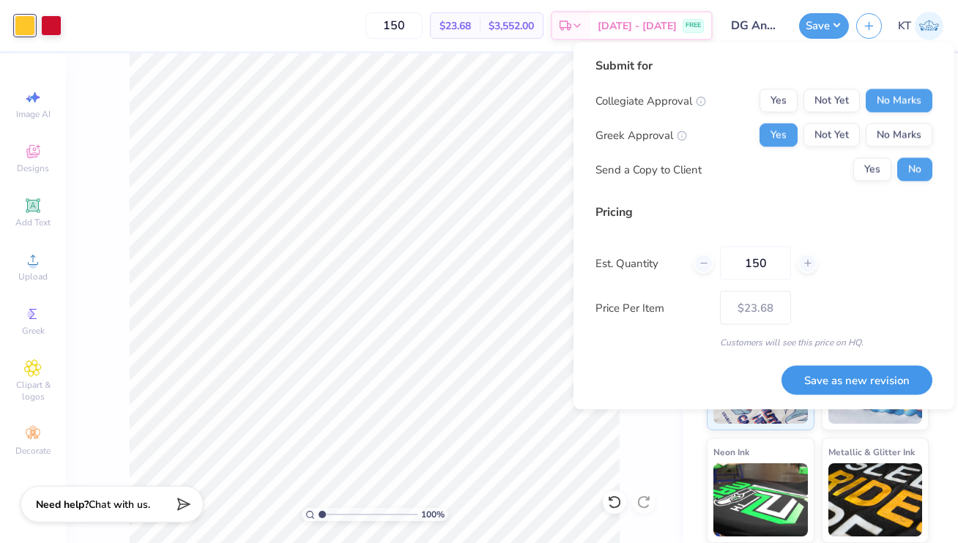
click at [863, 379] on button "Save as new revision" at bounding box center [857, 380] width 151 height 30
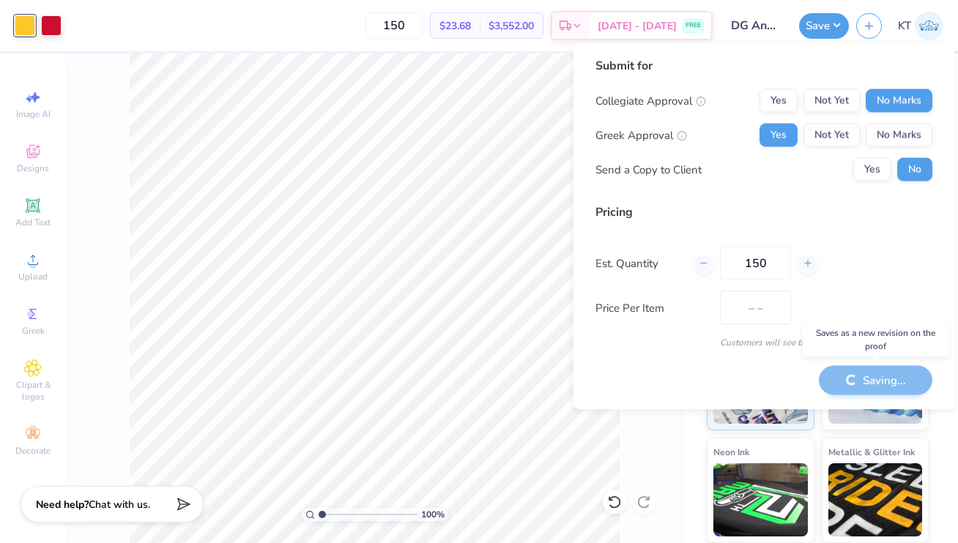
type input "$23.68"
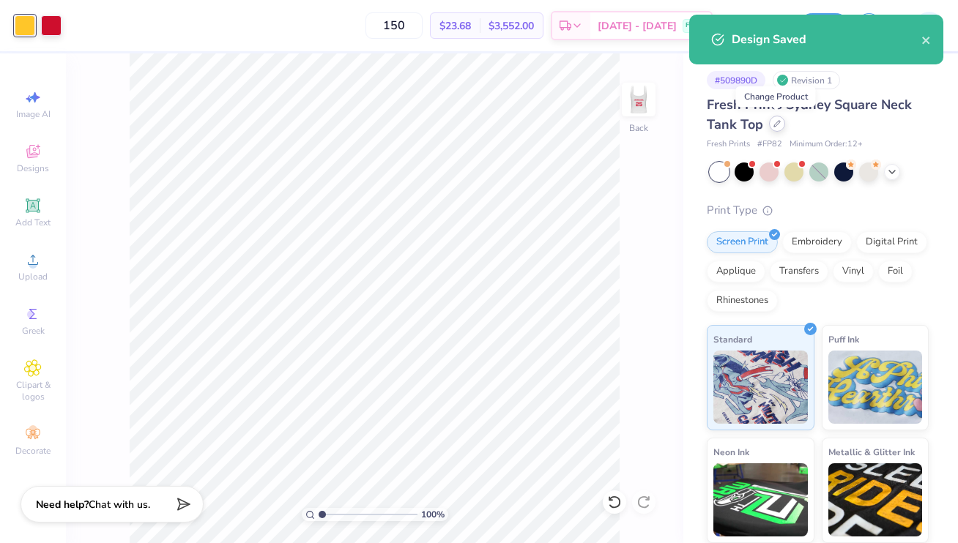
click at [774, 121] on icon at bounding box center [776, 123] width 7 height 7
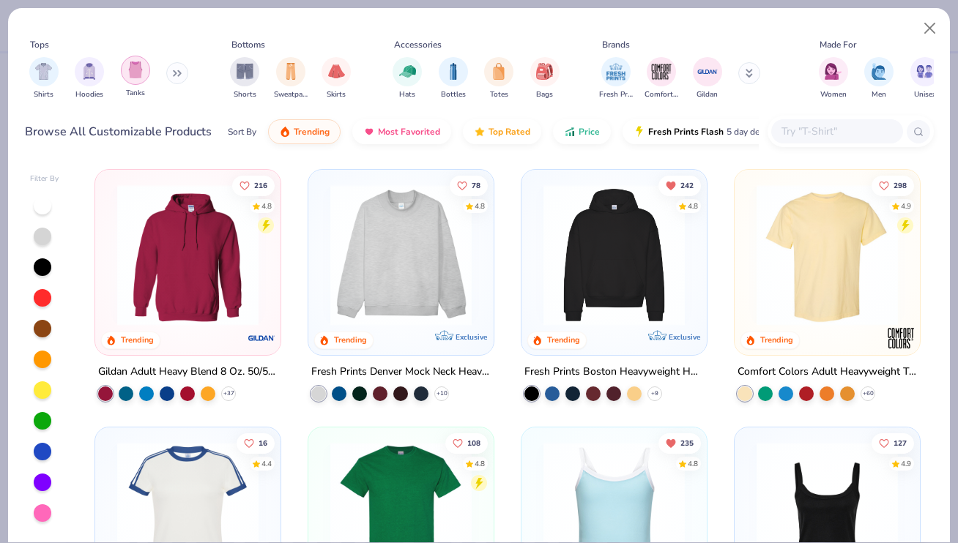
click at [133, 77] on img "filter for Tanks" at bounding box center [135, 70] width 16 height 17
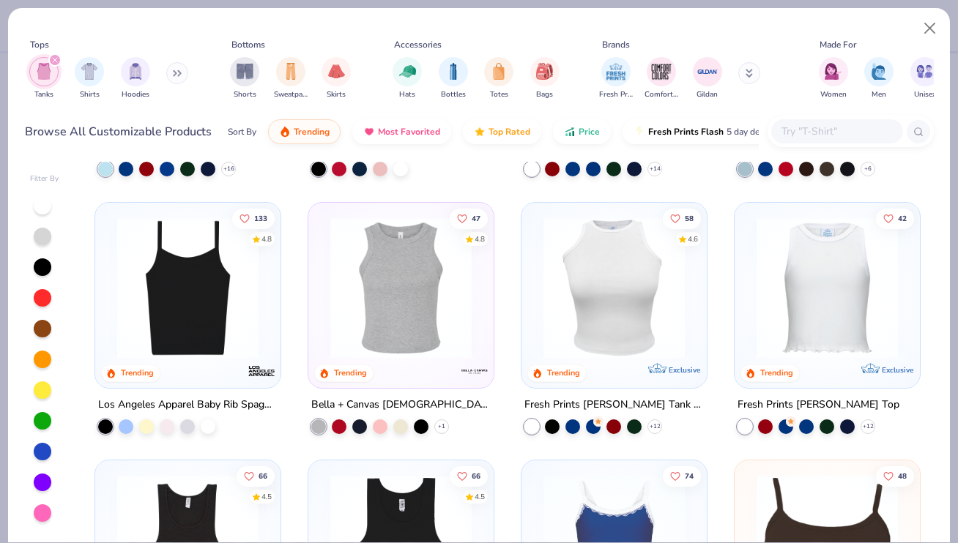
scroll to position [201, 0]
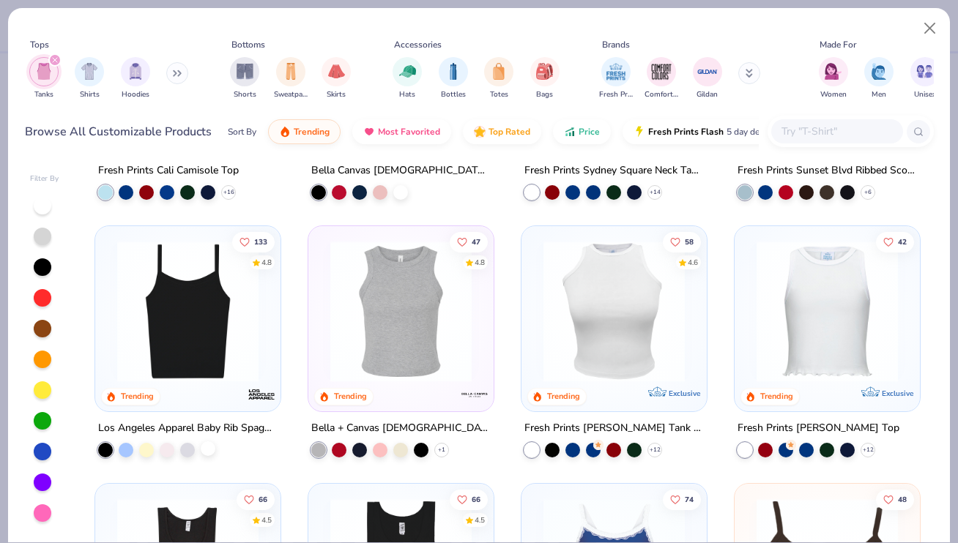
click at [211, 450] on div at bounding box center [208, 448] width 15 height 15
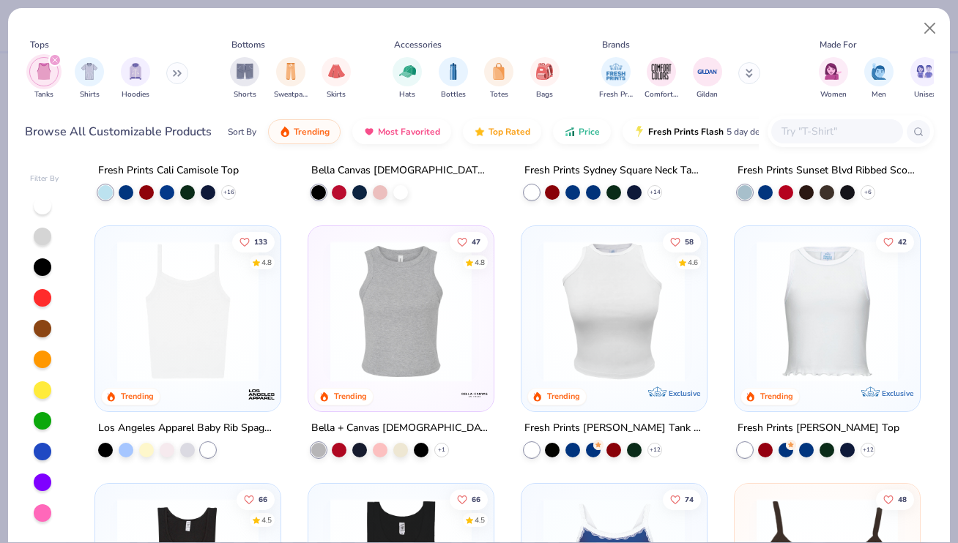
click at [184, 360] on img at bounding box center [188, 311] width 156 height 141
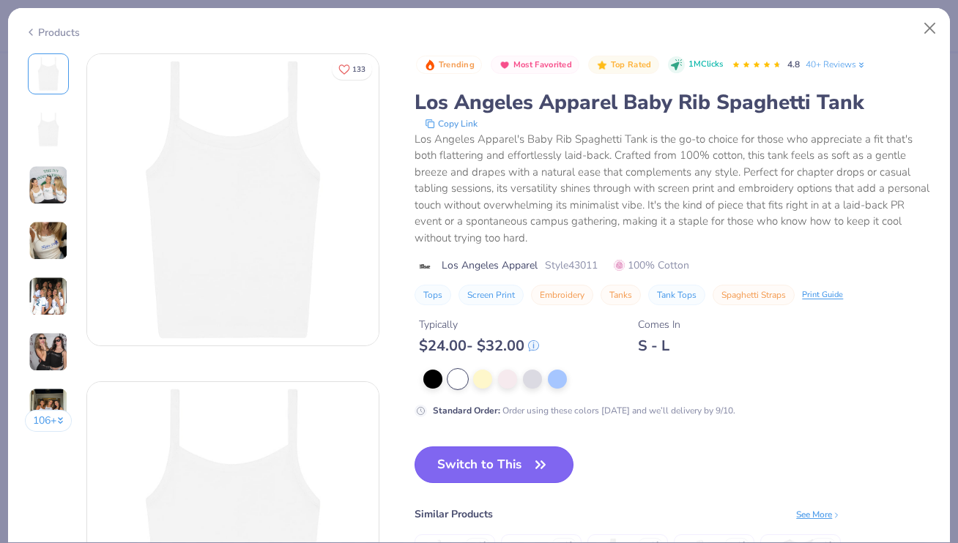
click at [489, 464] on button "Switch to This" at bounding box center [494, 465] width 159 height 37
click at [495, 465] on button "Switch to This" at bounding box center [494, 465] width 159 height 37
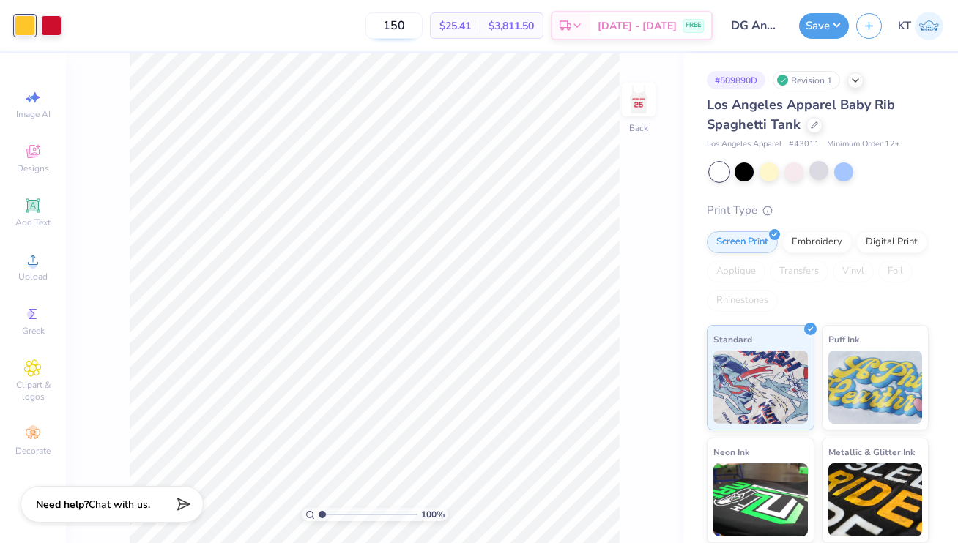
click at [417, 24] on input "150" at bounding box center [393, 25] width 57 height 26
click at [422, 25] on input "150" at bounding box center [393, 25] width 57 height 26
click at [423, 21] on input "150" at bounding box center [393, 25] width 57 height 26
type input "130"
click at [345, 12] on div "130 Per Item Total Est. Delivery N/A FREE" at bounding box center [391, 25] width 644 height 51
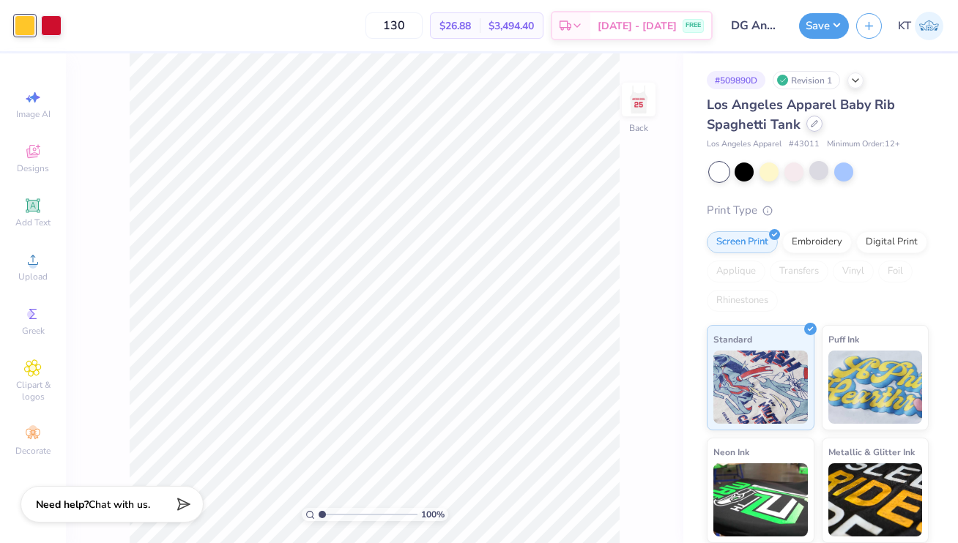
click at [813, 127] on icon at bounding box center [814, 123] width 7 height 7
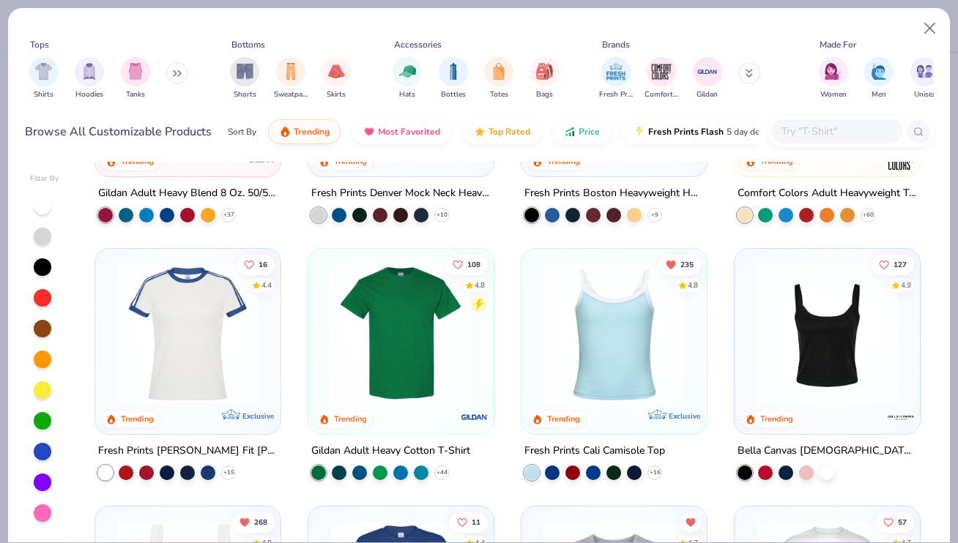
scroll to position [249, 0]
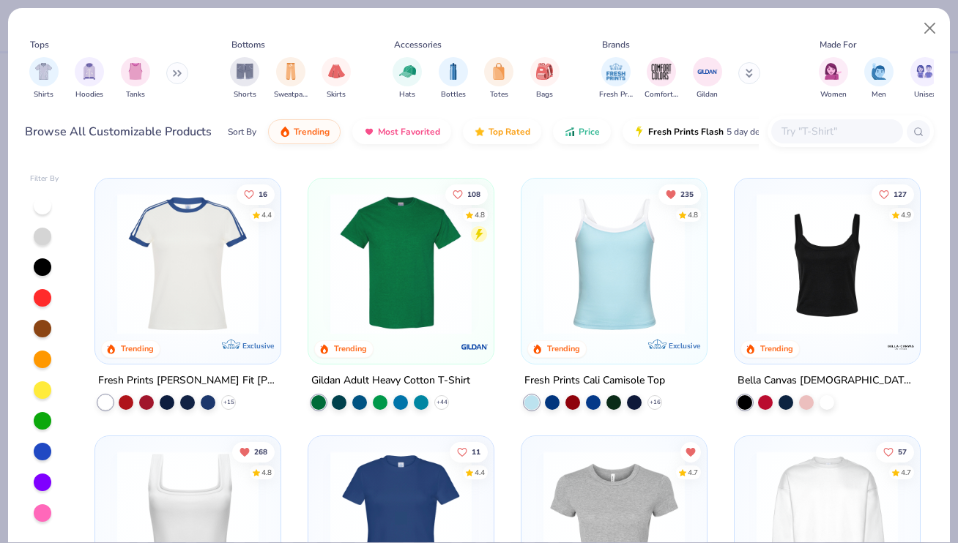
click at [630, 305] on img at bounding box center [614, 263] width 156 height 141
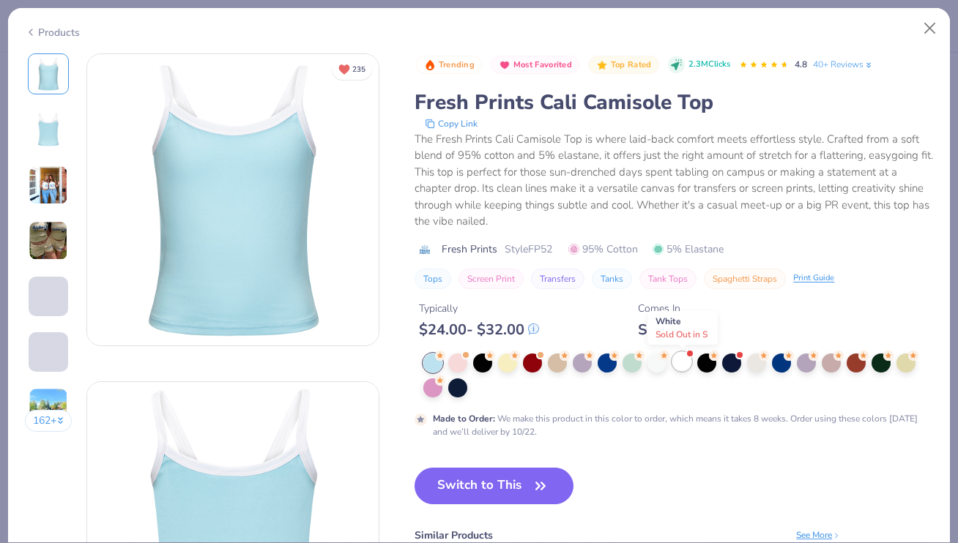
click at [680, 360] on div at bounding box center [681, 361] width 19 height 19
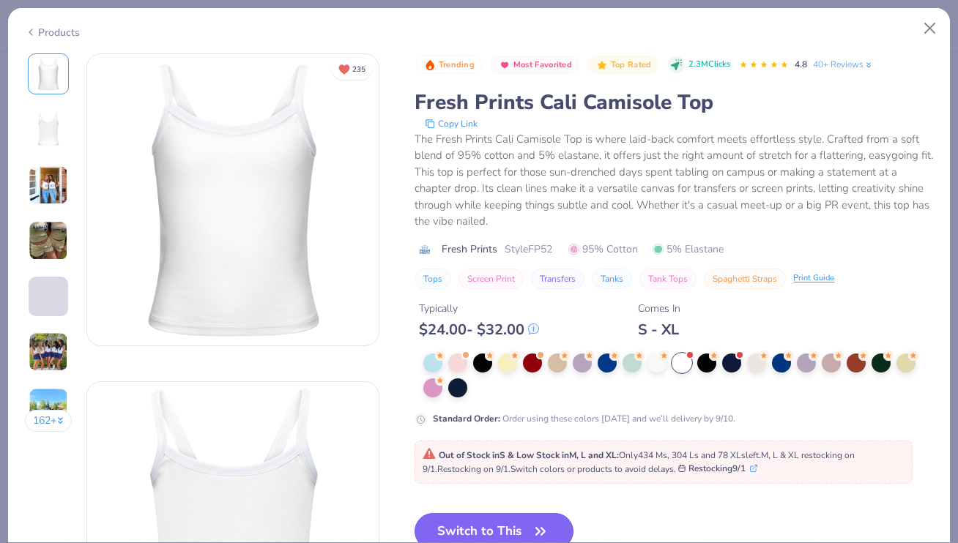
click at [463, 525] on button "Switch to This" at bounding box center [494, 531] width 159 height 37
click at [505, 523] on button "Switch to This" at bounding box center [494, 531] width 159 height 37
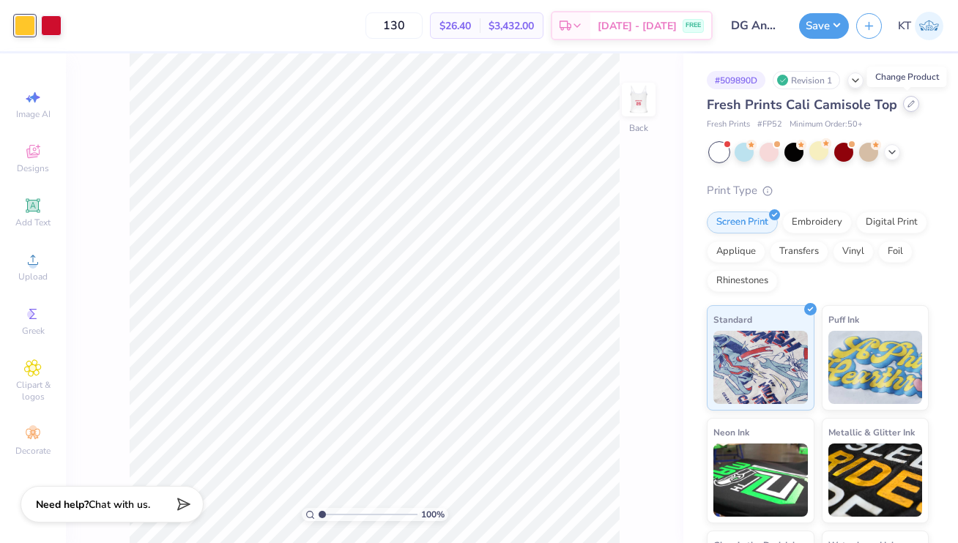
click at [904, 108] on div at bounding box center [911, 104] width 16 height 16
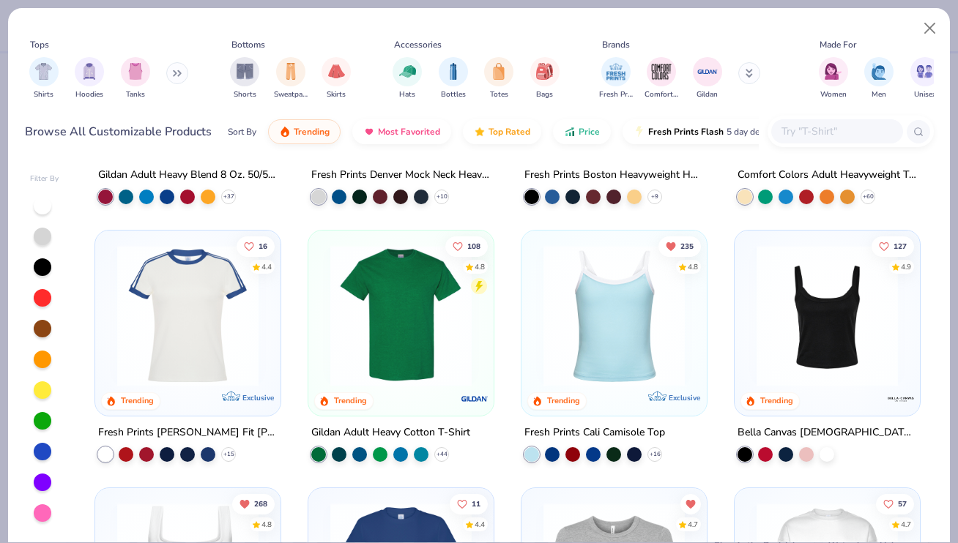
scroll to position [213, 0]
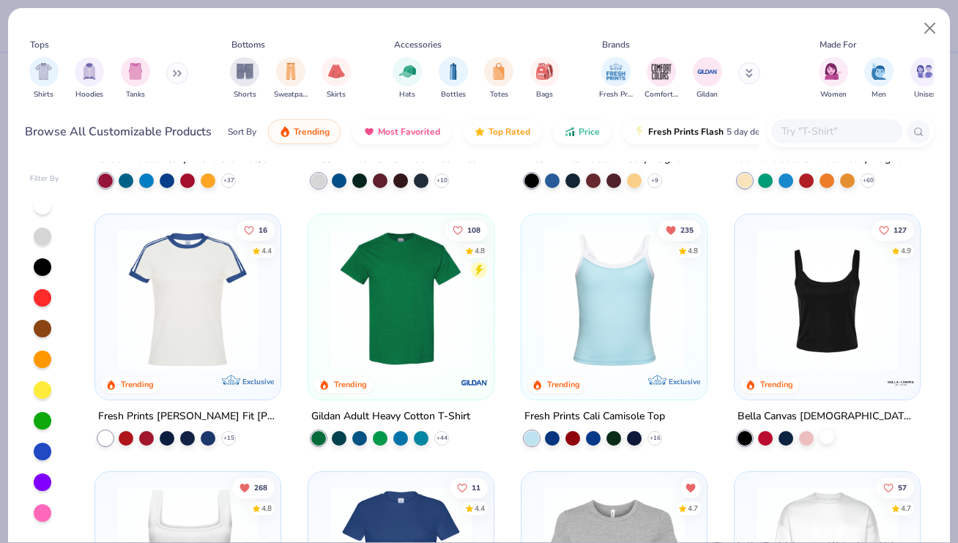
click at [823, 439] on div at bounding box center [827, 436] width 15 height 15
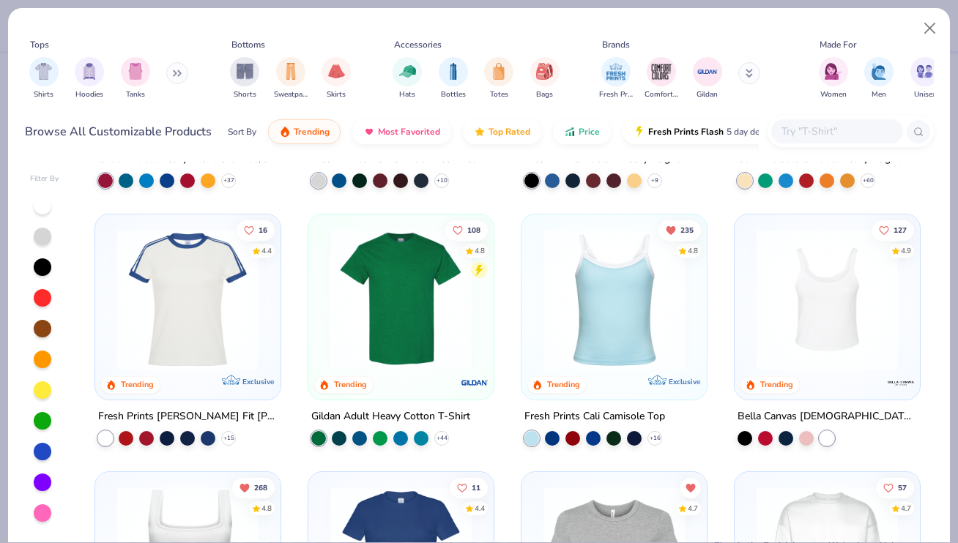
click at [828, 340] on img at bounding box center [827, 299] width 156 height 141
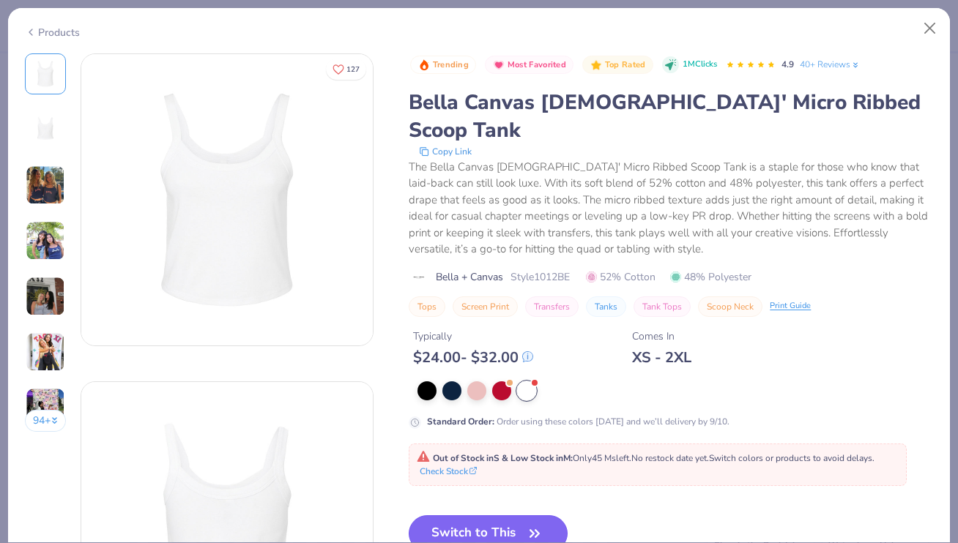
click at [516, 516] on button "Switch to This" at bounding box center [488, 534] width 159 height 37
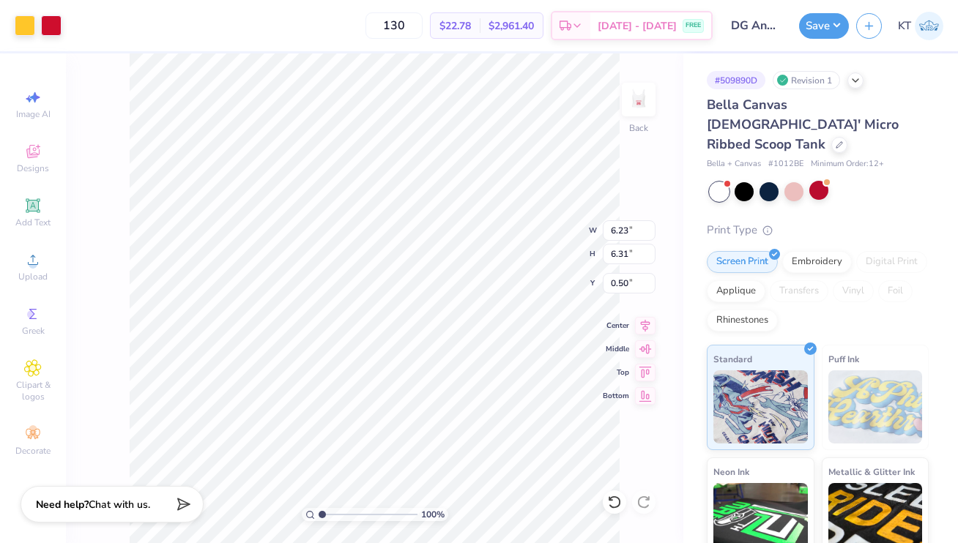
type input "0.95"
click at [635, 105] on img at bounding box center [638, 99] width 59 height 59
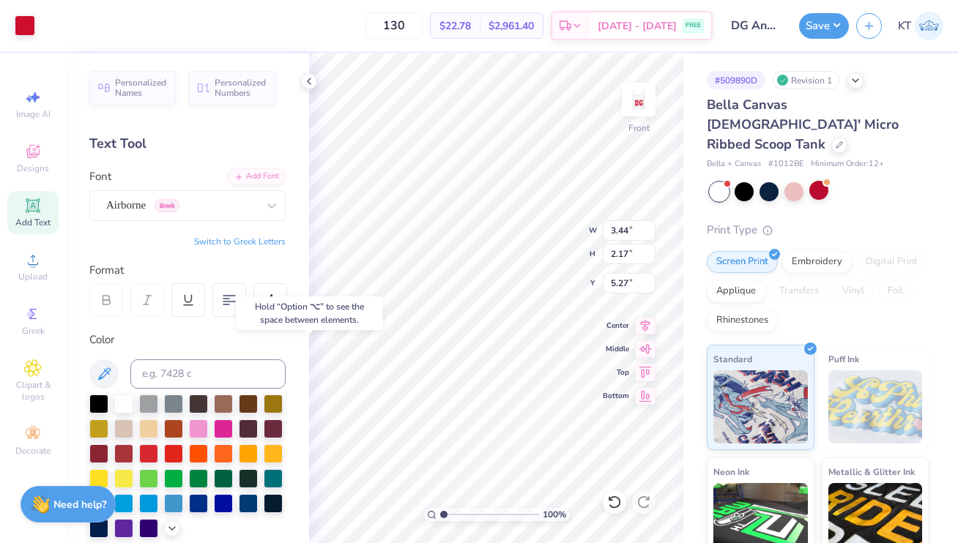
type input "5.24"
type input "3.76"
type input "3.69"
type input "6.37"
type input "4.56"
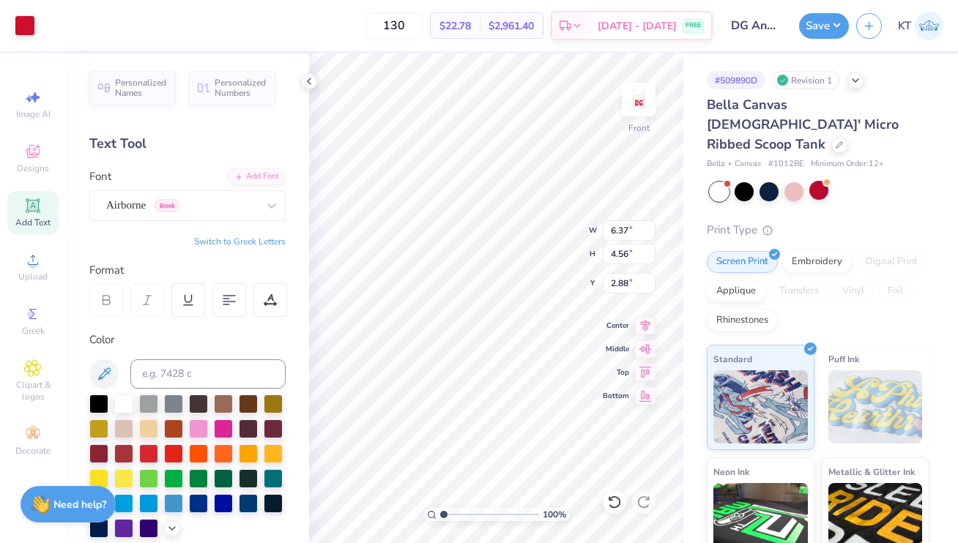
type input "2.00"
type input "6.55"
type input "4.69"
type input "1.87"
click at [527, 226] on div "100 % Front W 6.55 6.55 " H 4.69 4.69 " Y 1.87 1.87 " Center Middle Top Bottom" at bounding box center [496, 298] width 374 height 490
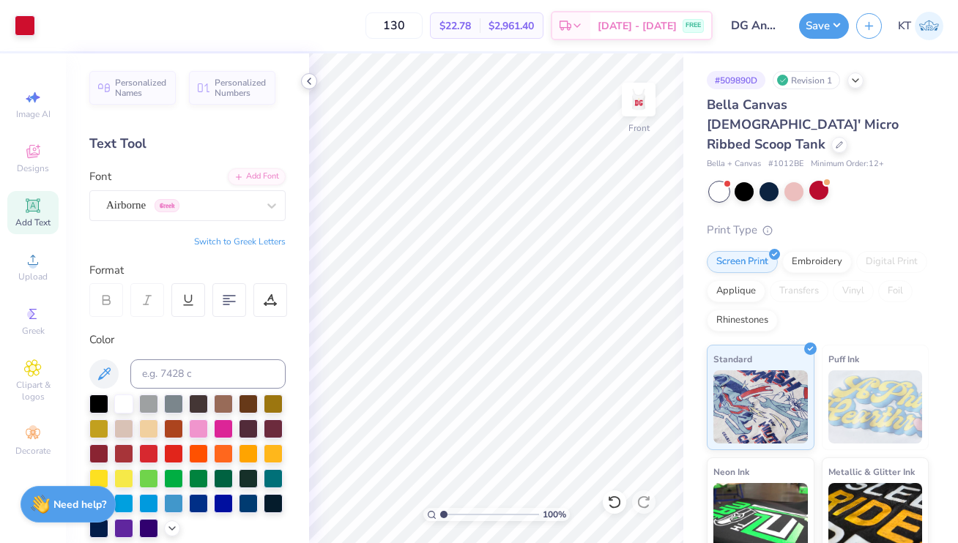
click at [309, 86] on icon at bounding box center [309, 81] width 12 height 12
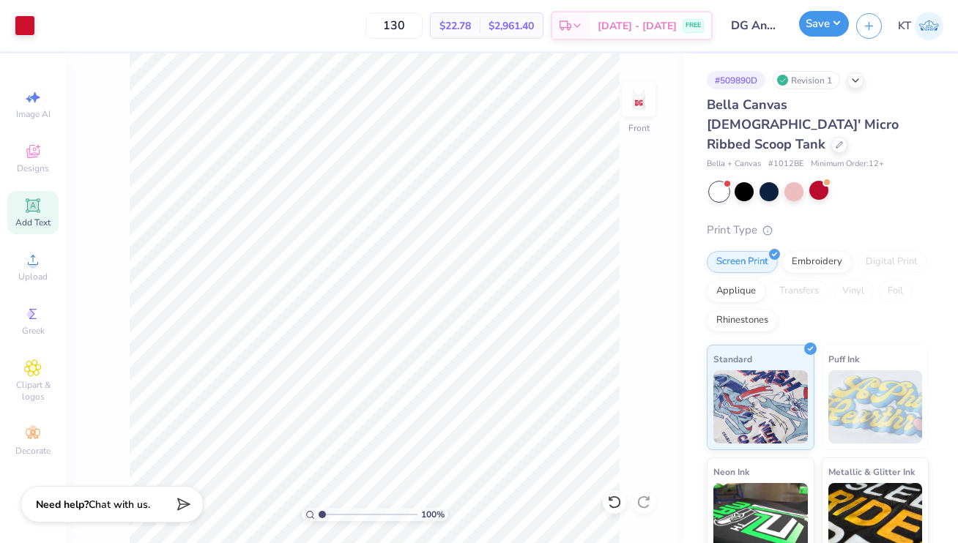
click at [825, 26] on button "Save" at bounding box center [824, 24] width 50 height 26
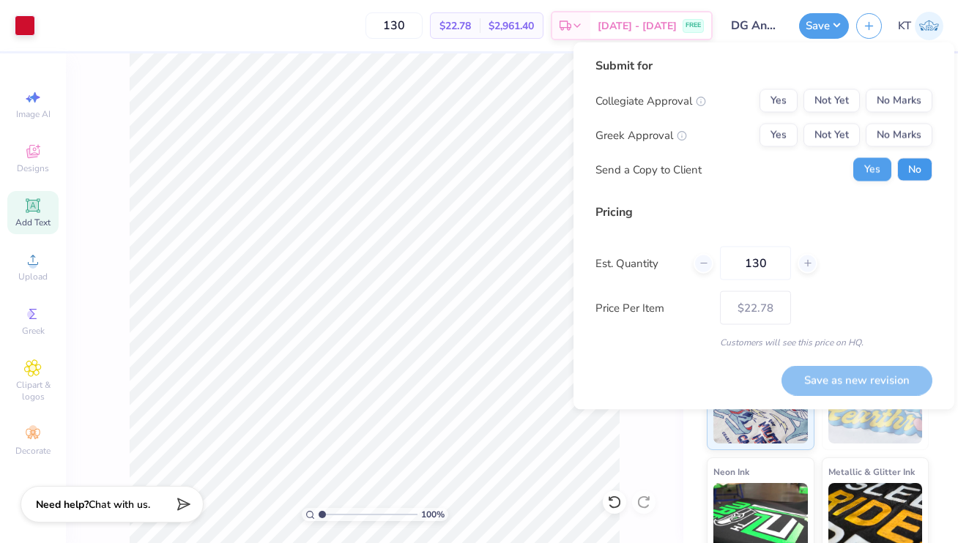
click at [916, 164] on button "No" at bounding box center [914, 169] width 35 height 23
click at [776, 134] on button "Yes" at bounding box center [779, 135] width 38 height 23
click at [915, 118] on div "Collegiate Approval Yes Not Yet No Marks Greek Approval Yes Not Yet No Marks Se…" at bounding box center [763, 135] width 337 height 92
click at [908, 103] on button "No Marks" at bounding box center [899, 100] width 67 height 23
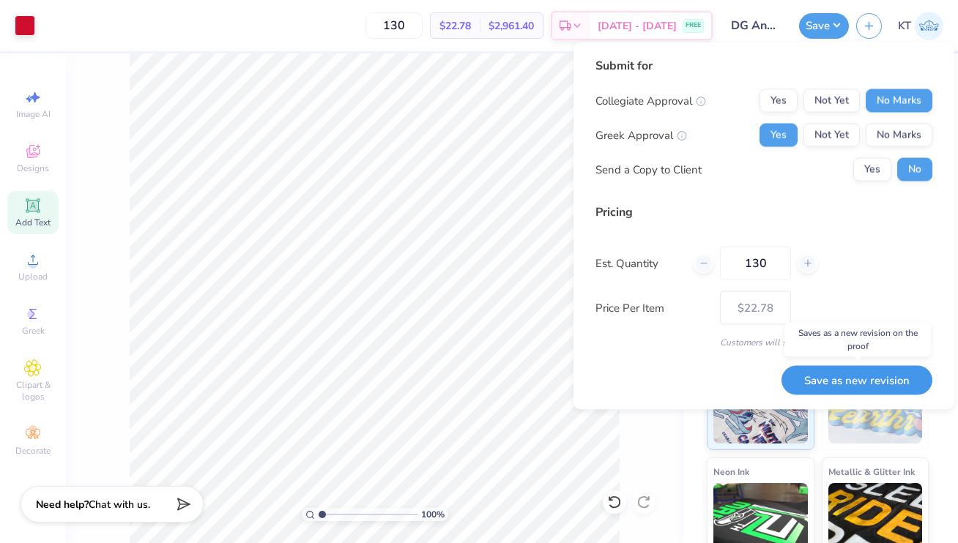
click at [891, 385] on button "Save as new revision" at bounding box center [857, 380] width 151 height 30
type input "$22.78"
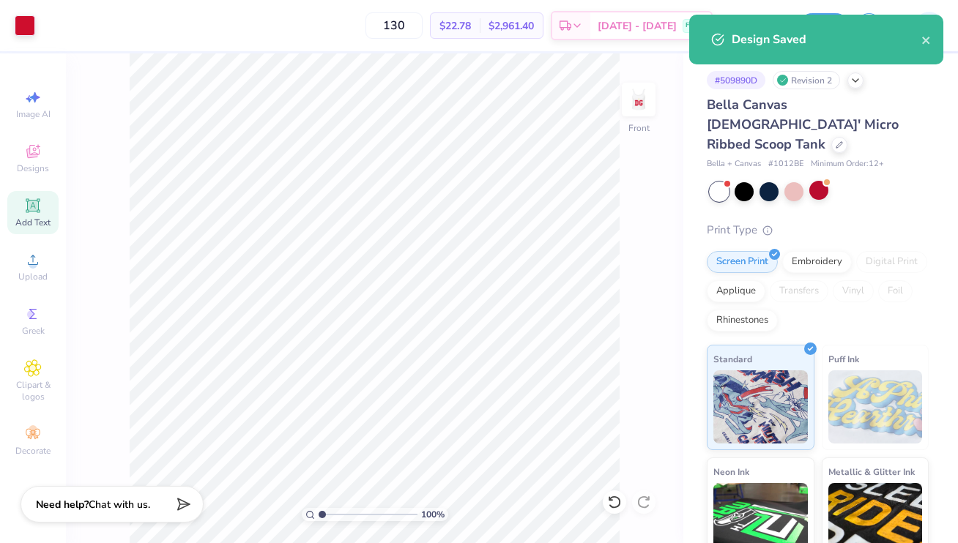
click at [884, 262] on div "Est. Quantity 130" at bounding box center [763, 264] width 337 height 34
click at [927, 42] on icon "close" at bounding box center [925, 40] width 7 height 7
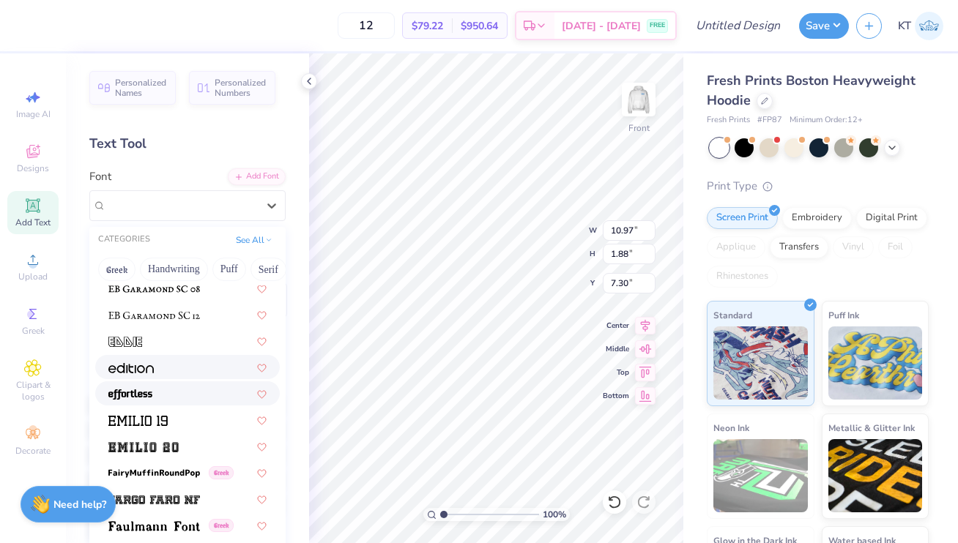
scroll to position [2887, 0]
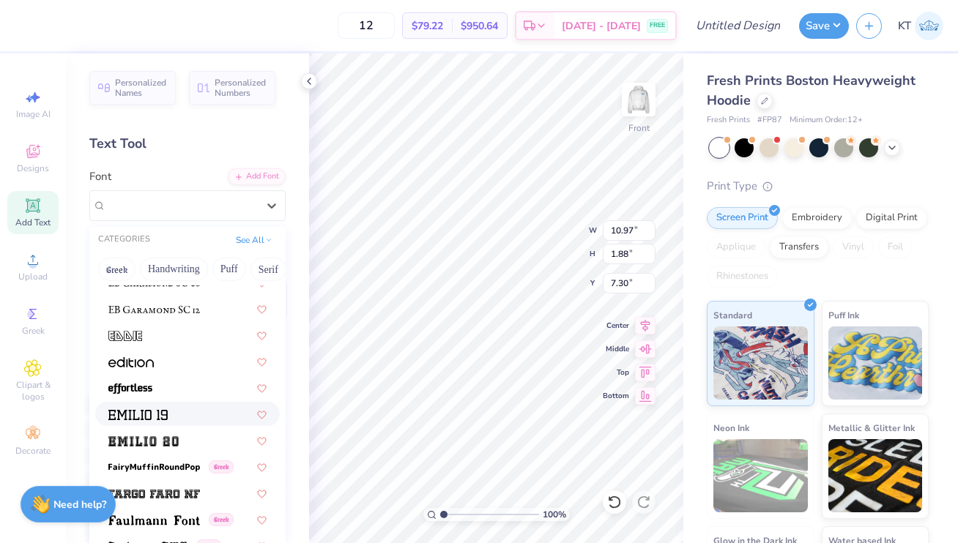
click at [211, 417] on div at bounding box center [187, 414] width 158 height 15
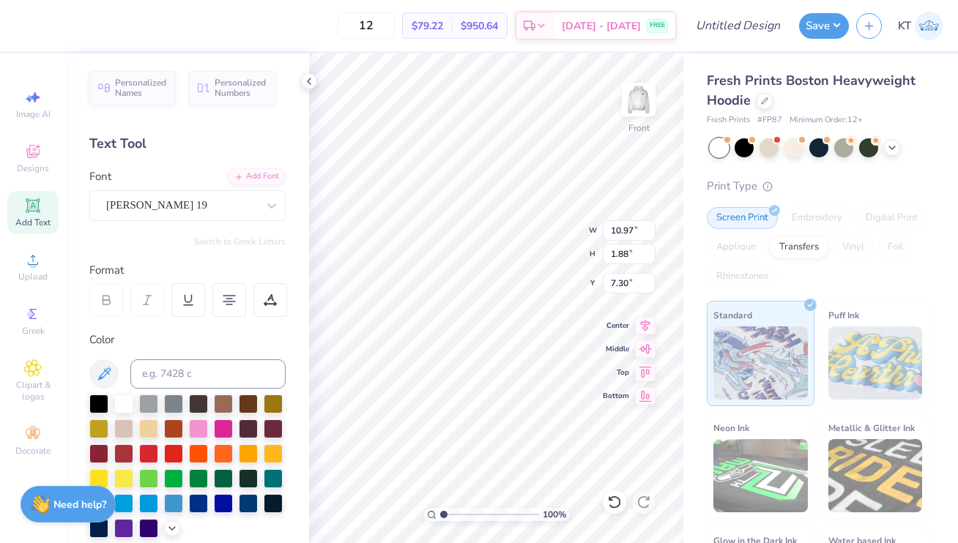
type input "15.27"
type input "2.52"
type input "6.98"
click at [235, 214] on div at bounding box center [181, 206] width 151 height 20
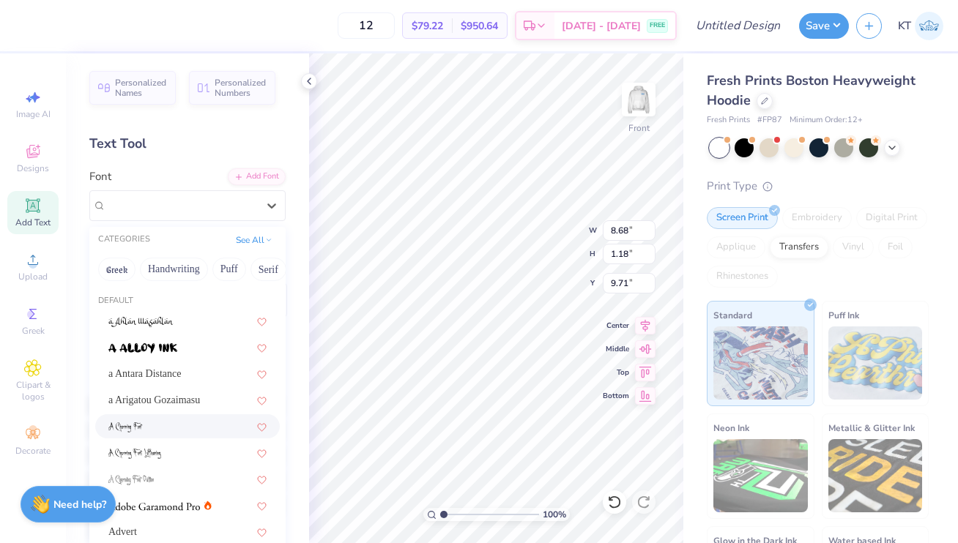
click at [154, 428] on div at bounding box center [187, 426] width 158 height 15
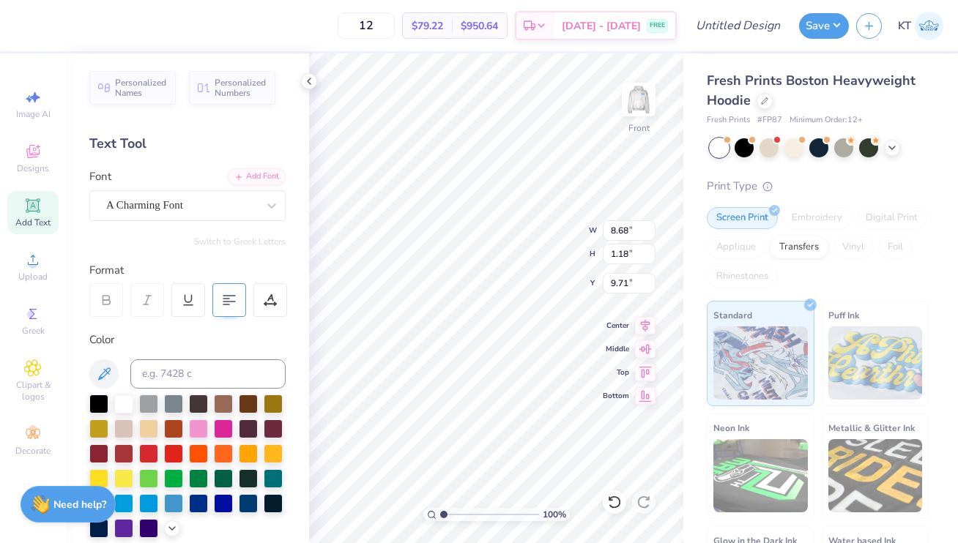
type input "3.29"
type input "1.38"
type input "9.61"
click at [170, 371] on input at bounding box center [207, 374] width 155 height 29
type input "292"
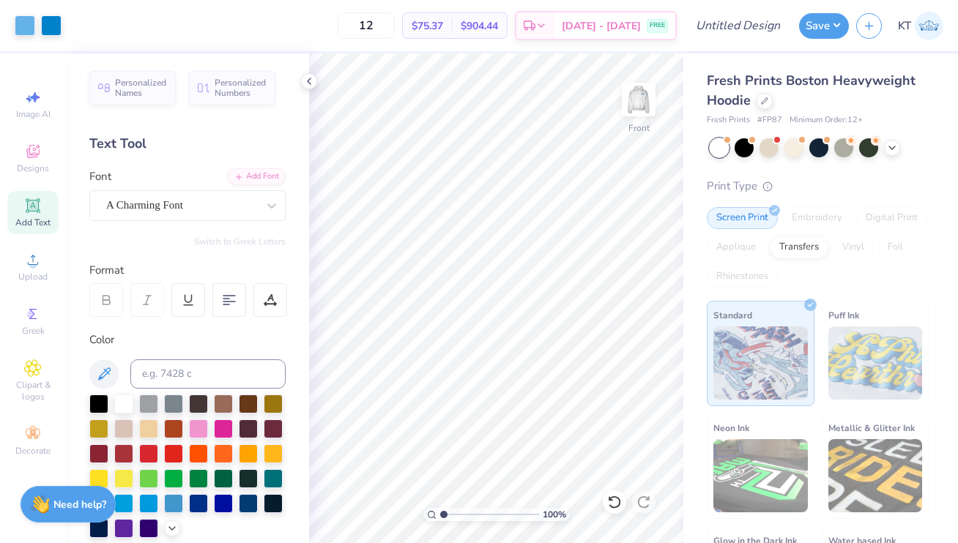
click at [195, 228] on div "Personalized Names Personalized Numbers Text Tool Add Font Font A Charming Font…" at bounding box center [187, 298] width 243 height 490
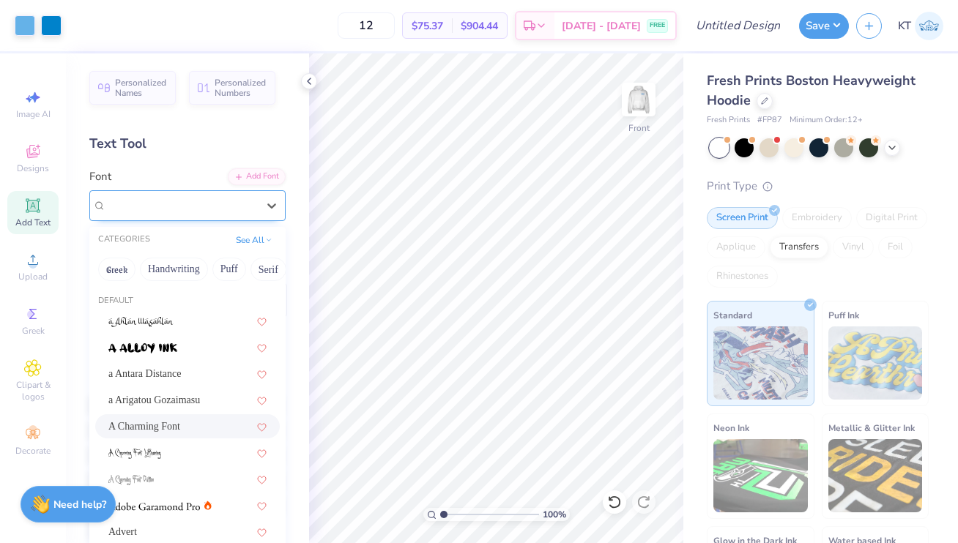
click at [195, 218] on div "A Charming Font" at bounding box center [187, 205] width 196 height 31
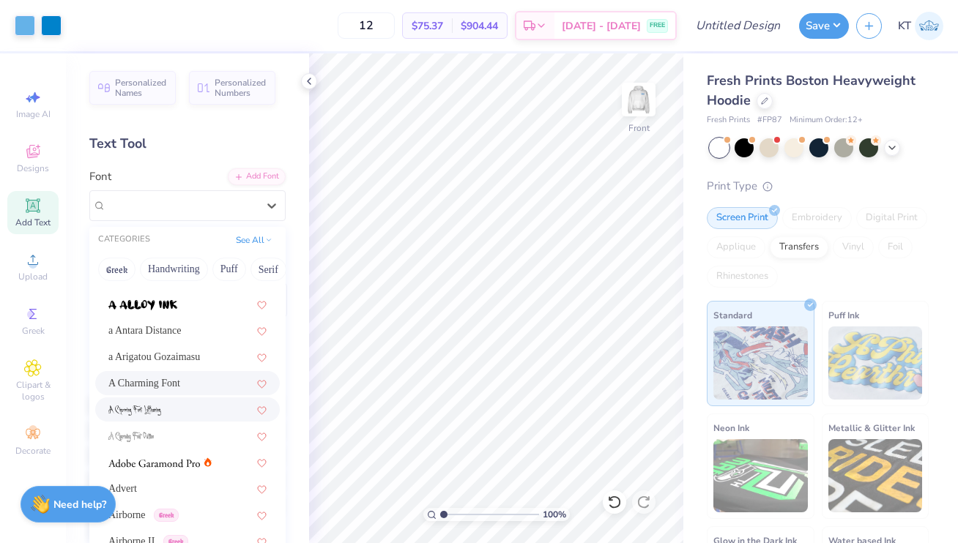
scroll to position [96, 0]
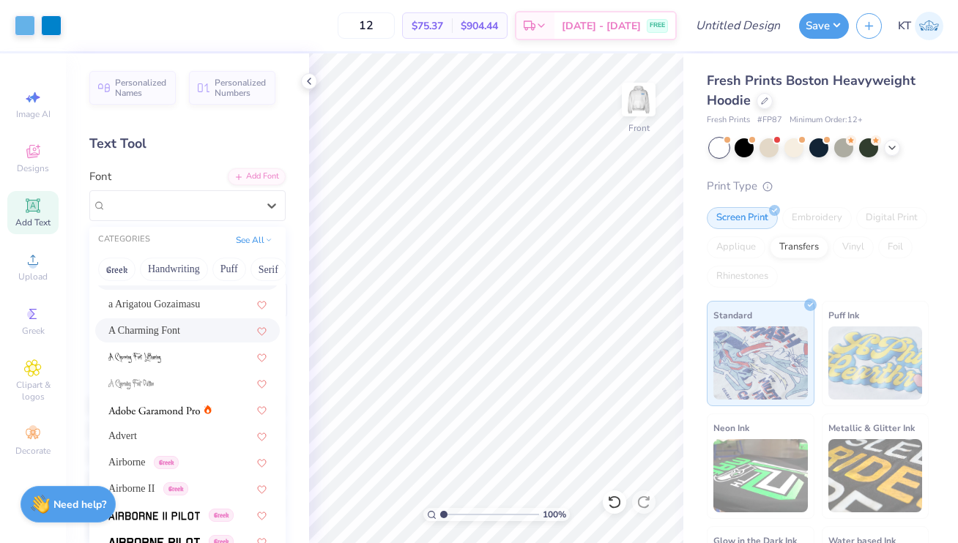
click at [182, 256] on div "Greek Handwriting Puff Serif Bold Calligraphy Retro Sans Serif Minimal Fantasy …" at bounding box center [187, 269] width 196 height 32
click at [172, 277] on button "Handwriting" at bounding box center [174, 269] width 68 height 23
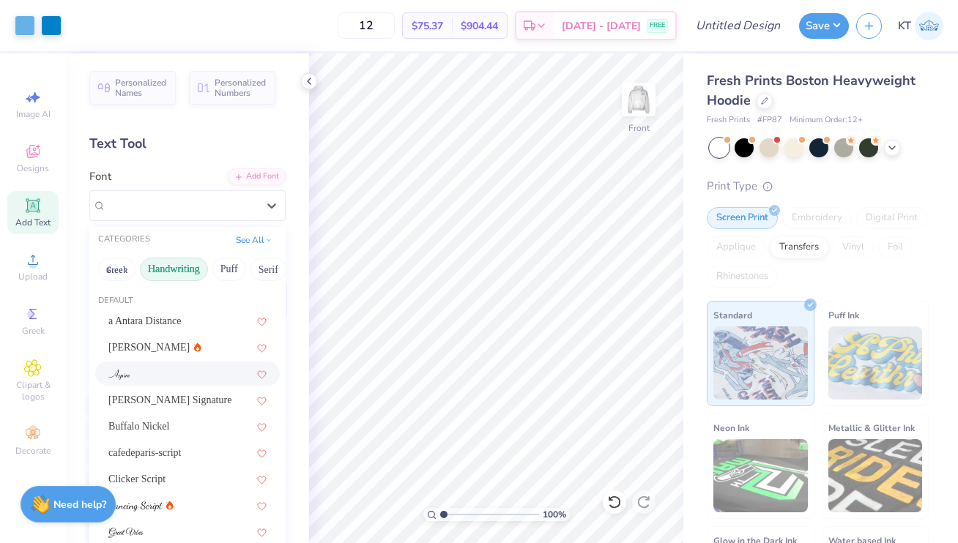
click at [194, 376] on div at bounding box center [187, 373] width 158 height 15
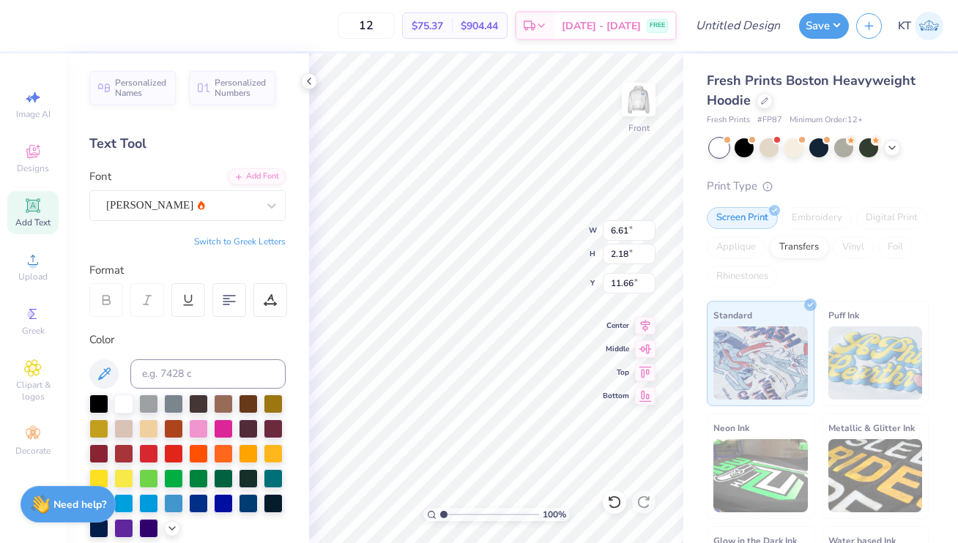
type input "11.66"
type input "4.16"
type input "1.37"
type input "12.16"
type input "5.63"
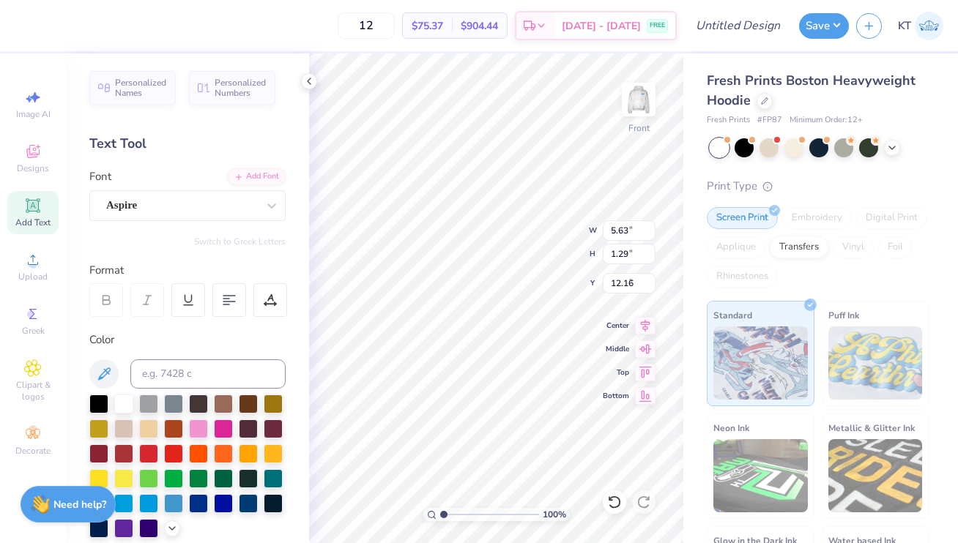
type input "1.29"
type input "9.96"
type input "9.39"
type input "2.16"
type input "10.00"
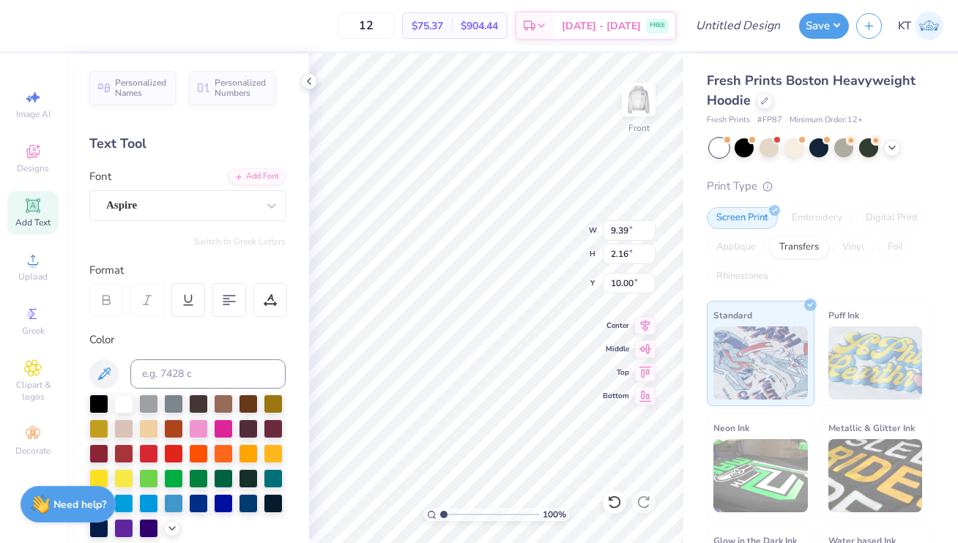
type input "7.88"
type input "1.81"
type input "10.03"
type input "9.94"
type input "4.16"
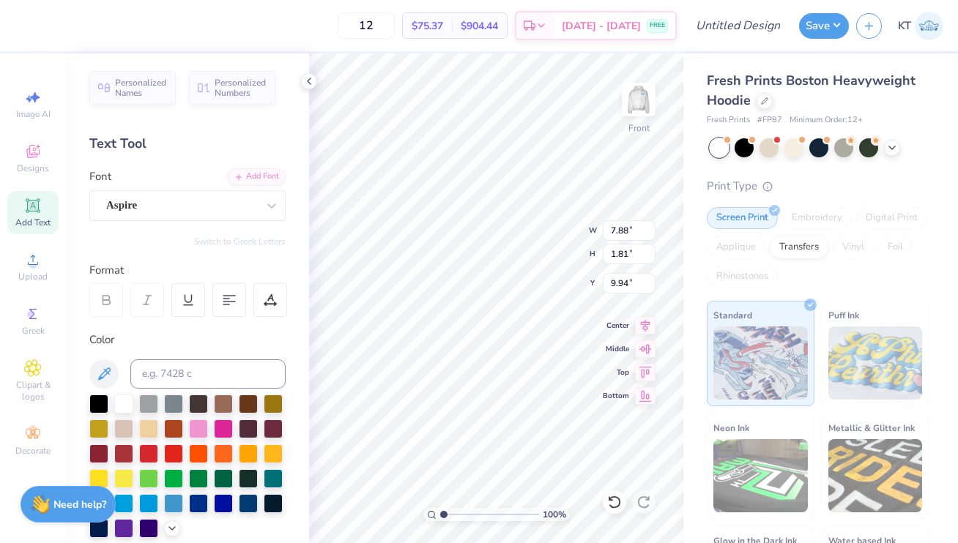
type input "1.37"
type input "12.34"
click at [229, 206] on div "Aspire" at bounding box center [182, 205] width 154 height 23
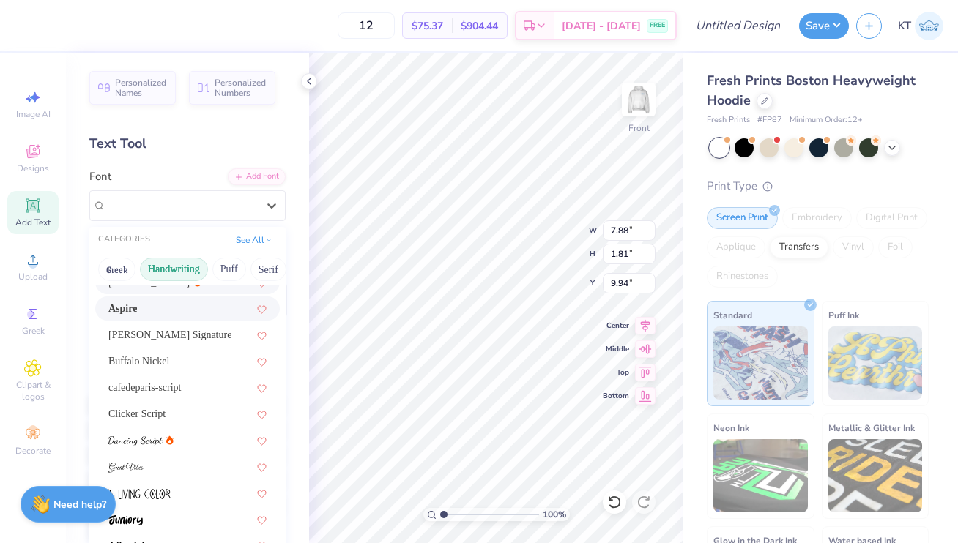
scroll to position [81, 0]
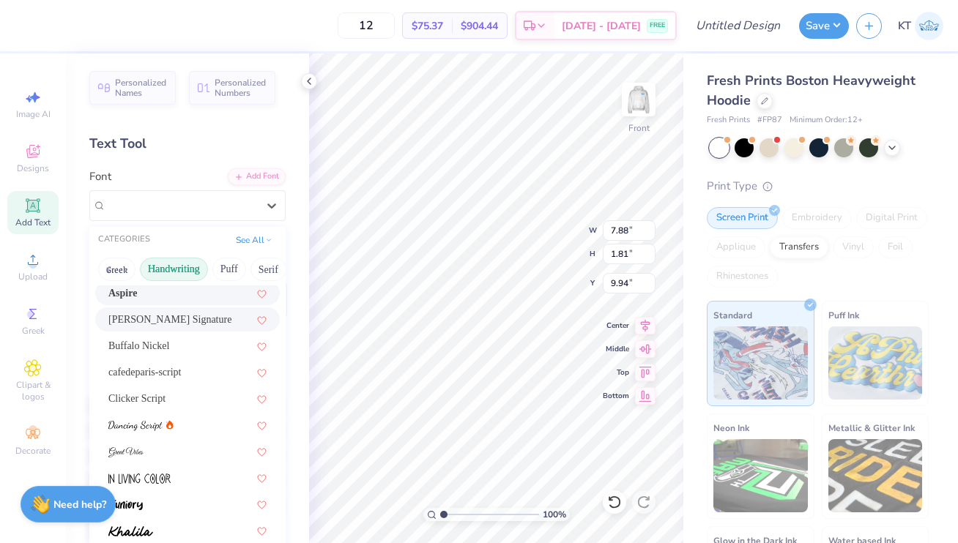
click at [231, 320] on div "Bettina Signature" at bounding box center [187, 319] width 158 height 15
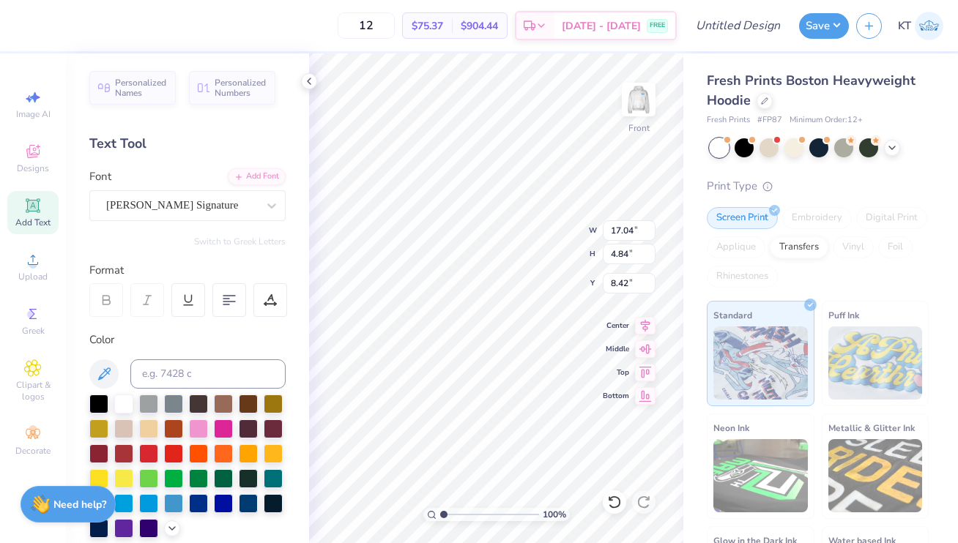
type input "17.04"
type input "4.84"
type input "8.42"
type input "8.60"
type input "2.44"
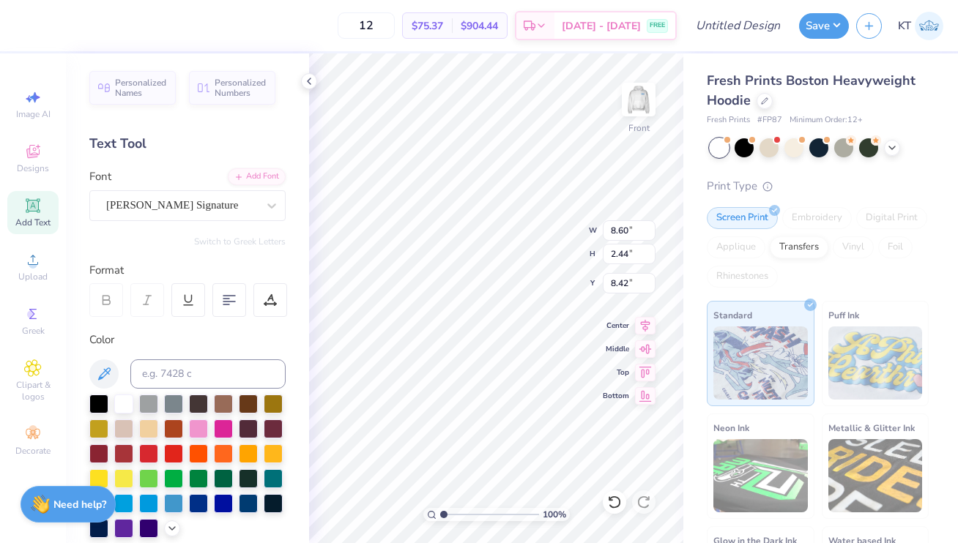
type input "9.89"
type input "7.69"
type input "2.18"
type input "10.15"
type input "2.56"
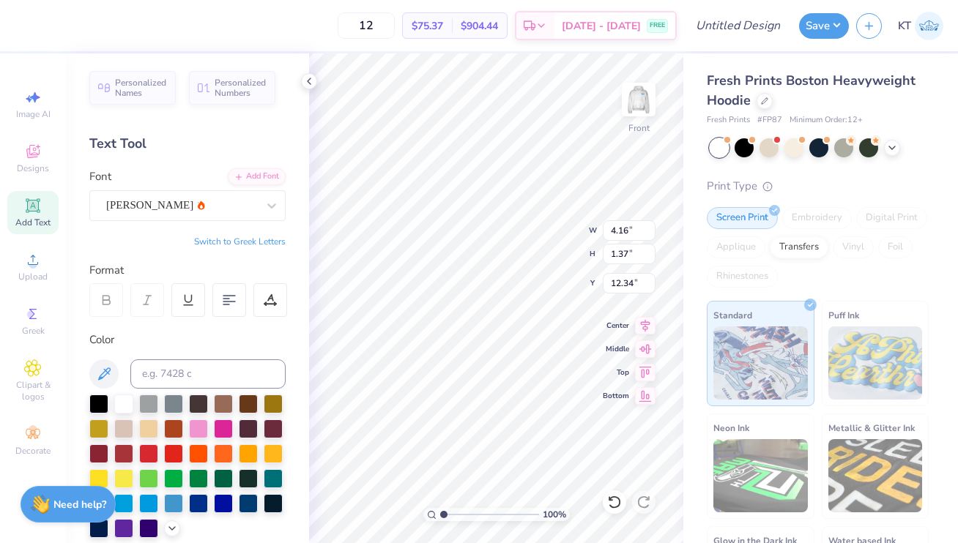
type input "0.84"
type input "10.15"
type input "13.00"
type input "13.39"
type input "12.34"
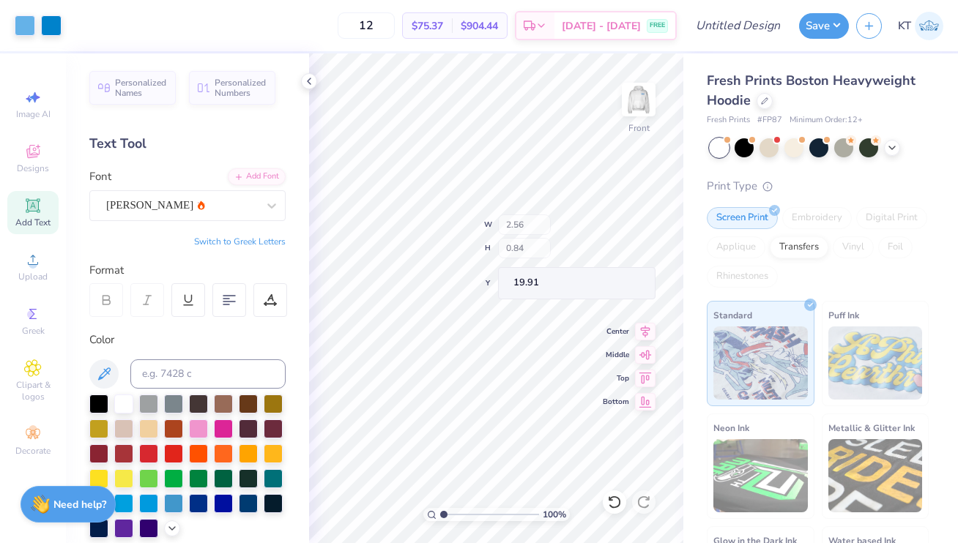
type input "19.91"
type input "2.56"
type input "0.84"
type input "19.91"
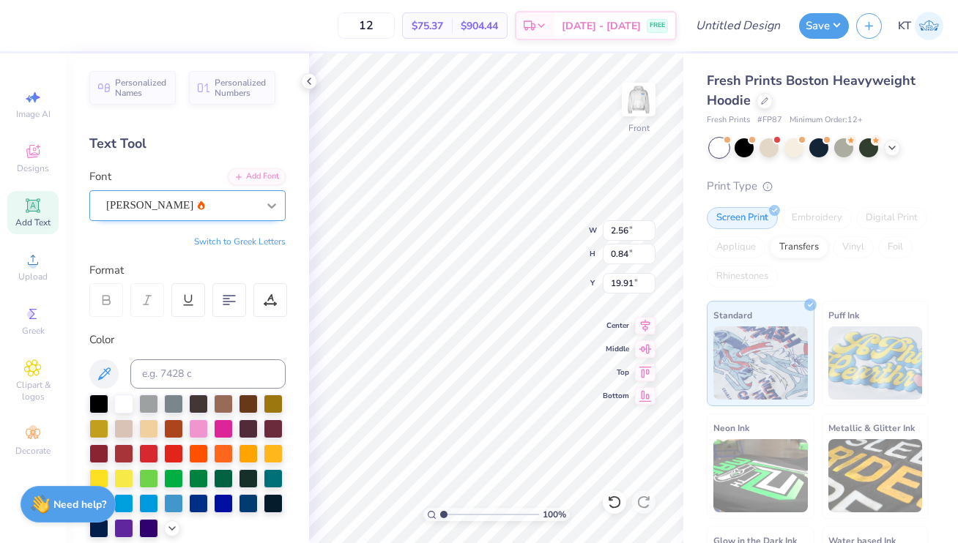
click at [261, 210] on div at bounding box center [272, 206] width 26 height 26
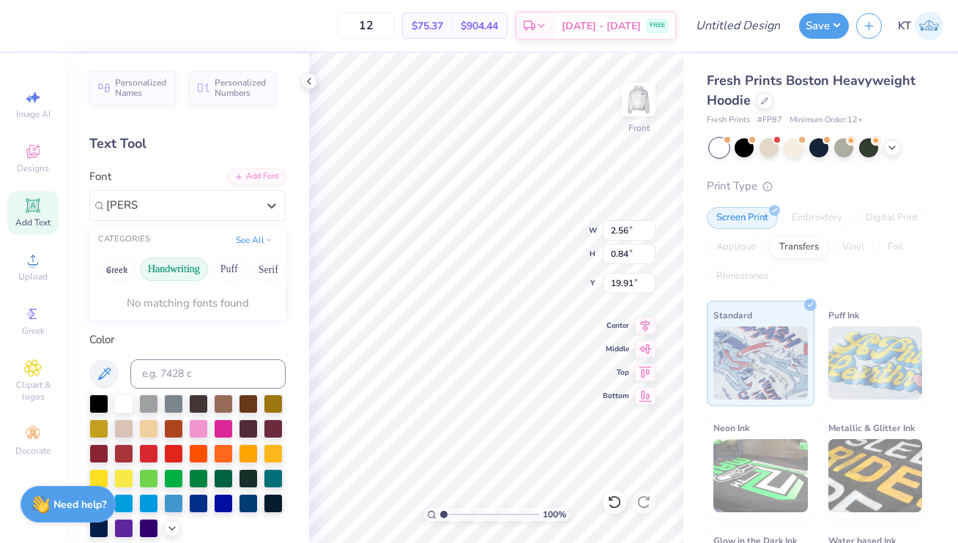
click at [166, 261] on button "Handwriting" at bounding box center [174, 269] width 68 height 23
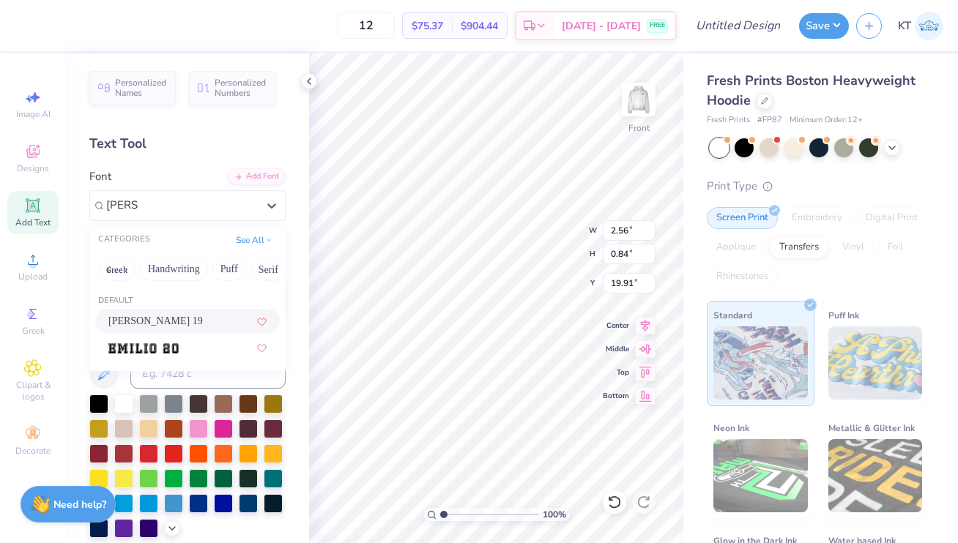
click at [160, 311] on div "Emilio 19" at bounding box center [187, 321] width 185 height 24
type input "emilio"
type input "3.18"
type input "1.06"
type input "19.80"
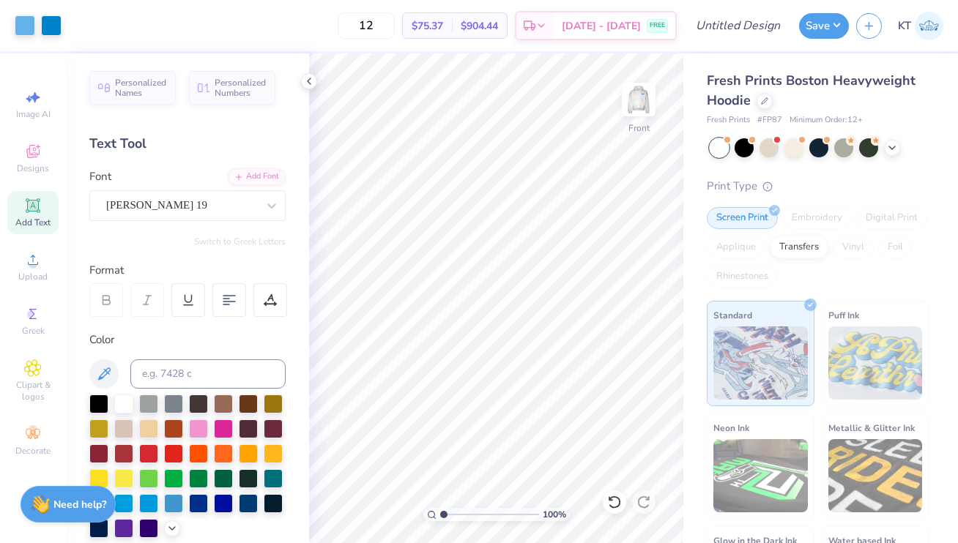
click at [300, 80] on div "Personalized Names Personalized Numbers Text Tool Add Font Font Emilio 19 Switc…" at bounding box center [187, 298] width 243 height 490
click at [308, 82] on polyline at bounding box center [309, 81] width 3 height 6
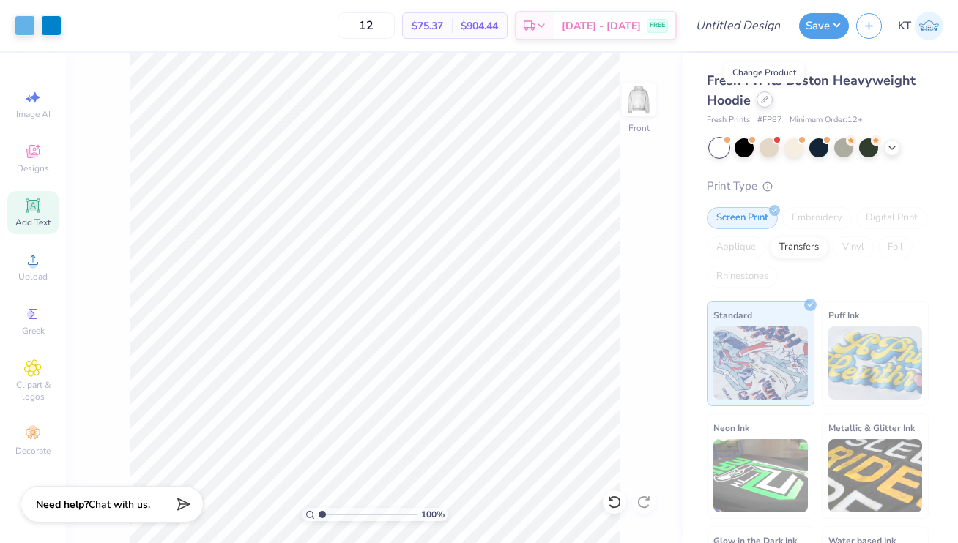
click at [763, 100] on icon at bounding box center [764, 99] width 7 height 7
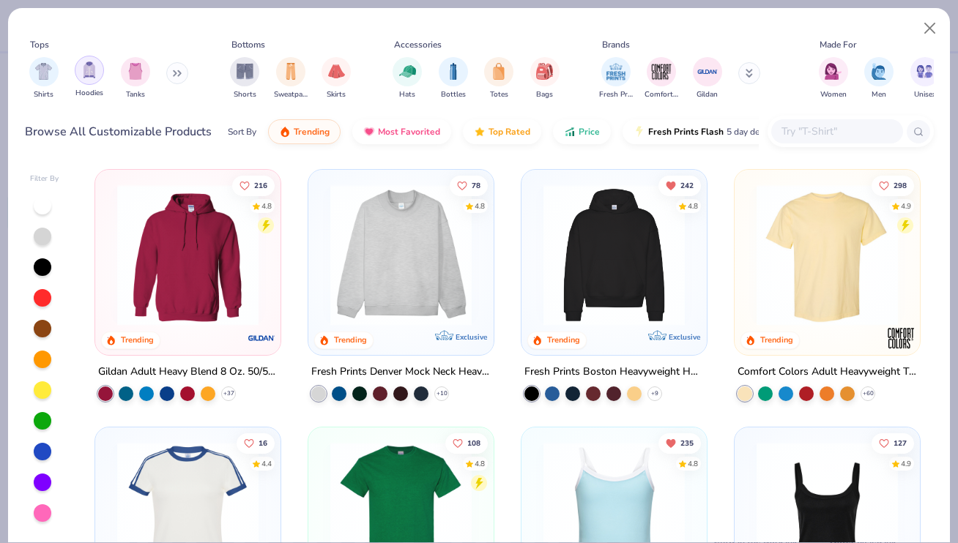
click at [86, 73] on img "filter for Hoodies" at bounding box center [89, 70] width 16 height 17
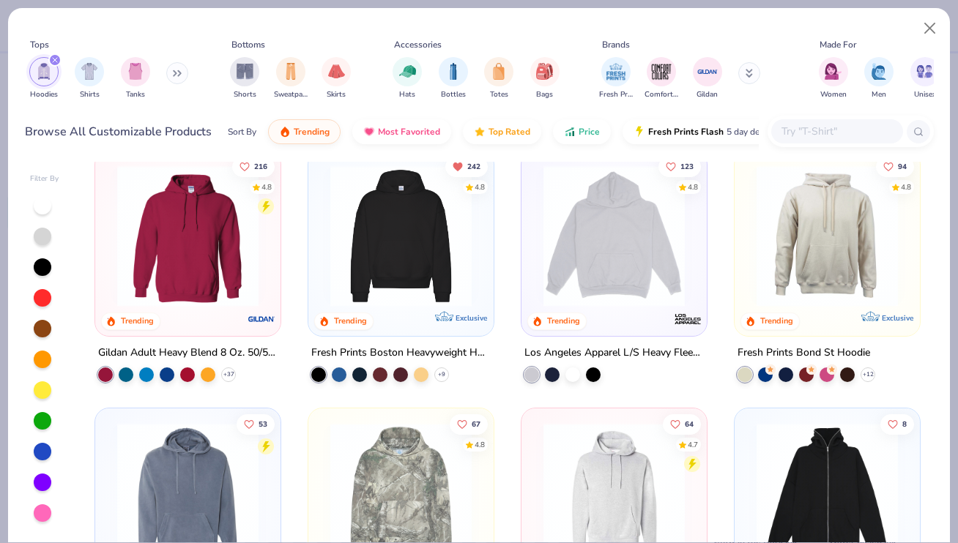
scroll to position [21, 0]
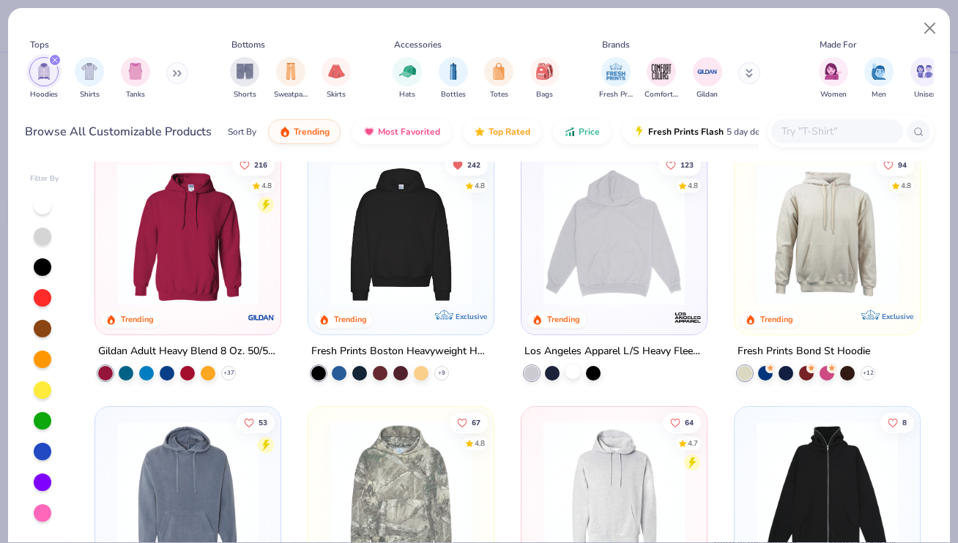
click at [572, 371] on div at bounding box center [572, 372] width 15 height 15
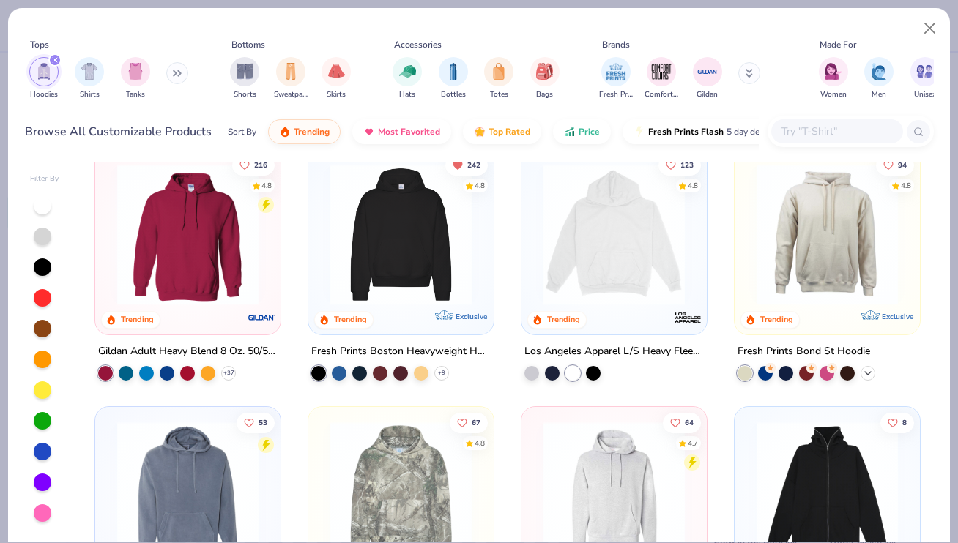
click at [866, 374] on polyline at bounding box center [868, 373] width 6 height 3
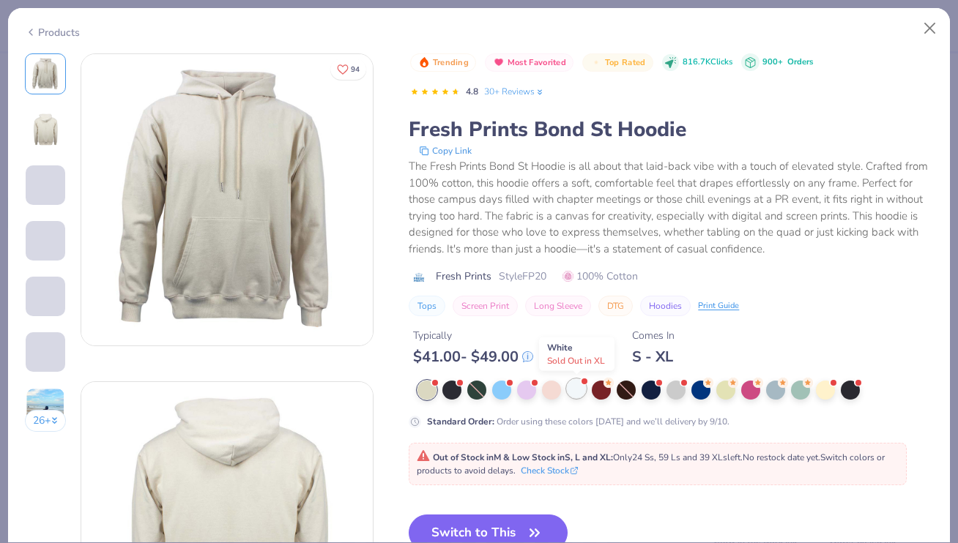
click at [576, 385] on div at bounding box center [576, 388] width 19 height 19
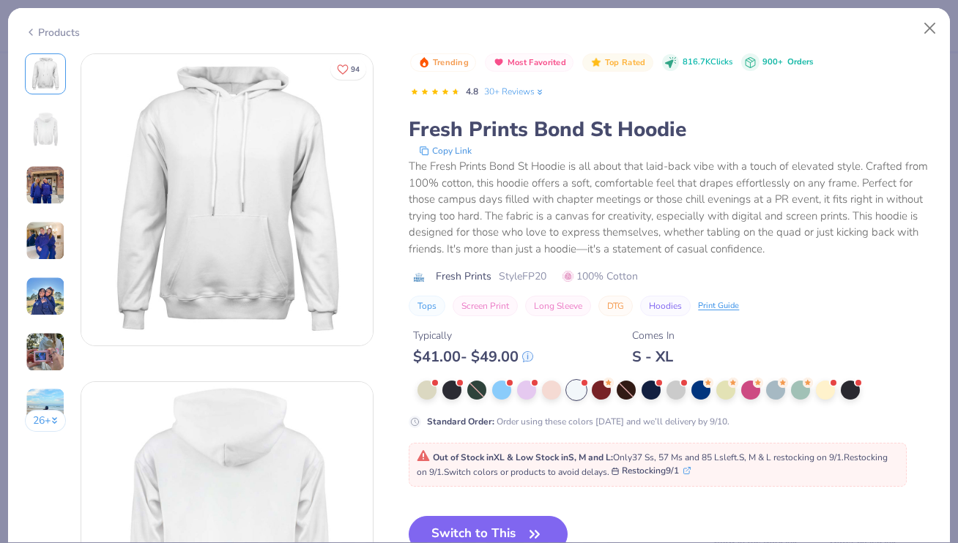
scroll to position [55, 0]
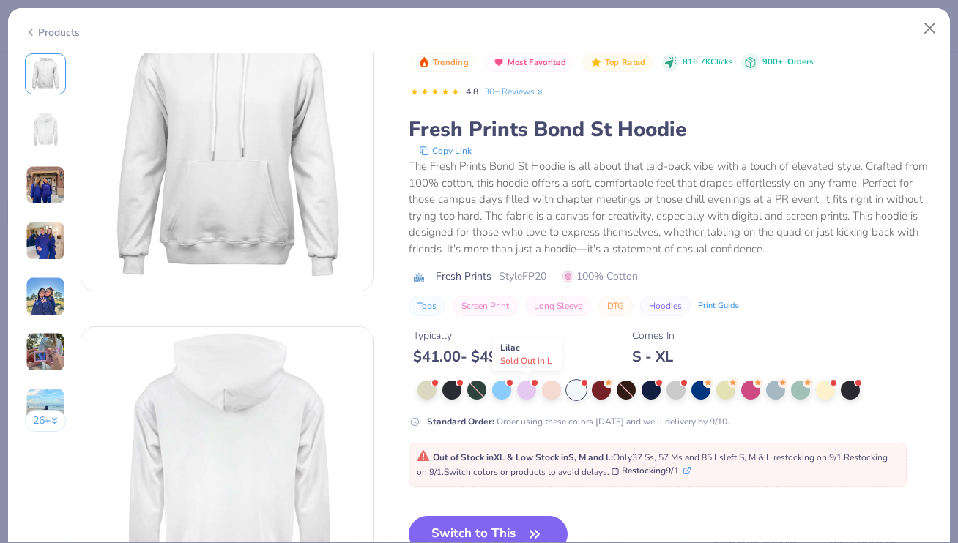
click at [513, 390] on div at bounding box center [675, 390] width 516 height 19
click at [503, 390] on div at bounding box center [501, 388] width 19 height 19
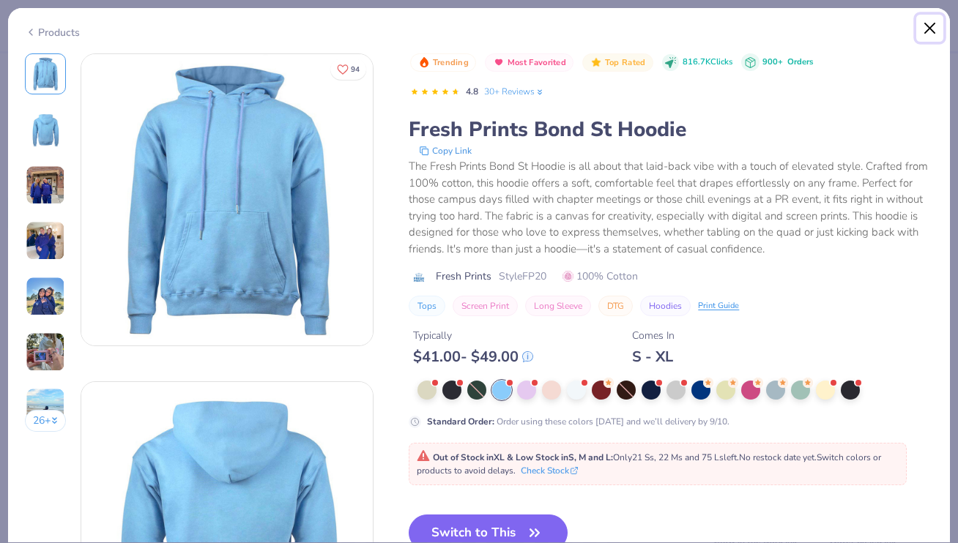
click at [932, 29] on button "Close" at bounding box center [930, 29] width 28 height 28
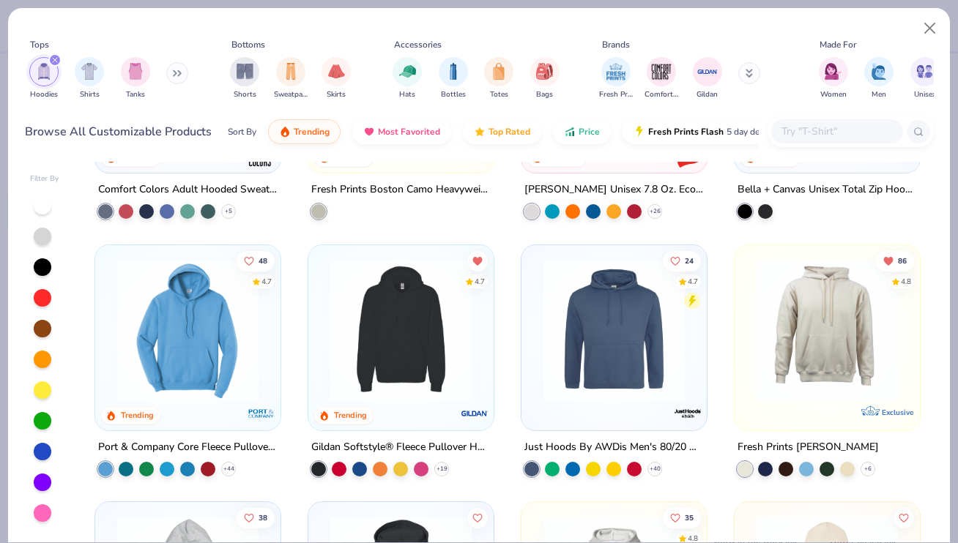
scroll to position [454, 0]
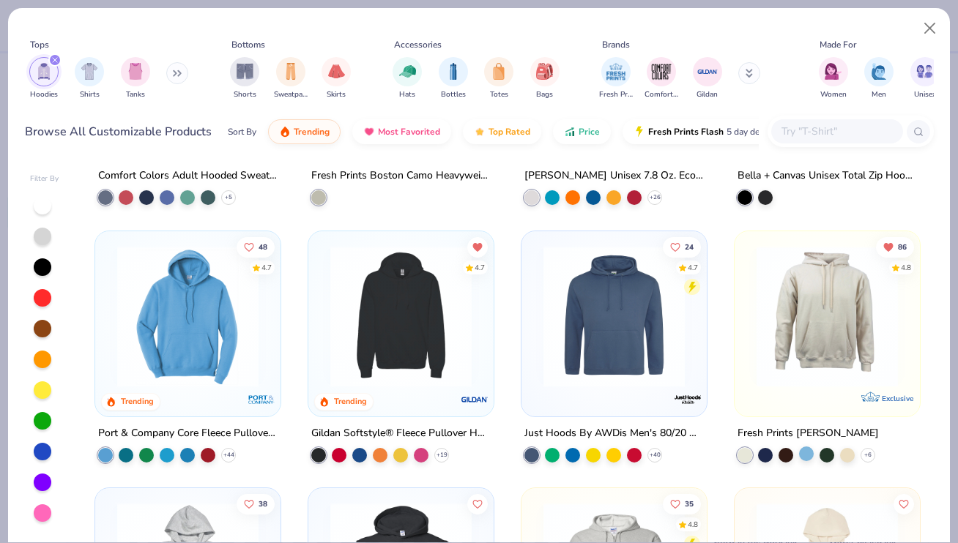
click at [806, 453] on div at bounding box center [806, 453] width 15 height 15
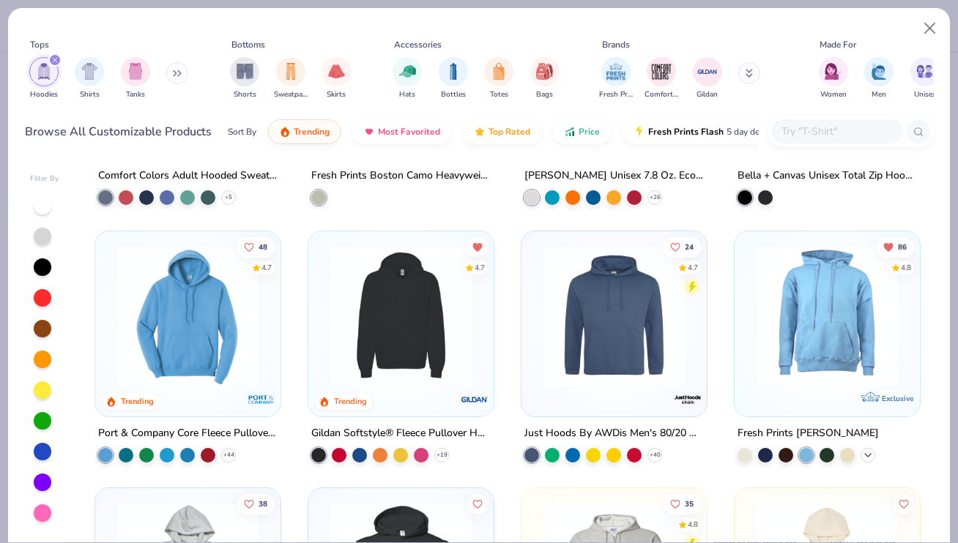
click at [866, 453] on icon at bounding box center [868, 455] width 12 height 12
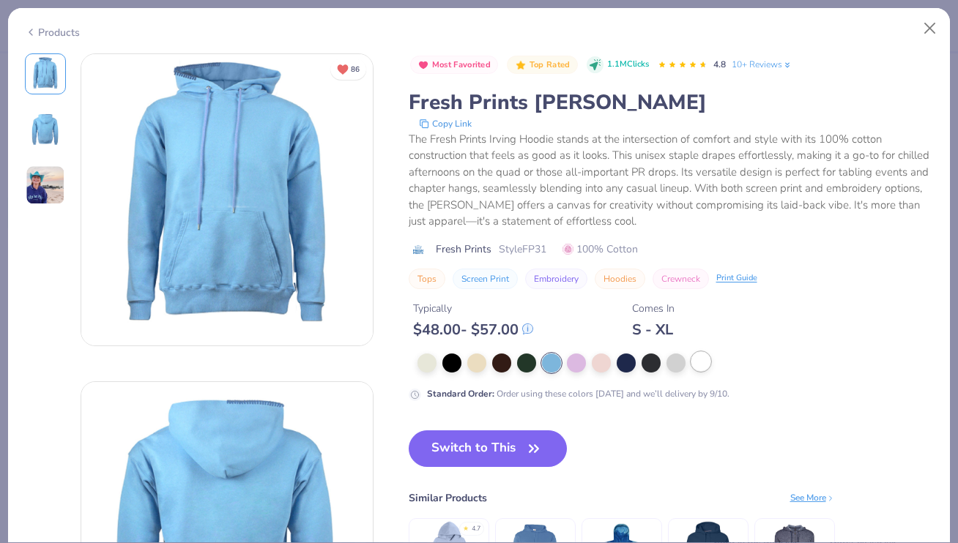
click at [694, 371] on div at bounding box center [700, 361] width 19 height 19
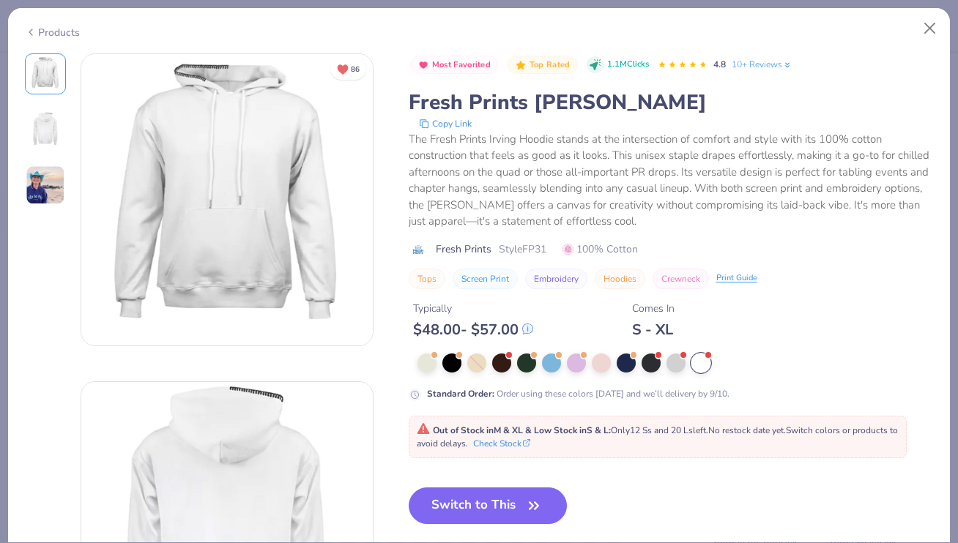
click at [699, 366] on div at bounding box center [700, 363] width 19 height 19
click at [672, 365] on div at bounding box center [676, 361] width 19 height 19
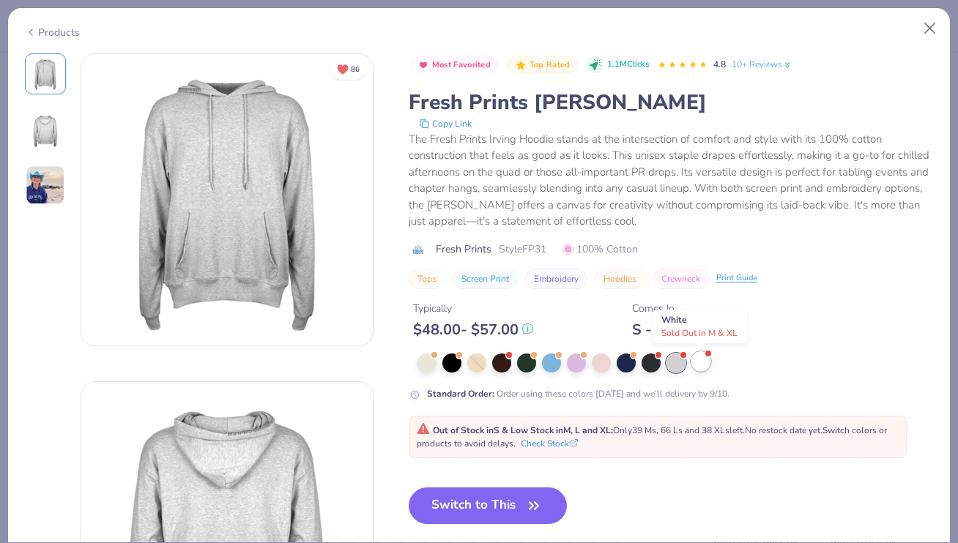
click at [695, 364] on div at bounding box center [700, 361] width 19 height 19
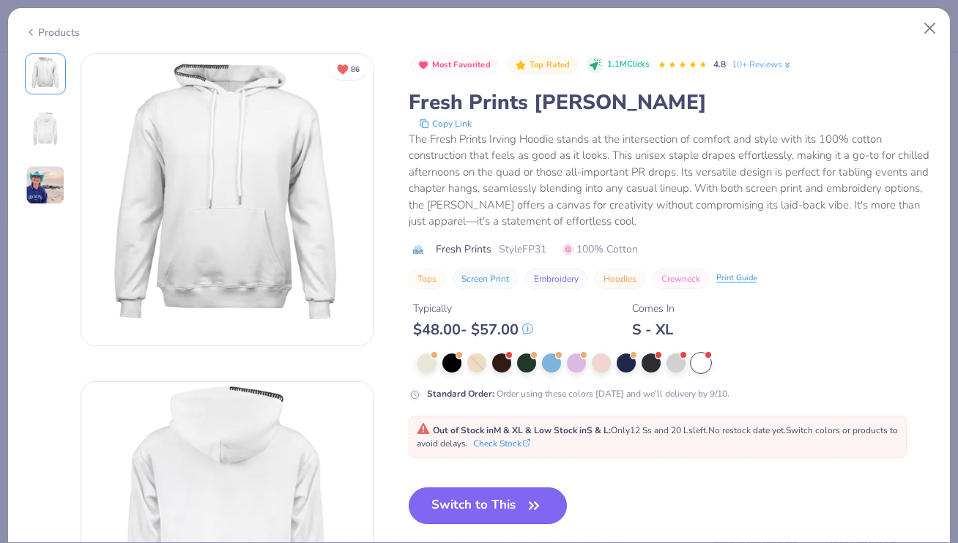
click at [509, 507] on button "Switch to This" at bounding box center [488, 506] width 159 height 37
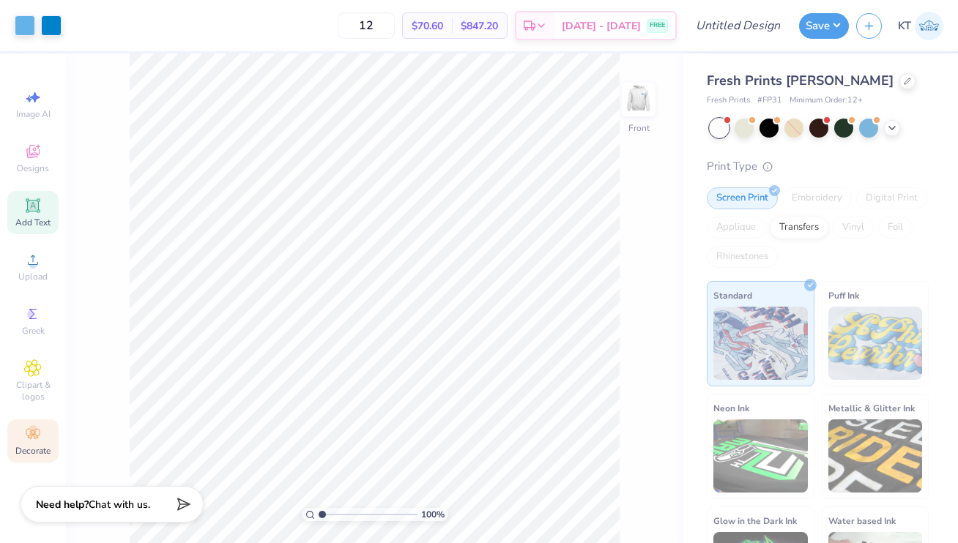
click at [14, 439] on div "Decorate" at bounding box center [32, 441] width 51 height 43
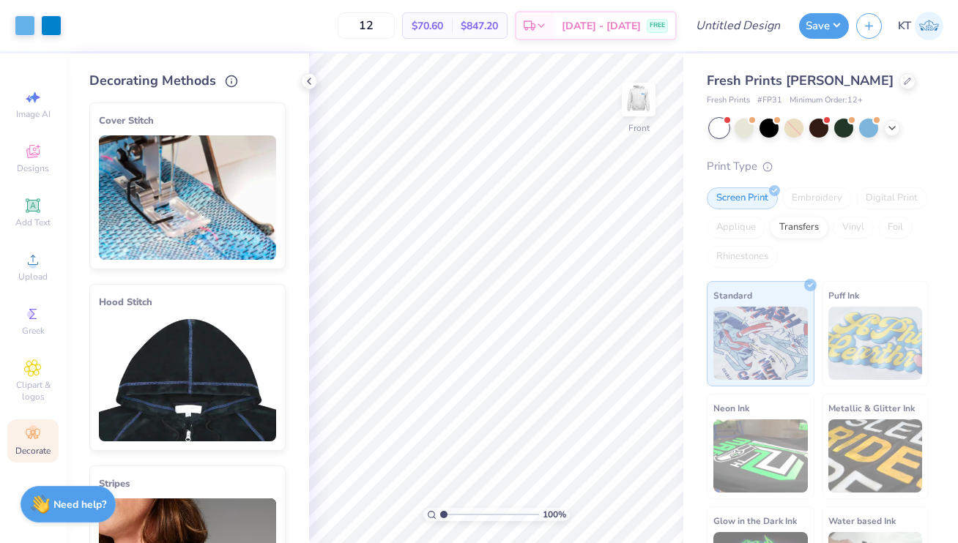
click at [191, 337] on img at bounding box center [187, 379] width 177 height 125
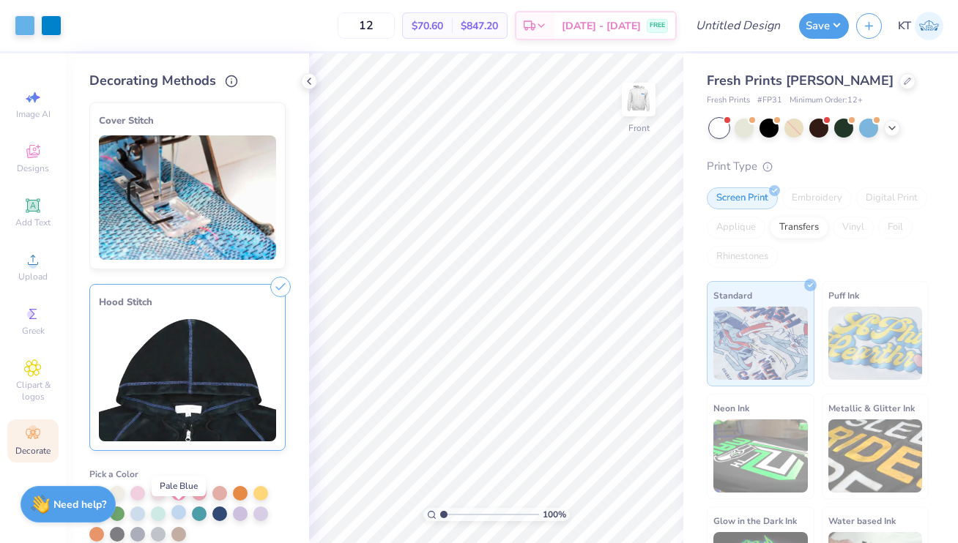
click at [182, 516] on div at bounding box center [178, 512] width 15 height 15
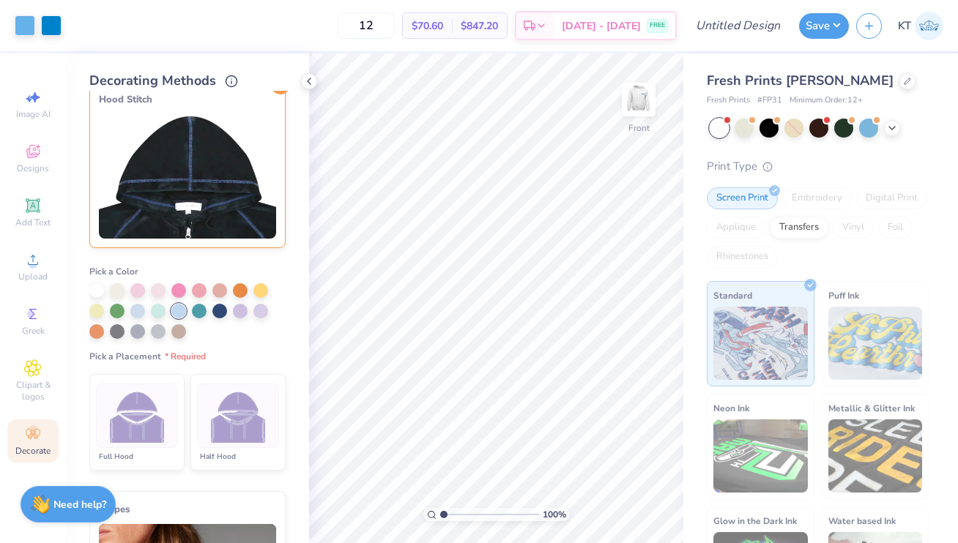
scroll to position [290, 0]
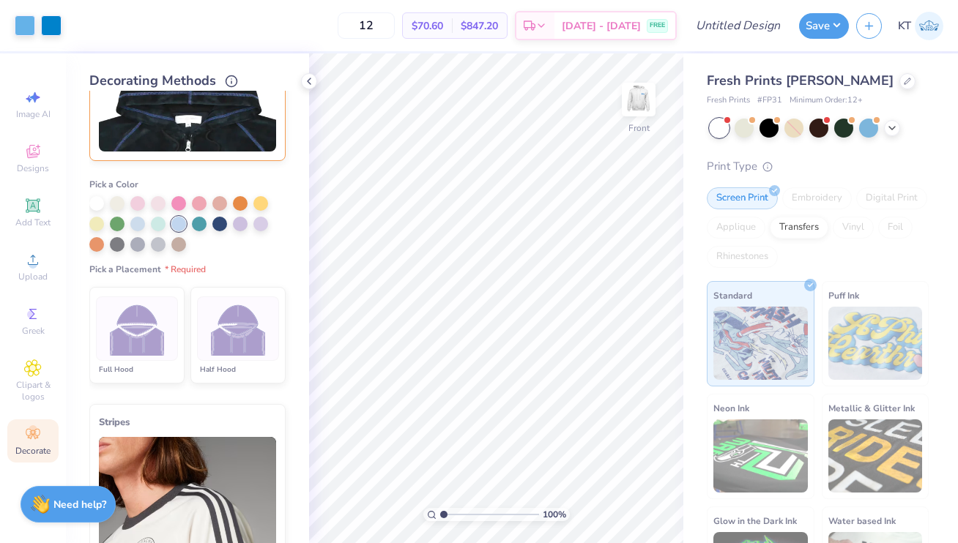
click at [240, 336] on img at bounding box center [238, 329] width 55 height 55
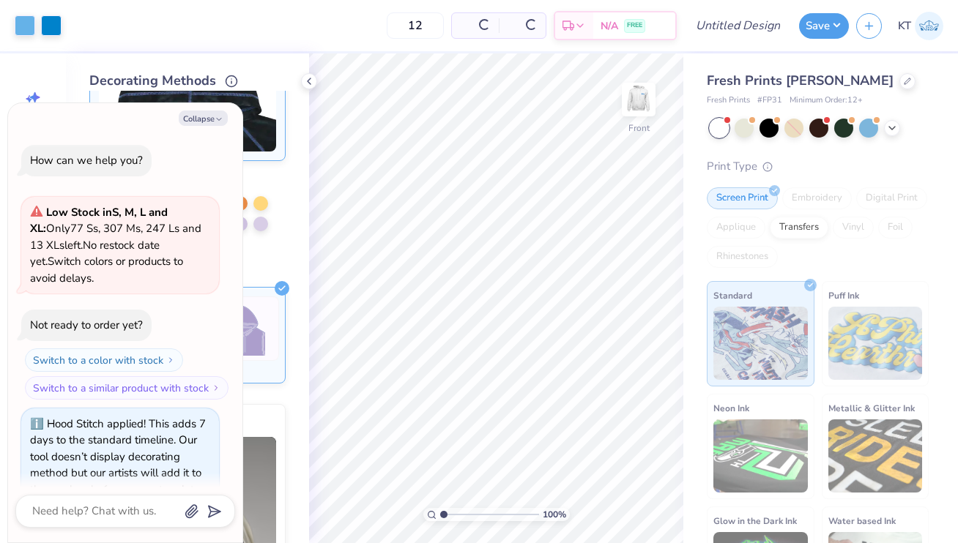
scroll to position [29, 0]
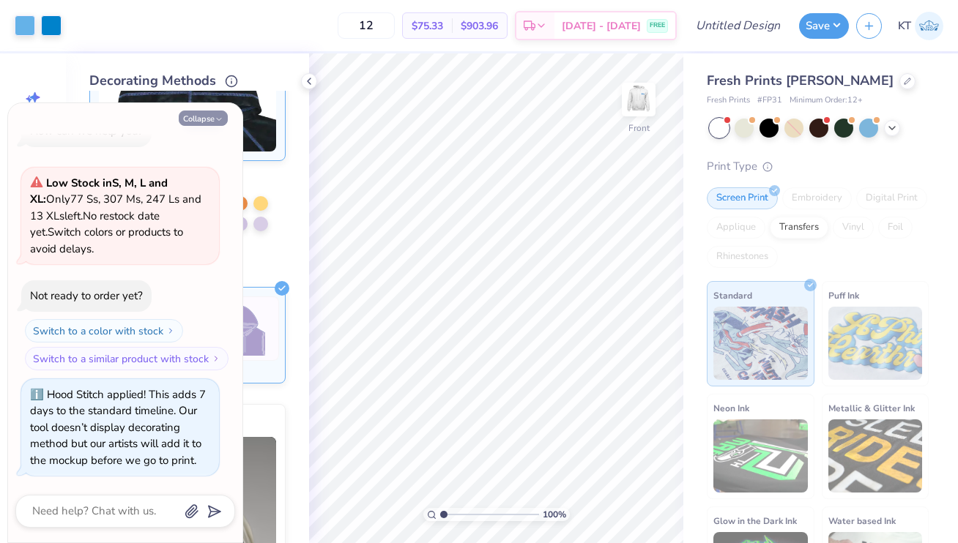
click at [212, 119] on button "Collapse" at bounding box center [203, 118] width 49 height 15
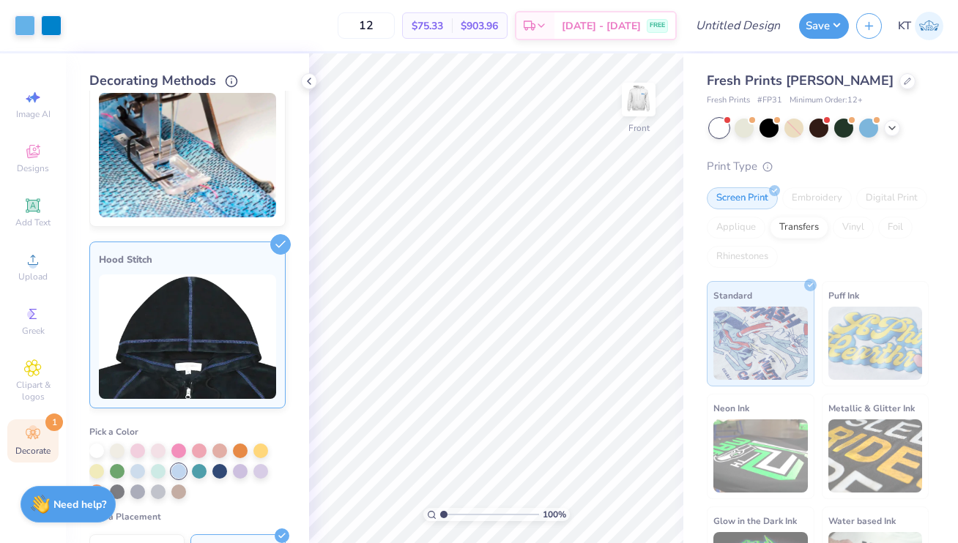
scroll to position [0, 0]
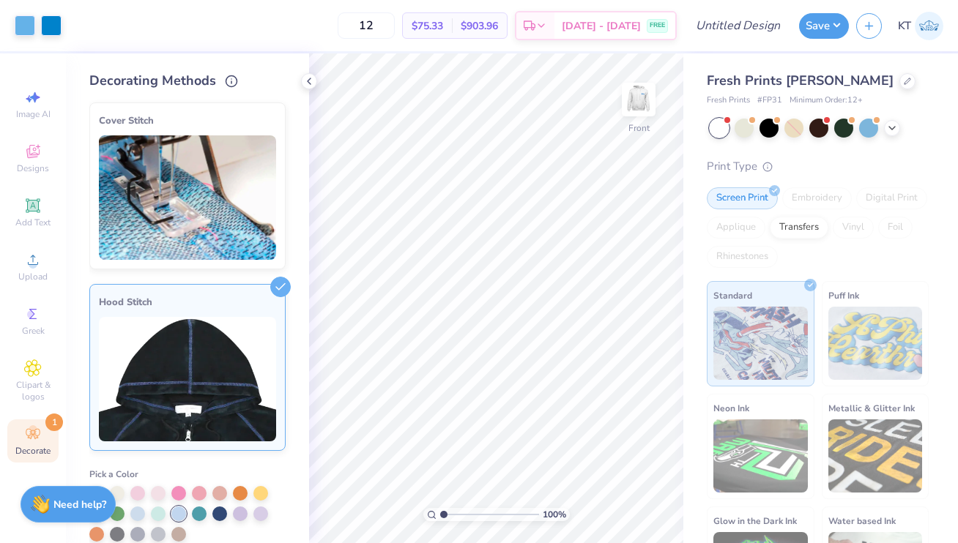
click at [34, 443] on div "Decorate 1" at bounding box center [32, 441] width 51 height 43
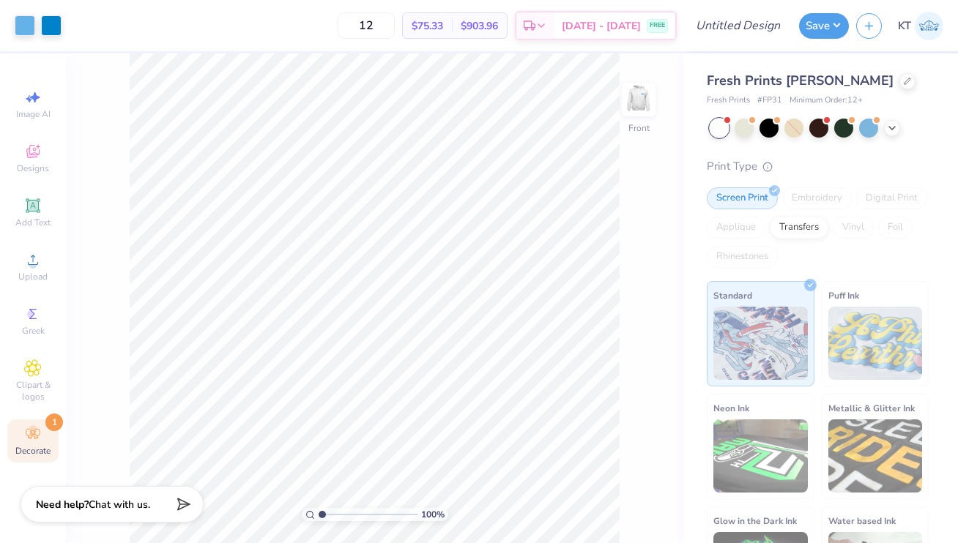
click at [16, 428] on div "Decorate 1" at bounding box center [32, 441] width 51 height 43
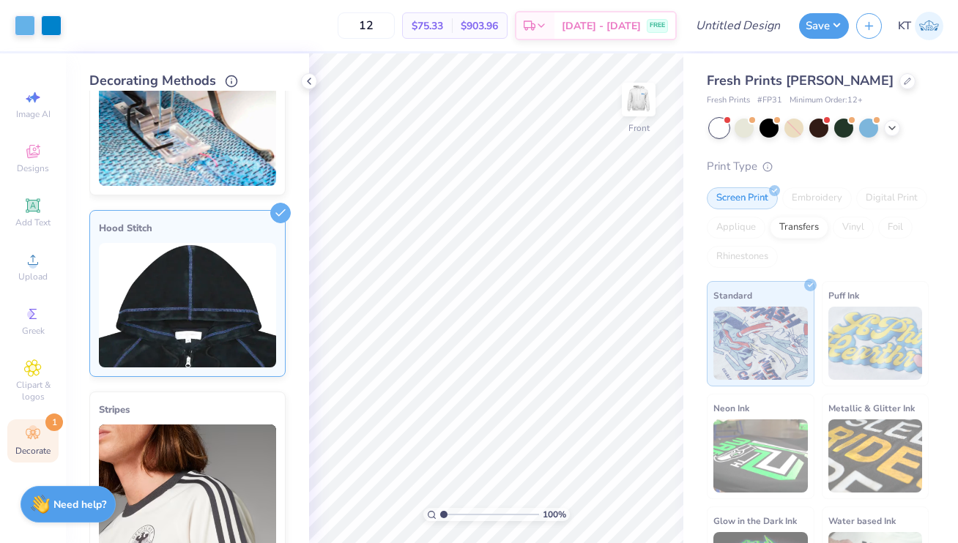
scroll to position [259, 0]
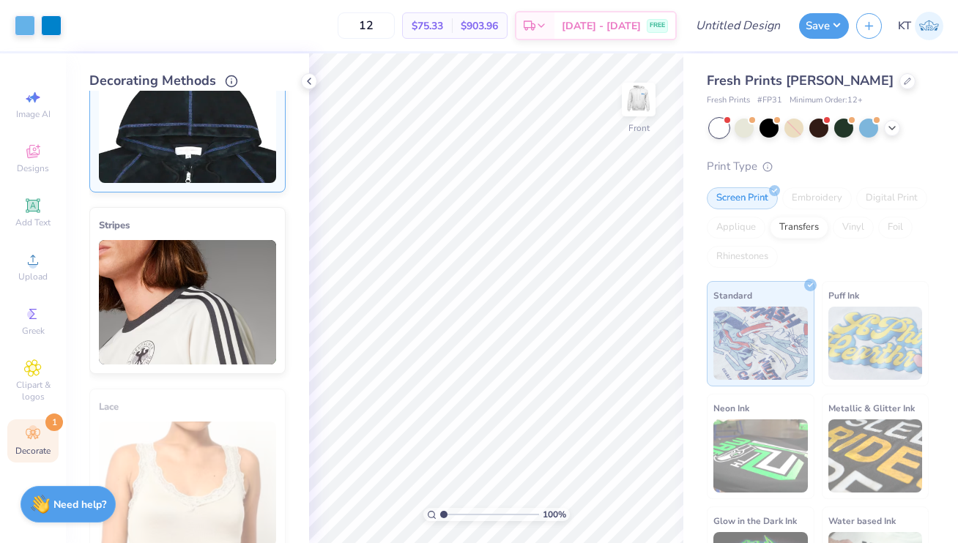
click at [225, 111] on img at bounding box center [187, 121] width 177 height 125
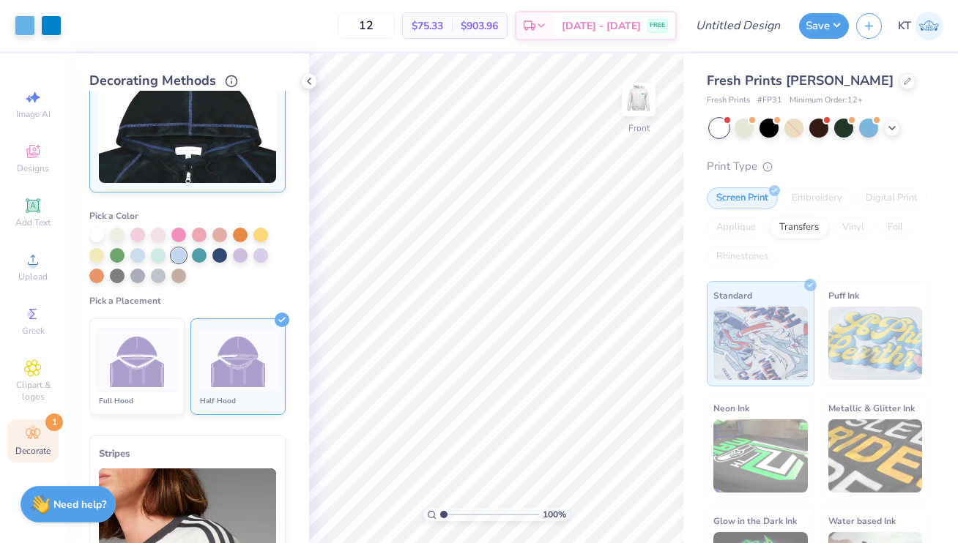
click at [229, 306] on label "Pick a Placement" at bounding box center [187, 301] width 196 height 12
click at [226, 324] on li "Half Hood" at bounding box center [237, 367] width 95 height 97
click at [182, 275] on div at bounding box center [178, 274] width 15 height 15
click at [181, 259] on div at bounding box center [178, 254] width 15 height 15
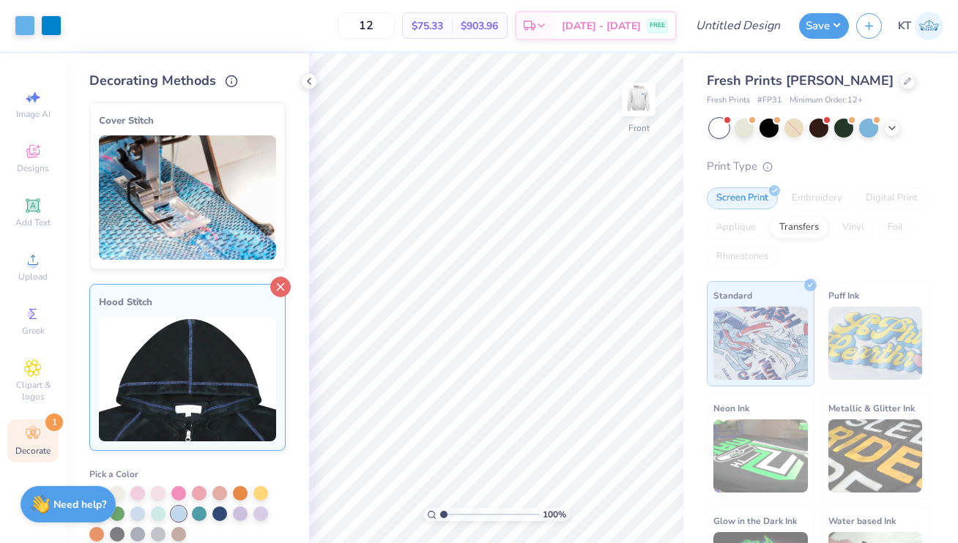
click at [286, 286] on icon at bounding box center [280, 287] width 21 height 21
click at [313, 81] on icon at bounding box center [309, 81] width 12 height 12
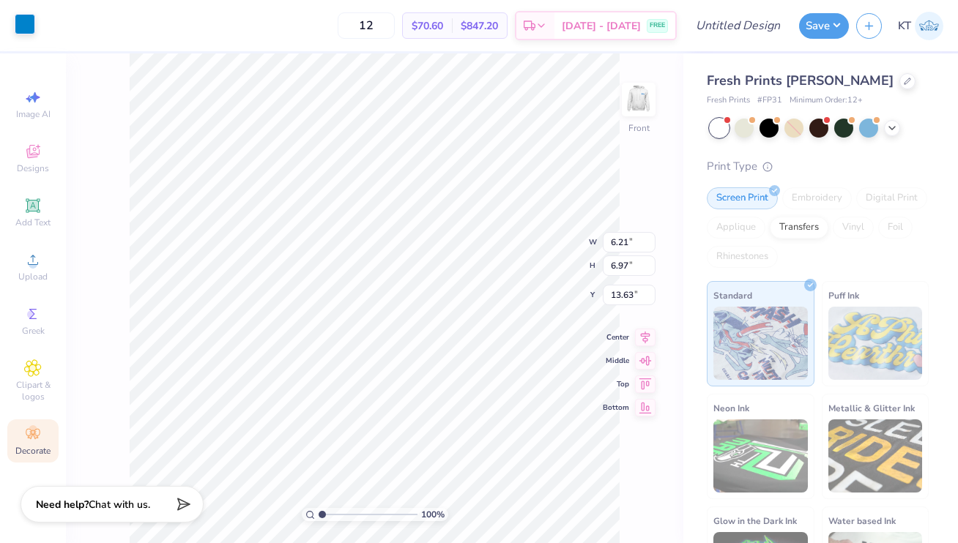
click at [29, 26] on div at bounding box center [25, 24] width 21 height 21
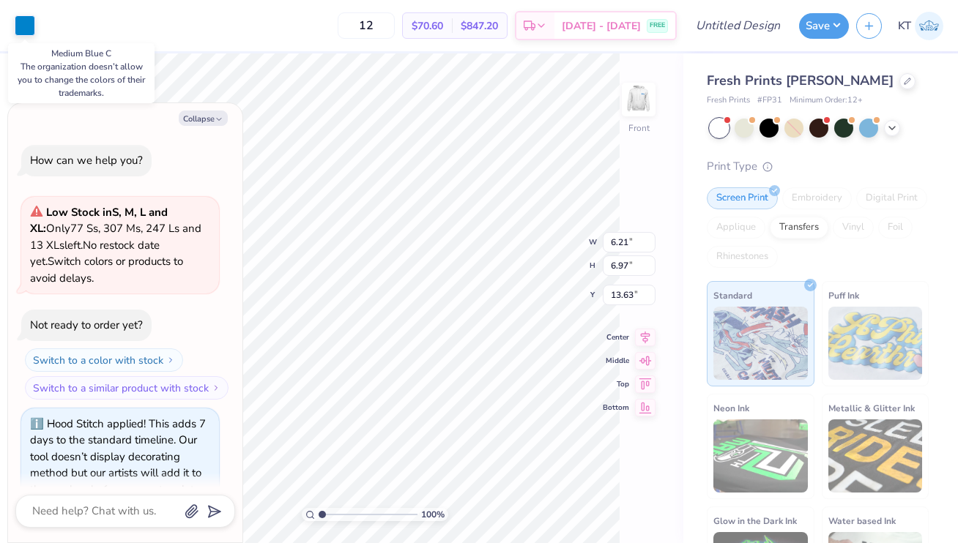
scroll to position [102, 0]
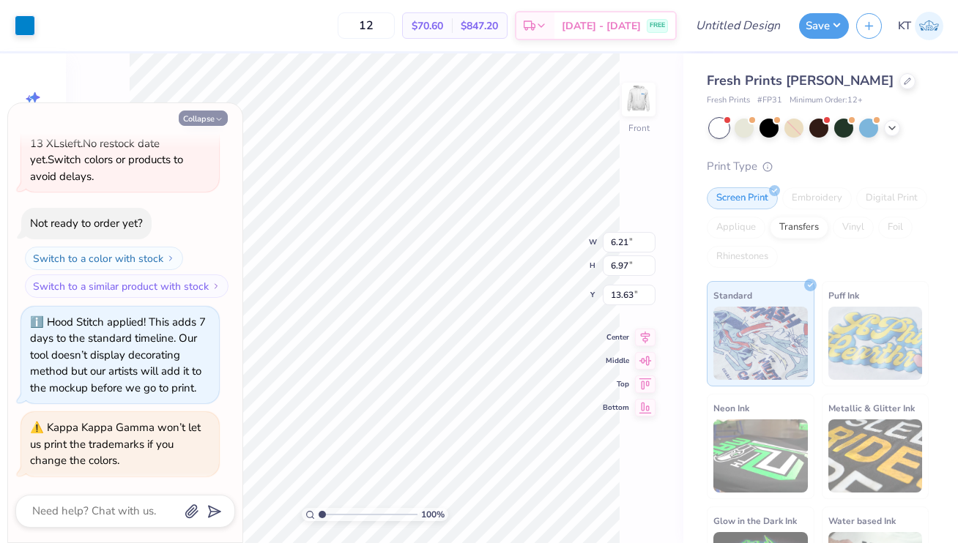
click at [196, 119] on button "Collapse" at bounding box center [203, 118] width 49 height 15
type textarea "x"
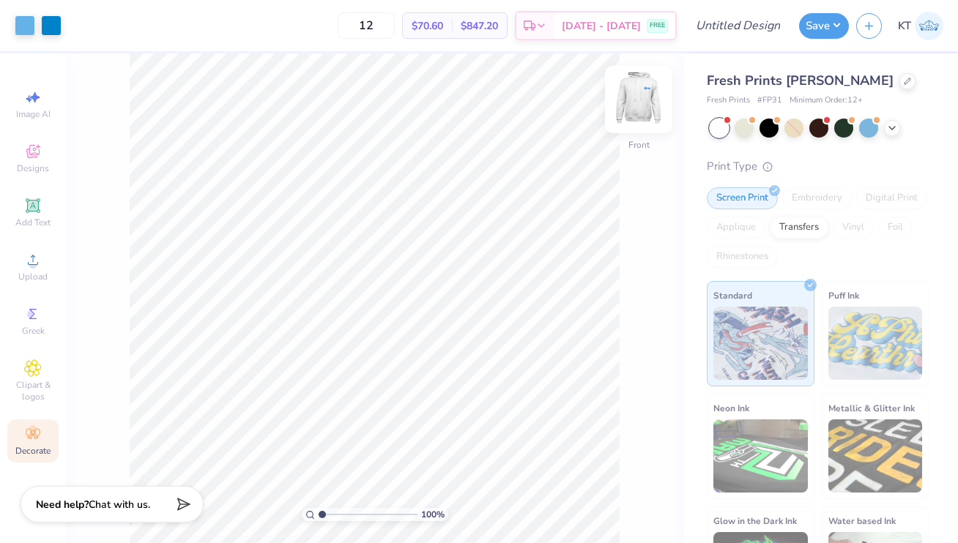
click at [636, 103] on img at bounding box center [638, 99] width 59 height 59
click at [889, 75] on div "Fresh Prints Irving Hoodie" at bounding box center [818, 81] width 222 height 20
click at [904, 81] on icon at bounding box center [907, 79] width 7 height 7
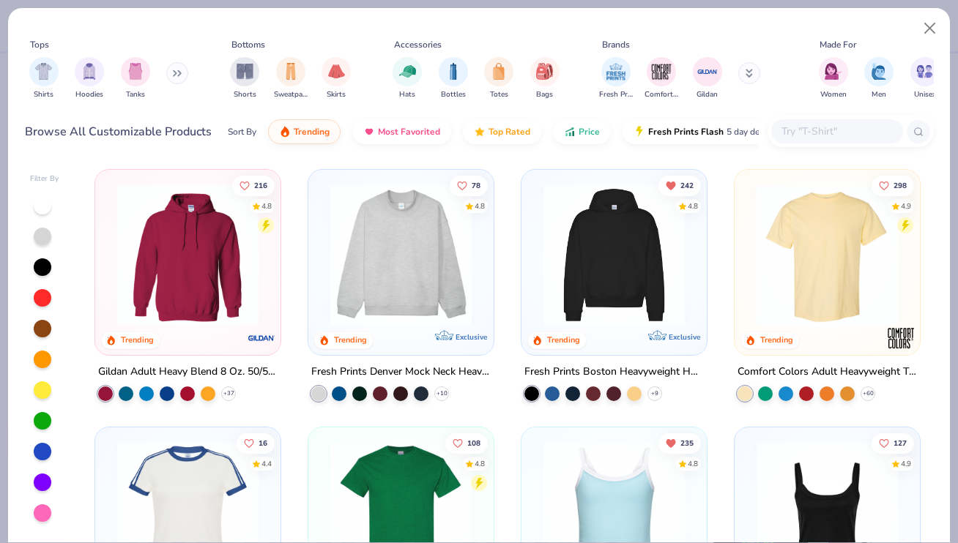
click at [595, 335] on div at bounding box center [614, 258] width 171 height 163
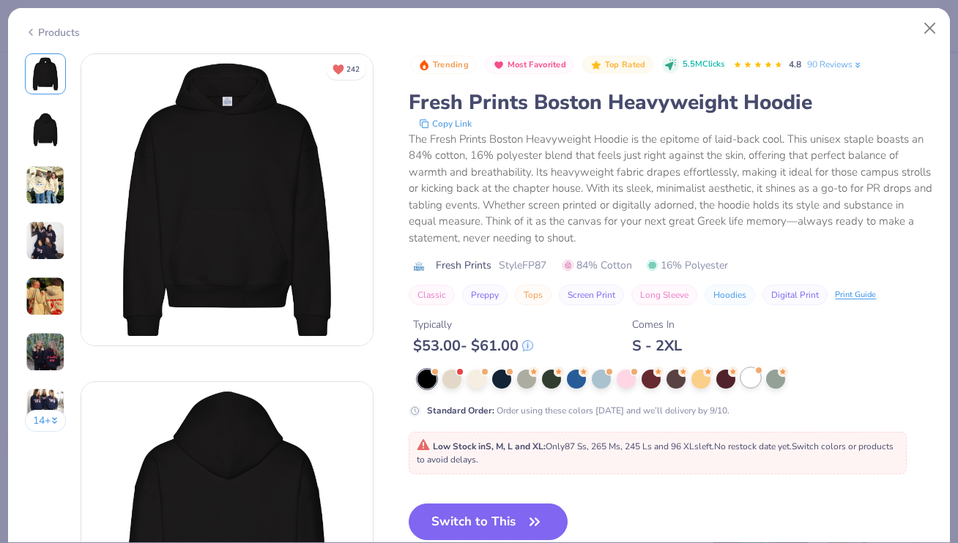
click at [748, 381] on div at bounding box center [750, 377] width 19 height 19
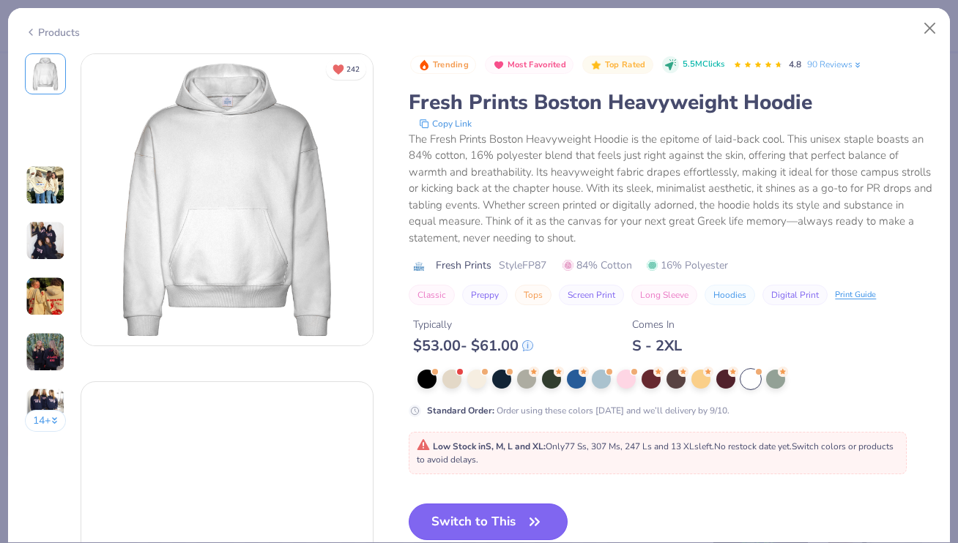
click at [469, 518] on button "Switch to This" at bounding box center [488, 522] width 159 height 37
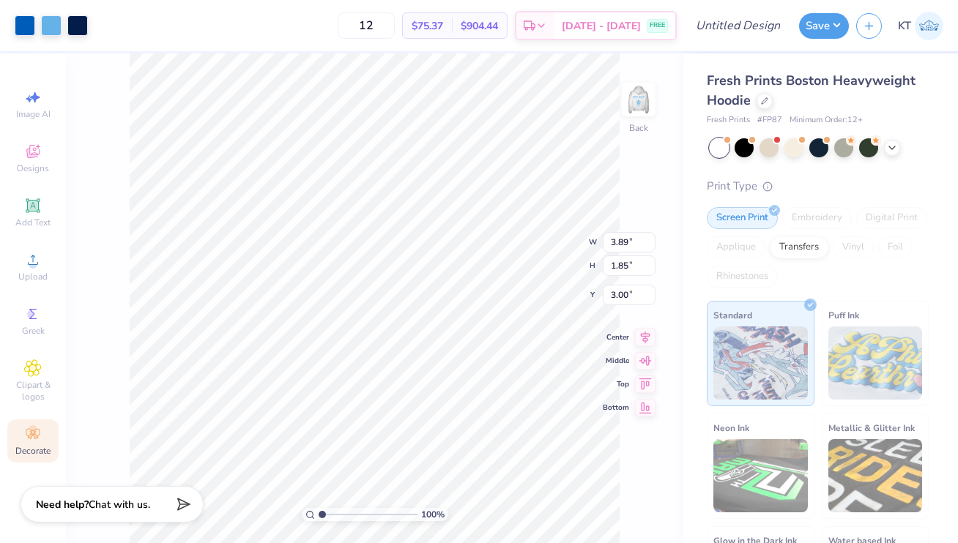
type input "3.37"
click at [334, 510] on input "range" at bounding box center [368, 514] width 99 height 13
click at [405, 513] on input "range" at bounding box center [368, 514] width 99 height 13
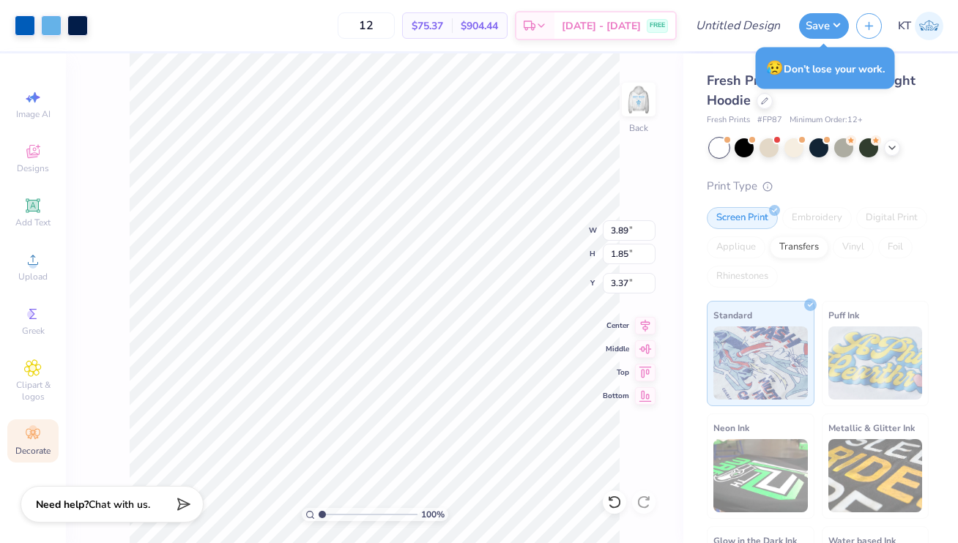
drag, startPoint x: 401, startPoint y: 513, endPoint x: 265, endPoint y: 513, distance: 135.5
type input "1"
click at [319, 513] on input "range" at bounding box center [368, 514] width 99 height 13
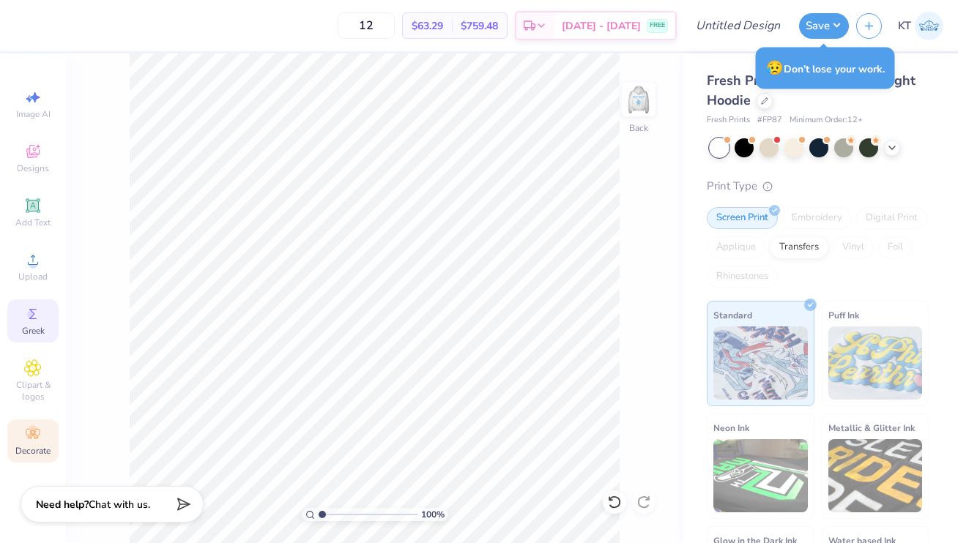
click at [31, 327] on span "Greek" at bounding box center [33, 331] width 23 height 12
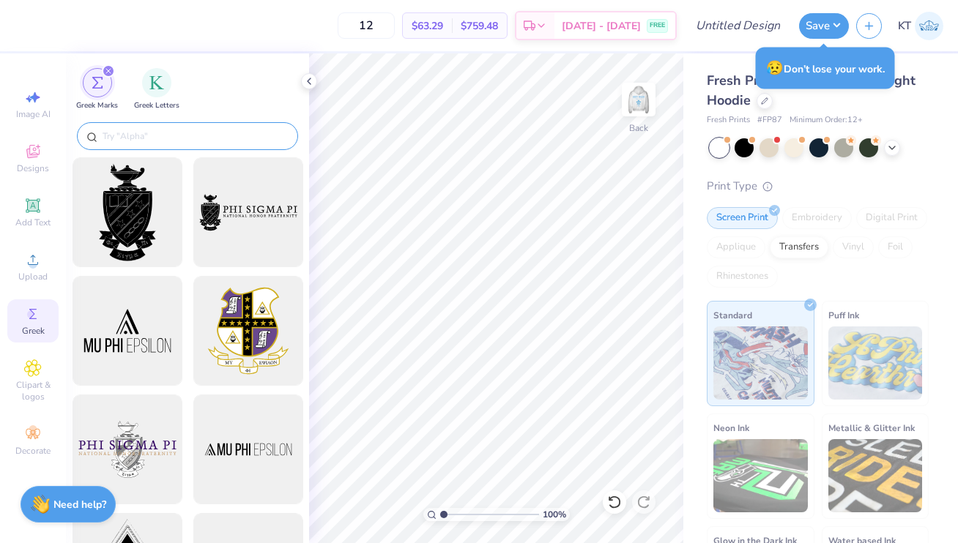
click at [122, 141] on input "text" at bounding box center [195, 136] width 188 height 15
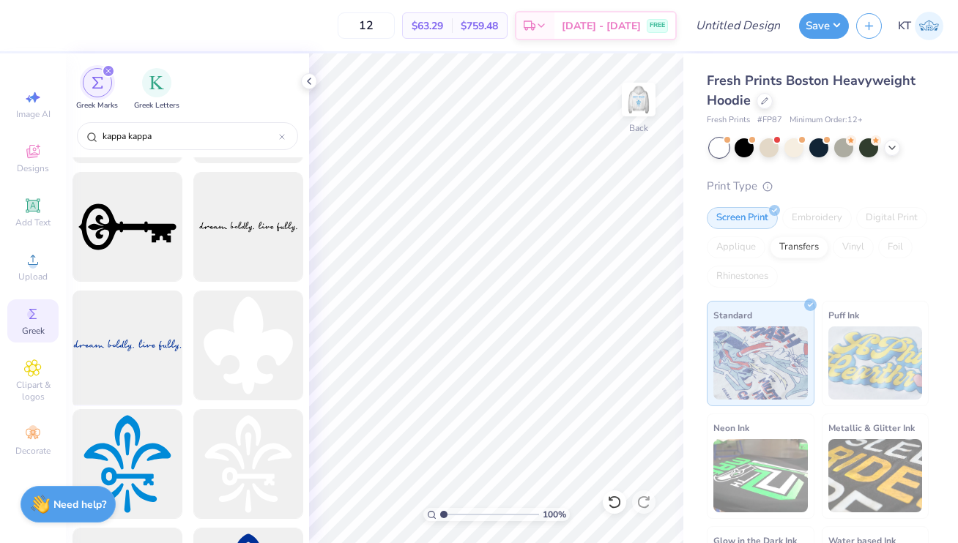
scroll to position [1446, 0]
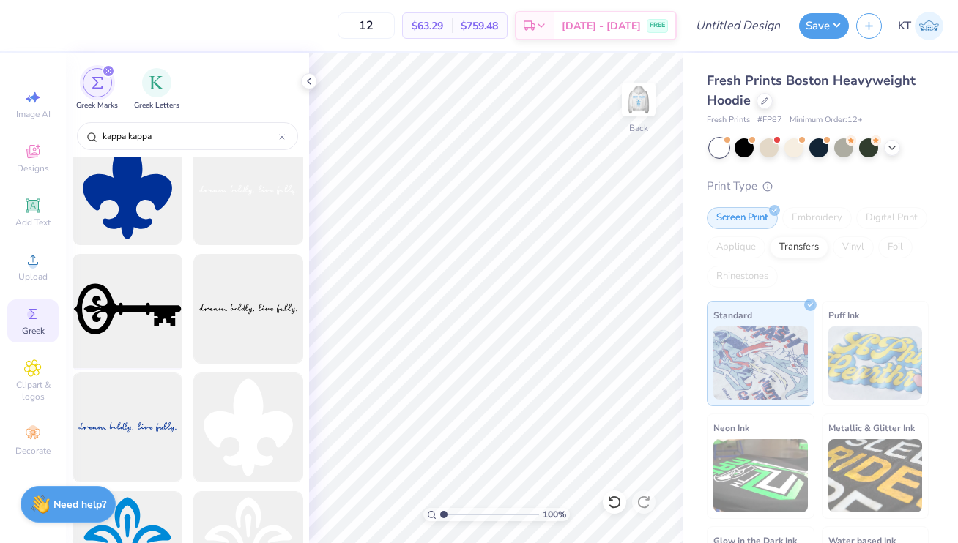
type input "kappa kappa"
click at [122, 319] on div at bounding box center [127, 309] width 121 height 121
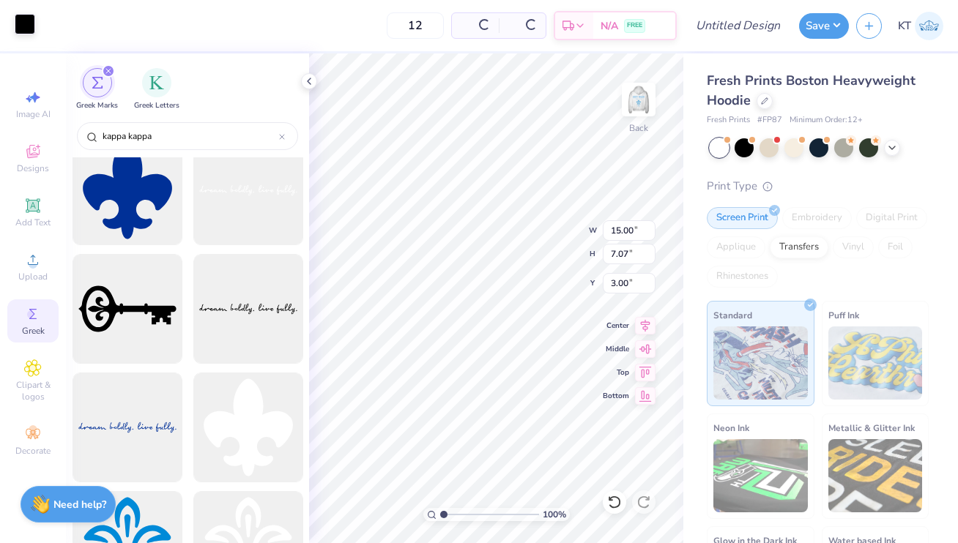
click at [25, 18] on div at bounding box center [25, 24] width 21 height 21
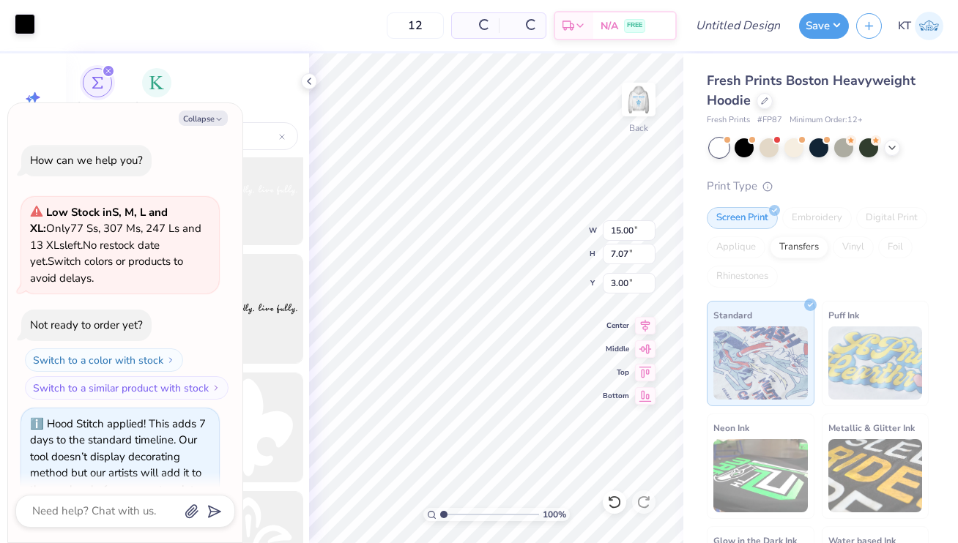
scroll to position [175, 0]
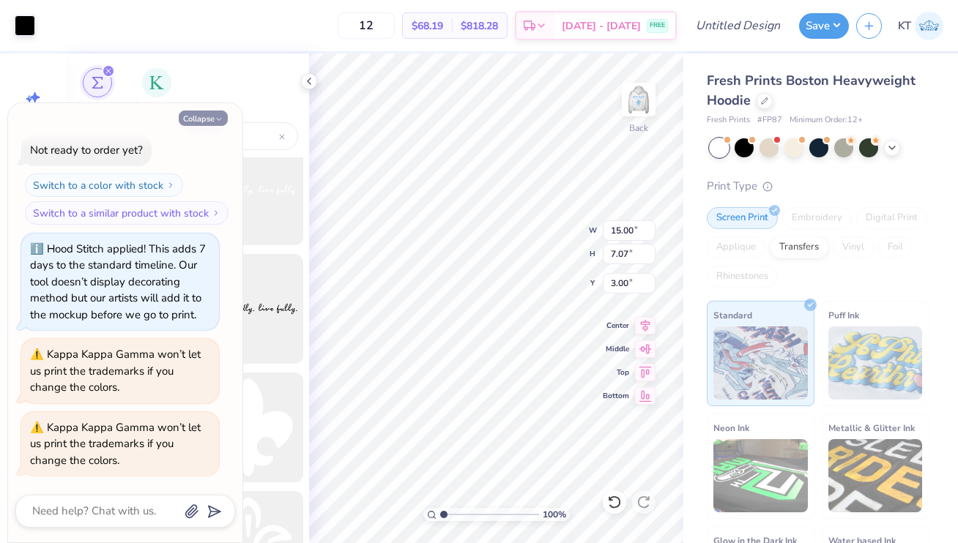
click at [213, 119] on button "Collapse" at bounding box center [203, 118] width 49 height 15
type textarea "x"
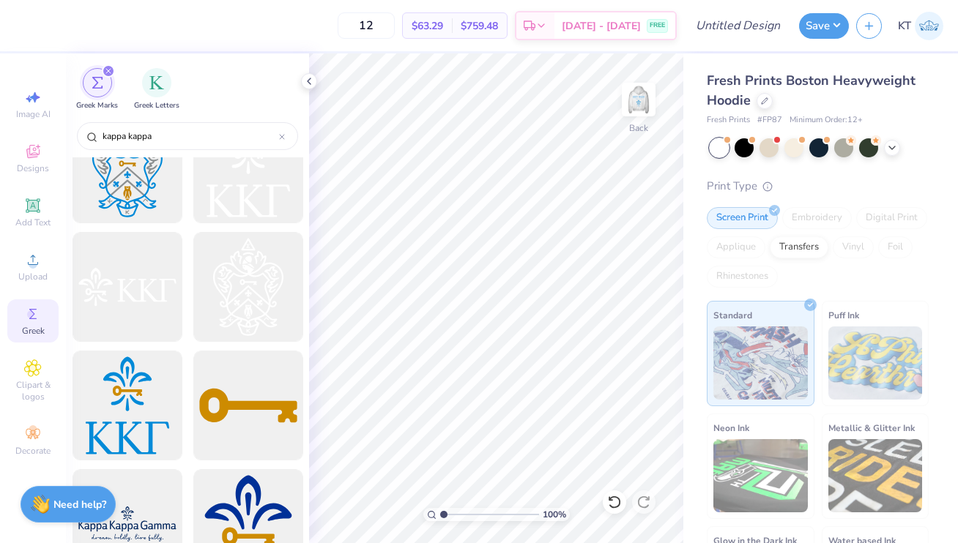
scroll to position [871, 0]
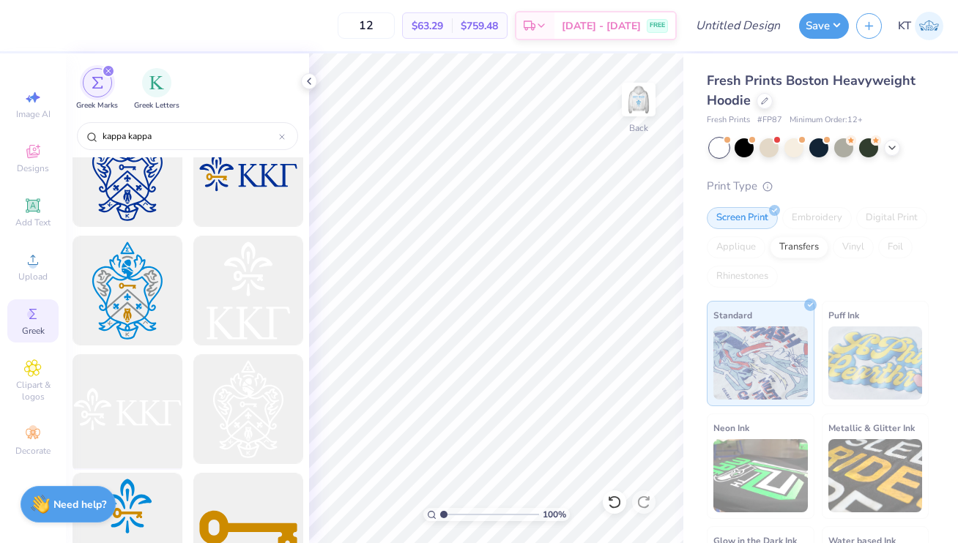
click at [102, 428] on div at bounding box center [127, 409] width 121 height 121
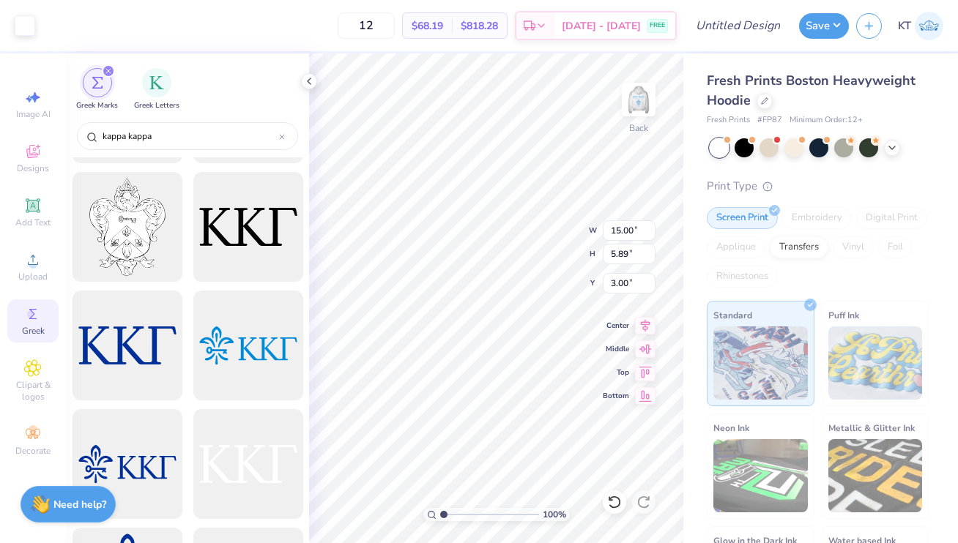
scroll to position [92, 0]
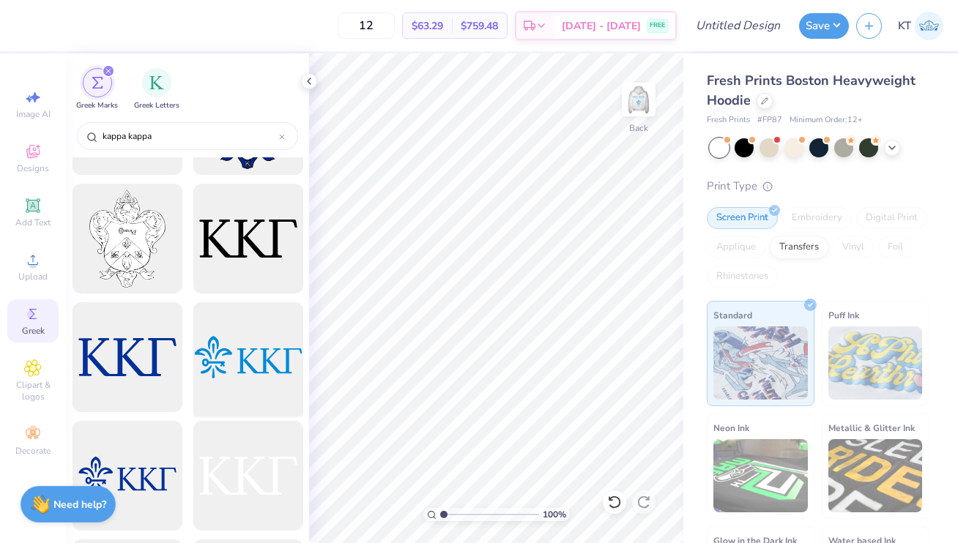
click at [286, 364] on div at bounding box center [248, 357] width 121 height 121
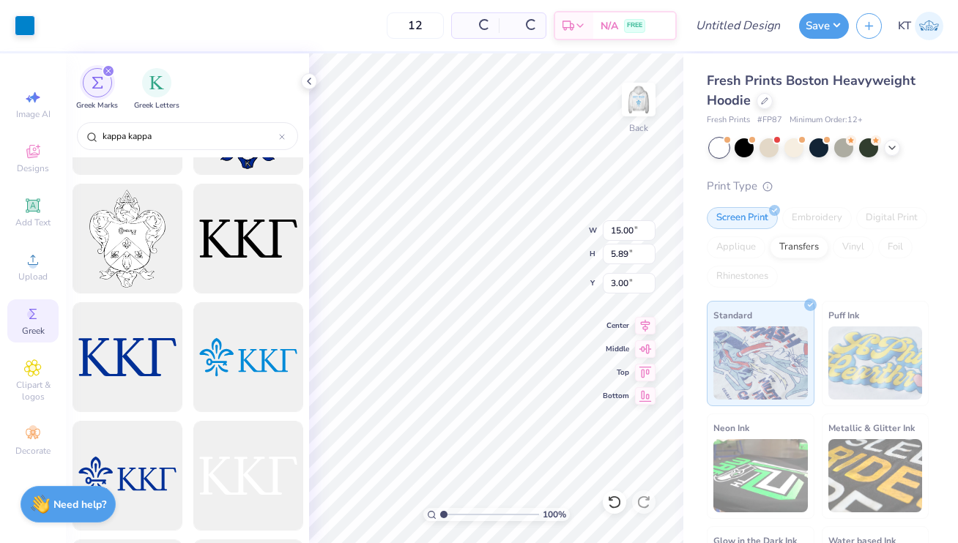
scroll to position [0, 0]
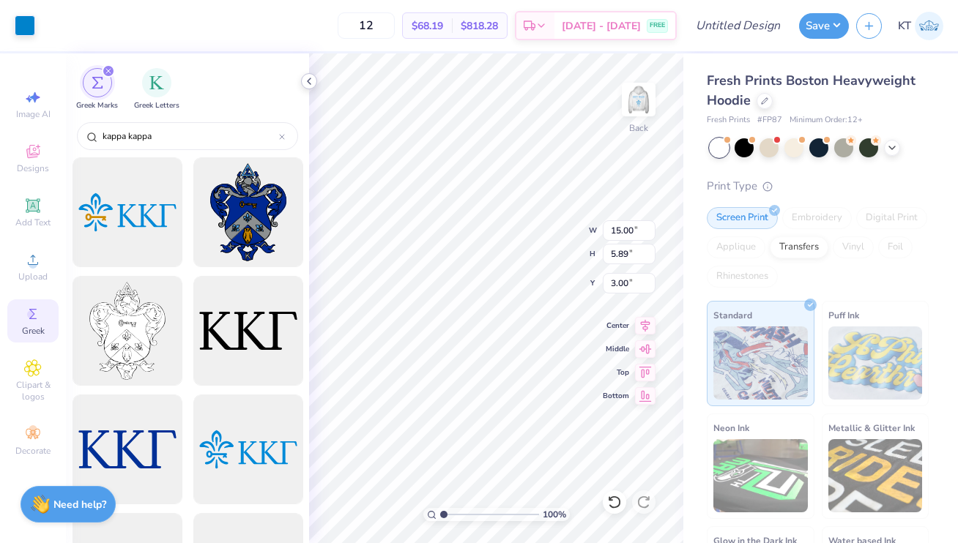
click at [311, 75] on icon at bounding box center [309, 81] width 12 height 12
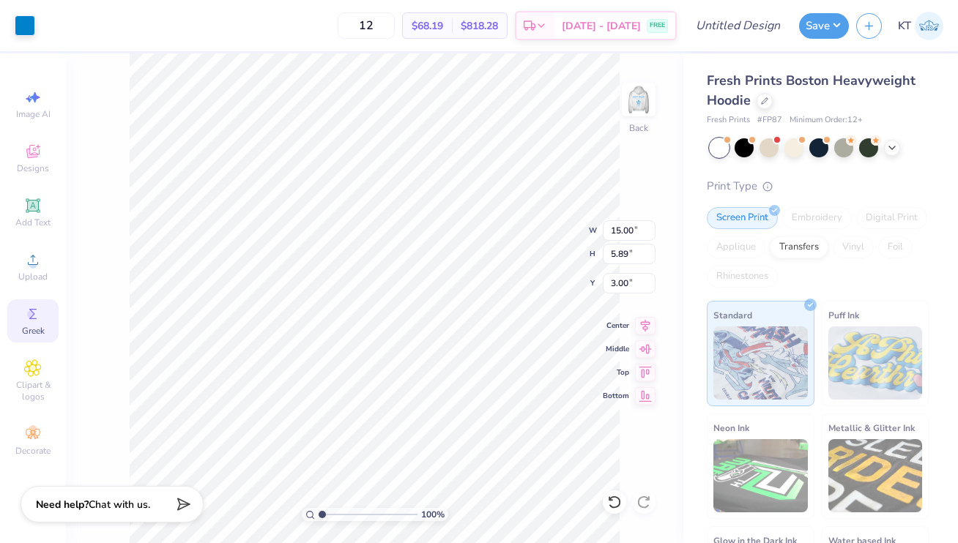
type input "3.31"
type input "1.30"
type input "4.00"
type input "1.57"
type input "3.50"
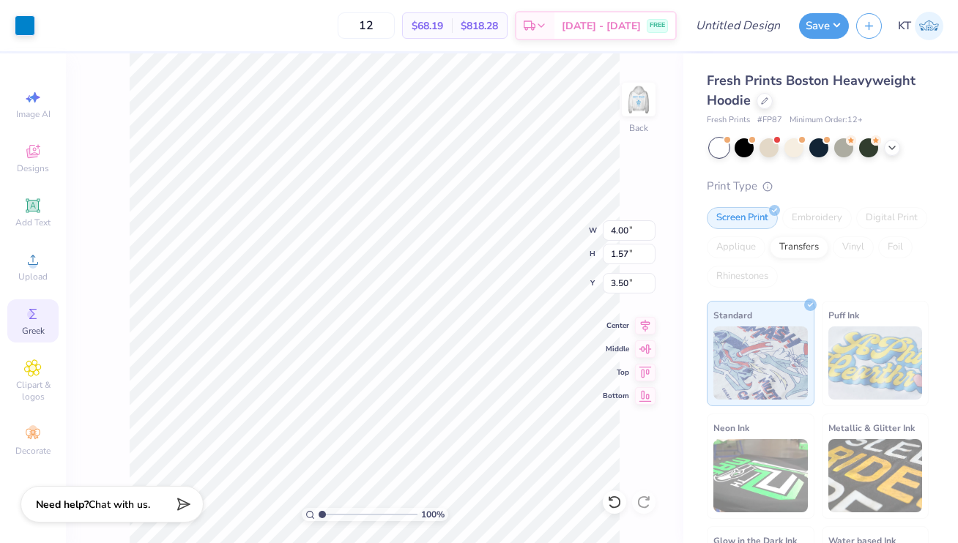
type input "4.33"
type input "1.70"
type input "3.51"
click at [631, 94] on img at bounding box center [638, 99] width 59 height 59
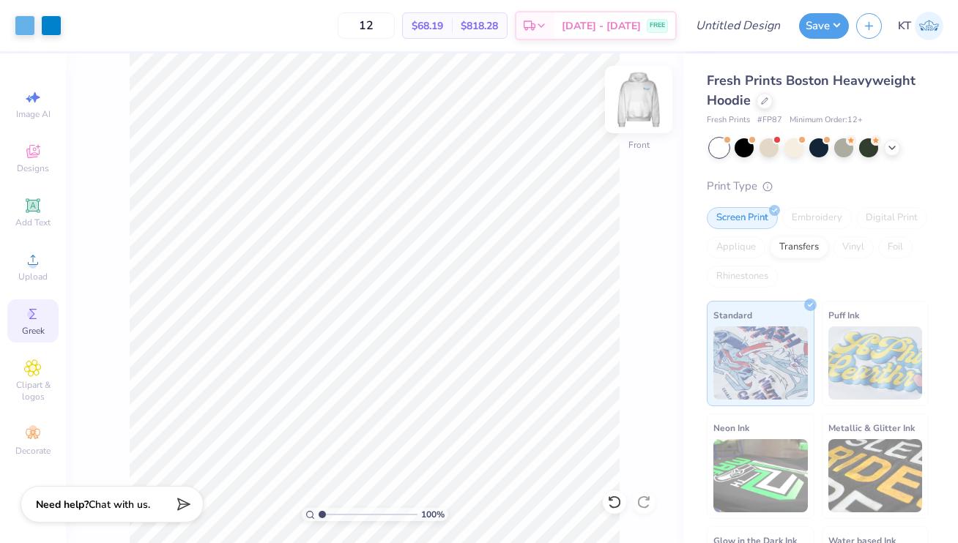
click at [647, 103] on img at bounding box center [638, 99] width 59 height 59
click at [747, 214] on div "Screen Print" at bounding box center [742, 218] width 71 height 22
click at [758, 369] on img at bounding box center [760, 363] width 94 height 73
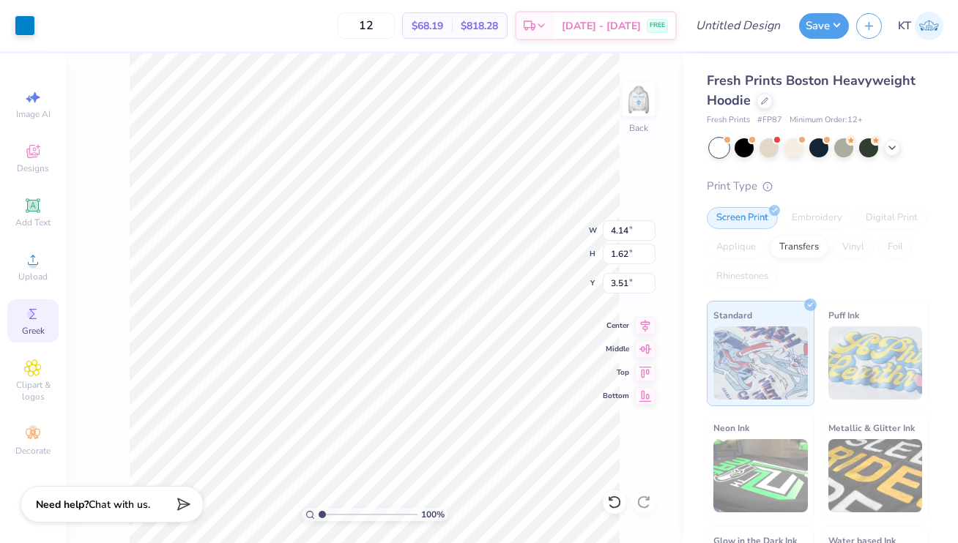
type input "4.14"
type input "1.62"
click at [730, 349] on img at bounding box center [760, 363] width 94 height 73
type input "4.48"
type input "1.76"
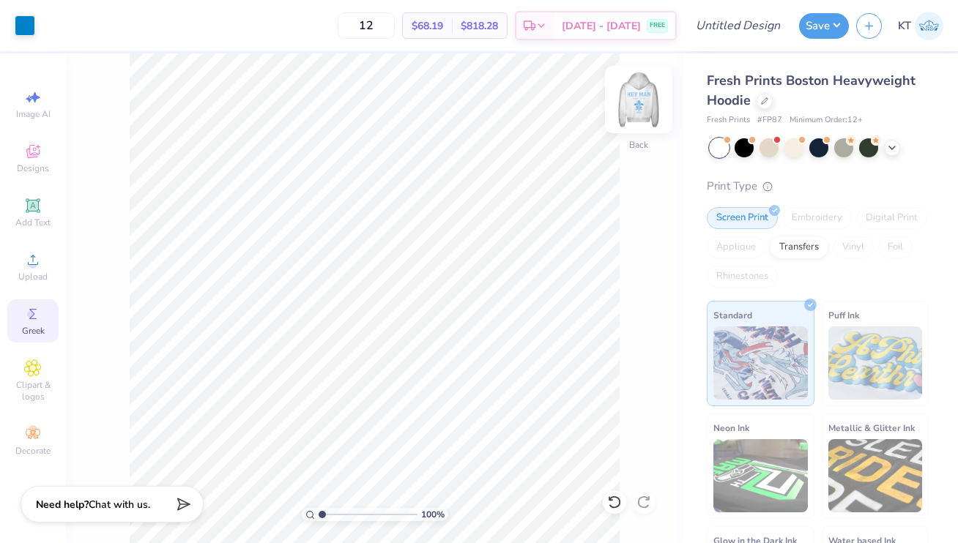
click at [640, 103] on img at bounding box center [638, 99] width 59 height 59
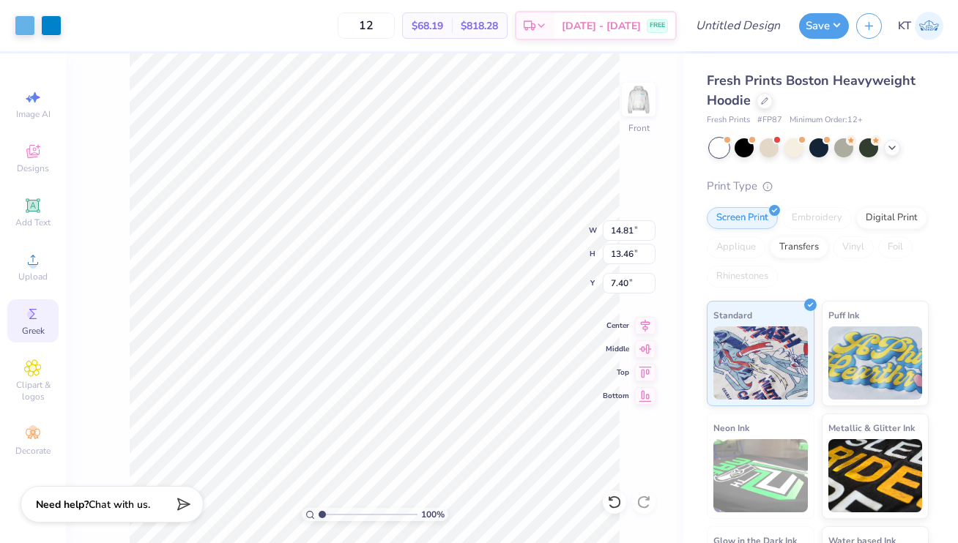
type input "14.81"
type input "13.46"
type input "7.40"
type input "7.35"
click at [641, 114] on img at bounding box center [638, 99] width 59 height 59
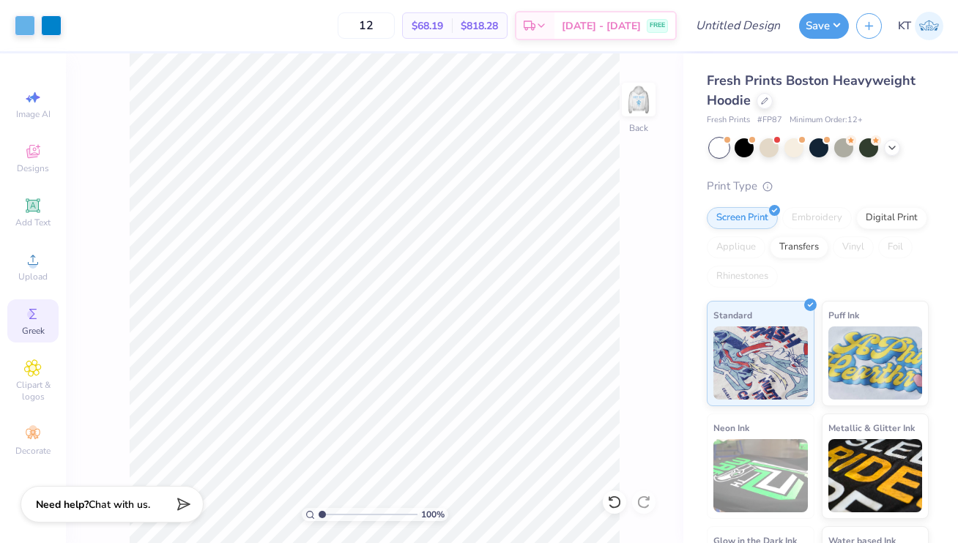
click at [641, 114] on img at bounding box center [638, 99] width 29 height 29
click at [826, 27] on button "Save" at bounding box center [824, 24] width 50 height 26
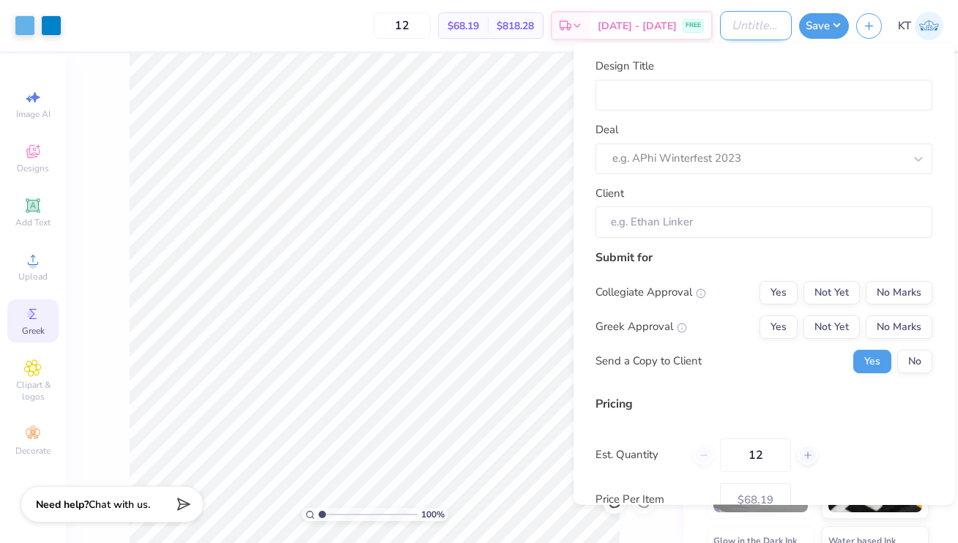
click at [743, 34] on input "Design Title" at bounding box center [756, 25] width 72 height 29
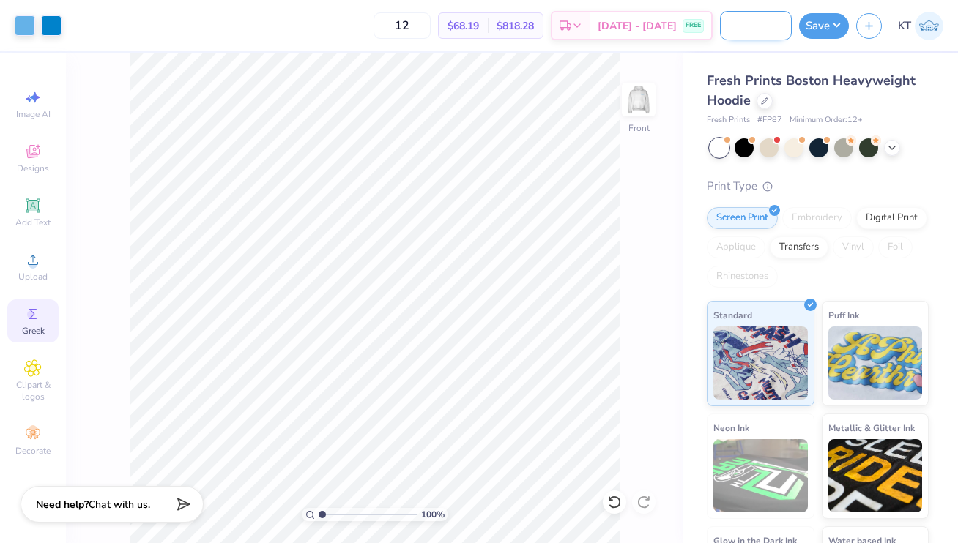
scroll to position [0, 77]
type input "Kappa Seniors Keyman"
click at [812, 21] on button "Save" at bounding box center [824, 24] width 50 height 26
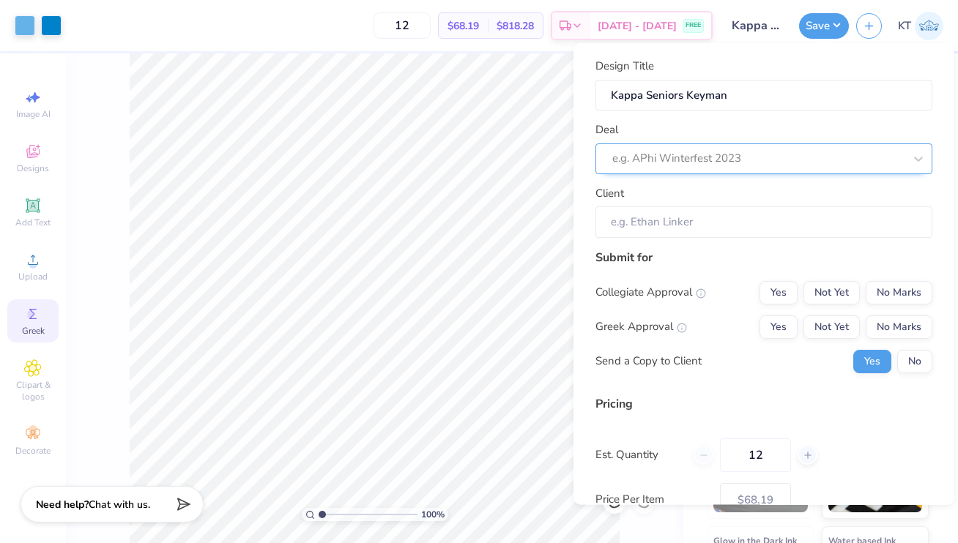
click at [750, 147] on div "e.g. APhi Winterfest 2023" at bounding box center [758, 158] width 294 height 23
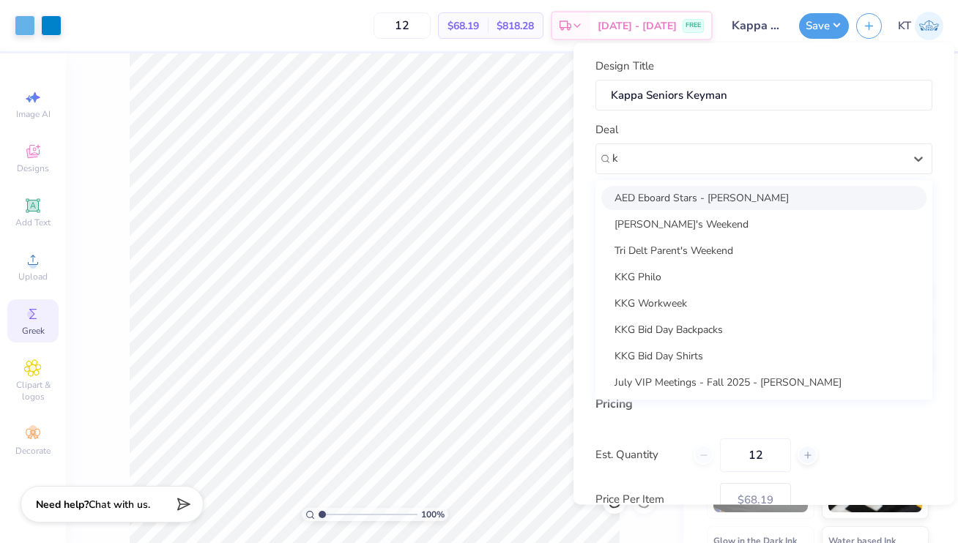
type input "k"
click at [706, 141] on div "Deal option AED Eboard Stars - Keira Zoleta focused, 1 of 11. 11 results availa…" at bounding box center [763, 148] width 337 height 53
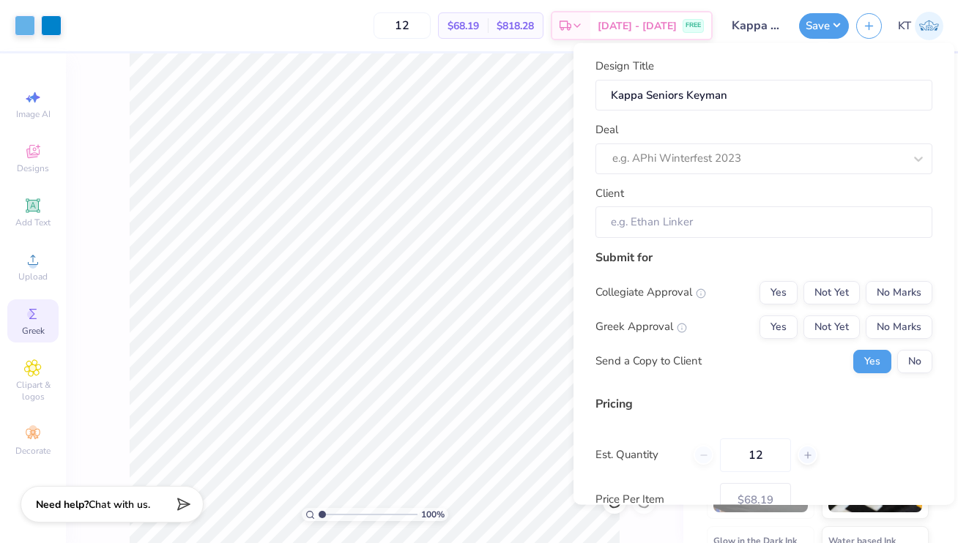
click at [851, 22] on div "Save KT" at bounding box center [878, 25] width 159 height 51
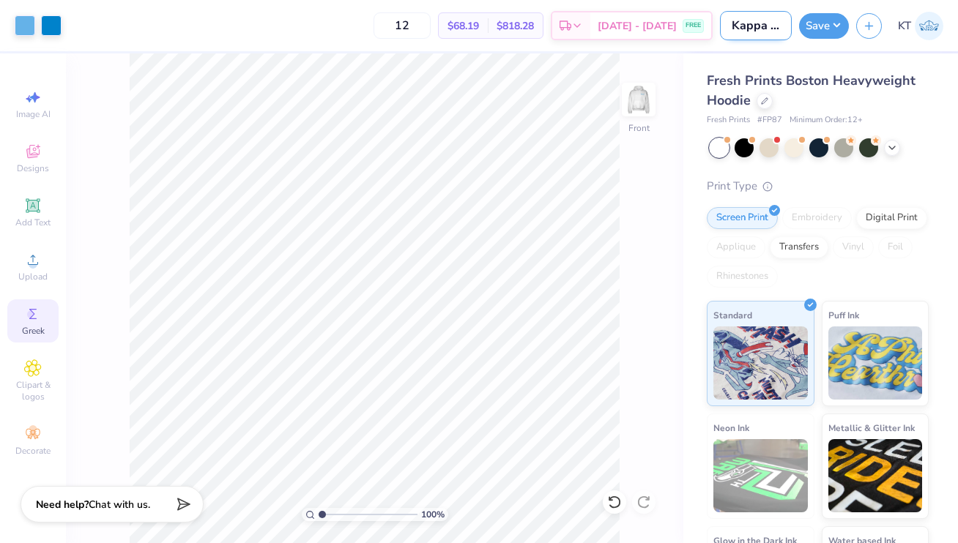
click at [779, 22] on input "Kappa Seniors Keyman" at bounding box center [756, 25] width 72 height 29
click at [821, 29] on button "Save" at bounding box center [824, 24] width 50 height 26
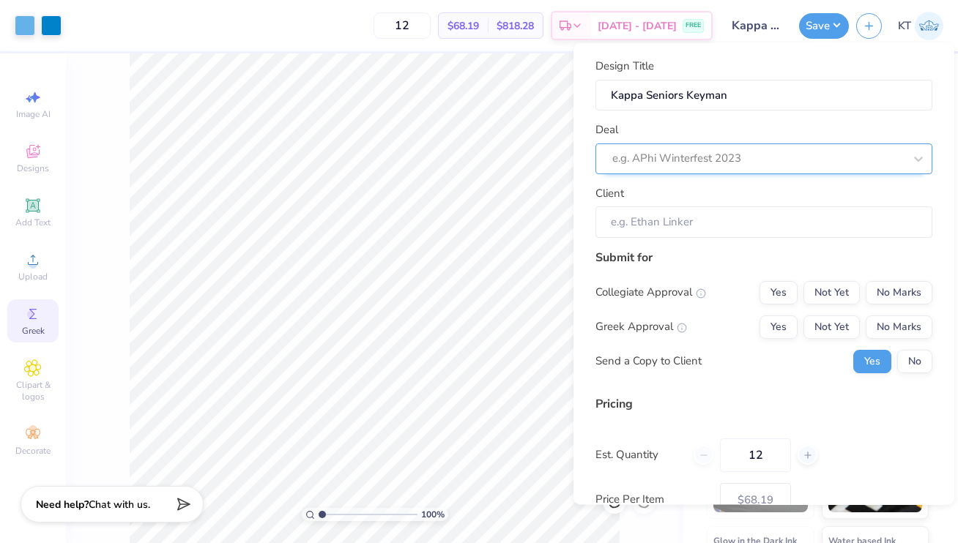
click at [798, 161] on div at bounding box center [758, 159] width 292 height 20
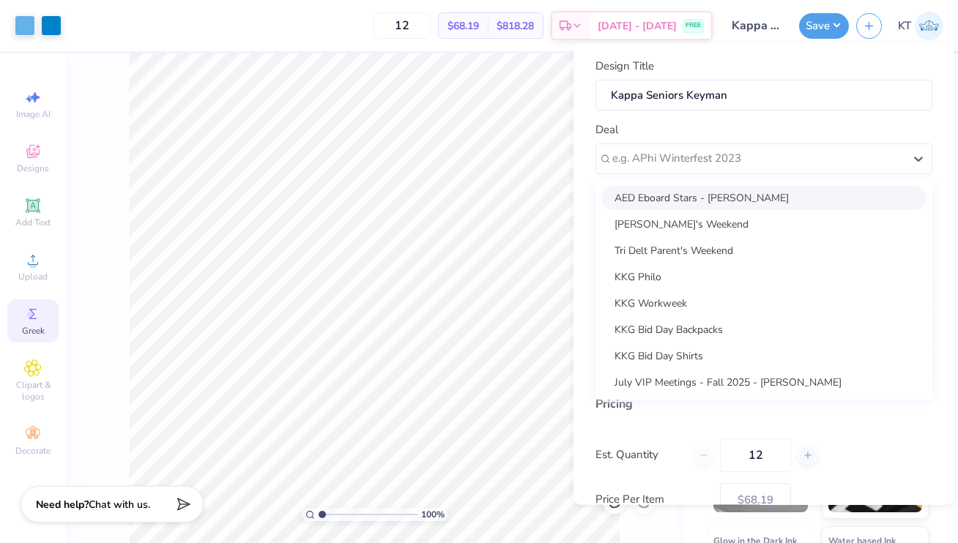
click at [749, 141] on div "Deal option AED Eboard Stars - Keira Zoleta focused, 1 of 15. 15 results availa…" at bounding box center [763, 148] width 337 height 53
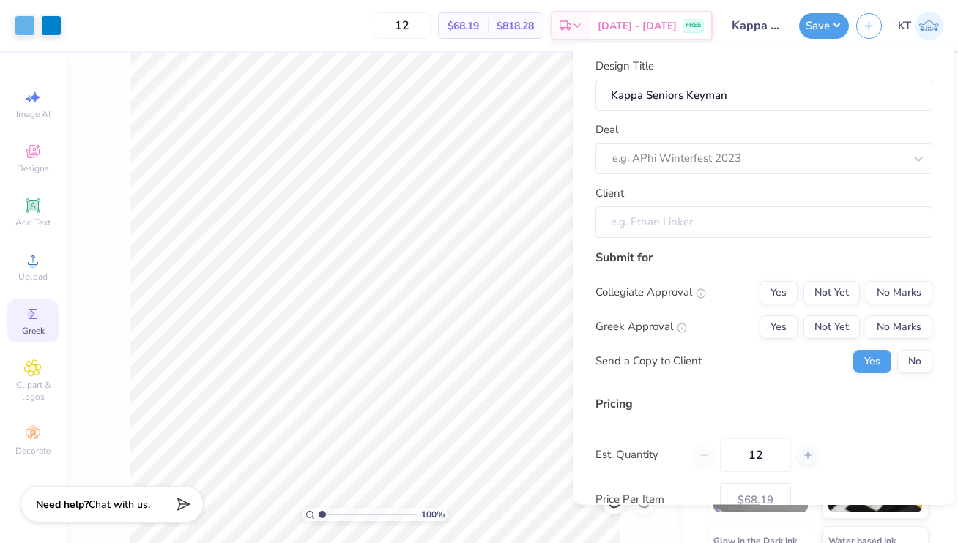
click at [751, 229] on input "Client" at bounding box center [763, 222] width 337 height 31
click at [737, 223] on input "Client" at bounding box center [763, 222] width 337 height 31
click at [675, 139] on div "Deal e.g. APhi Winterfest 2023" at bounding box center [763, 149] width 337 height 53
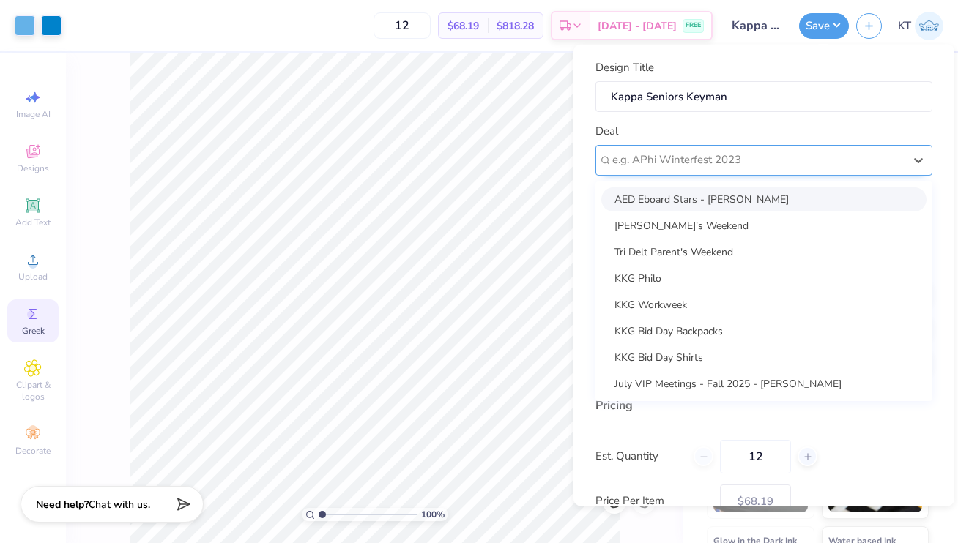
click at [675, 161] on div at bounding box center [758, 160] width 292 height 20
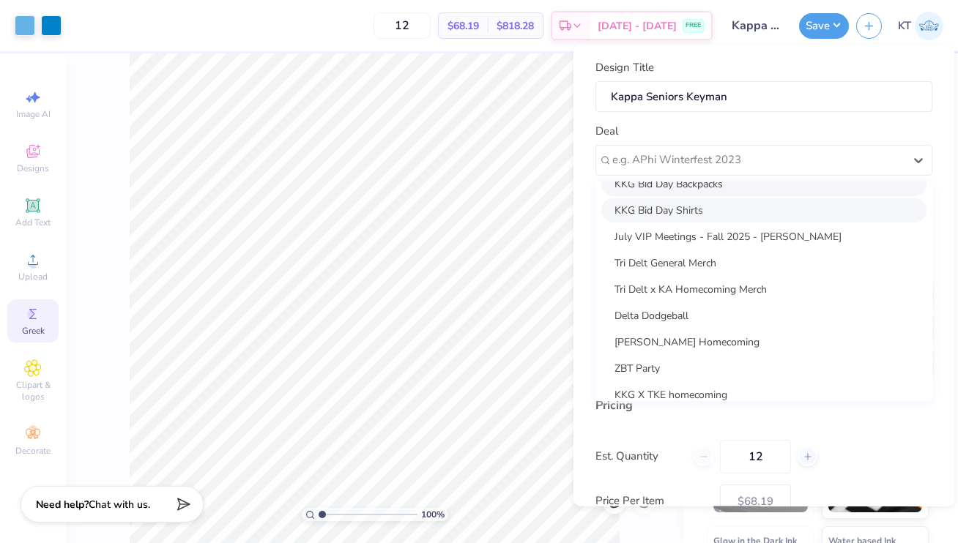
scroll to position [185, 0]
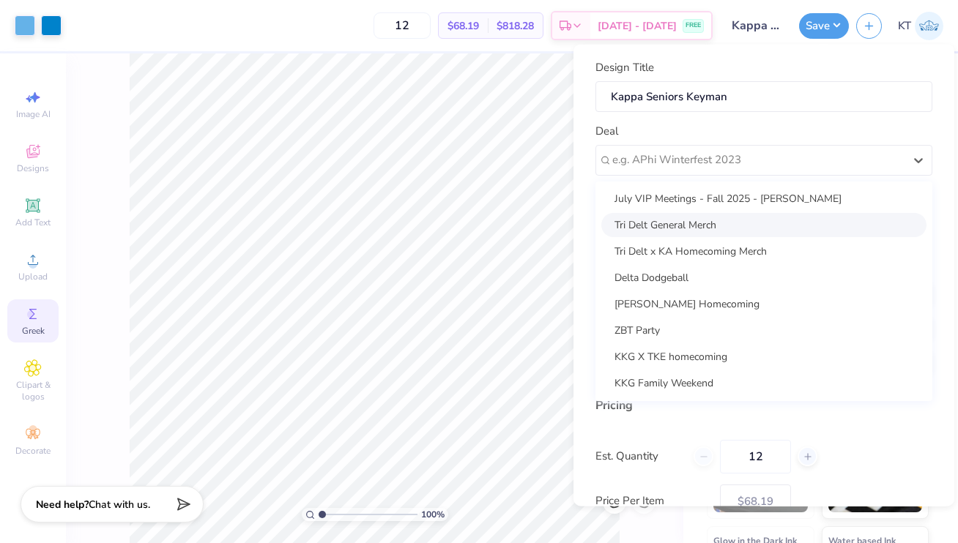
type input "l"
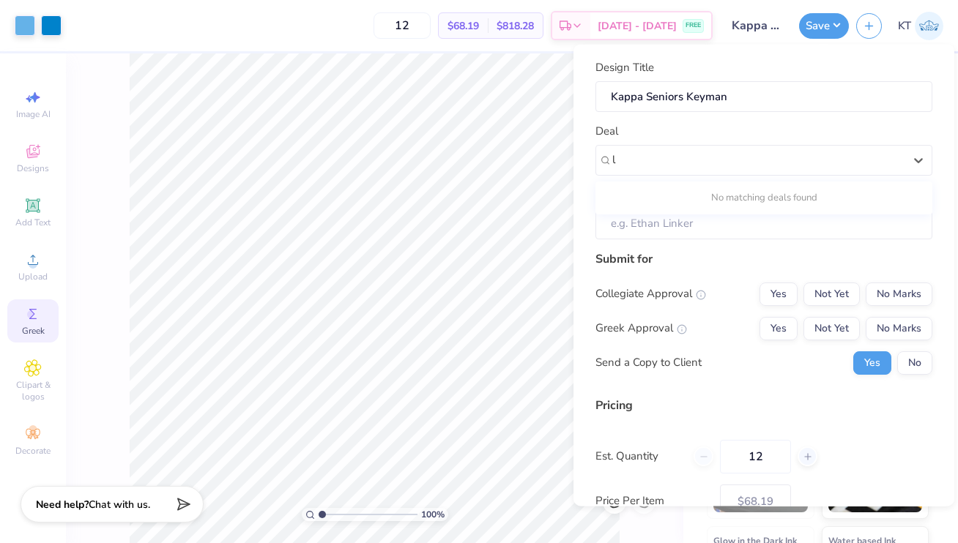
scroll to position [0, 0]
type input "key"
click at [771, 117] on div "Design Title Kappa Seniors Keyman Deal option Kappa Seniors Keyman focused, 1 o…" at bounding box center [763, 149] width 337 height 180
click at [740, 136] on div "Deal e.g. APhi Winterfest 2023" at bounding box center [763, 149] width 337 height 53
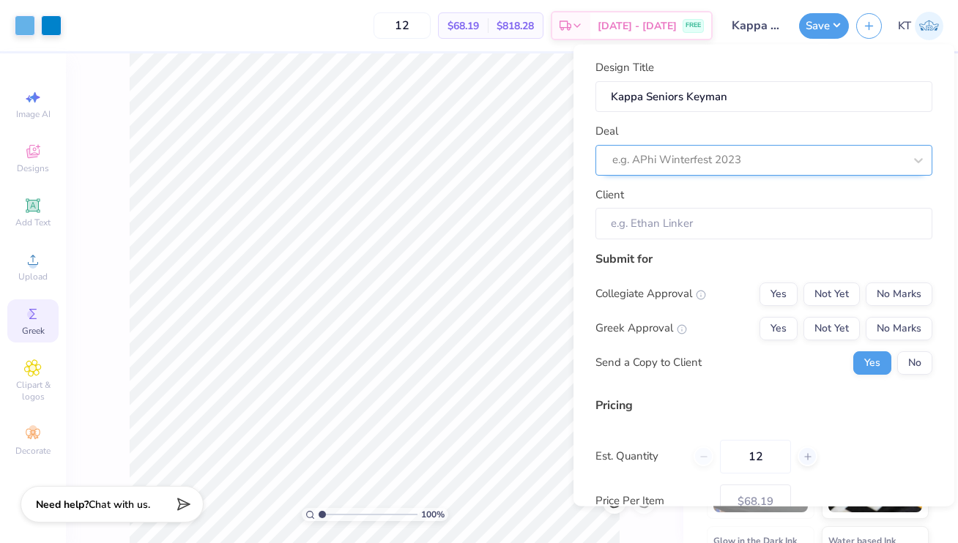
click at [734, 149] on div "e.g. APhi Winterfest 2023" at bounding box center [758, 160] width 294 height 23
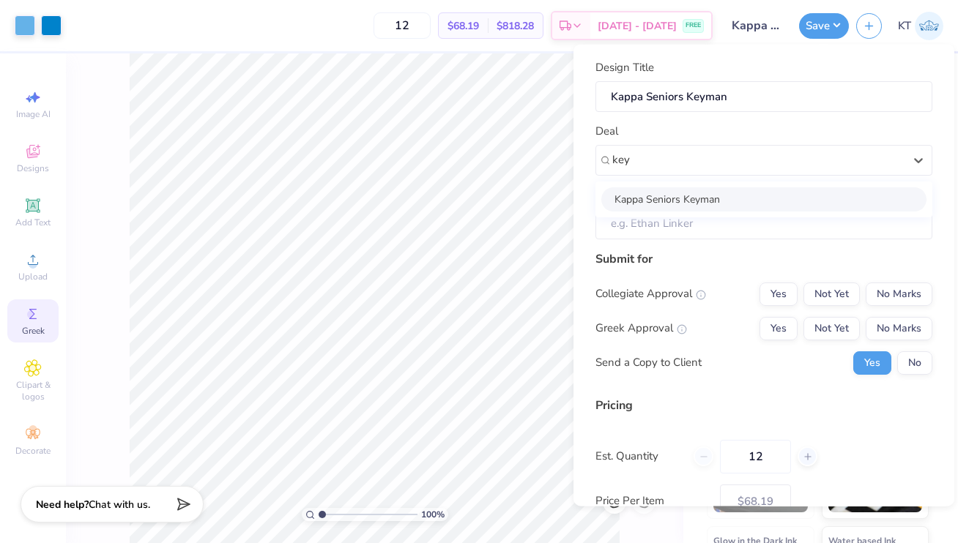
click at [702, 193] on div "Kappa Seniors Keyman" at bounding box center [763, 199] width 325 height 24
type input "key"
type input "Sophia Ader"
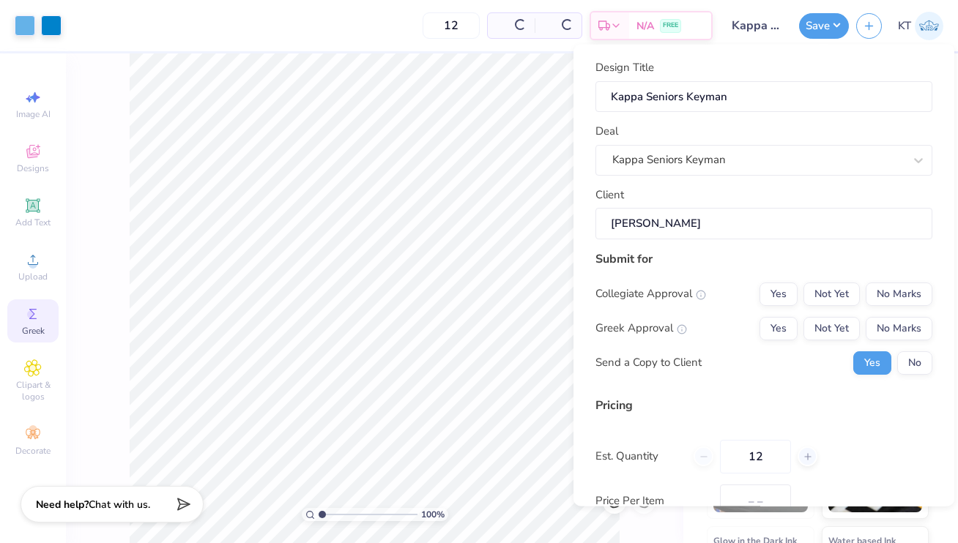
click at [694, 227] on input "Sophia Ader" at bounding box center [763, 223] width 337 height 31
click at [916, 363] on button "No" at bounding box center [914, 362] width 35 height 23
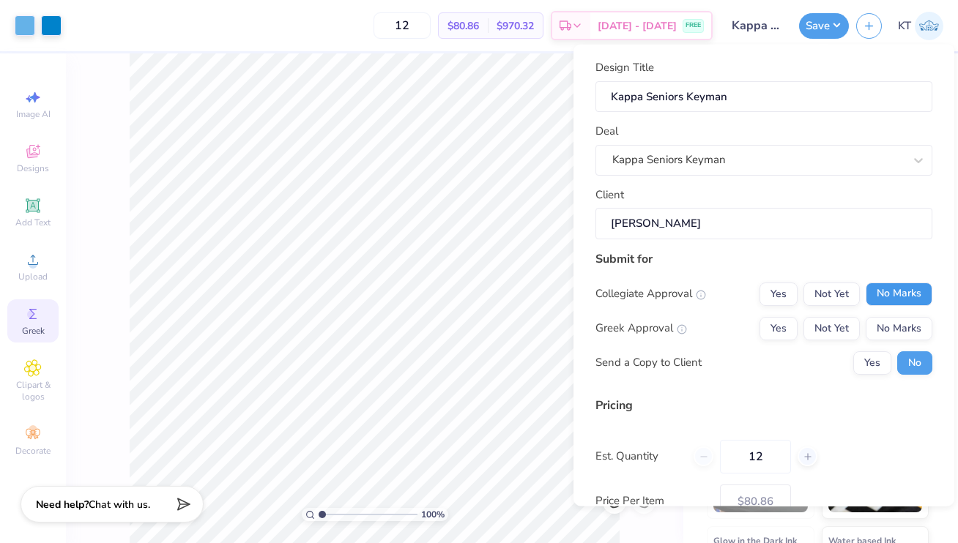
click at [877, 294] on button "No Marks" at bounding box center [899, 293] width 67 height 23
click at [800, 319] on div "Yes Not Yet No Marks" at bounding box center [846, 327] width 173 height 23
click at [785, 321] on button "Yes" at bounding box center [779, 327] width 38 height 23
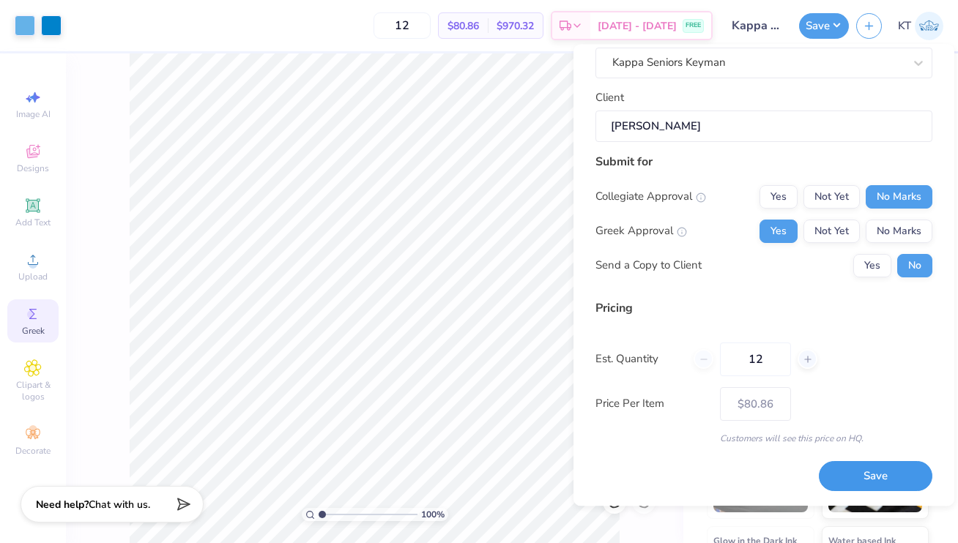
click at [839, 478] on button "Save" at bounding box center [876, 477] width 114 height 30
type input "$80.86"
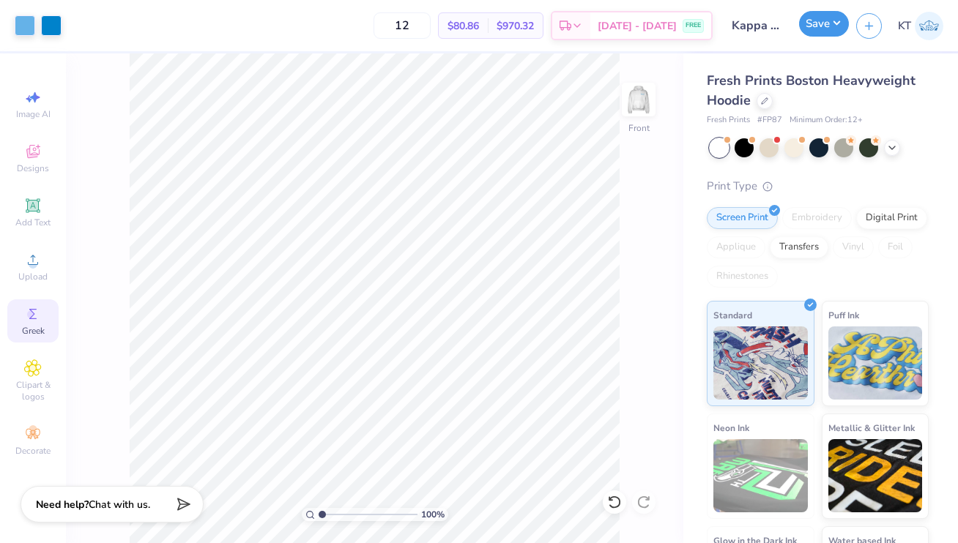
click at [828, 30] on button "Save" at bounding box center [824, 24] width 50 height 26
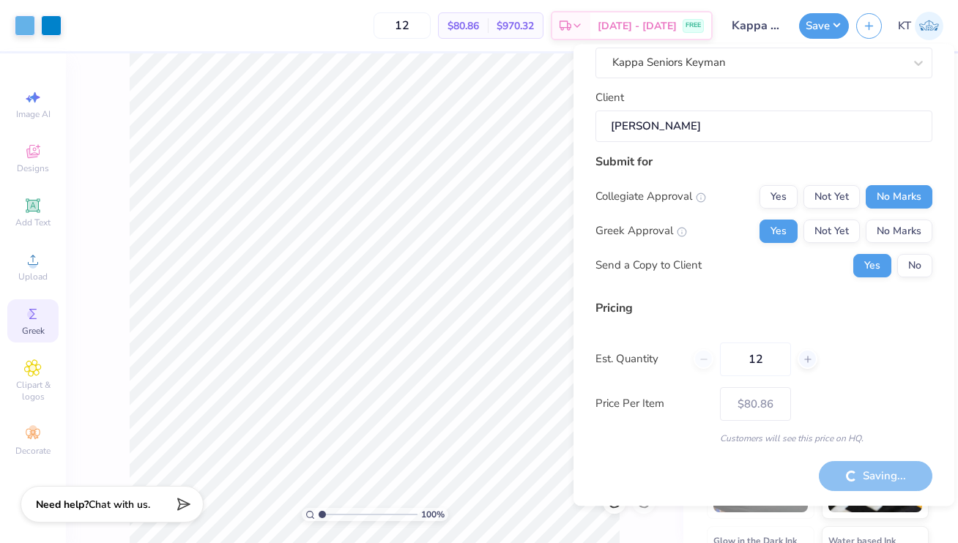
type input "– –"
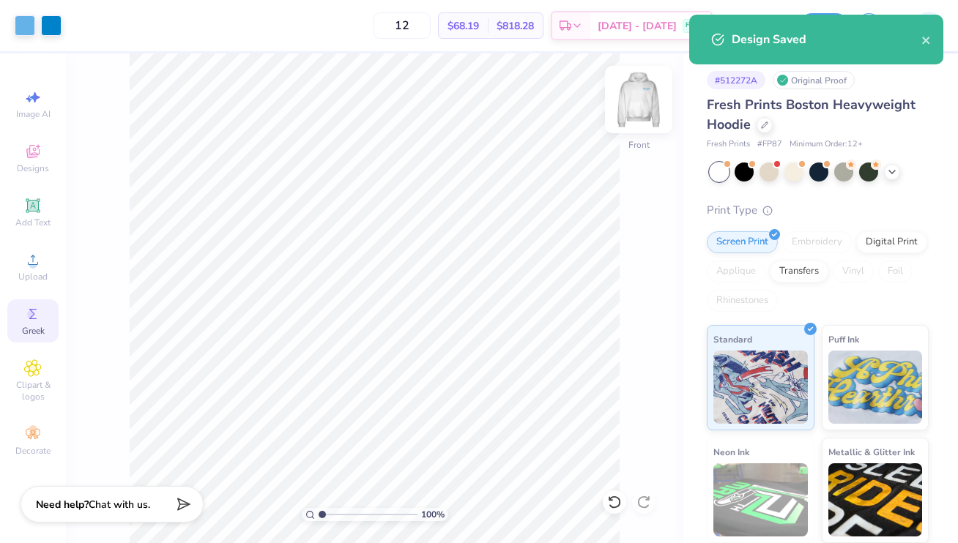
click at [647, 103] on img at bounding box center [638, 99] width 59 height 59
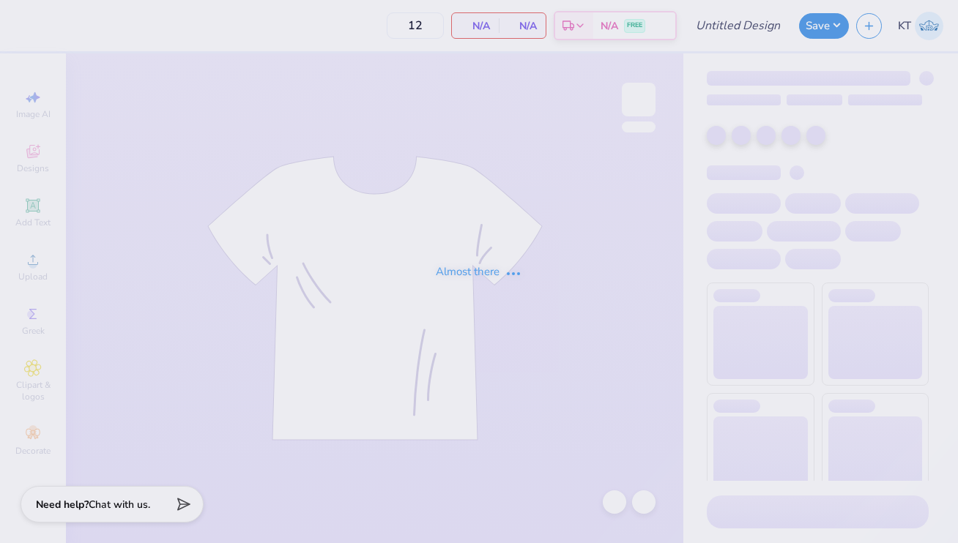
click at [476, 241] on div "Almost there" at bounding box center [479, 271] width 958 height 543
type input "Kappa Seniors Keyman"
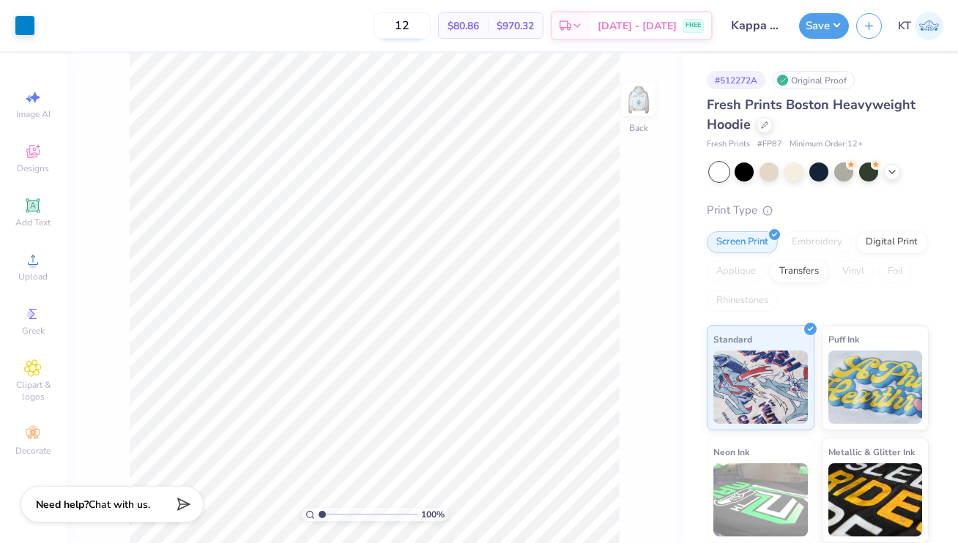
click at [431, 29] on input "12" at bounding box center [402, 25] width 57 height 26
type input "1"
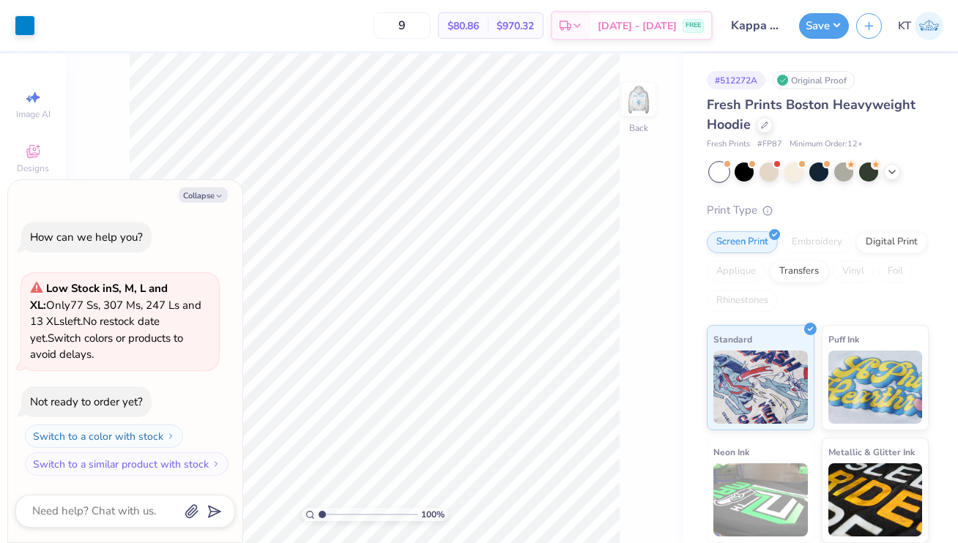
type input "12"
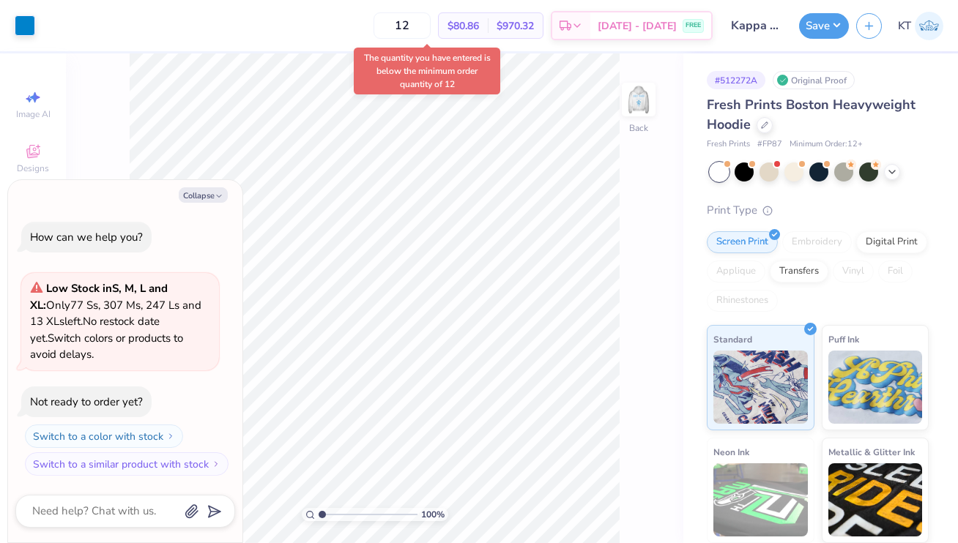
click at [335, 27] on div "12 $80.86 Per Item $970.32 Total Est. Delivery [DATE] - [DATE] FREE" at bounding box center [377, 25] width 670 height 51
click at [196, 195] on button "Collapse" at bounding box center [203, 195] width 49 height 15
type textarea "x"
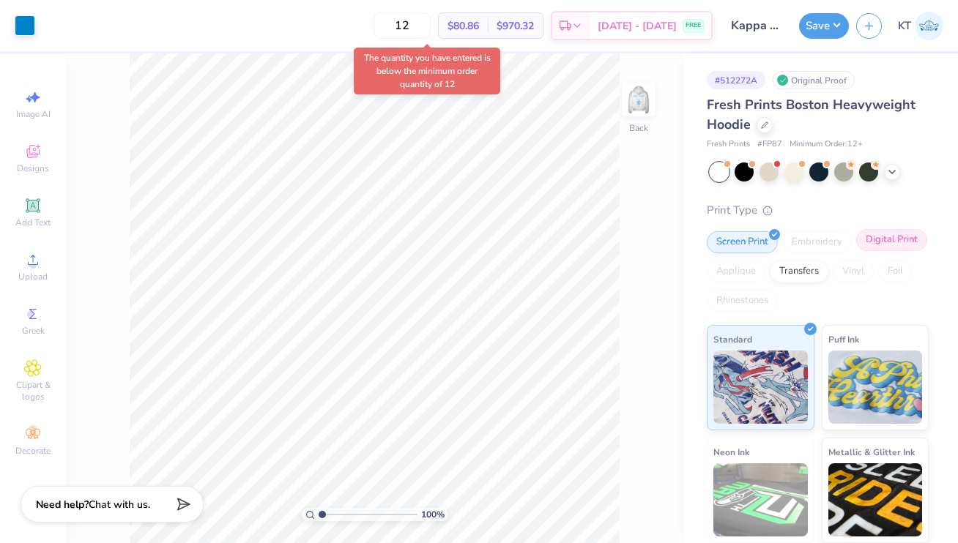
click at [886, 239] on div "Digital Print" at bounding box center [891, 240] width 71 height 22
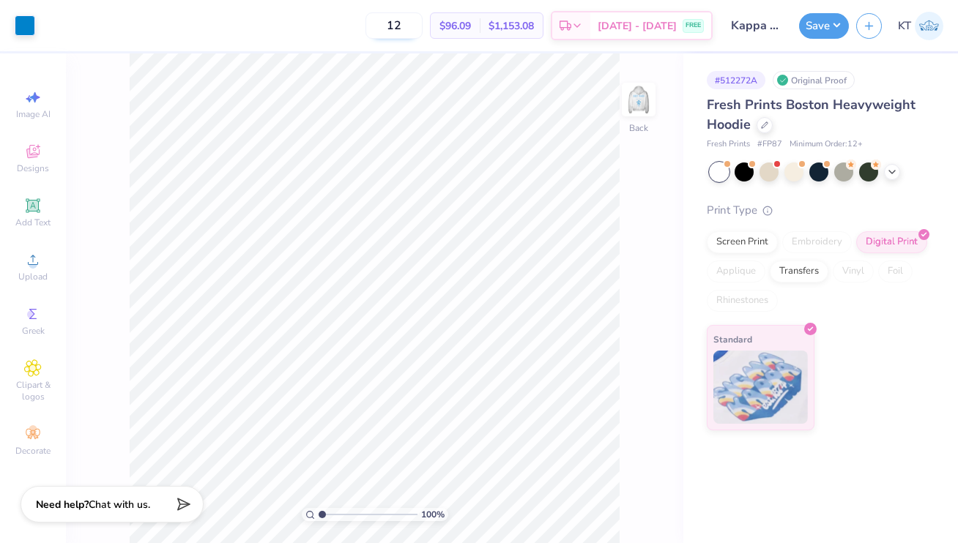
click at [423, 36] on input "12" at bounding box center [393, 25] width 57 height 26
type input "1"
type input "12"
click at [332, 25] on div "12 $96.09 Per Item $1,153.08 Total Est. Delivery [DATE] - [DATE] FREE" at bounding box center [377, 25] width 670 height 51
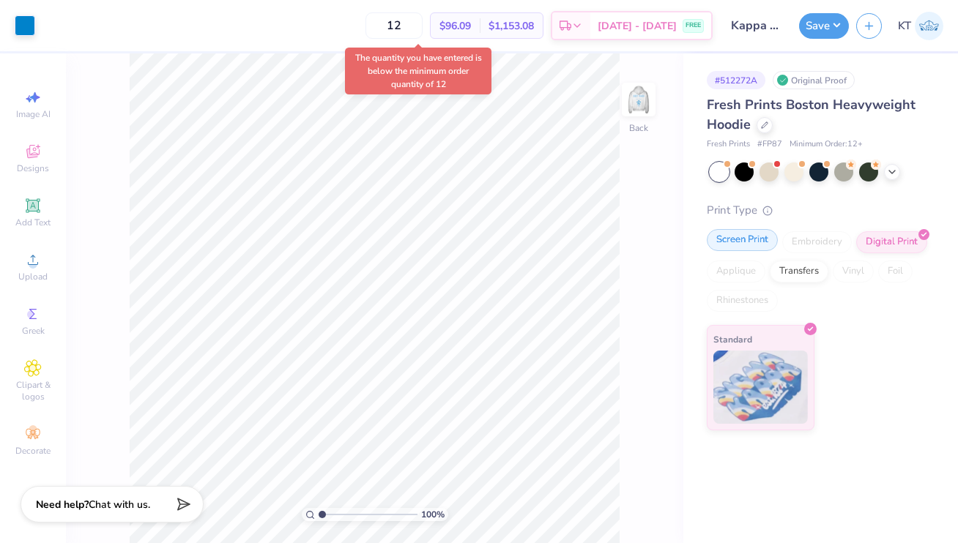
click at [745, 237] on div "Screen Print" at bounding box center [742, 240] width 71 height 22
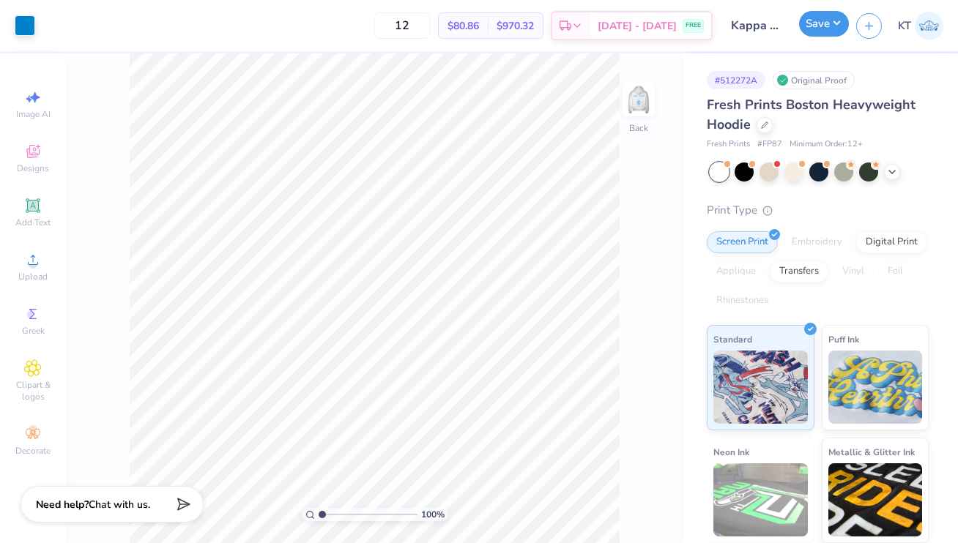
click at [835, 21] on button "Save" at bounding box center [824, 24] width 50 height 26
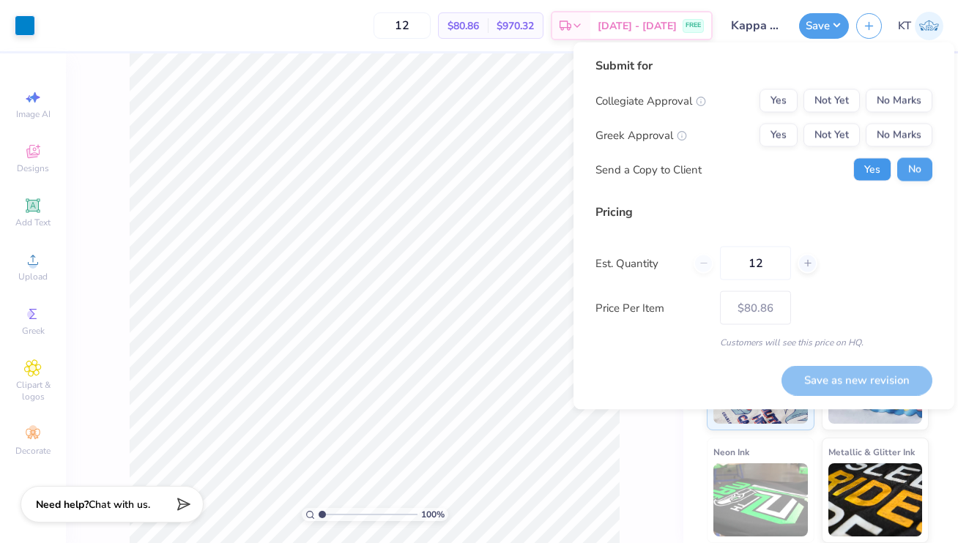
click at [864, 179] on button "Yes" at bounding box center [872, 169] width 38 height 23
click at [778, 140] on button "Yes" at bounding box center [779, 135] width 38 height 23
click at [369, 40] on div "12 $80.86 Per Item $970.32 Total Est. Delivery [DATE] - [DATE] FREE" at bounding box center [377, 25] width 670 height 51
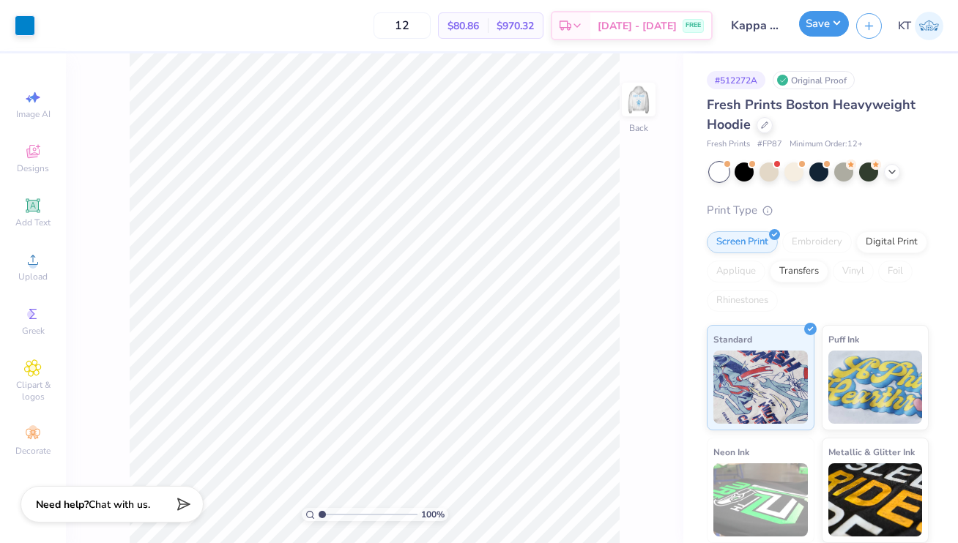
click at [818, 29] on button "Save" at bounding box center [824, 24] width 50 height 26
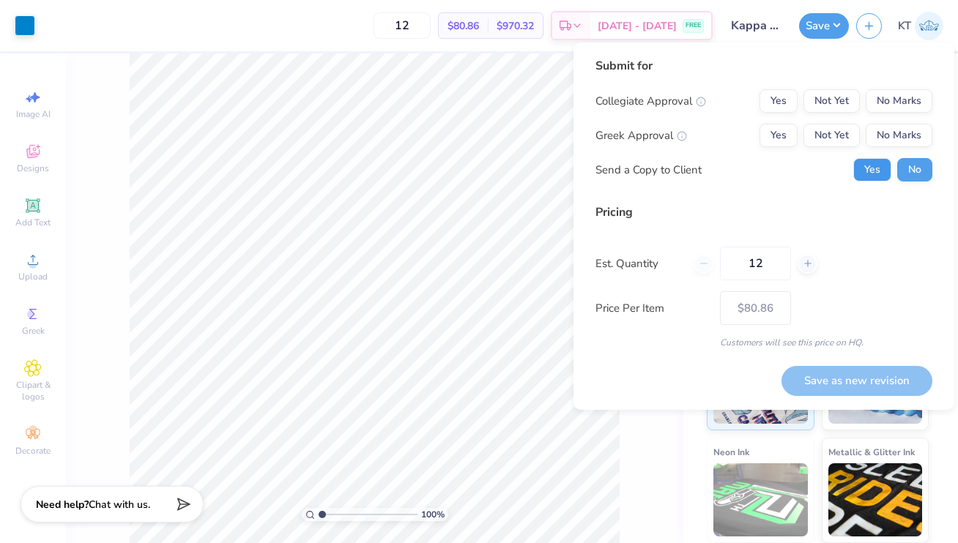
click at [880, 168] on button "Yes" at bounding box center [872, 169] width 38 height 23
click at [787, 139] on button "Yes" at bounding box center [779, 135] width 38 height 23
click at [898, 102] on button "No Marks" at bounding box center [899, 100] width 67 height 23
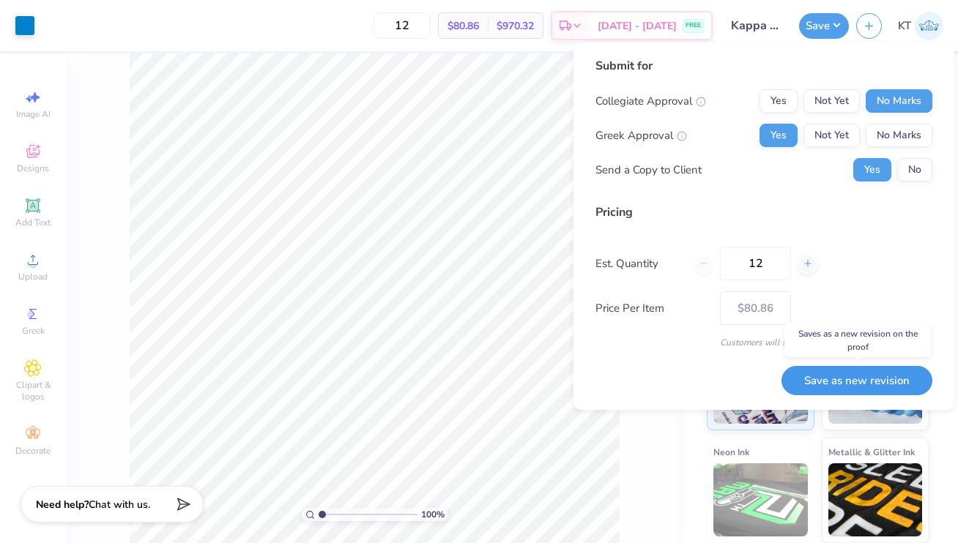
click at [842, 373] on button "Save as new revision" at bounding box center [857, 381] width 151 height 30
type input "$80.86"
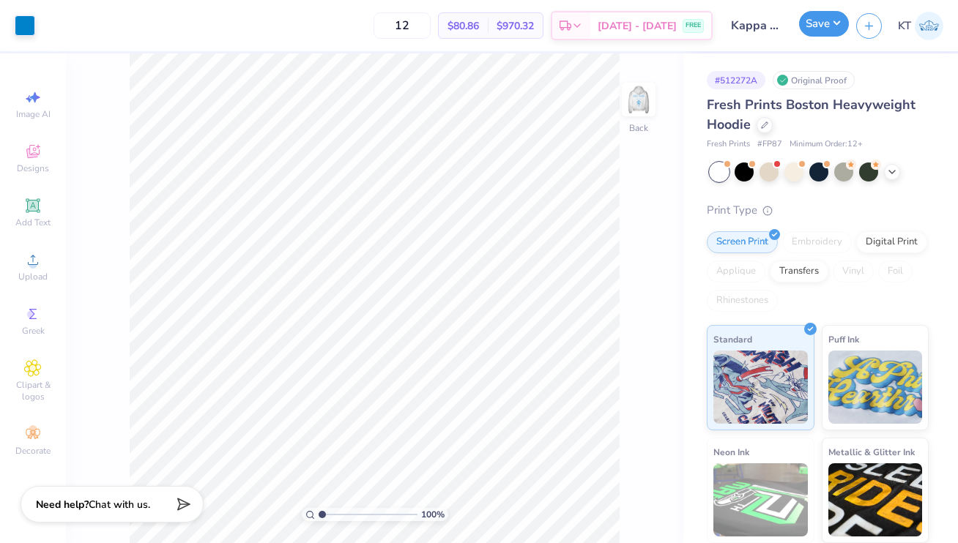
click at [837, 26] on button "Save" at bounding box center [824, 24] width 50 height 26
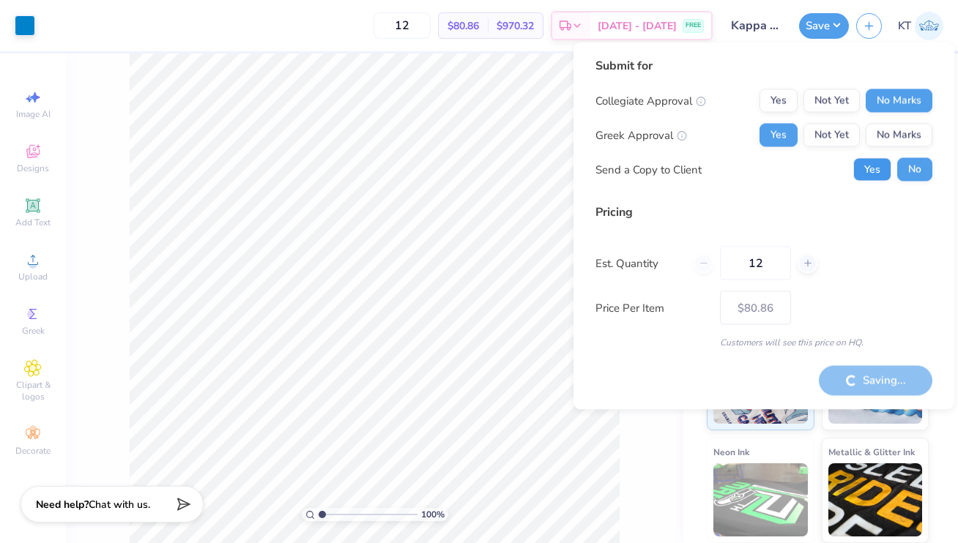
click at [872, 162] on button "Yes" at bounding box center [872, 169] width 38 height 23
click at [854, 371] on div "Saving..." at bounding box center [876, 380] width 114 height 30
click at [828, 20] on button "Save" at bounding box center [824, 24] width 50 height 26
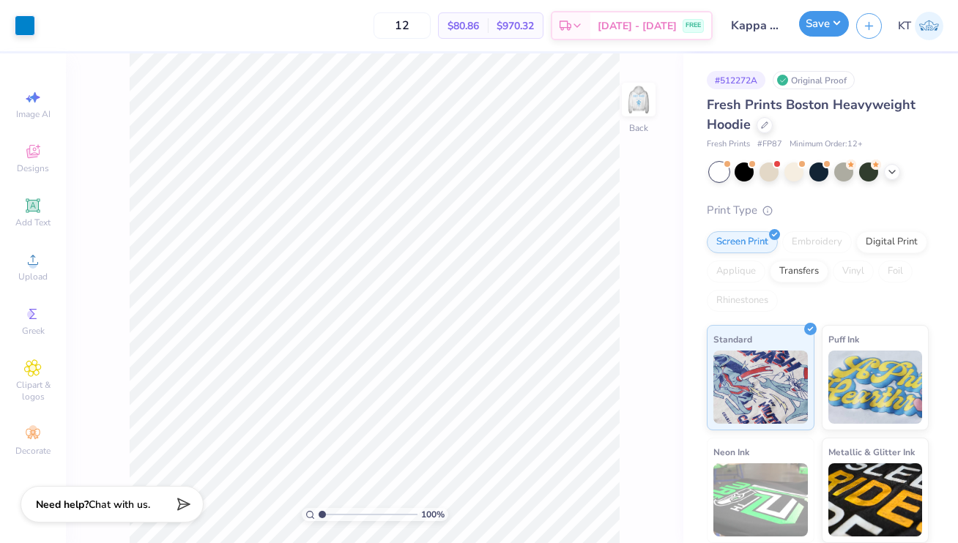
click at [828, 20] on button "Save" at bounding box center [824, 24] width 50 height 26
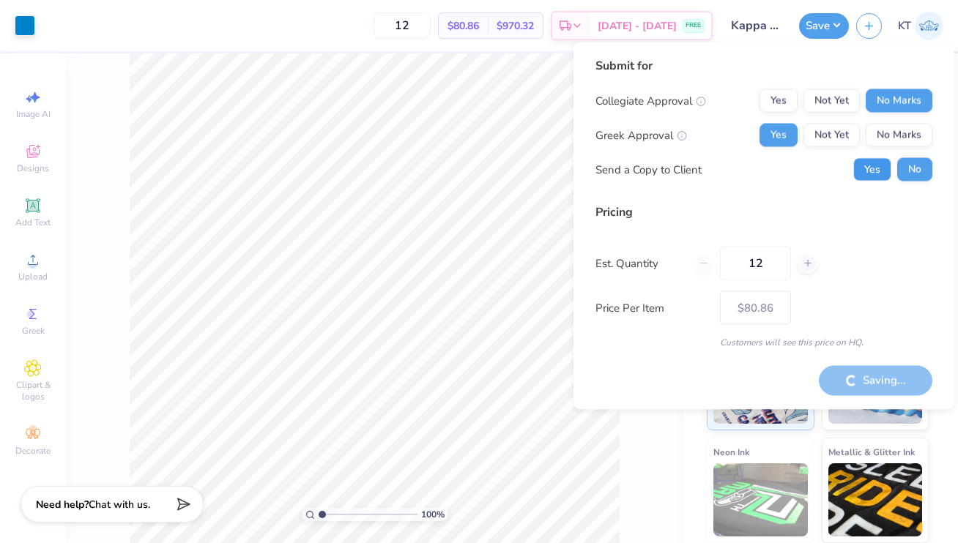
click at [886, 167] on button "Yes" at bounding box center [872, 169] width 38 height 23
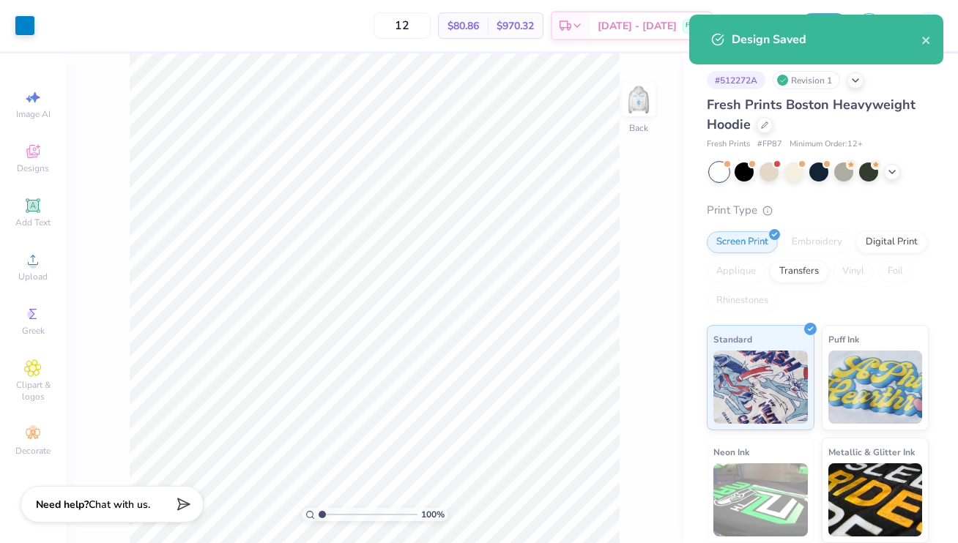
click at [933, 41] on div "Design Saved" at bounding box center [816, 40] width 254 height 50
click at [919, 41] on div "Design Saved" at bounding box center [827, 40] width 190 height 18
click at [923, 41] on icon "close" at bounding box center [926, 40] width 10 height 12
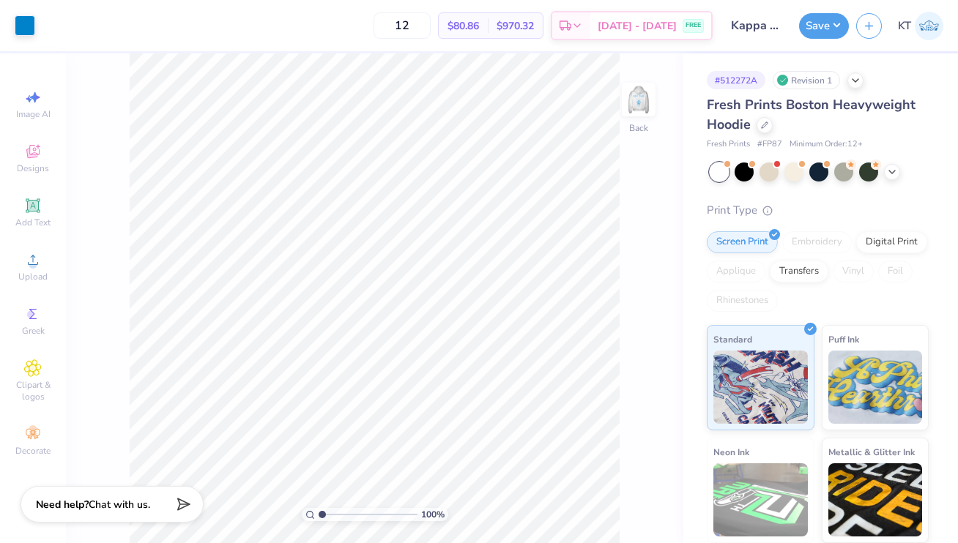
click at [804, 31] on div "Design Saved" at bounding box center [816, 45] width 260 height 67
click at [817, 26] on button "Save" at bounding box center [824, 24] width 50 height 26
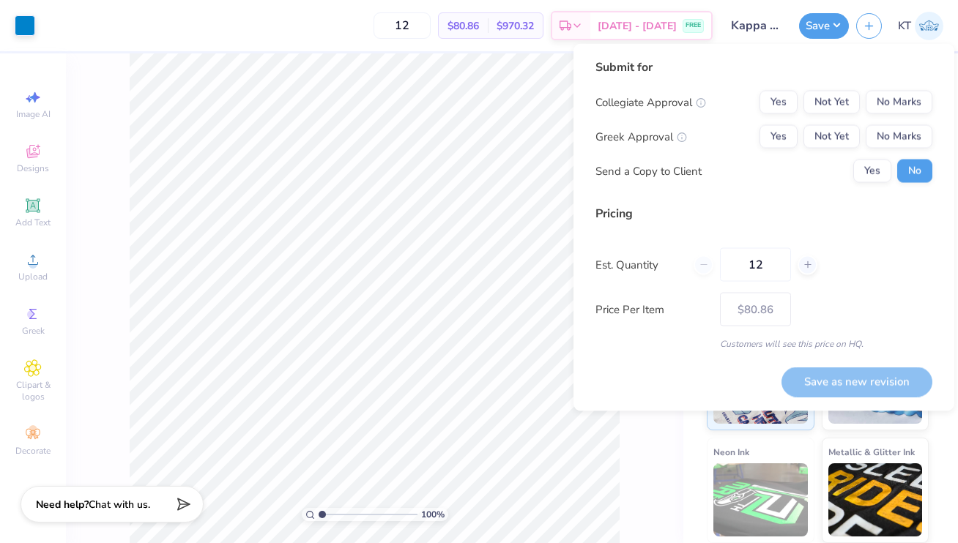
click at [873, 182] on div "Submit for Collegiate Approval Yes Not Yet No Marks Greek Approval Yes Not Yet …" at bounding box center [763, 127] width 337 height 136
click at [873, 174] on button "Yes" at bounding box center [872, 171] width 38 height 23
click at [782, 142] on button "Yes" at bounding box center [779, 136] width 38 height 23
click at [932, 101] on div "Submit for Collegiate Approval Yes Not Yet No Marks Greek Approval Yes Not Yet …" at bounding box center [764, 228] width 381 height 368
click at [926, 103] on button "No Marks" at bounding box center [899, 102] width 67 height 23
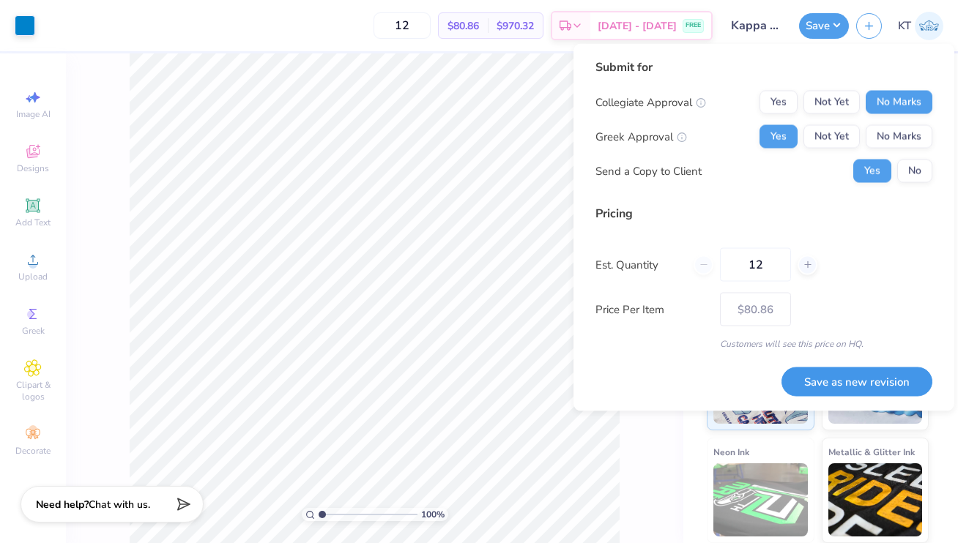
click at [858, 385] on button "Save as new revision" at bounding box center [857, 382] width 151 height 30
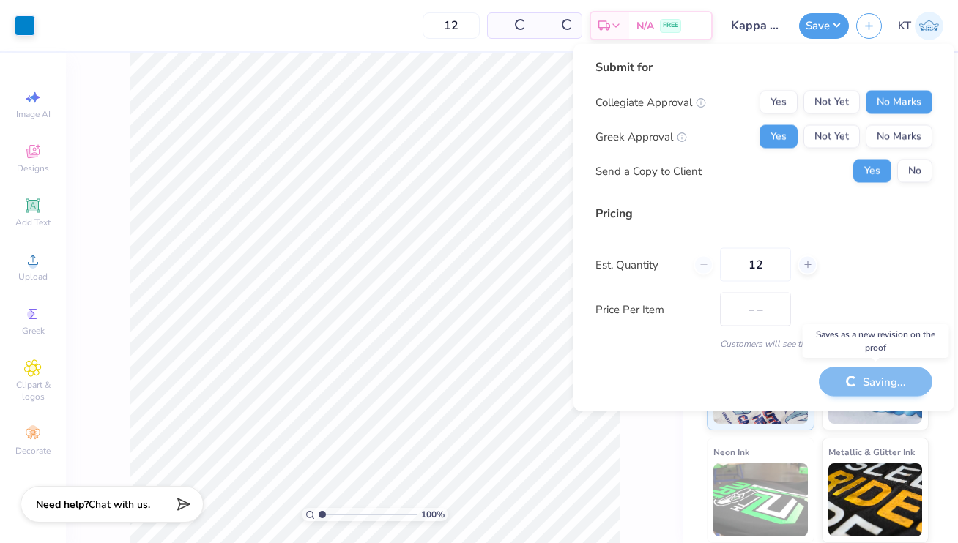
type input "$80.86"
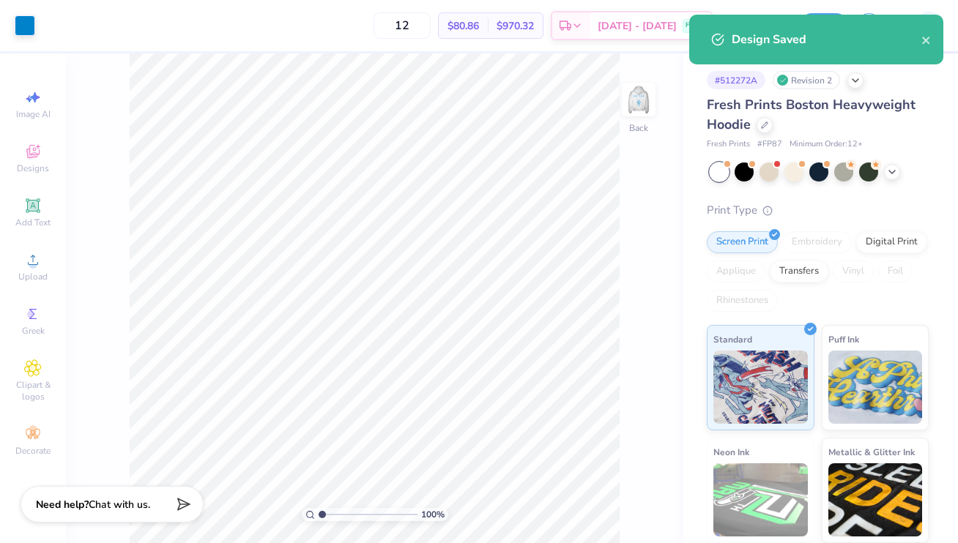
click at [934, 42] on div "Design Saved" at bounding box center [816, 40] width 254 height 50
click at [927, 42] on icon "close" at bounding box center [925, 40] width 7 height 7
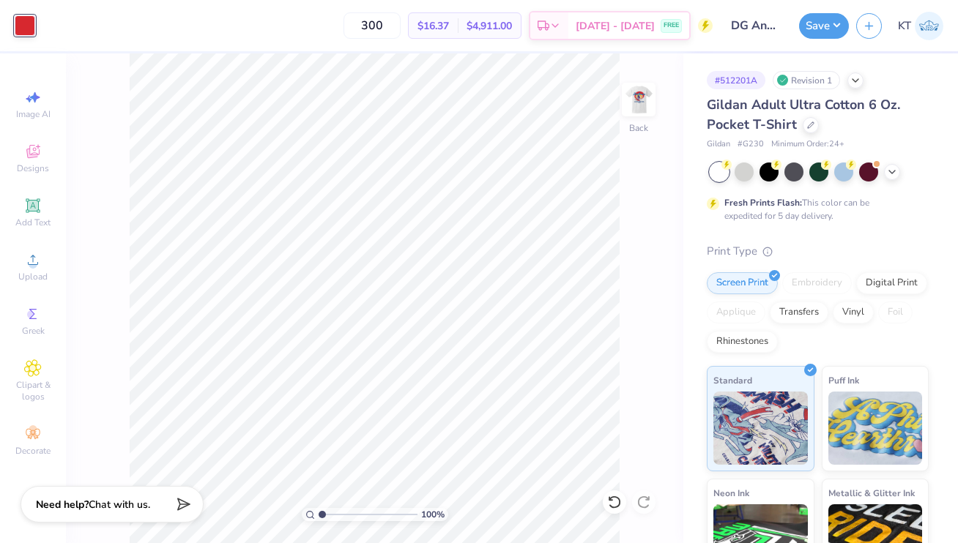
click at [647, 111] on img at bounding box center [638, 99] width 29 height 29
click at [636, 114] on img at bounding box center [638, 99] width 59 height 59
click at [630, 96] on img at bounding box center [638, 99] width 59 height 59
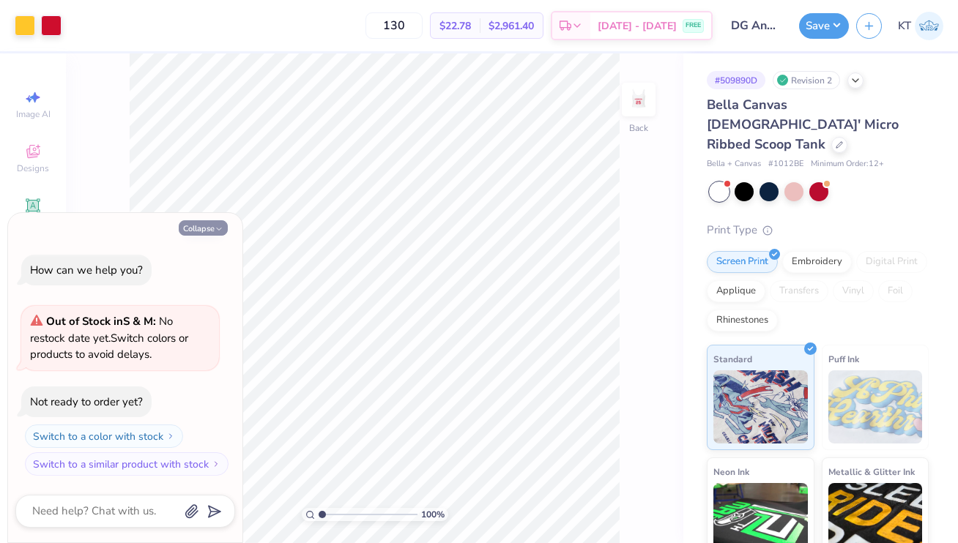
click at [216, 223] on button "Collapse" at bounding box center [203, 227] width 49 height 15
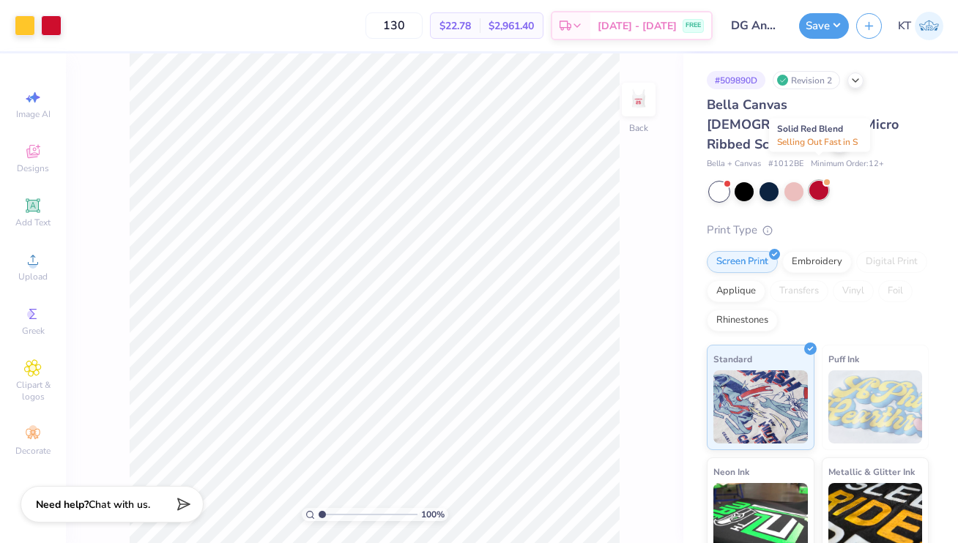
click at [819, 181] on div at bounding box center [818, 190] width 19 height 19
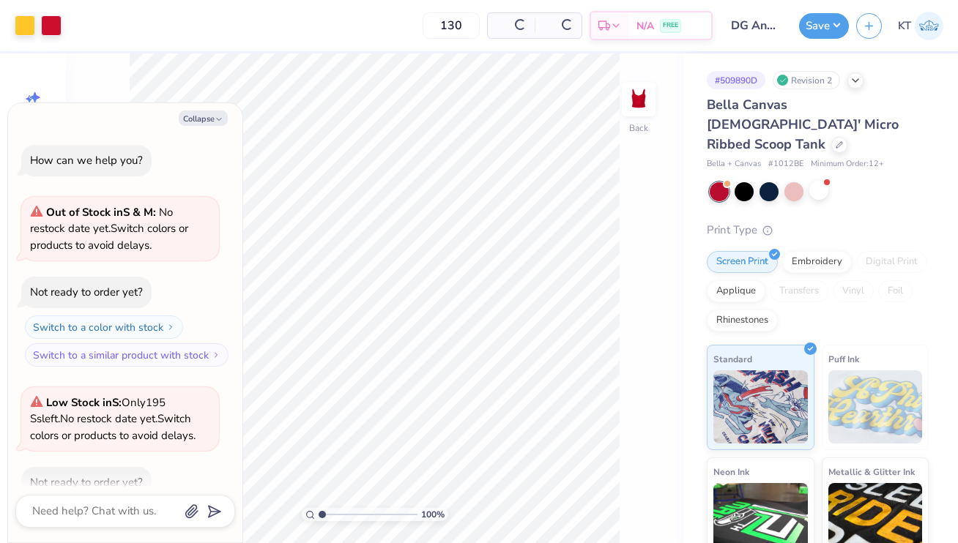
scroll to position [81, 0]
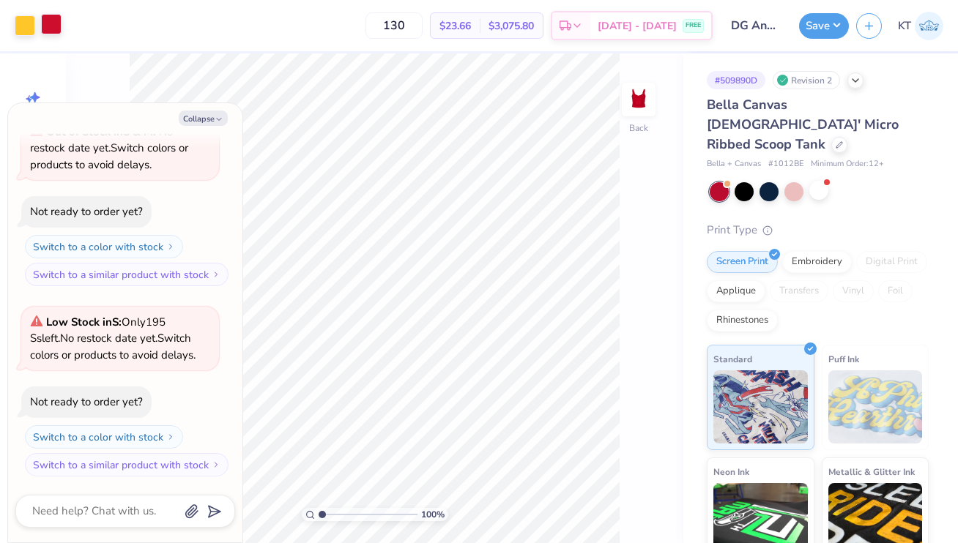
click at [41, 26] on div at bounding box center [51, 24] width 21 height 21
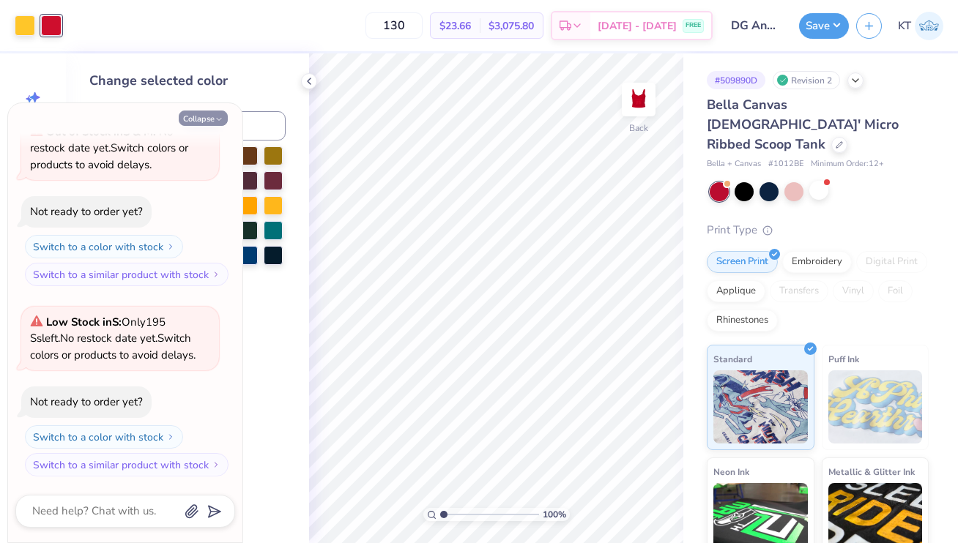
click at [217, 114] on button "Collapse" at bounding box center [203, 118] width 49 height 15
type textarea "x"
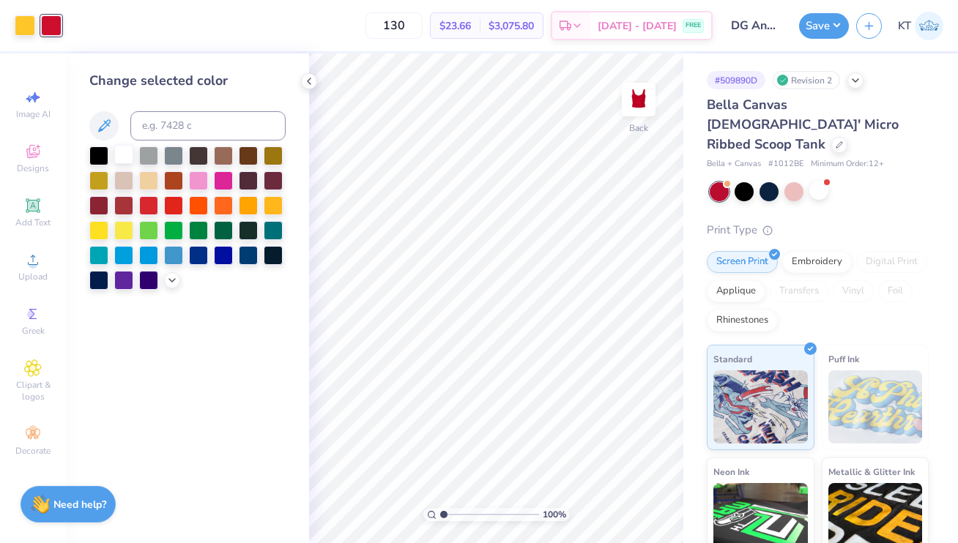
click at [121, 163] on div at bounding box center [123, 154] width 19 height 19
click at [311, 79] on icon at bounding box center [309, 81] width 12 height 12
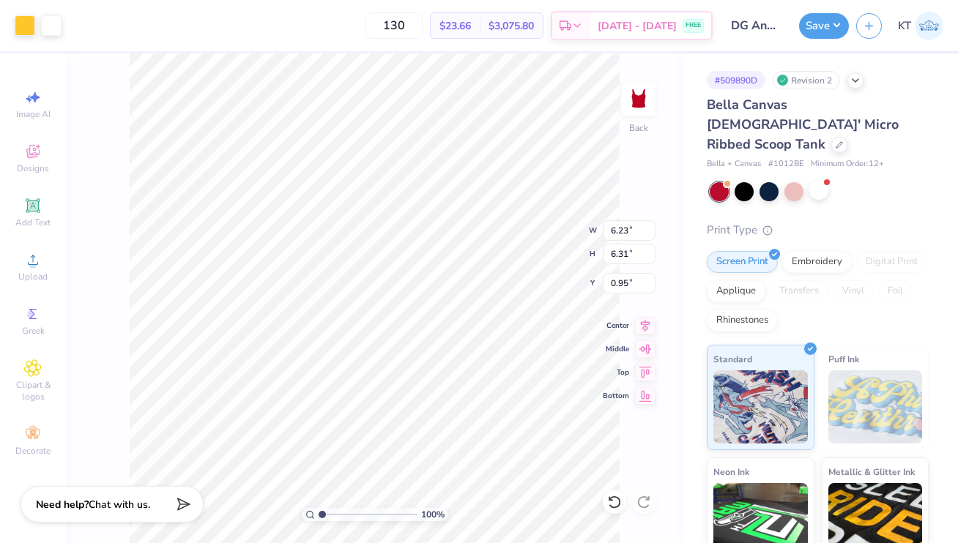
type input "1.09"
click at [647, 108] on img at bounding box center [638, 99] width 59 height 59
click at [26, 30] on div at bounding box center [25, 24] width 21 height 21
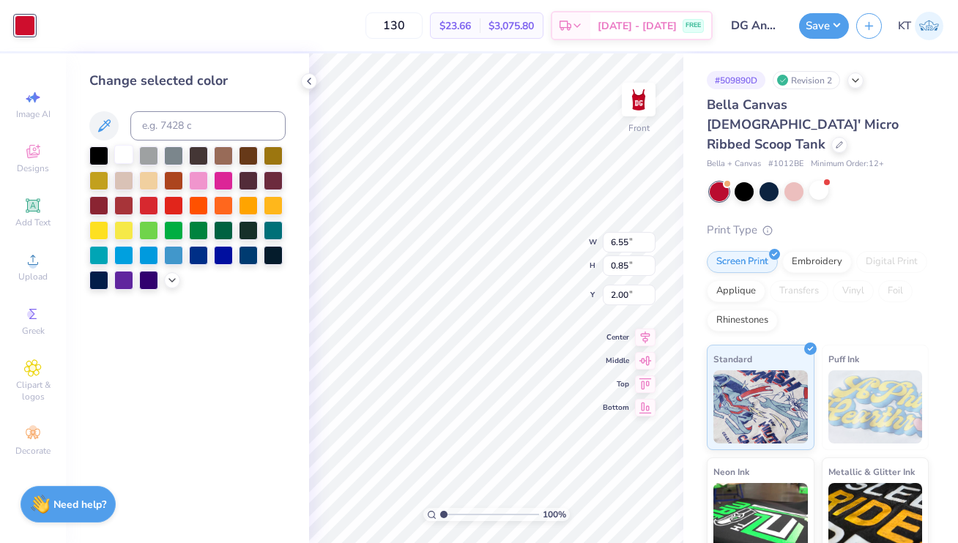
click at [126, 158] on div at bounding box center [123, 154] width 19 height 19
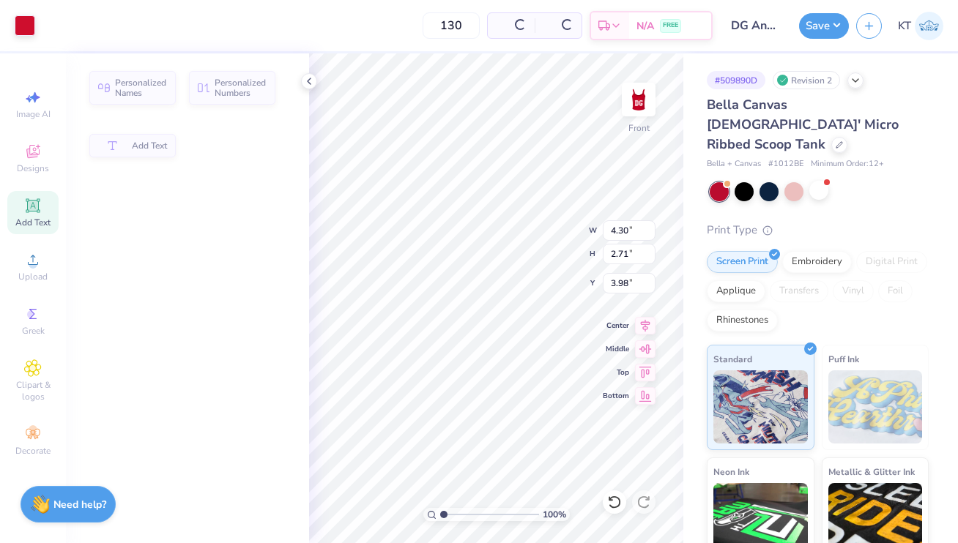
type input "4.30"
type input "2.71"
type input "3.98"
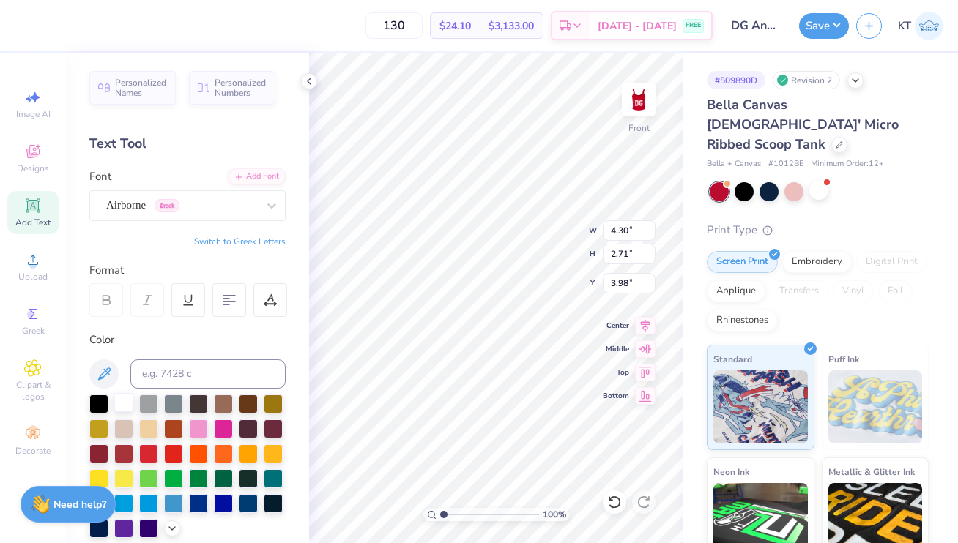
click at [114, 402] on div at bounding box center [123, 402] width 19 height 19
click at [313, 88] on div at bounding box center [309, 81] width 16 height 16
type input "4.06"
click at [309, 83] on polyline at bounding box center [309, 81] width 3 height 6
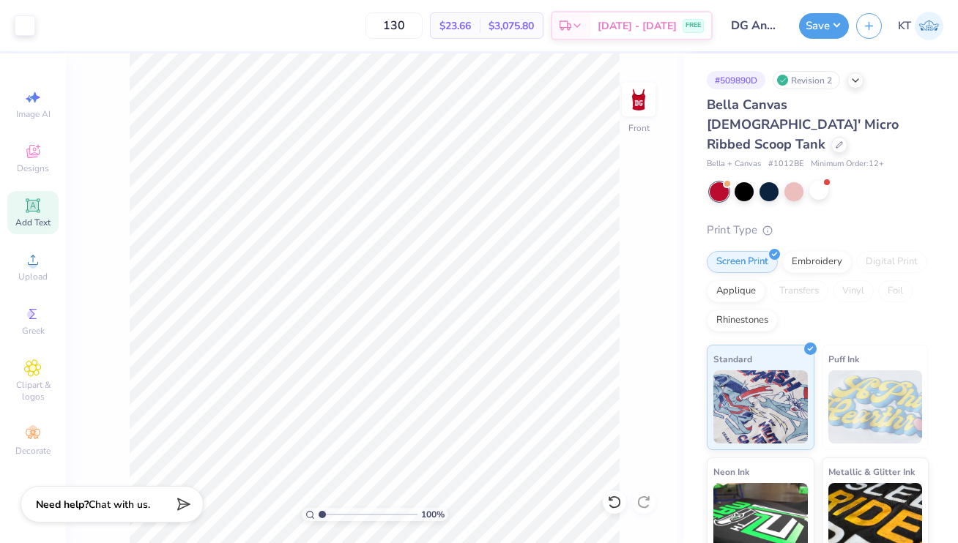
click at [634, 105] on img at bounding box center [638, 99] width 29 height 29
click at [810, 34] on button "Save" at bounding box center [824, 24] width 50 height 26
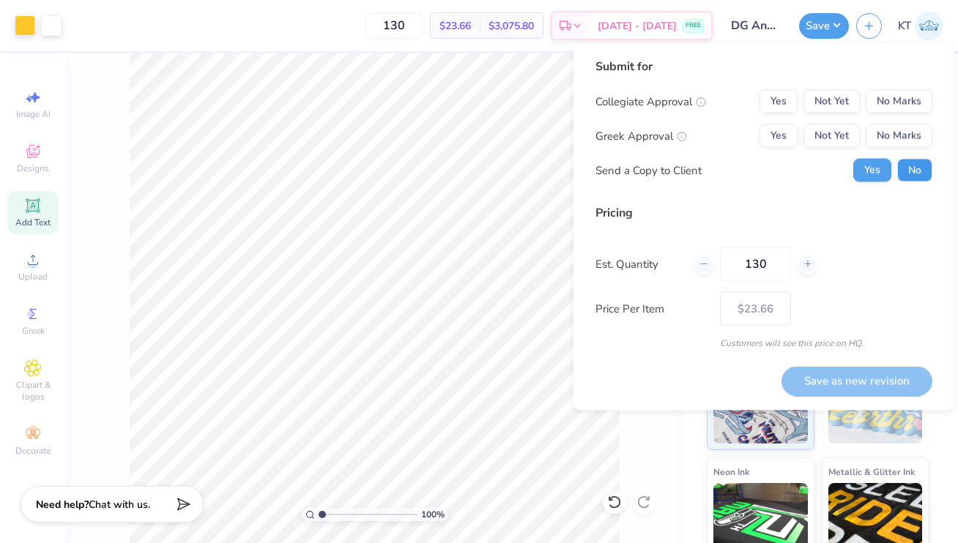
click at [903, 174] on button "No" at bounding box center [914, 170] width 35 height 23
click at [762, 126] on button "Yes" at bounding box center [779, 136] width 38 height 23
click at [880, 98] on button "No Marks" at bounding box center [899, 101] width 67 height 23
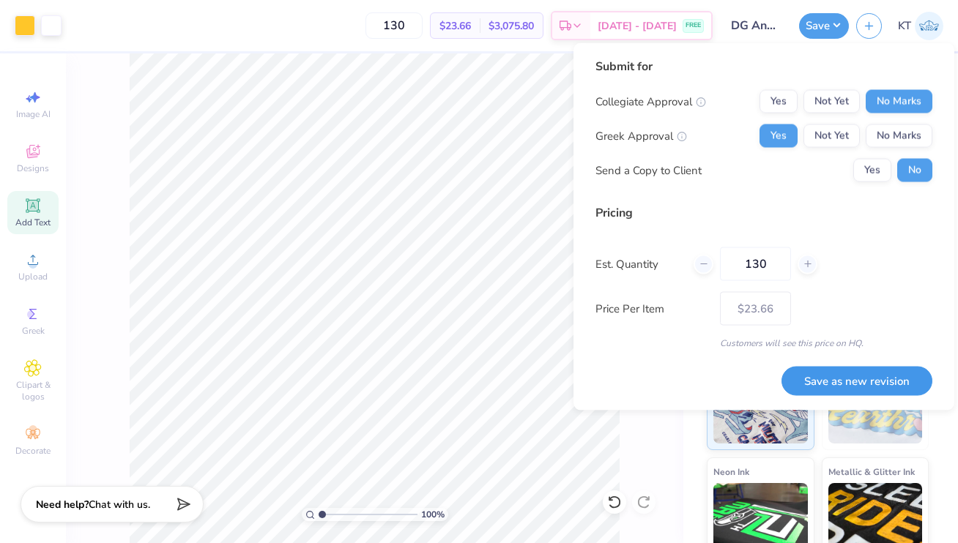
click at [806, 378] on button "Save as new revision" at bounding box center [857, 381] width 151 height 30
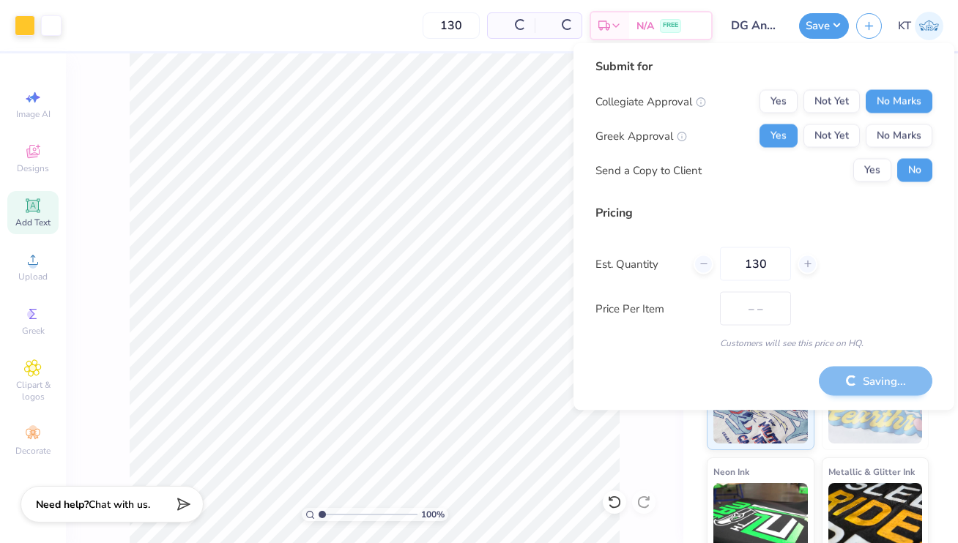
type input "$23.66"
